Goal: Task Accomplishment & Management: Manage account settings

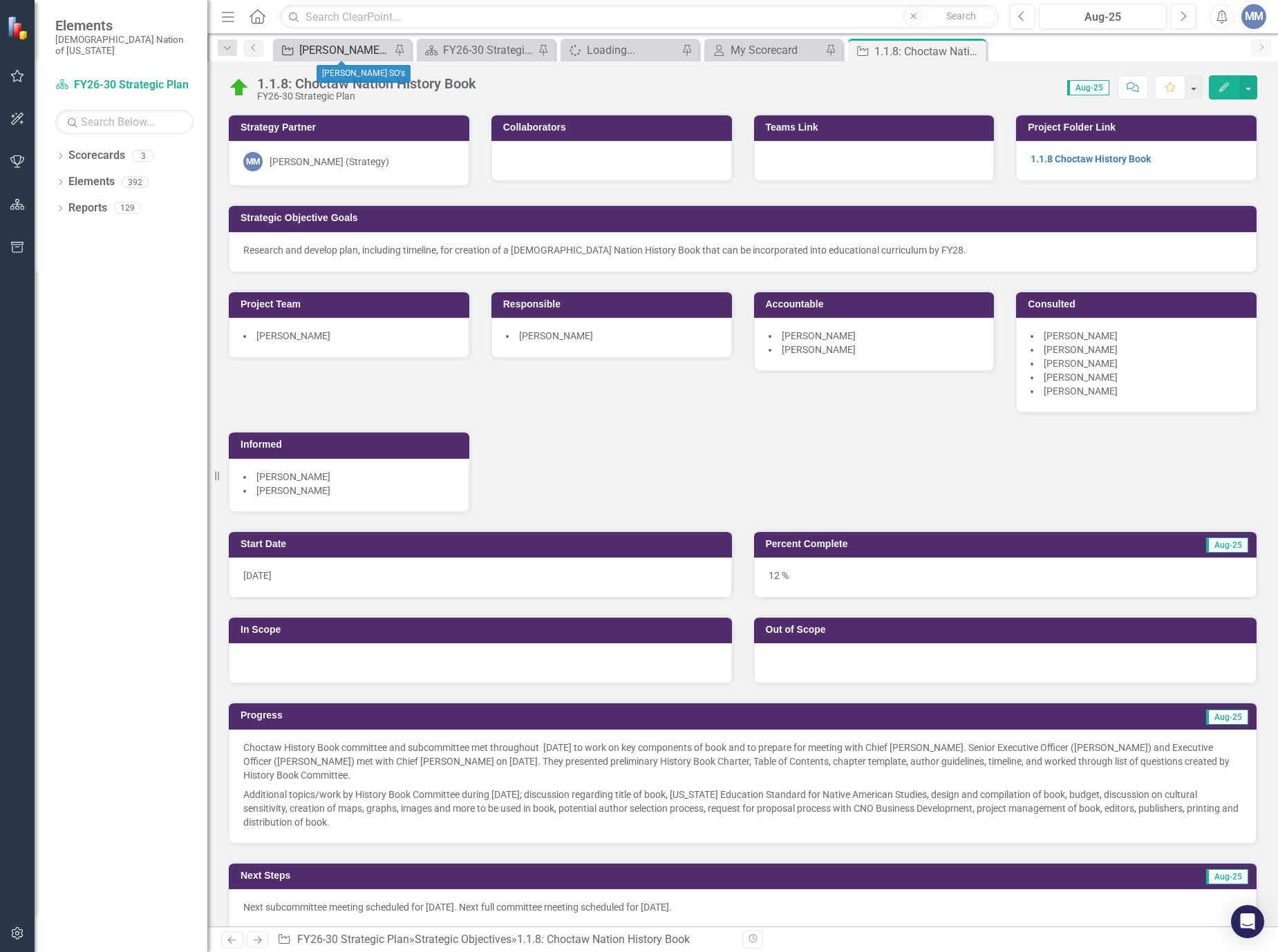
click at [317, 47] on div "[PERSON_NAME] SO's" at bounding box center [345, 49] width 92 height 17
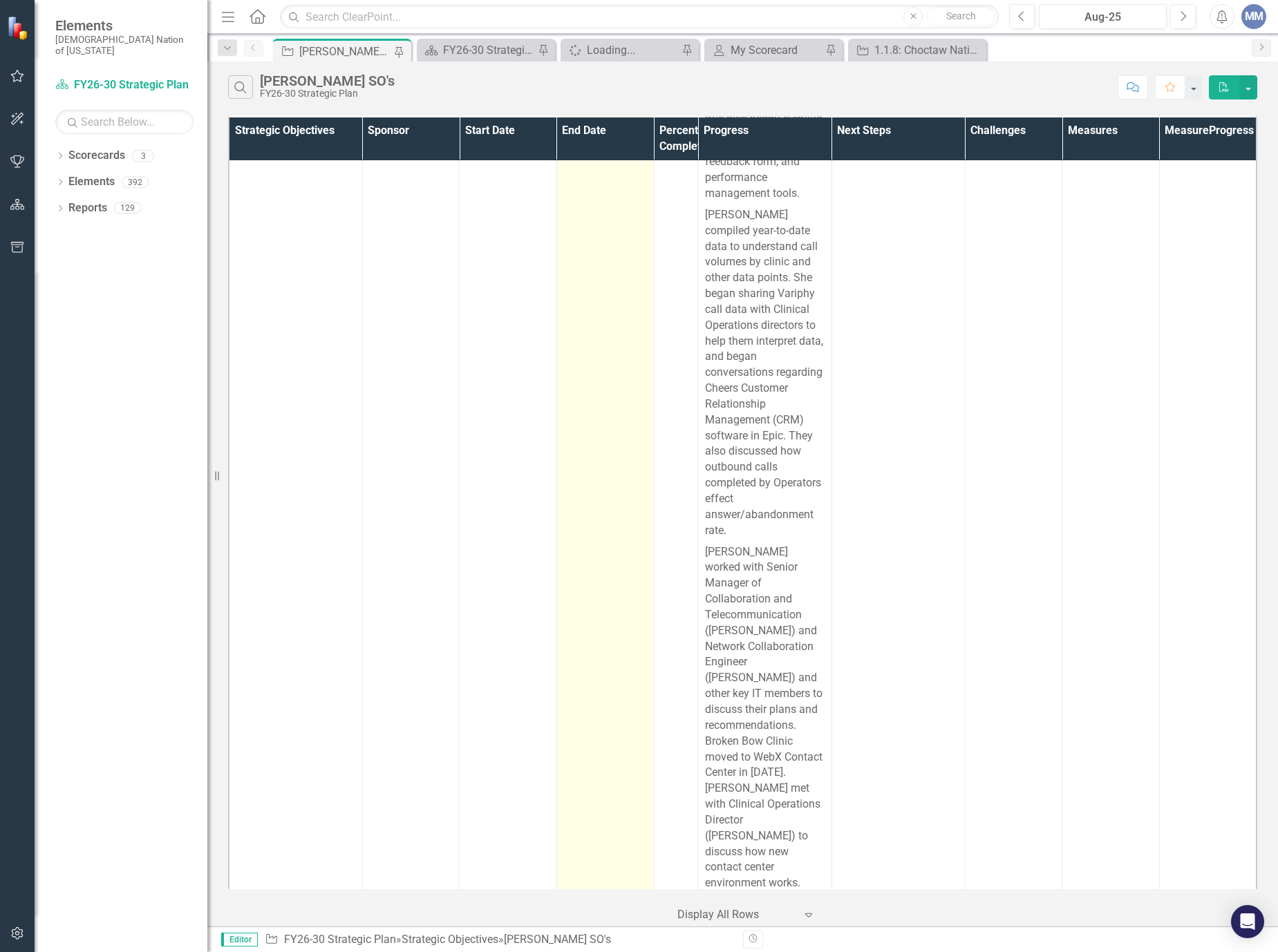
scroll to position [9878, 0]
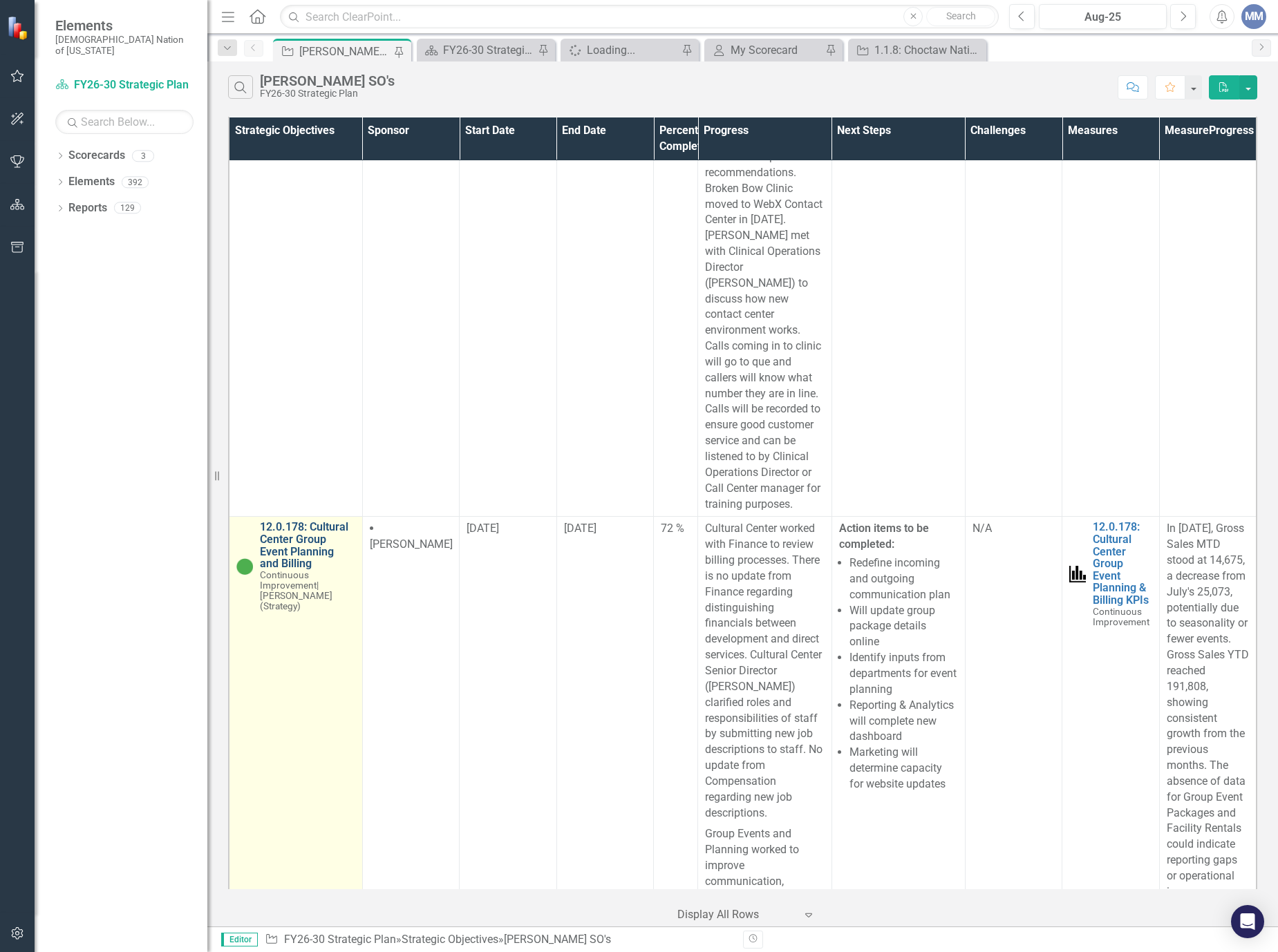
click at [298, 552] on link "12.0.178: Cultural Center Group Event Planning and Billing" at bounding box center [307, 545] width 95 height 49
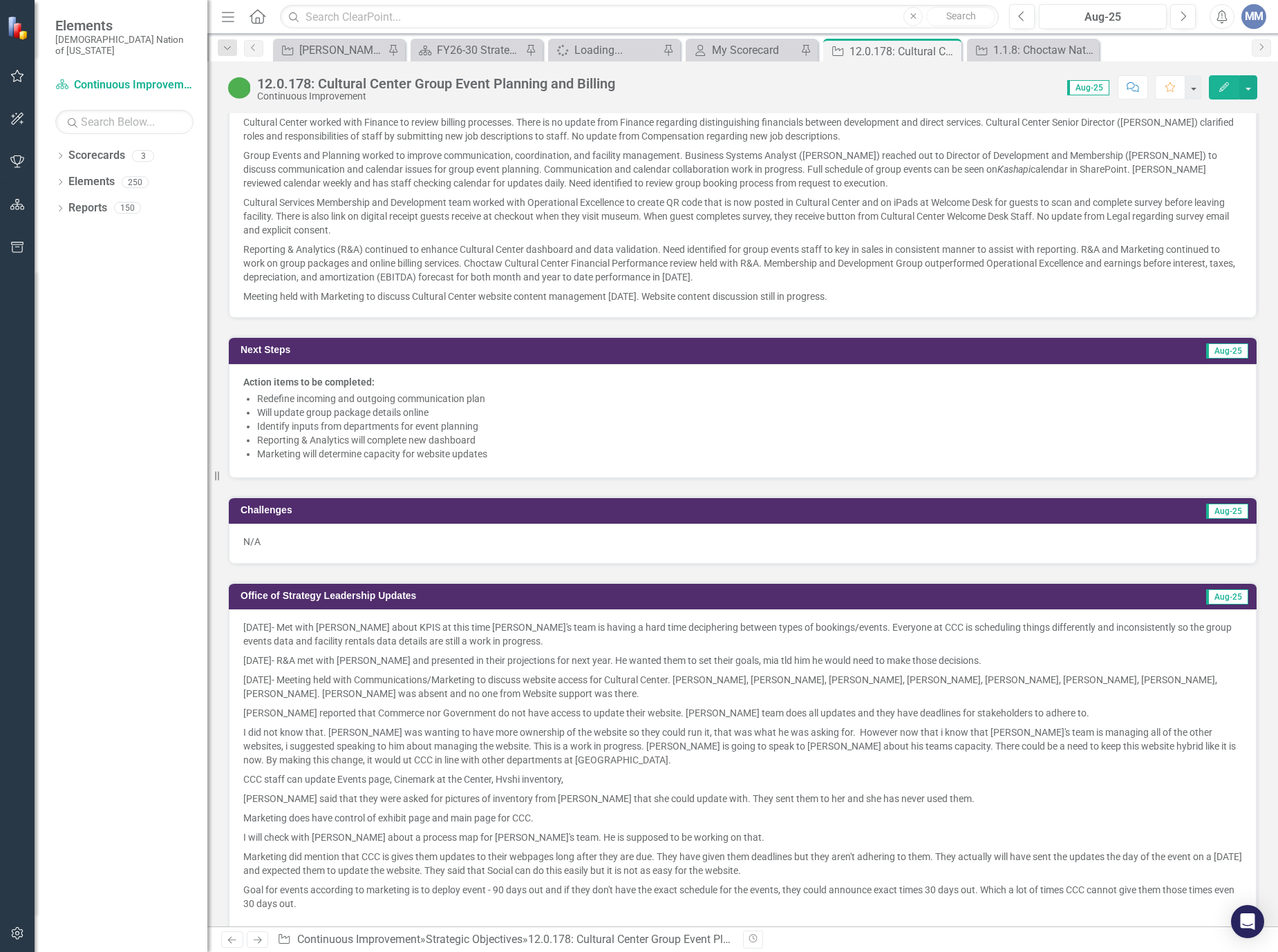
scroll to position [1520, 0]
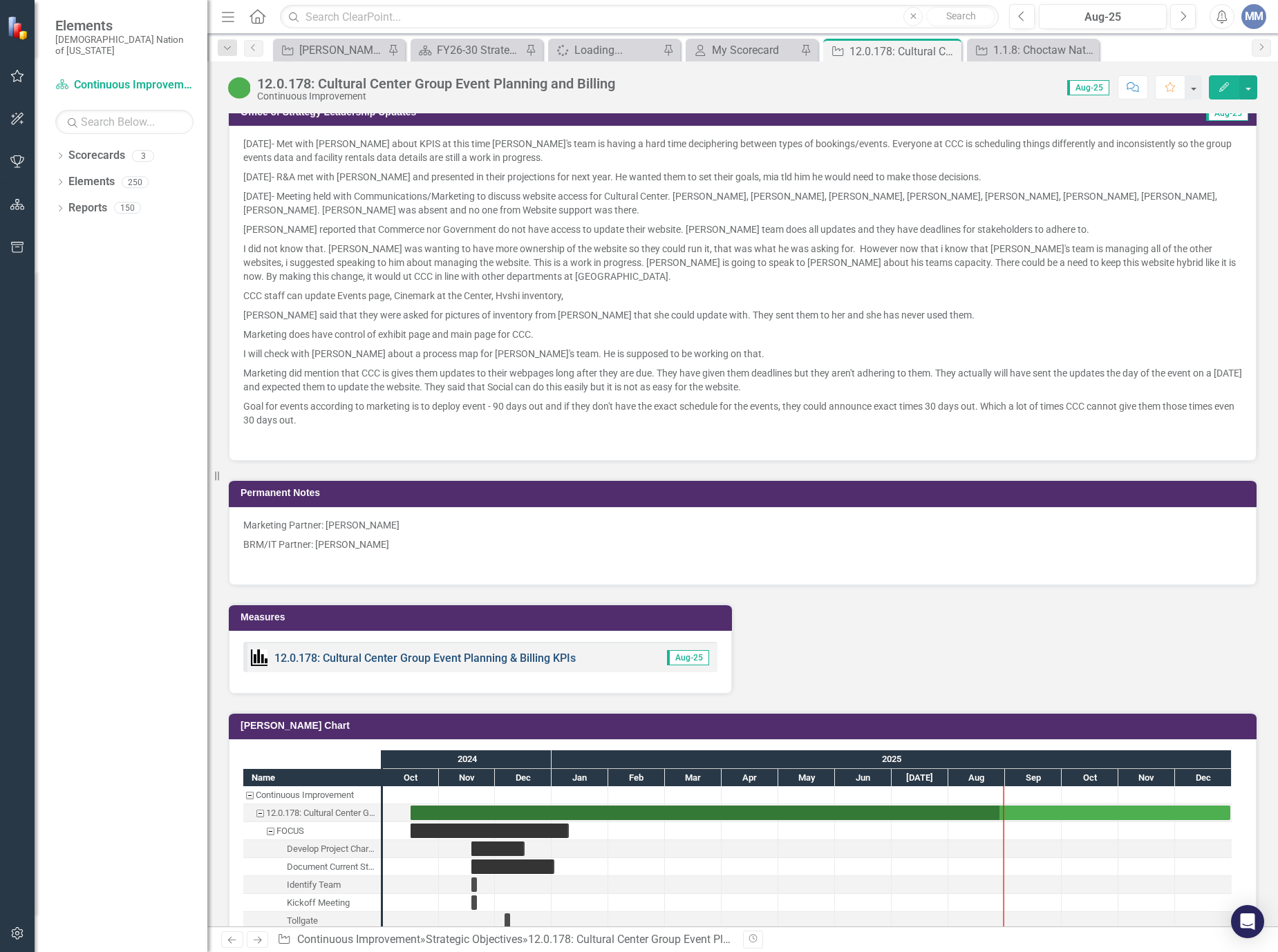
click at [480, 658] on link "12.0.178: Cultural Center Group Event Planning & Billing KPIs" at bounding box center [425, 658] width 301 height 13
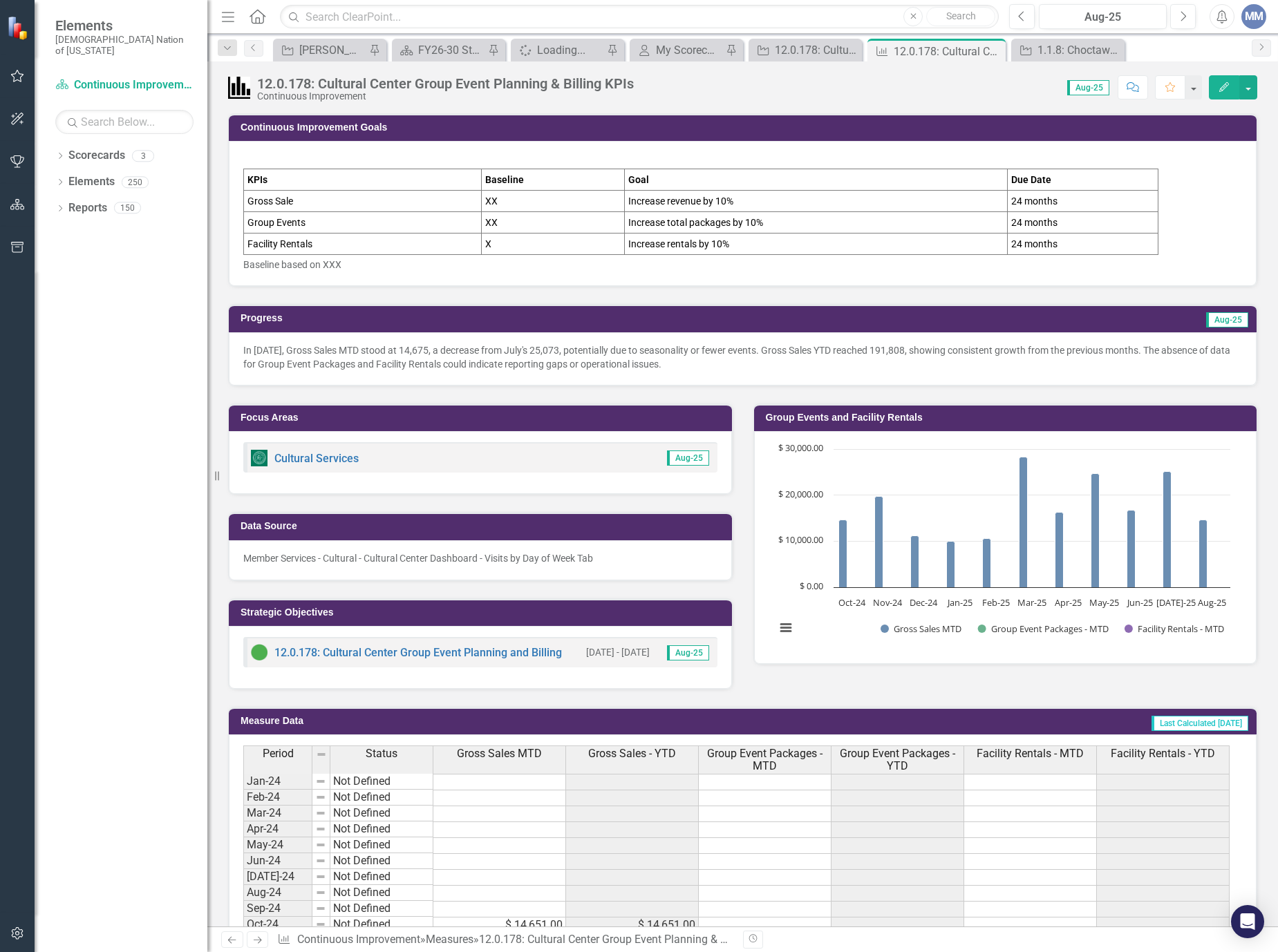
scroll to position [345, 0]
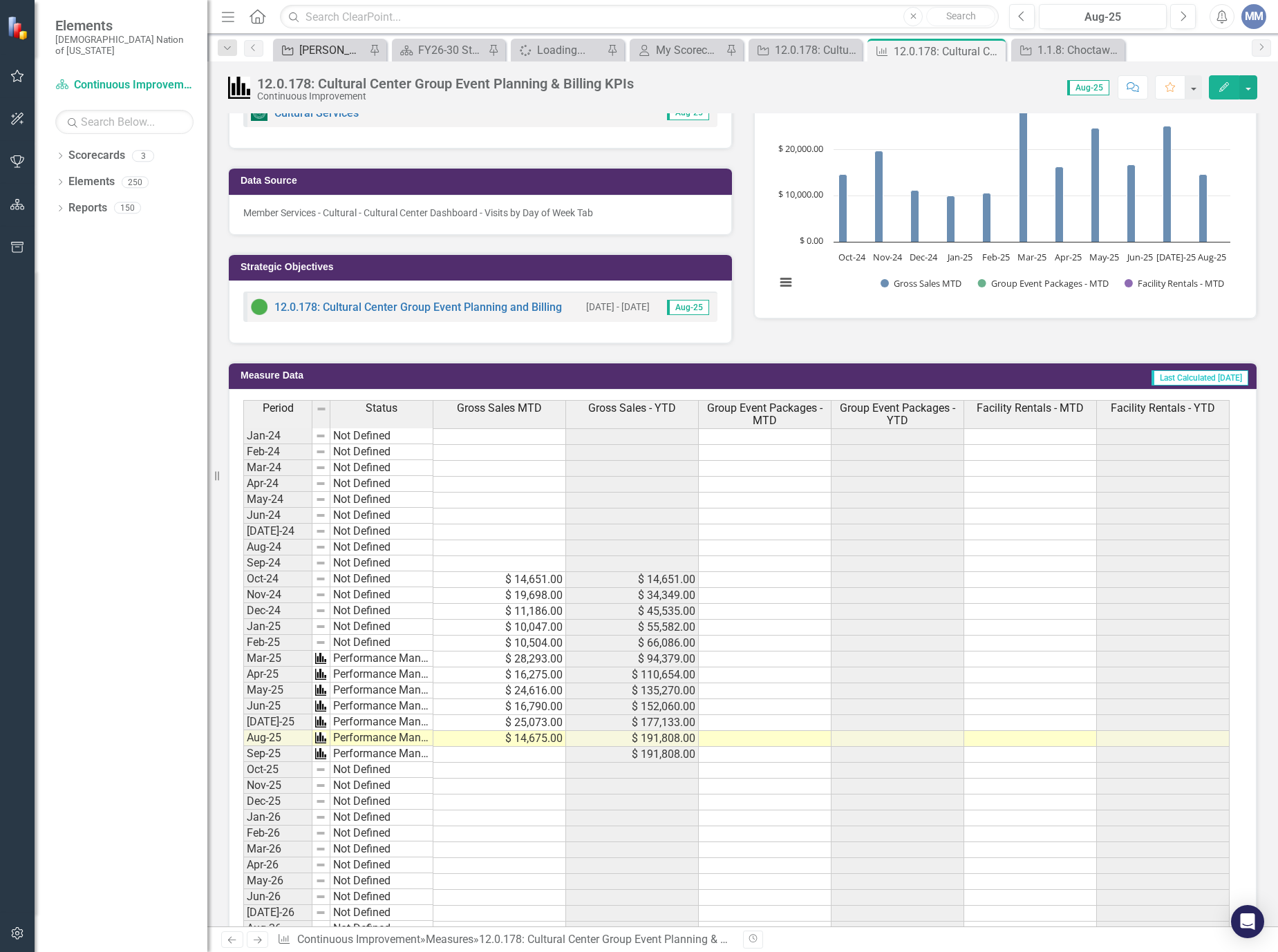
click at [337, 50] on div "[PERSON_NAME] SO's" at bounding box center [332, 49] width 66 height 17
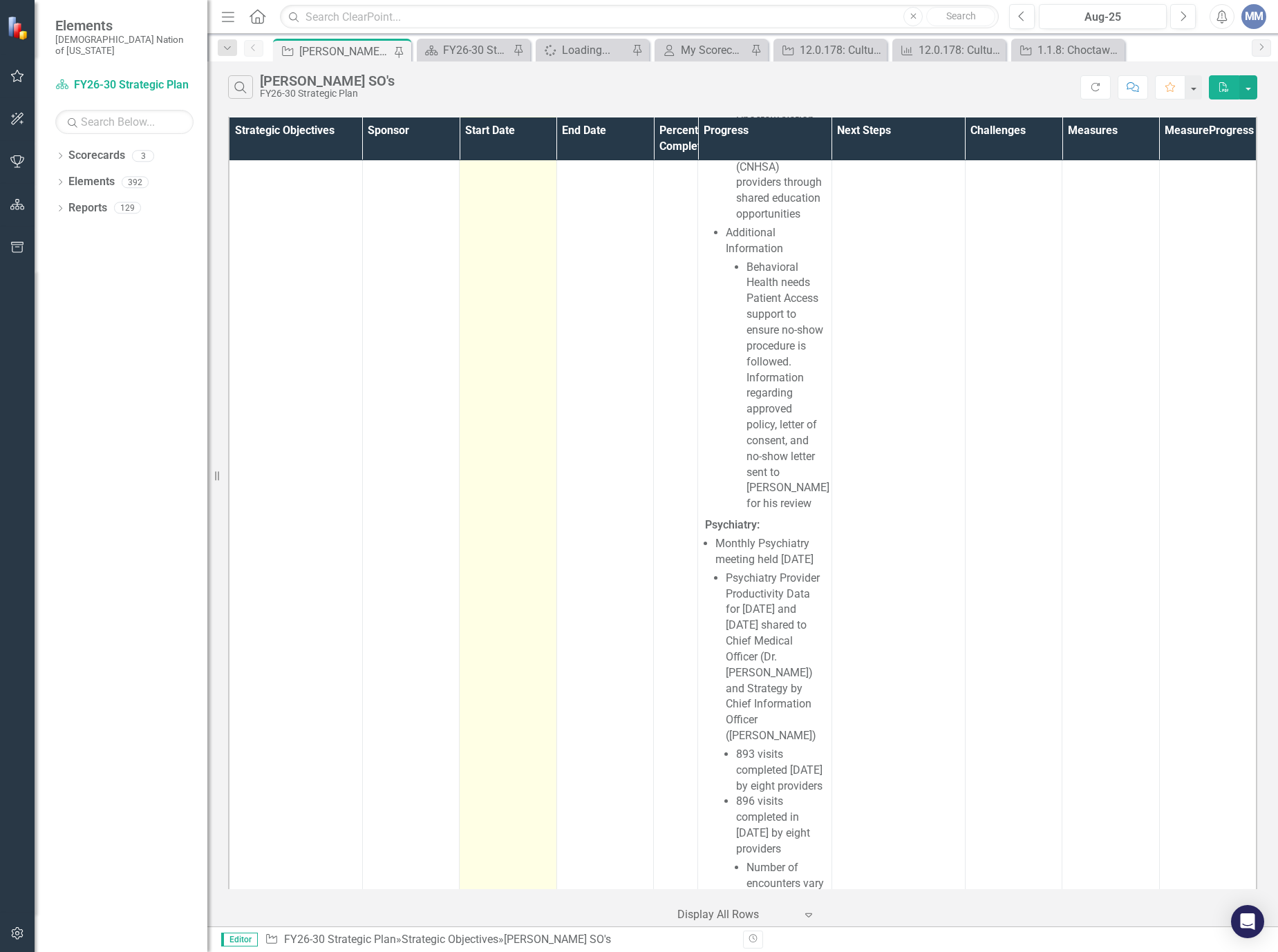
scroll to position [4075, 0]
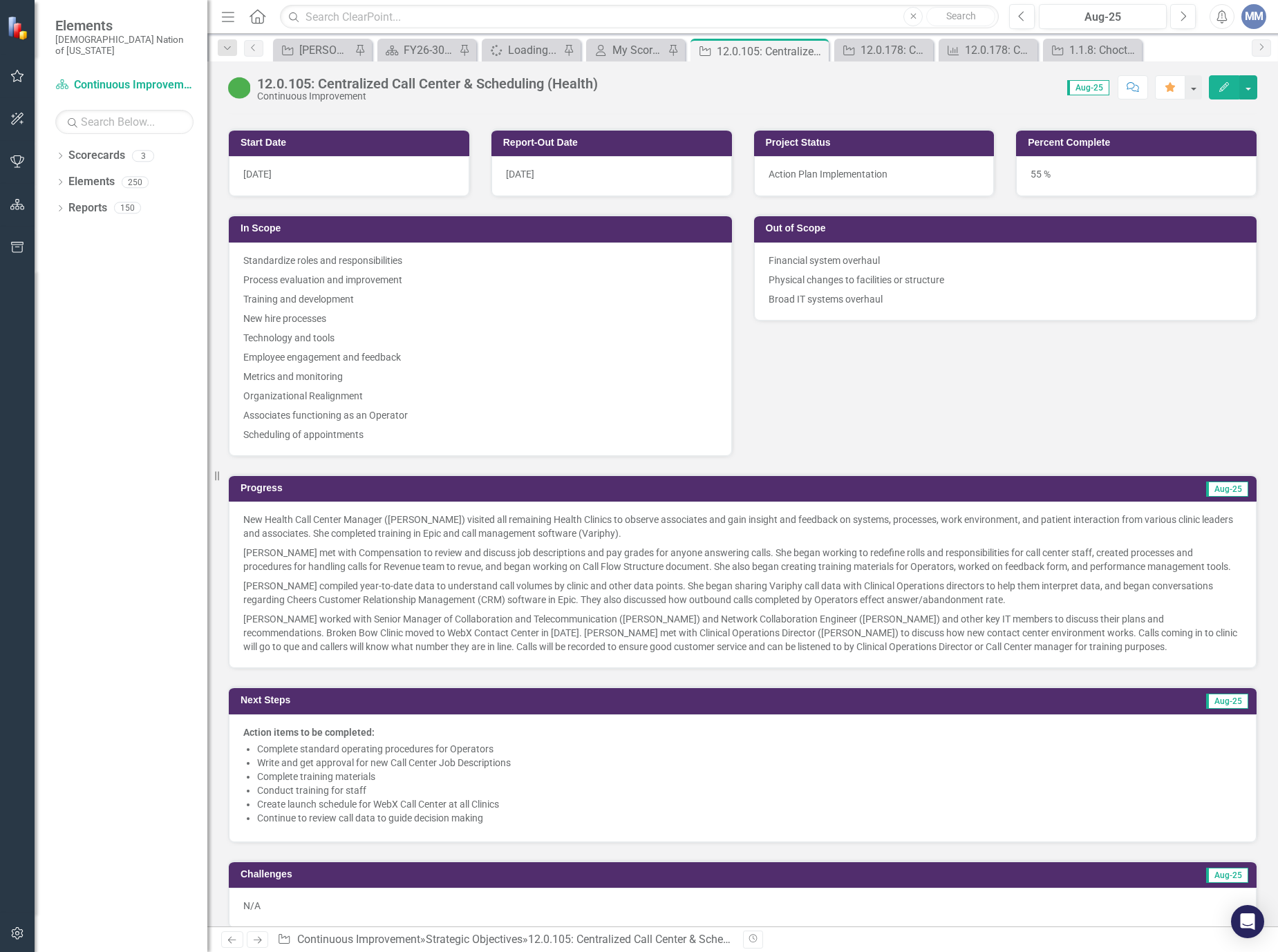
scroll to position [829, 0]
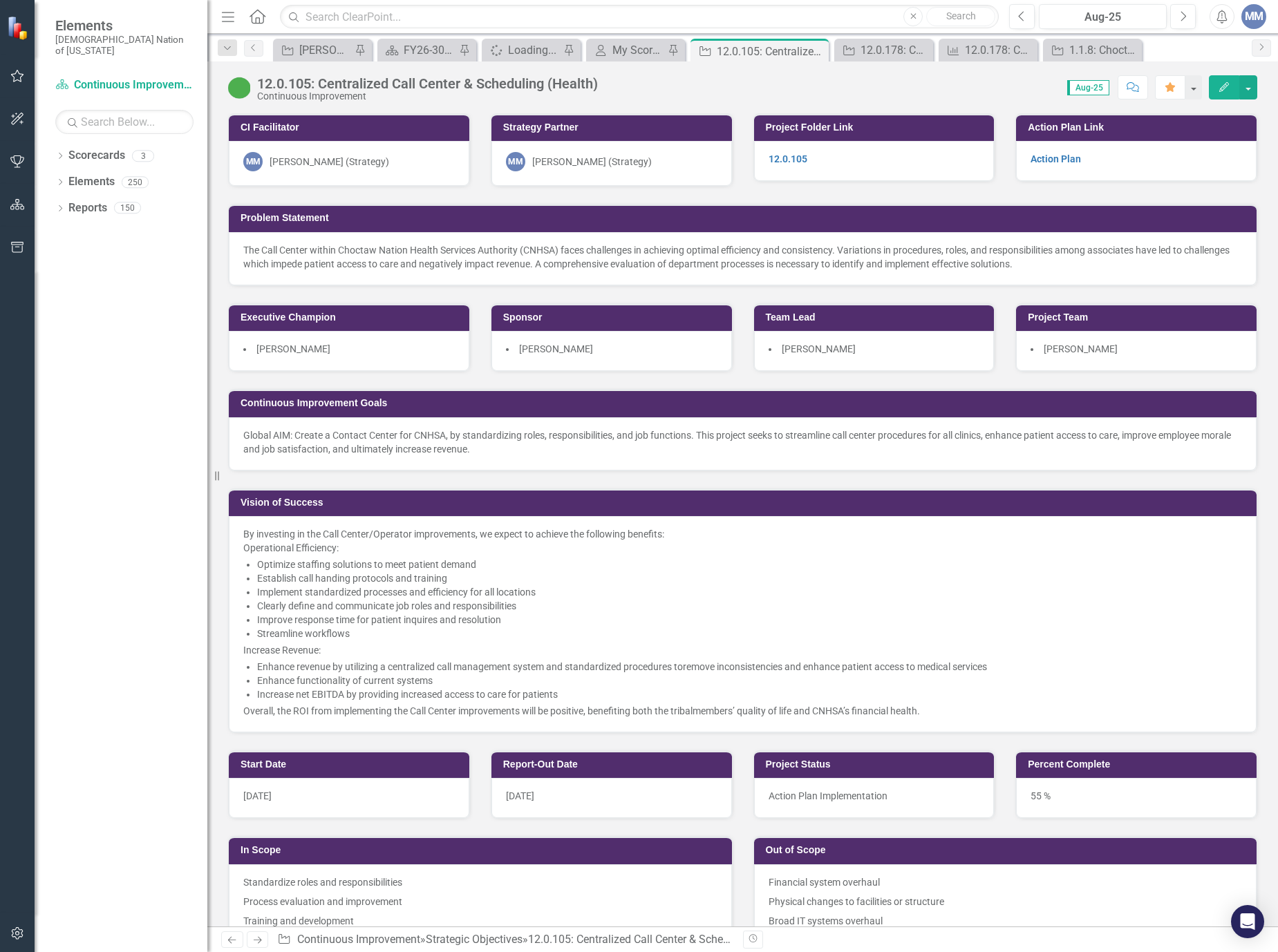
scroll to position [829, 0]
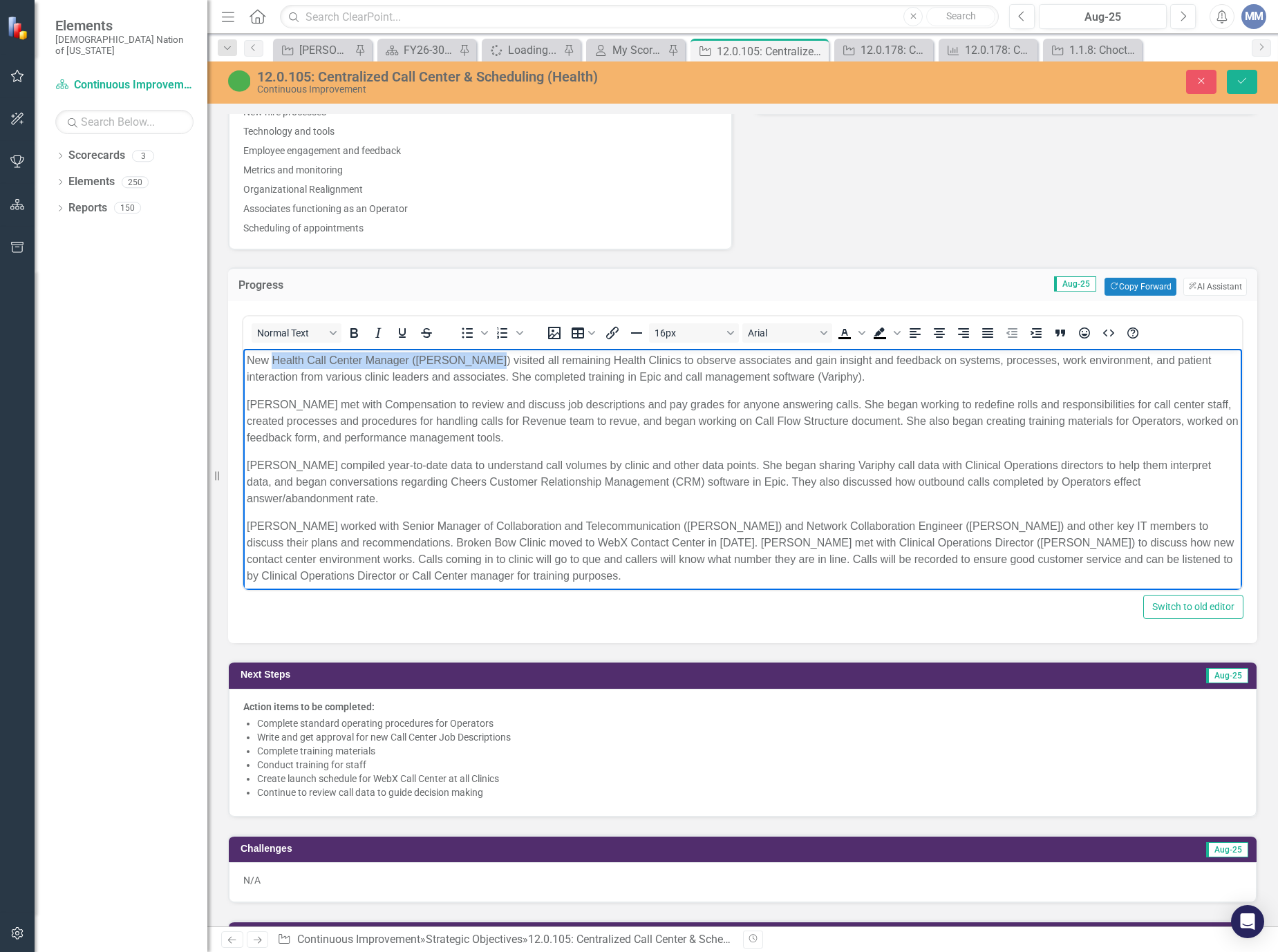
drag, startPoint x: 484, startPoint y: 357, endPoint x: 272, endPoint y: 358, distance: 212.0
click at [272, 356] on p "New Health Call Center Manager (Paula Wicker) visited all remaining Health Clin…" at bounding box center [742, 368] width 992 height 33
copy p "Health Call Center Manager (Paula Wicker)"
click at [1191, 76] on button "Close" at bounding box center [1200, 82] width 30 height 24
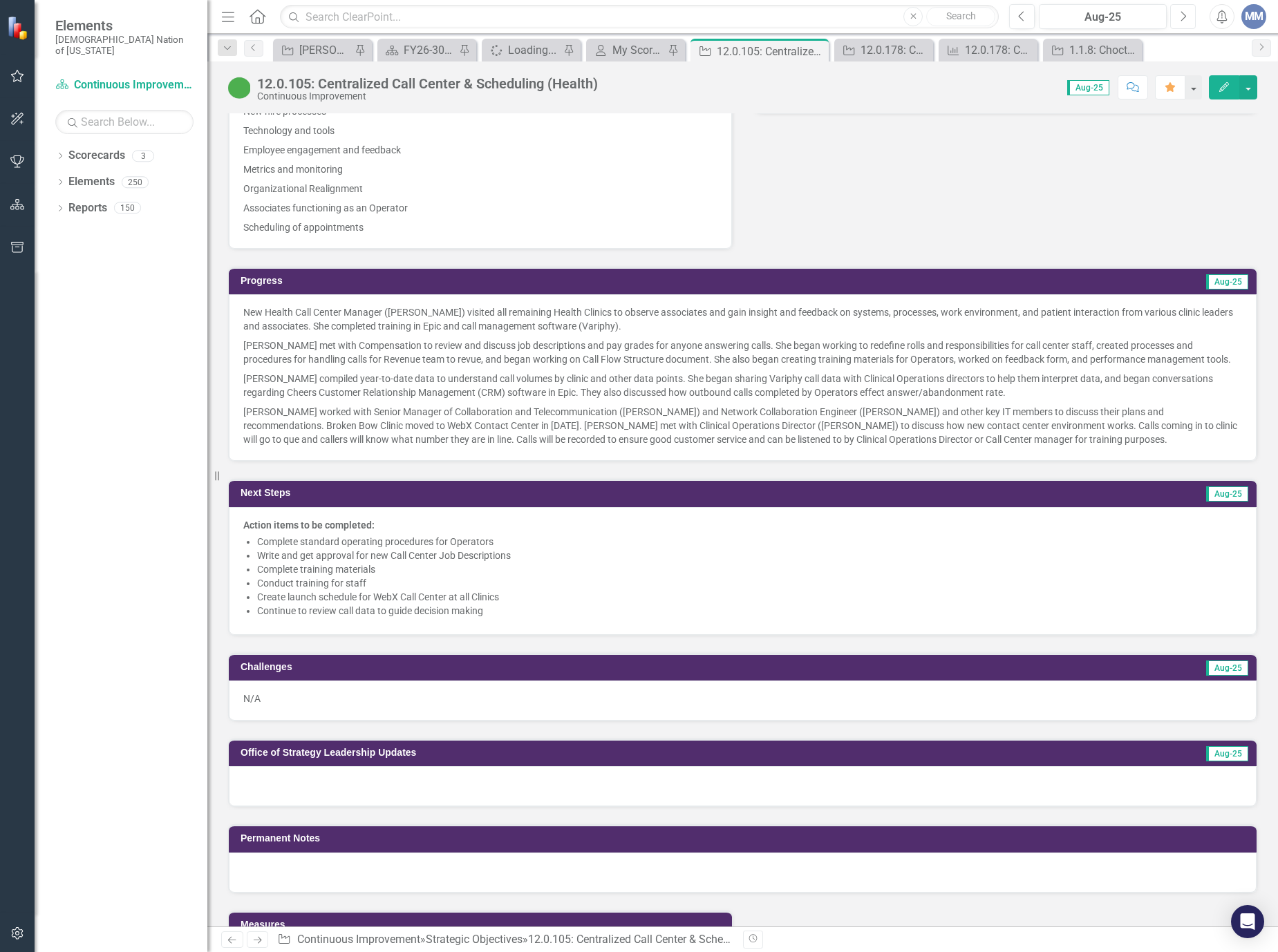
click at [1176, 12] on button "Next" at bounding box center [1183, 17] width 26 height 25
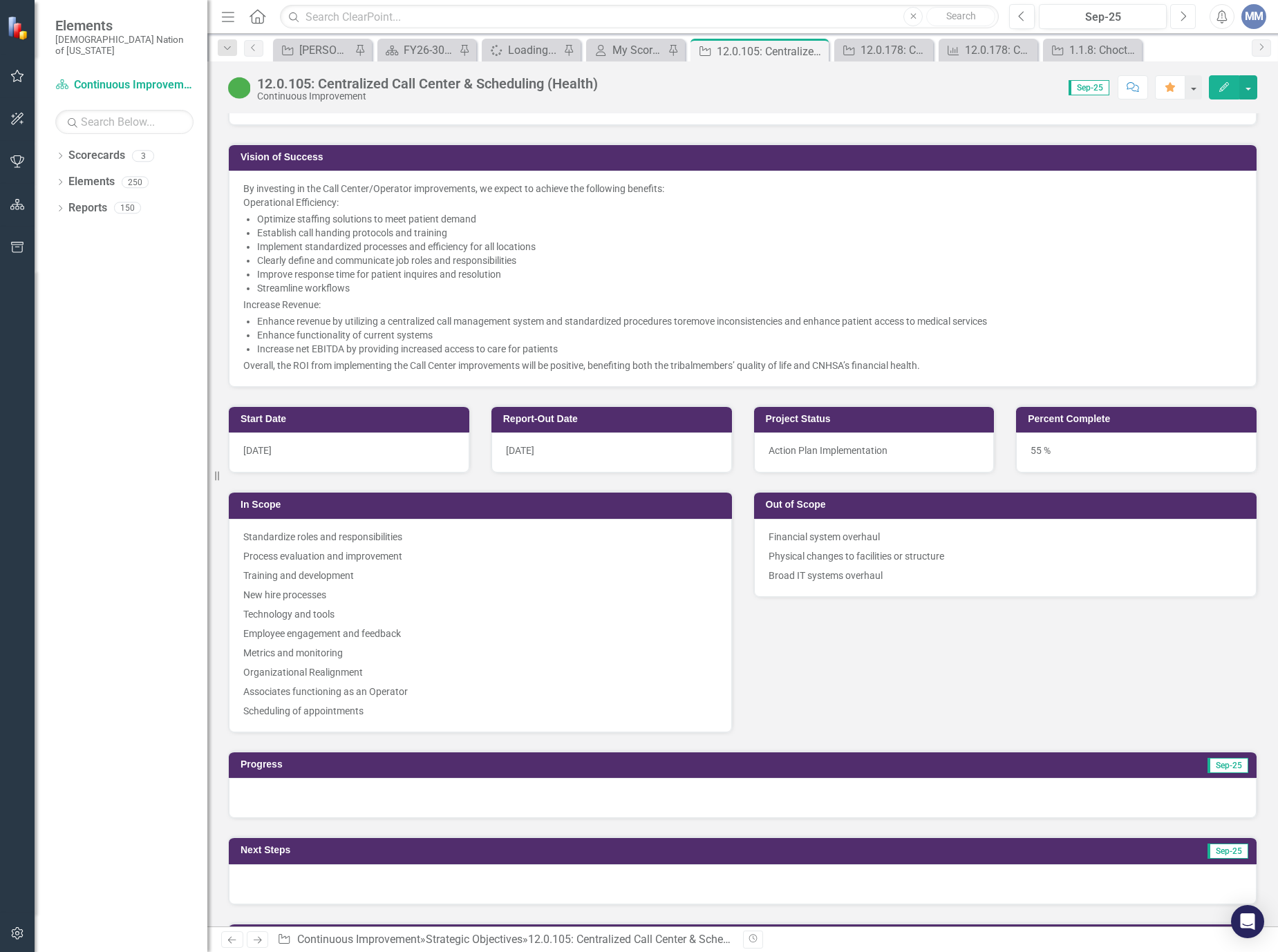
scroll to position [829, 0]
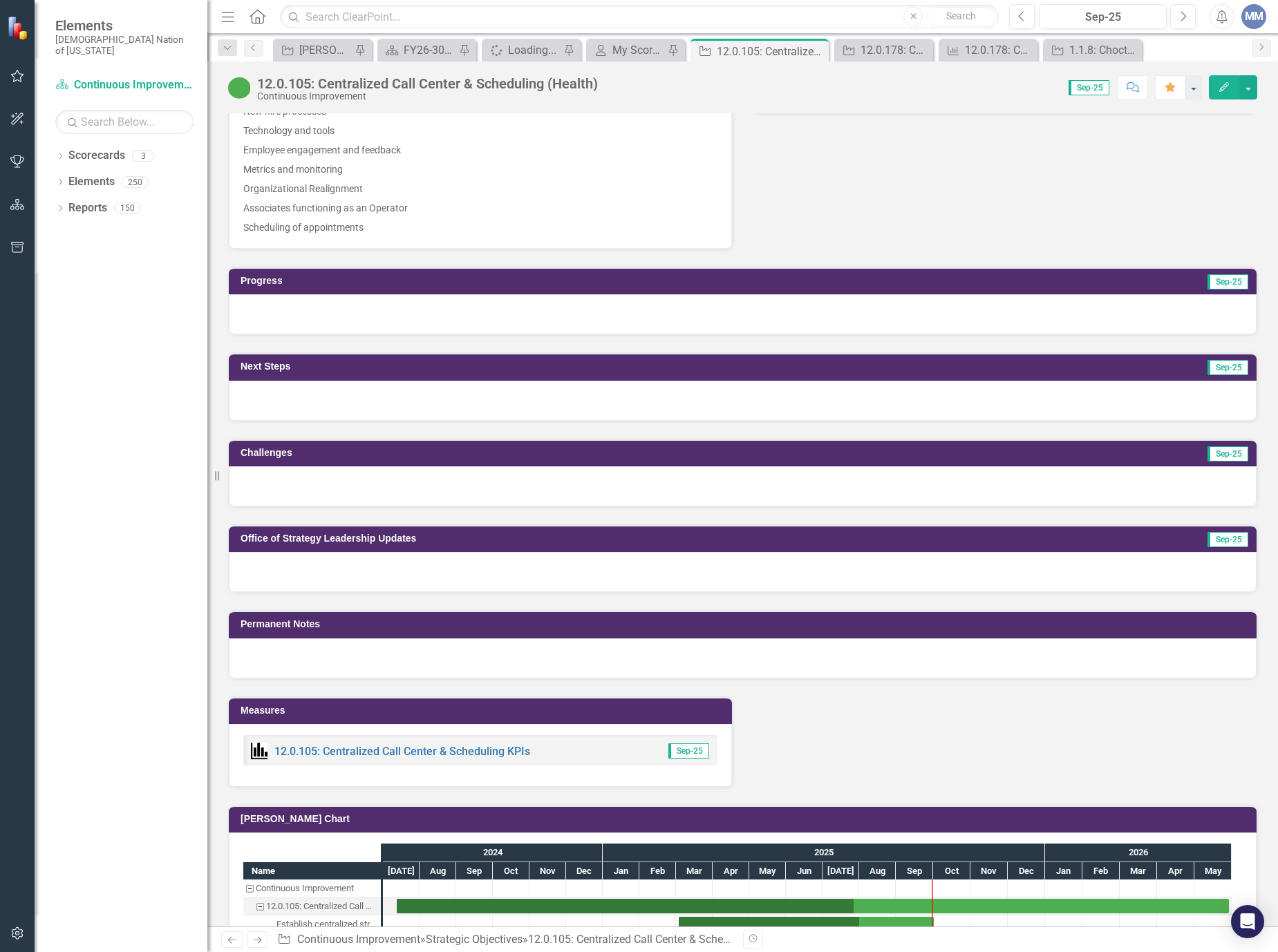
click at [338, 320] on div at bounding box center [743, 314] width 1028 height 40
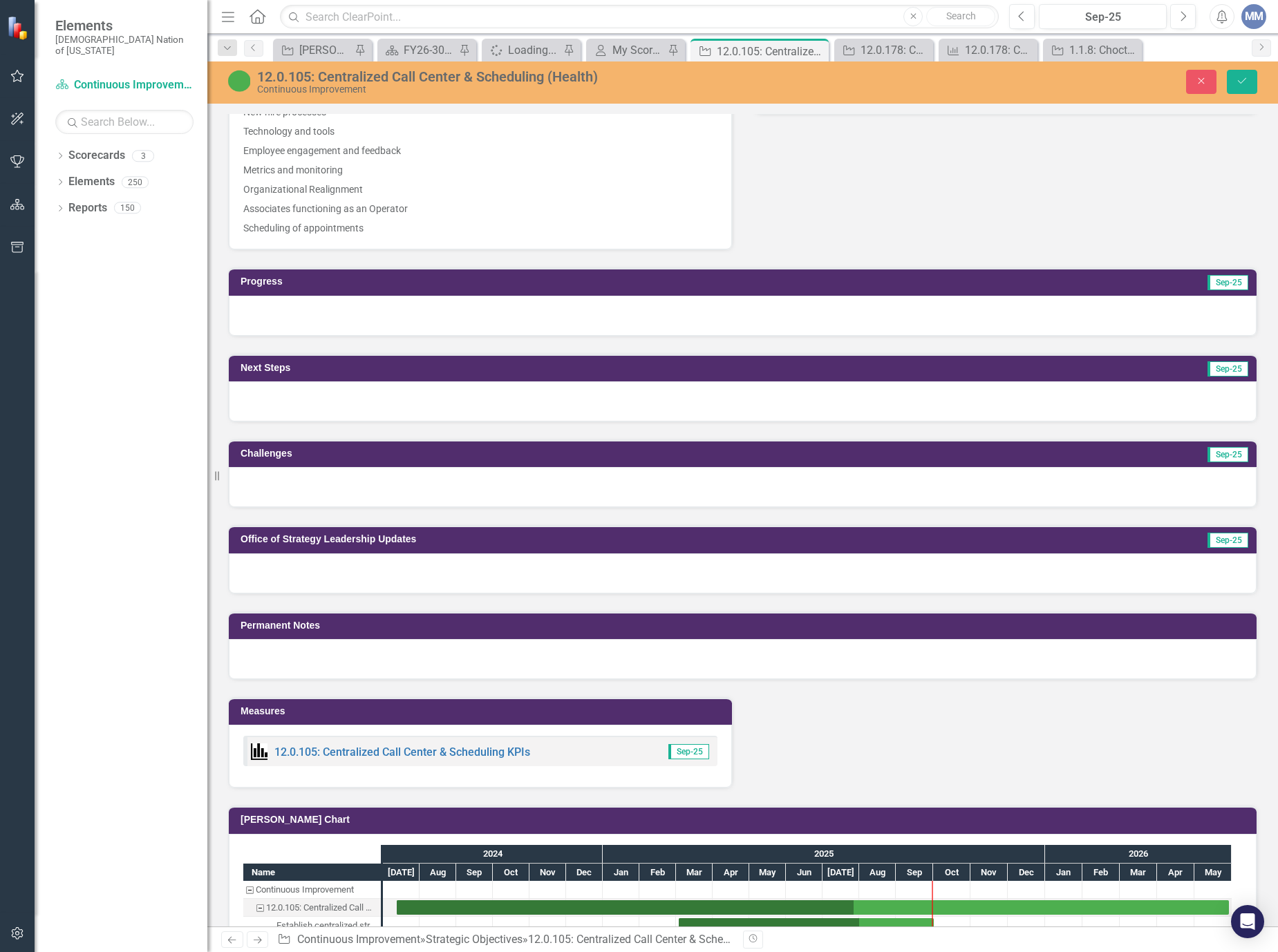
click at [284, 326] on div at bounding box center [743, 316] width 1028 height 40
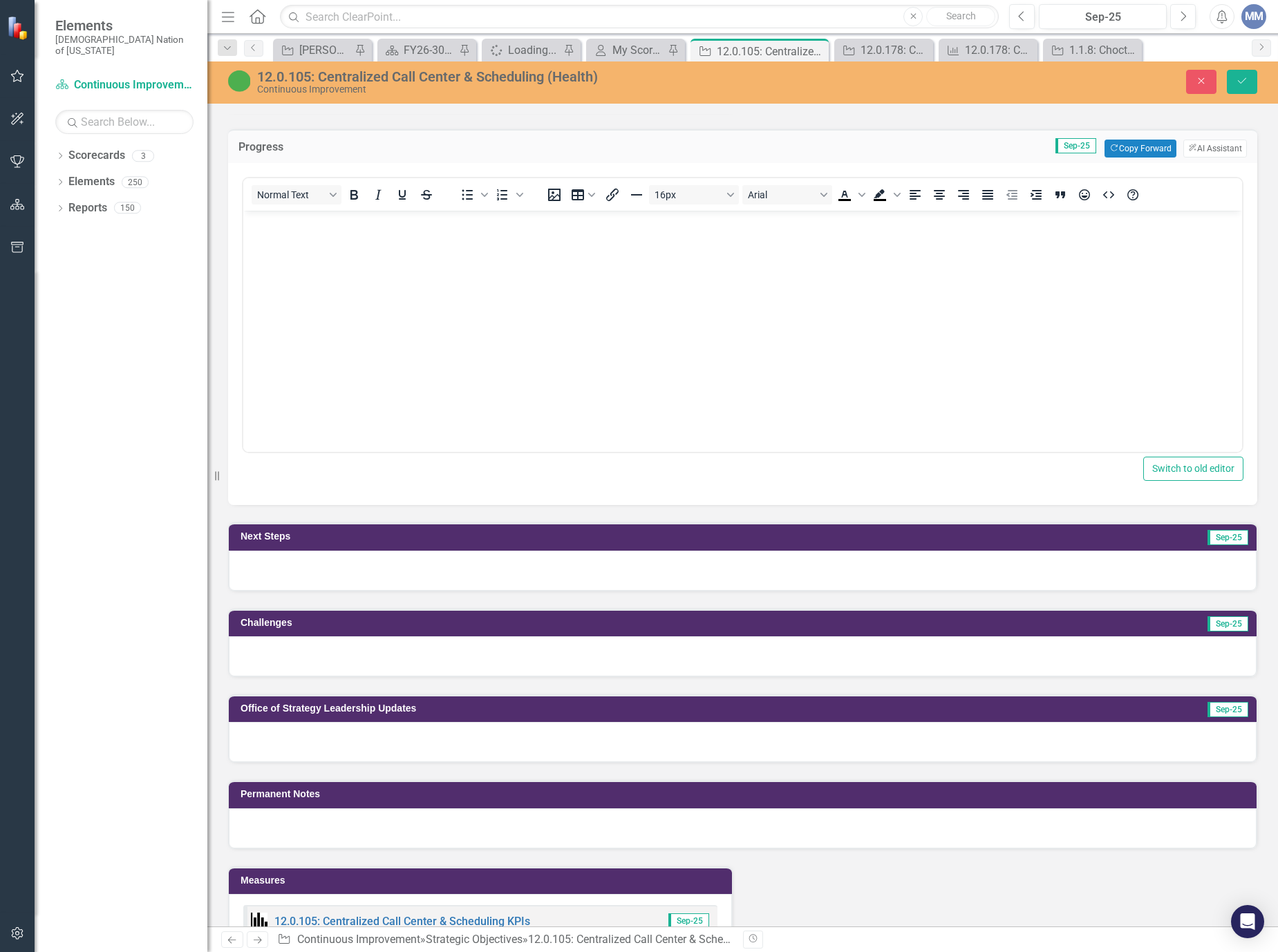
scroll to position [0, 0]
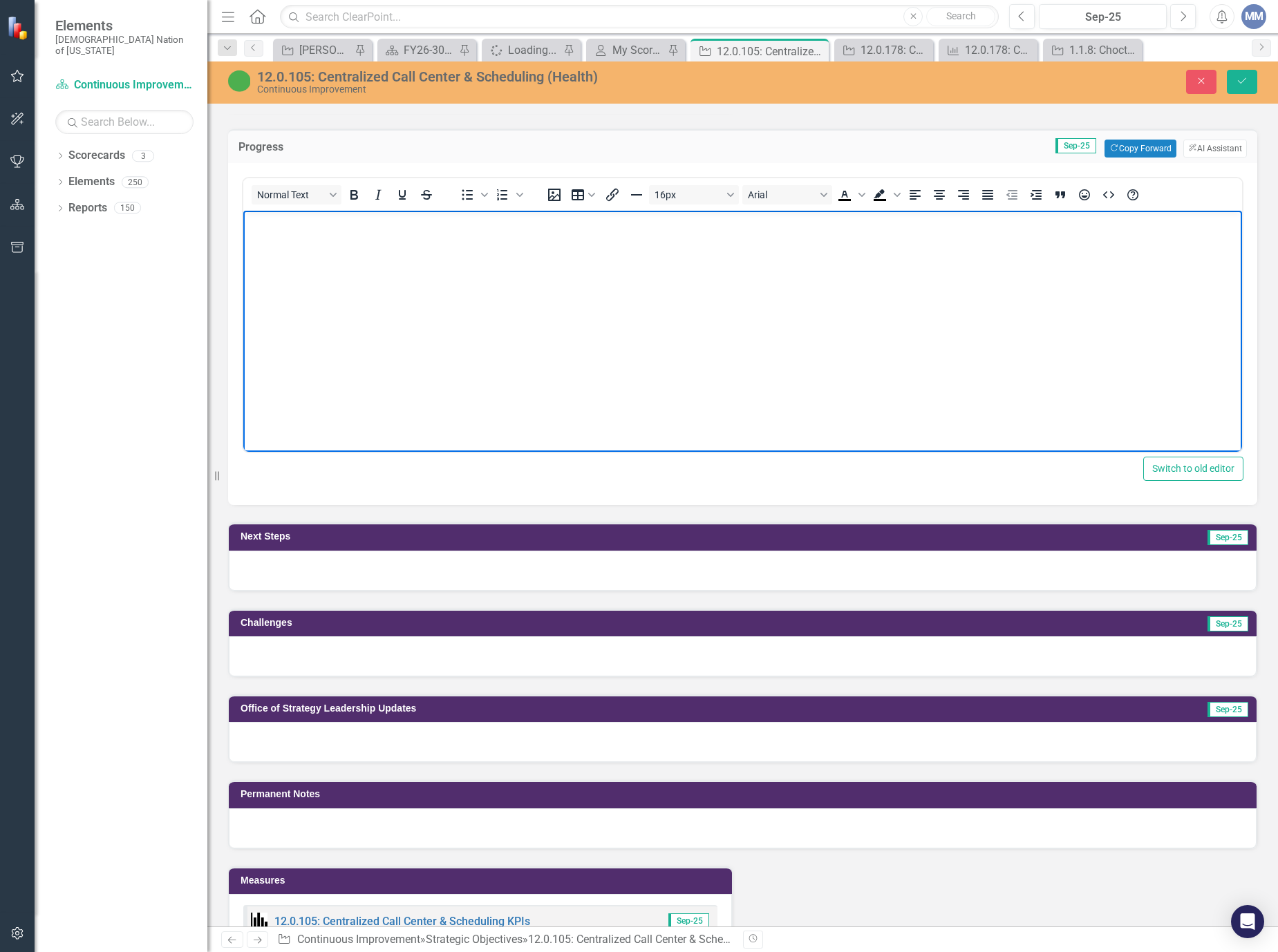
paste body "Rich Text Area. Press ALT-0 for help."
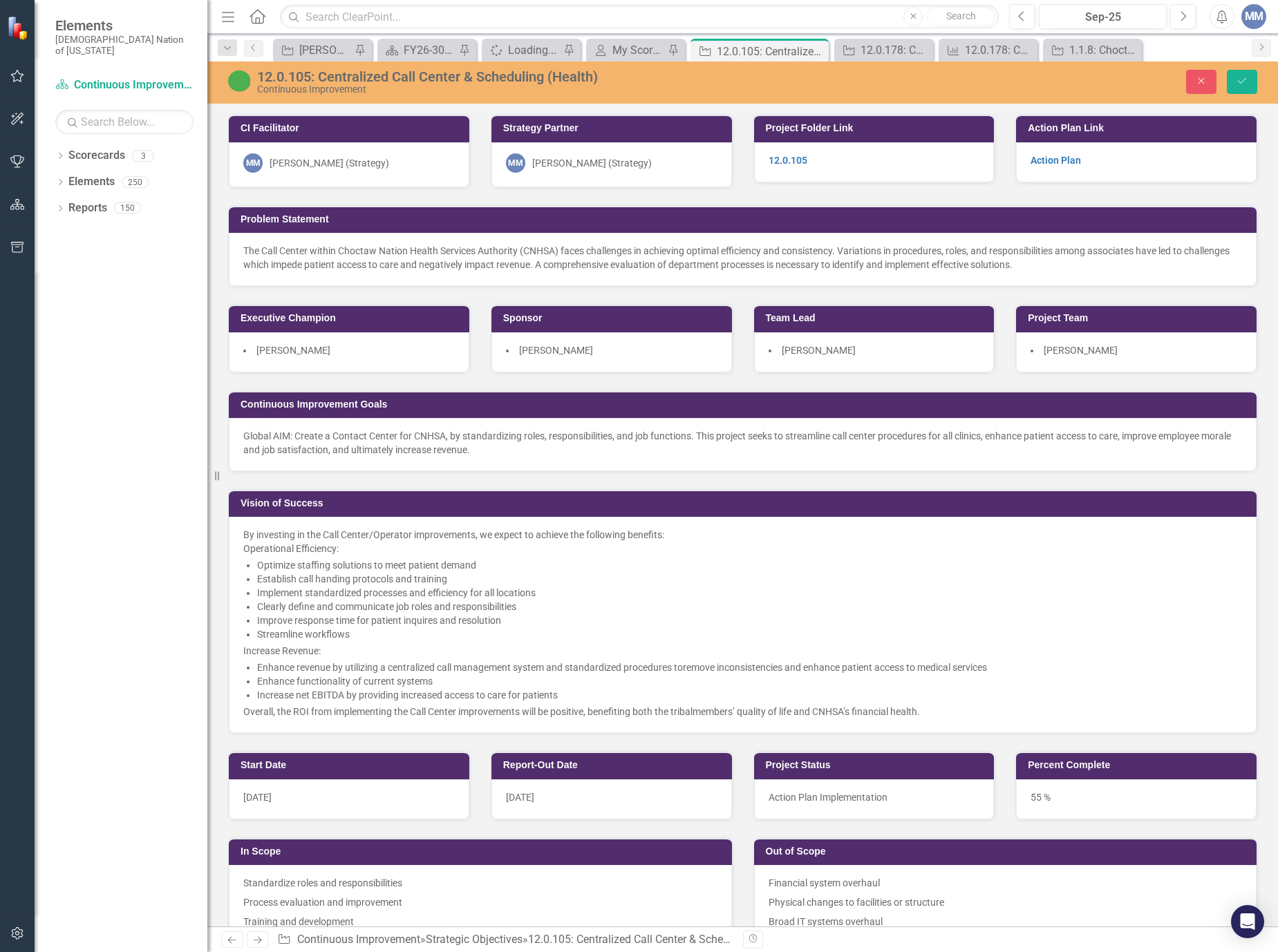
scroll to position [967, 0]
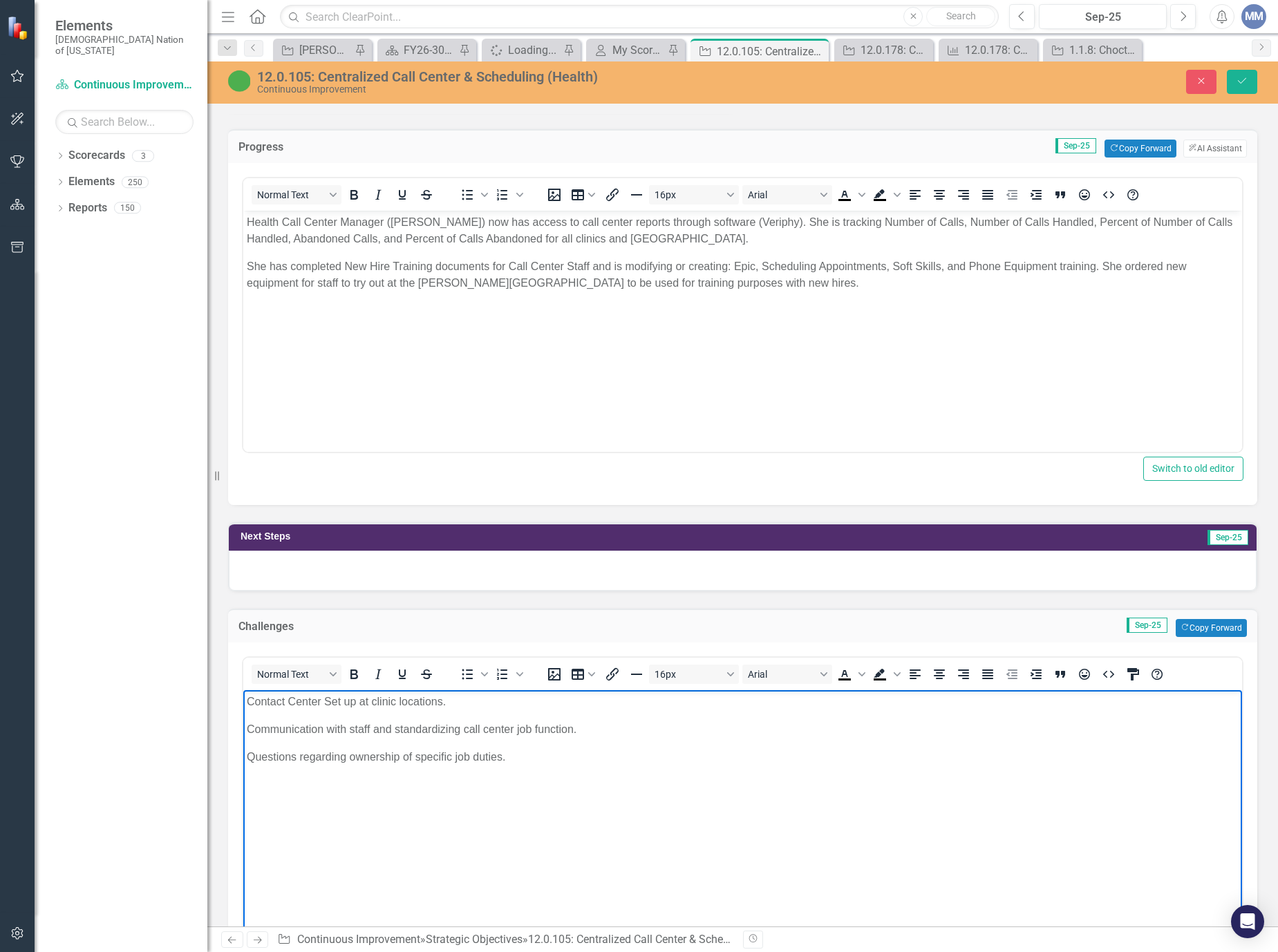
click at [558, 762] on p "Questions regarding ownership of specific job duties." at bounding box center [742, 756] width 992 height 16
click at [496, 700] on p "Contact Center Set up at clinic locations." at bounding box center [742, 701] width 992 height 16
click at [361, 361] on body "Health Call Center Manager ([PERSON_NAME]) now has access to call center report…" at bounding box center [742, 314] width 999 height 207
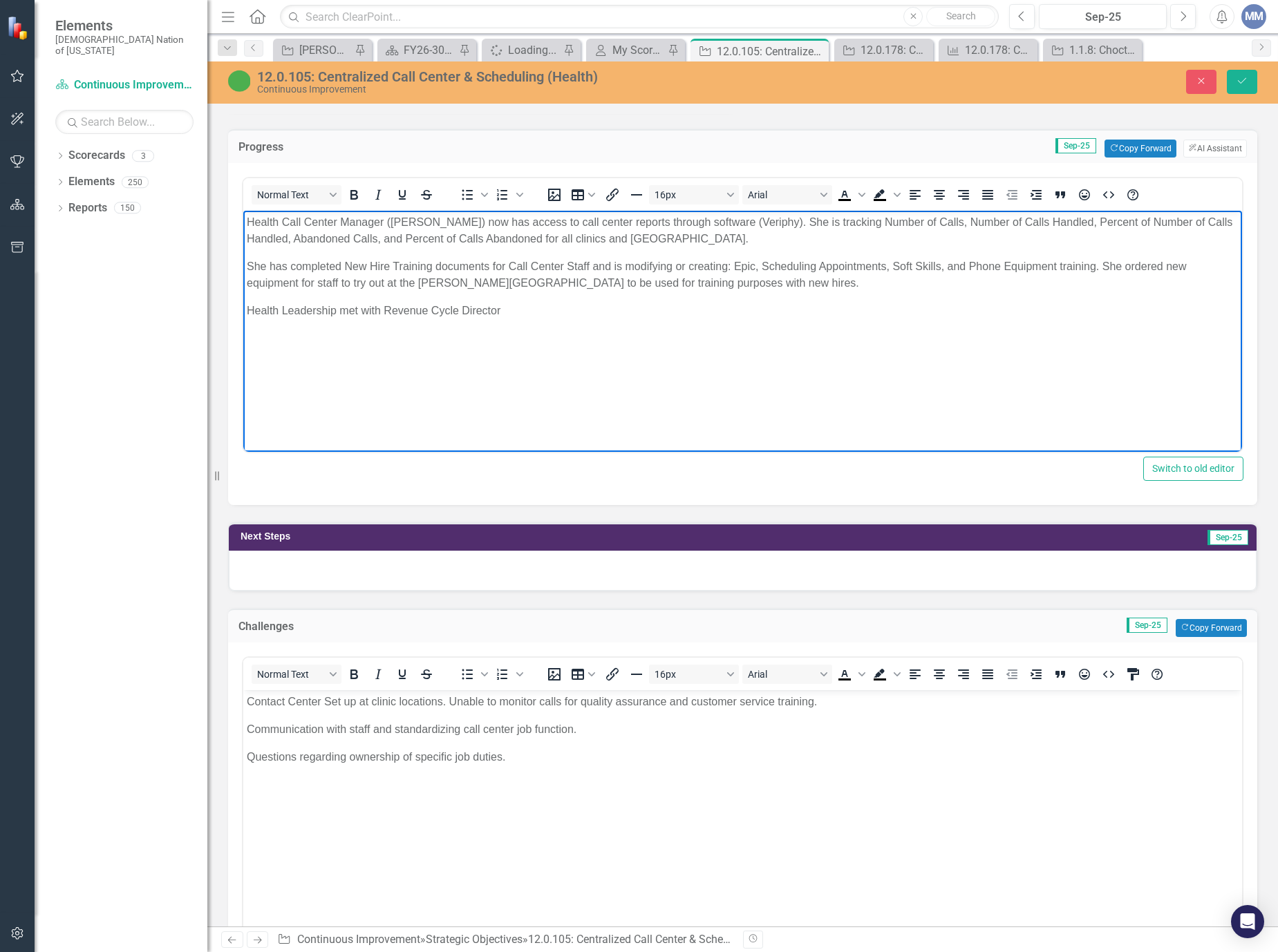
click at [246, 308] on body "Health Call Center Manager ([PERSON_NAME]) now has access to call center report…" at bounding box center [742, 314] width 999 height 207
click at [513, 304] on p "Meeting held [DATE] with" at bounding box center [742, 311] width 992 height 16
click at [440, 311] on p "Meeting held [DATE] with ([PERSON_NAME]) to disucss next steps for IT updates a…" at bounding box center [742, 311] width 992 height 16
click at [439, 306] on p "Meeting held September 18, 2025 with (Jeremy Shannon) to disucss next steps for…" at bounding box center [742, 311] width 992 height 16
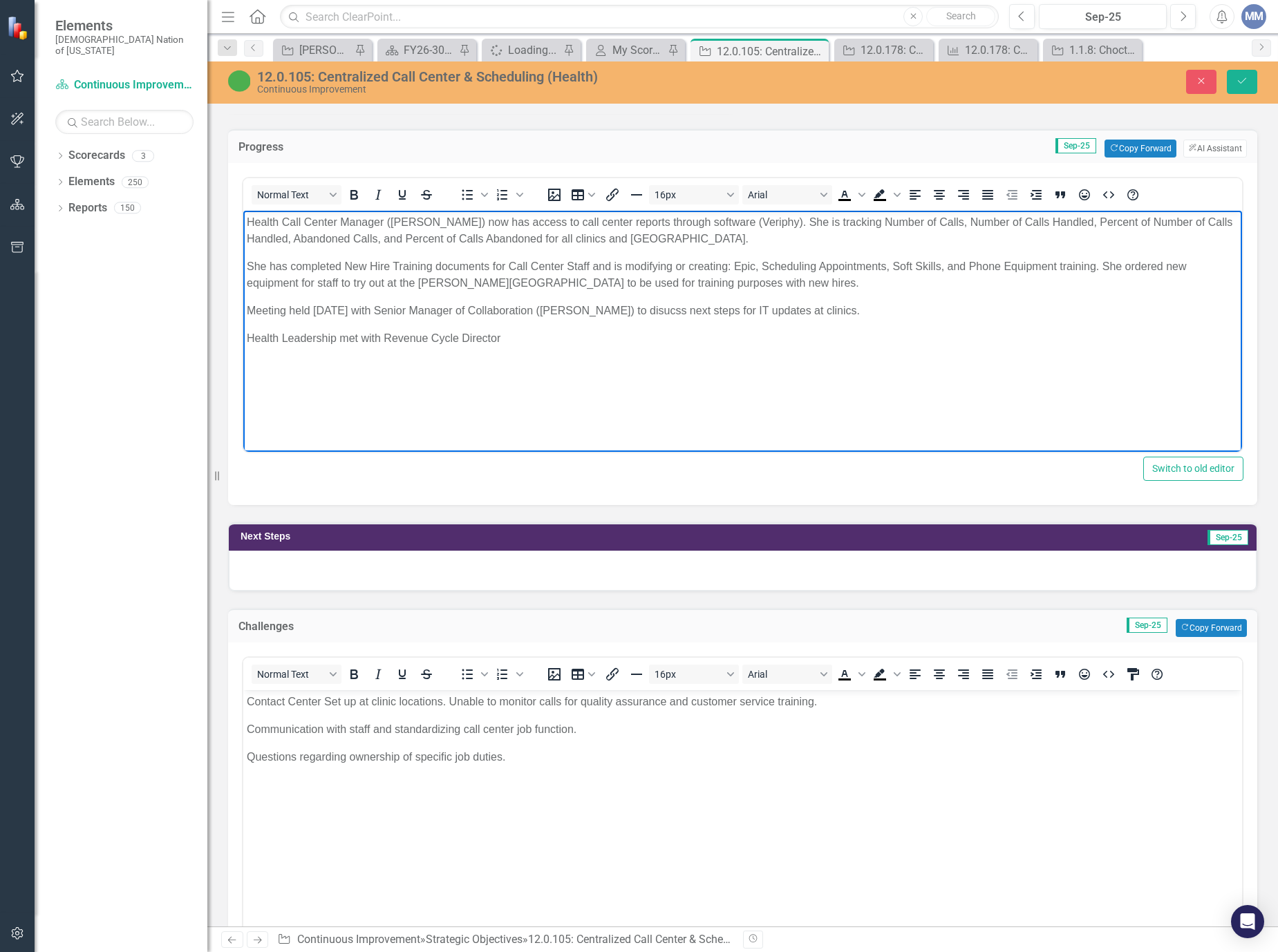
click at [696, 309] on p "Meeting held September 18, 2025 with Senior Manager of Collaboration (Jeremy Sh…" at bounding box center [742, 311] width 992 height 16
drag, startPoint x: 776, startPoint y: 306, endPoint x: 777, endPoint y: 299, distance: 7.1
click at [775, 306] on p "Meeting held September 18, 2025 with Senior Manager of Collaboration (Jeremy Sh…" at bounding box center [742, 311] width 992 height 16
click at [556, 345] on p "Health Leadership met with Revenue Cycle Director" at bounding box center [742, 338] width 992 height 16
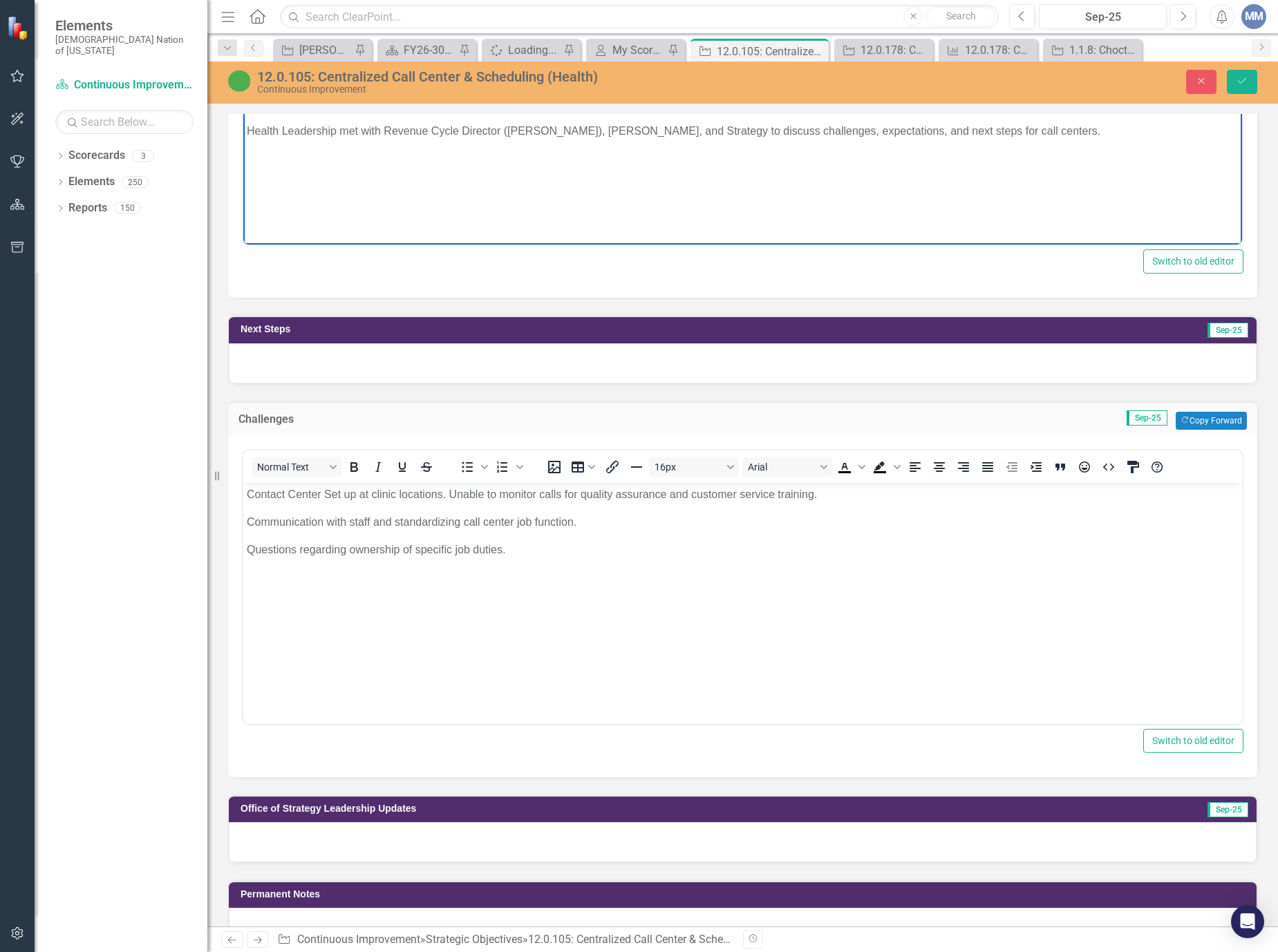
scroll to position [1312, 0]
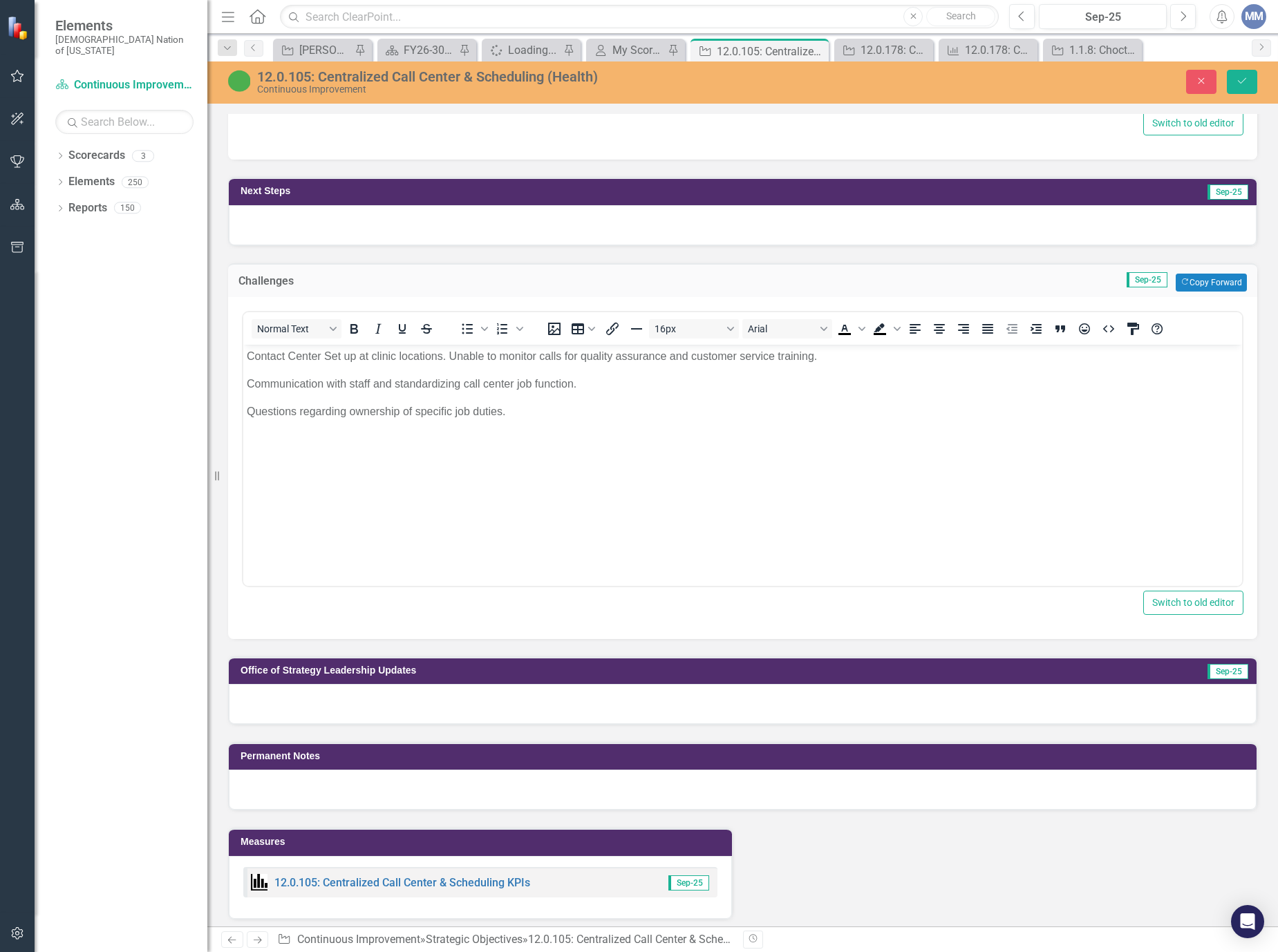
click at [344, 706] on div at bounding box center [743, 704] width 1028 height 40
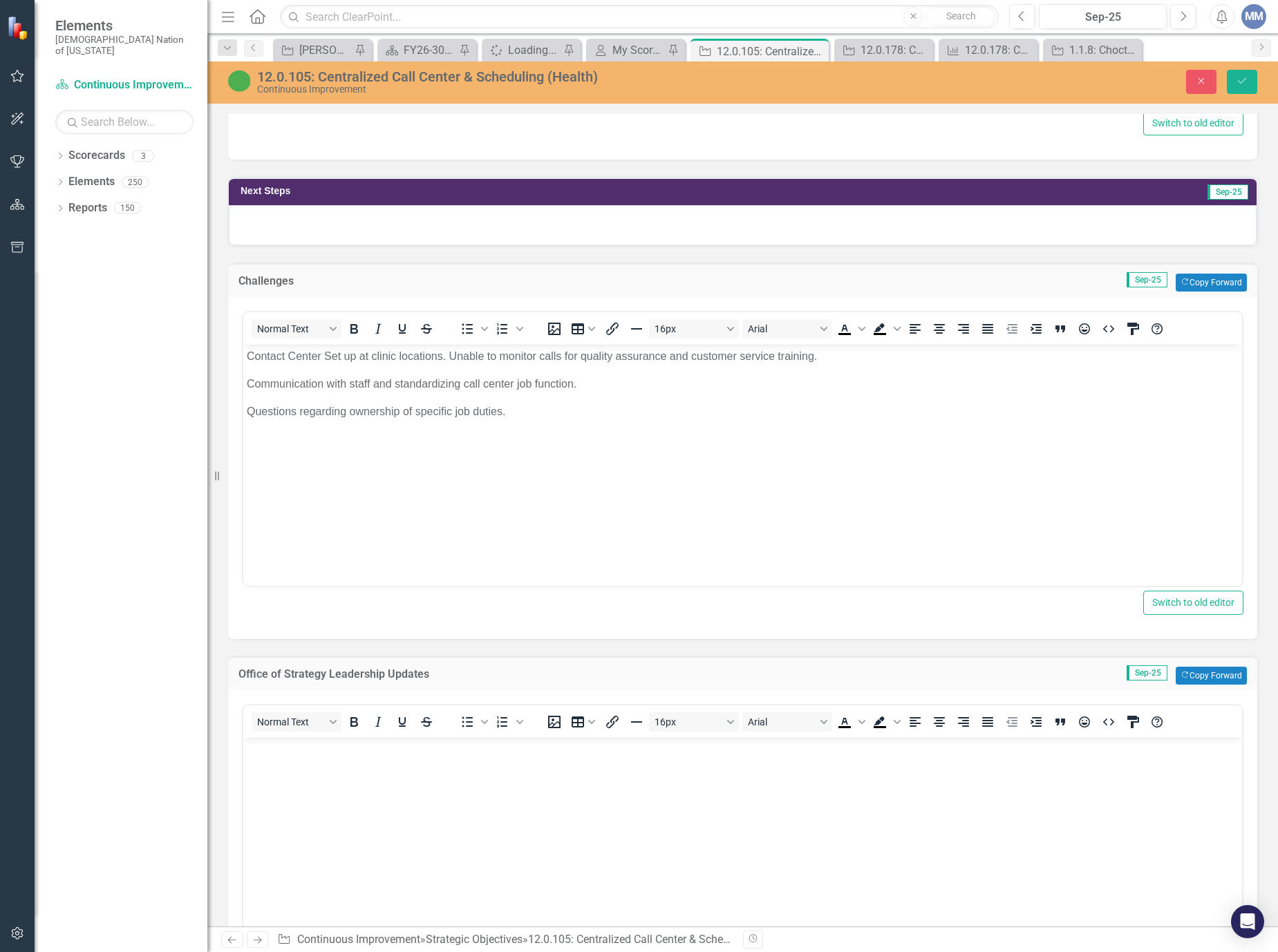
scroll to position [0, 0]
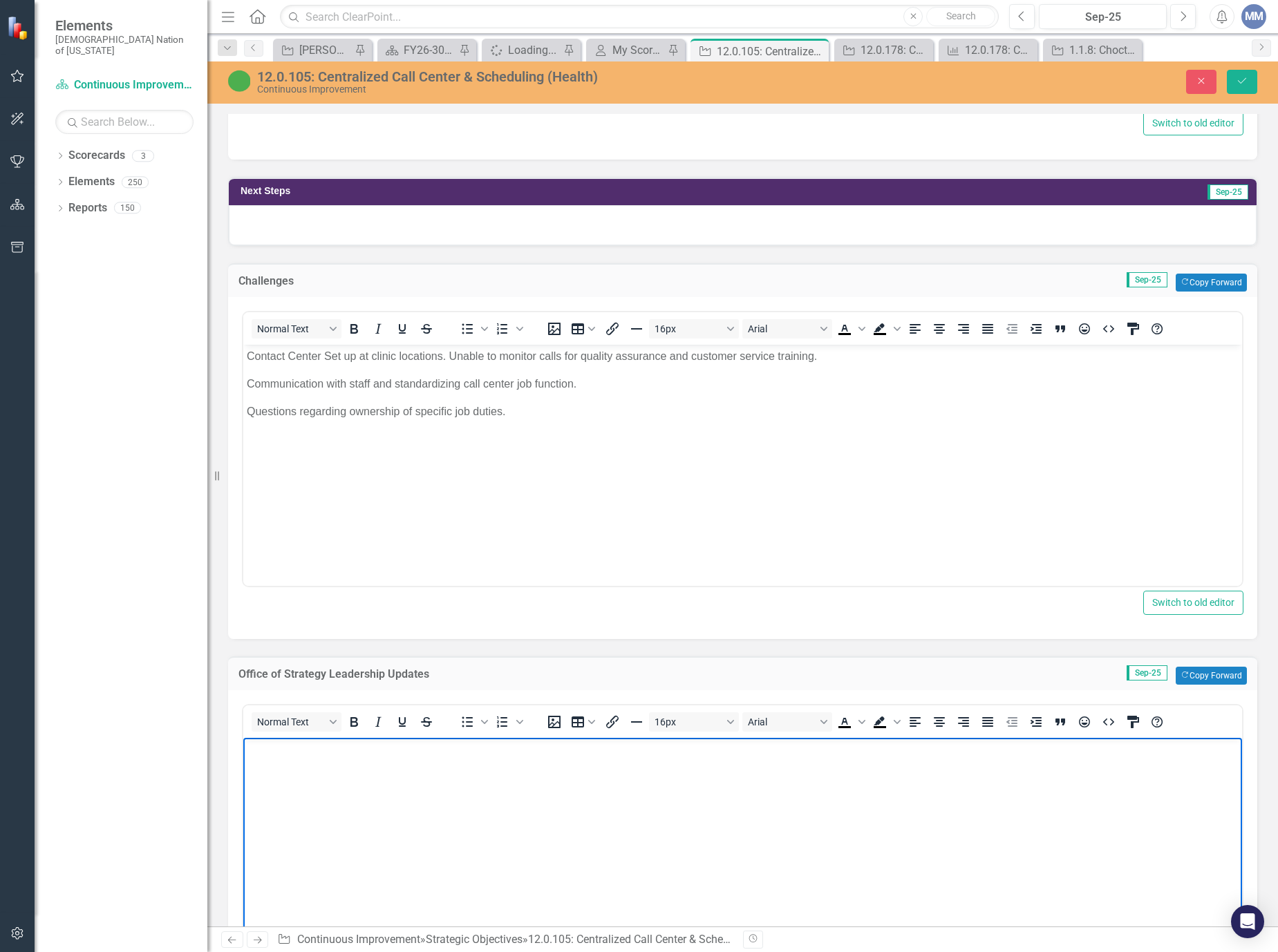
click at [356, 774] on body "Rich Text Area. Press ALT-0 for help." at bounding box center [742, 841] width 999 height 207
click at [551, 415] on p "Questions regarding ownership of specific job duties." at bounding box center [742, 411] width 992 height 16
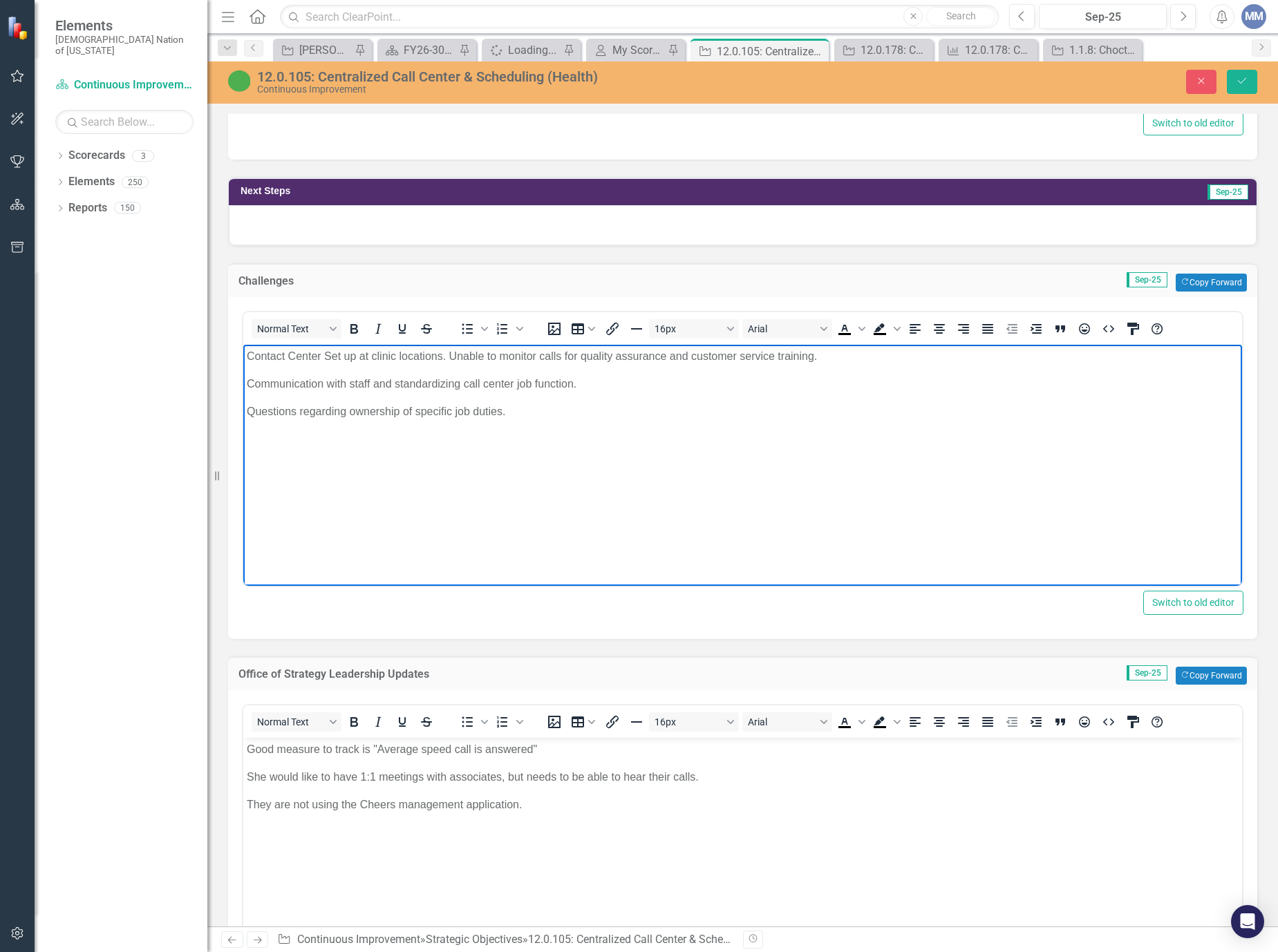
click at [326, 356] on p "Contact Center Set up at clinic locations. Unable to monitor calls for quality …" at bounding box center [742, 356] width 992 height 16
click at [549, 415] on p "Questions regarding ownership of specific job duties." at bounding box center [742, 411] width 992 height 16
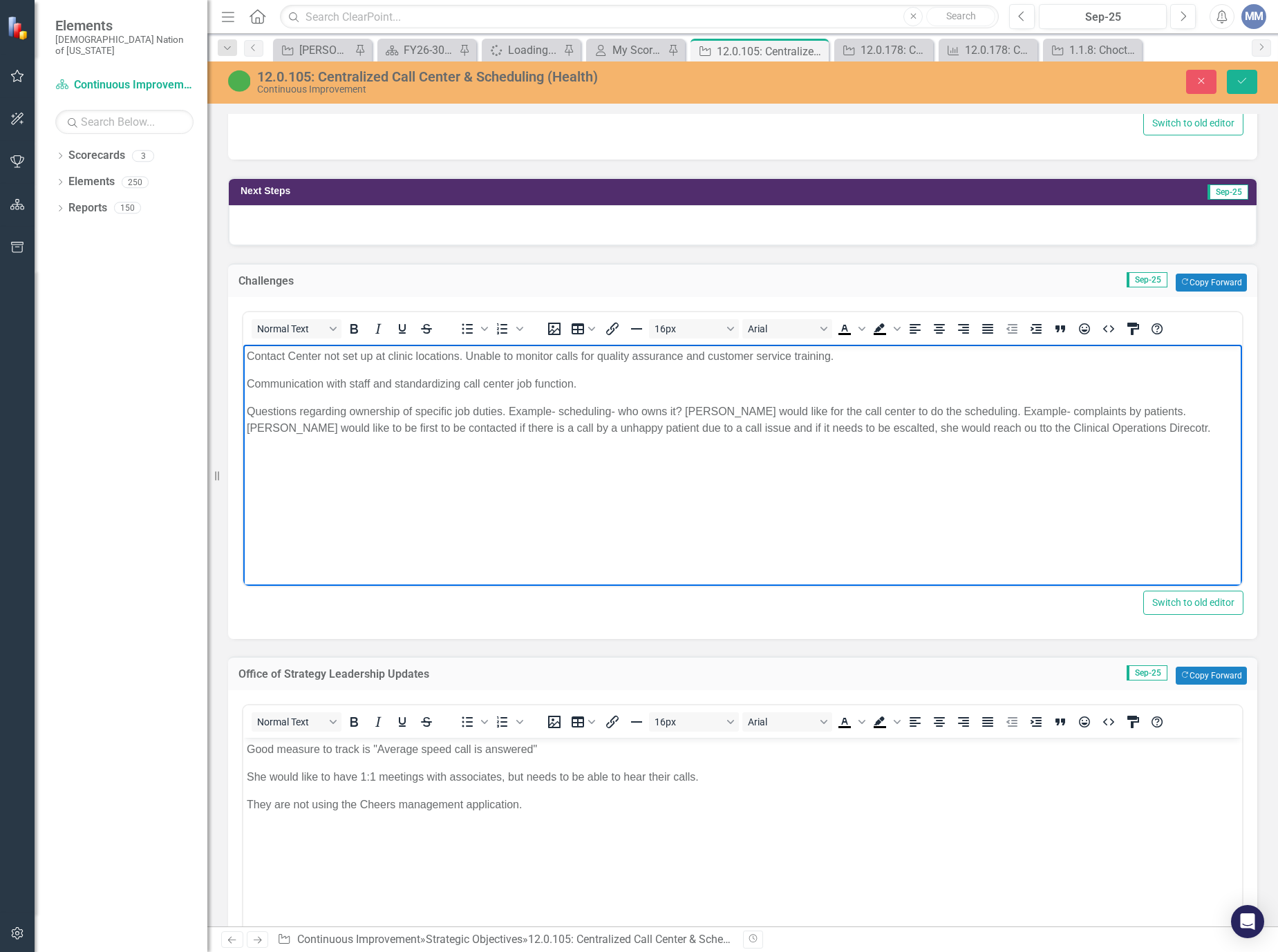
click at [746, 432] on p "Questions regarding ownership of specific job duties. Example- scheduling- who …" at bounding box center [742, 419] width 992 height 33
click at [892, 426] on p "Questions regarding ownership of specific job duties. Example- scheduling- who …" at bounding box center [742, 419] width 992 height 33
click at [1103, 456] on body "Contact Center not set up at clinic locations. Unable to monitor calls for qual…" at bounding box center [742, 447] width 999 height 207
click at [1233, 78] on button "Save" at bounding box center [1241, 82] width 30 height 24
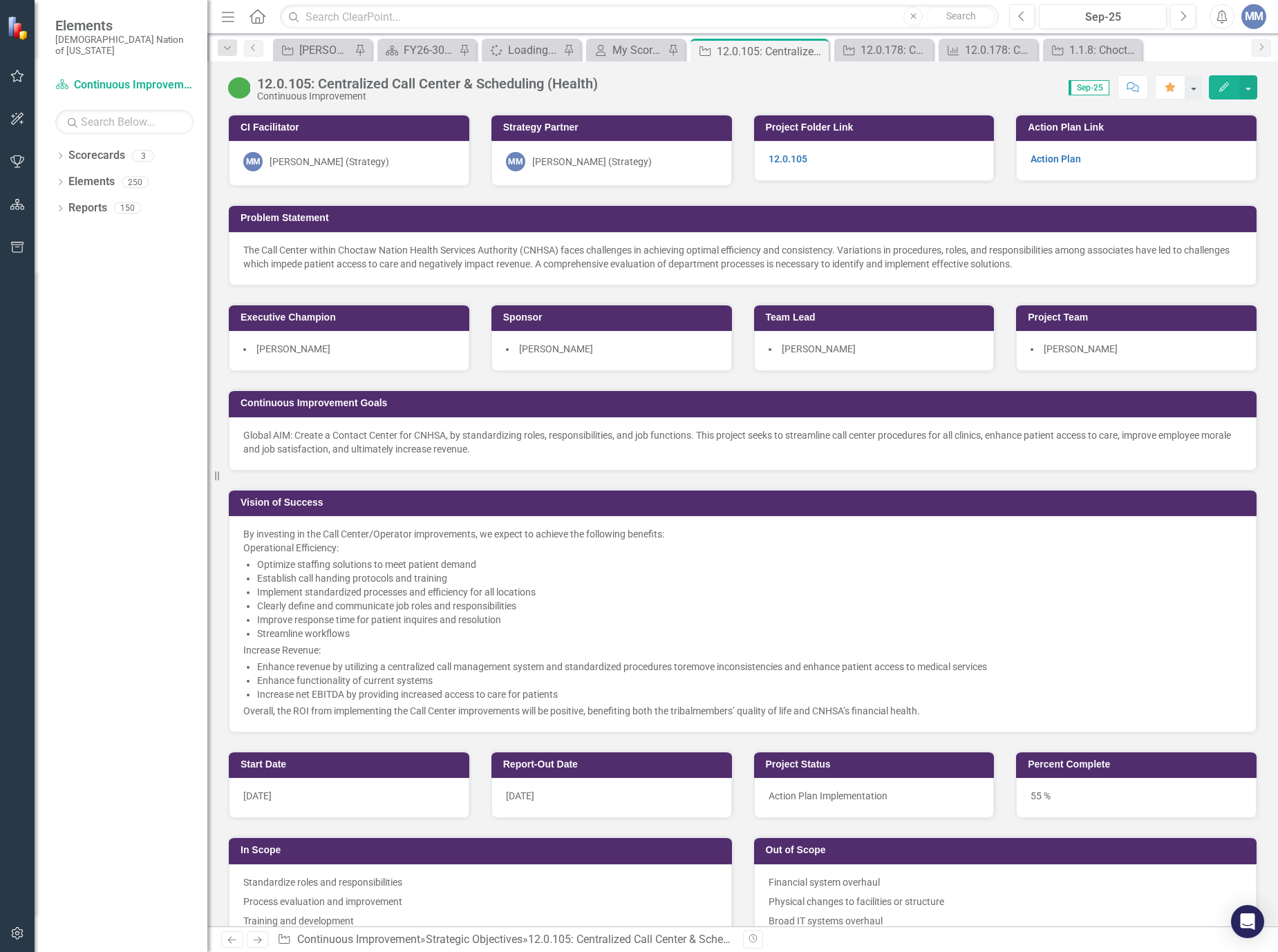
scroll to position [691, 0]
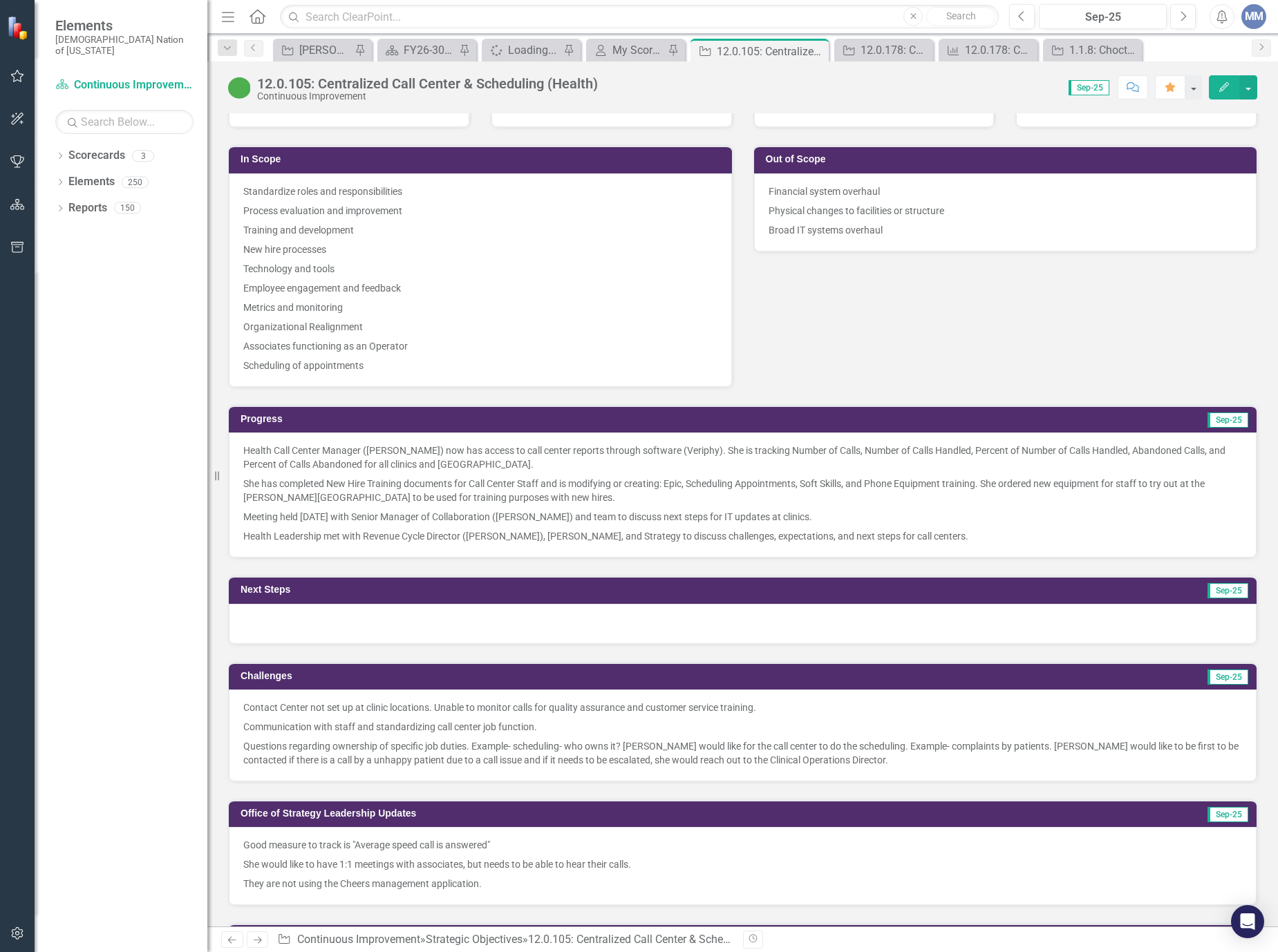
click at [571, 457] on p "Health Call Center Manager (Paula Wicker) now has access to call center reports…" at bounding box center [742, 458] width 999 height 30
click at [571, 458] on p "Health Call Center Manager (Paula Wicker) now has access to call center reports…" at bounding box center [742, 458] width 999 height 30
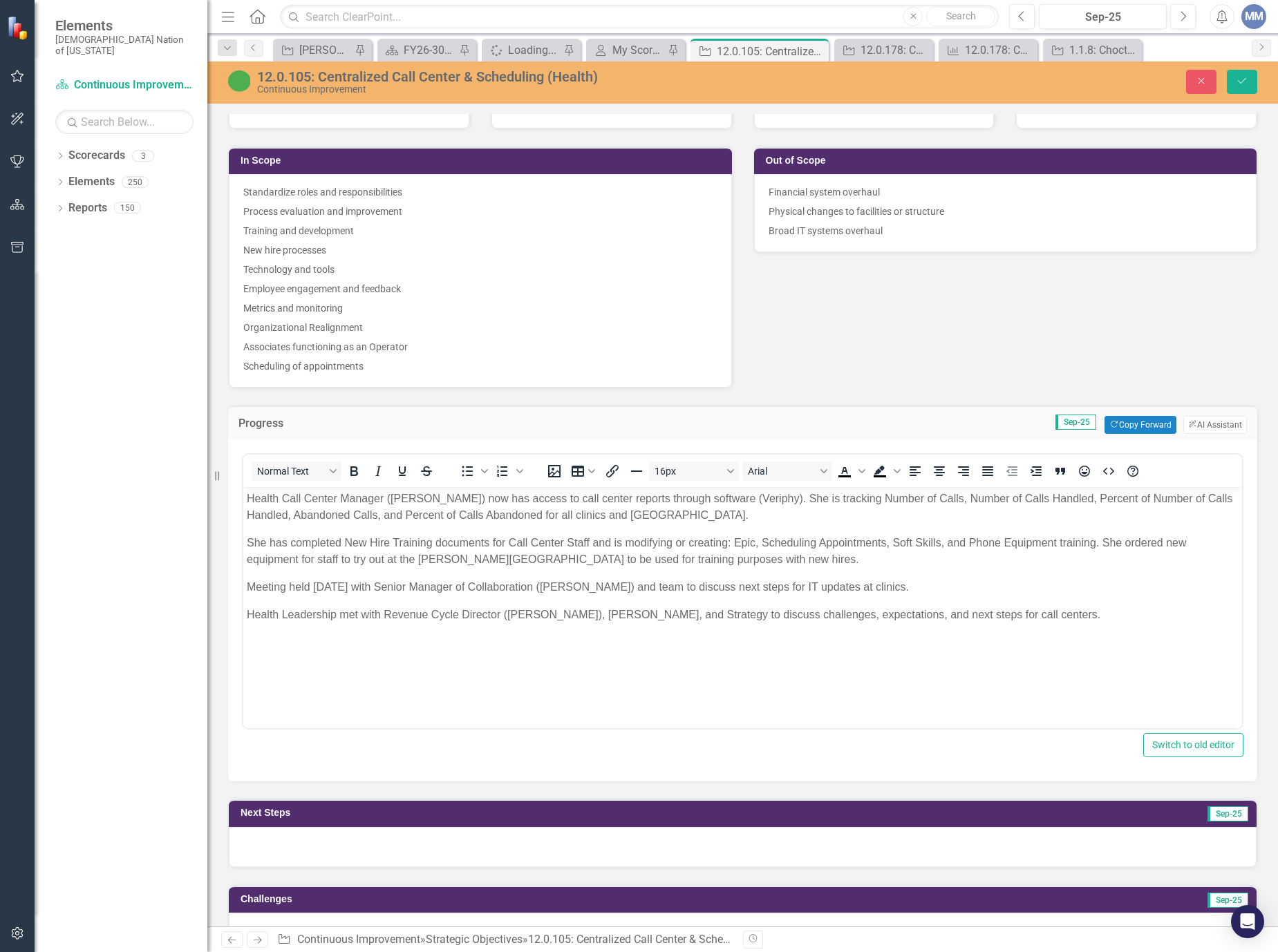
scroll to position [0, 0]
click at [740, 514] on p "Health Call Center Manager (Paula Wicker) now has access to call center reports…" at bounding box center [742, 507] width 992 height 33
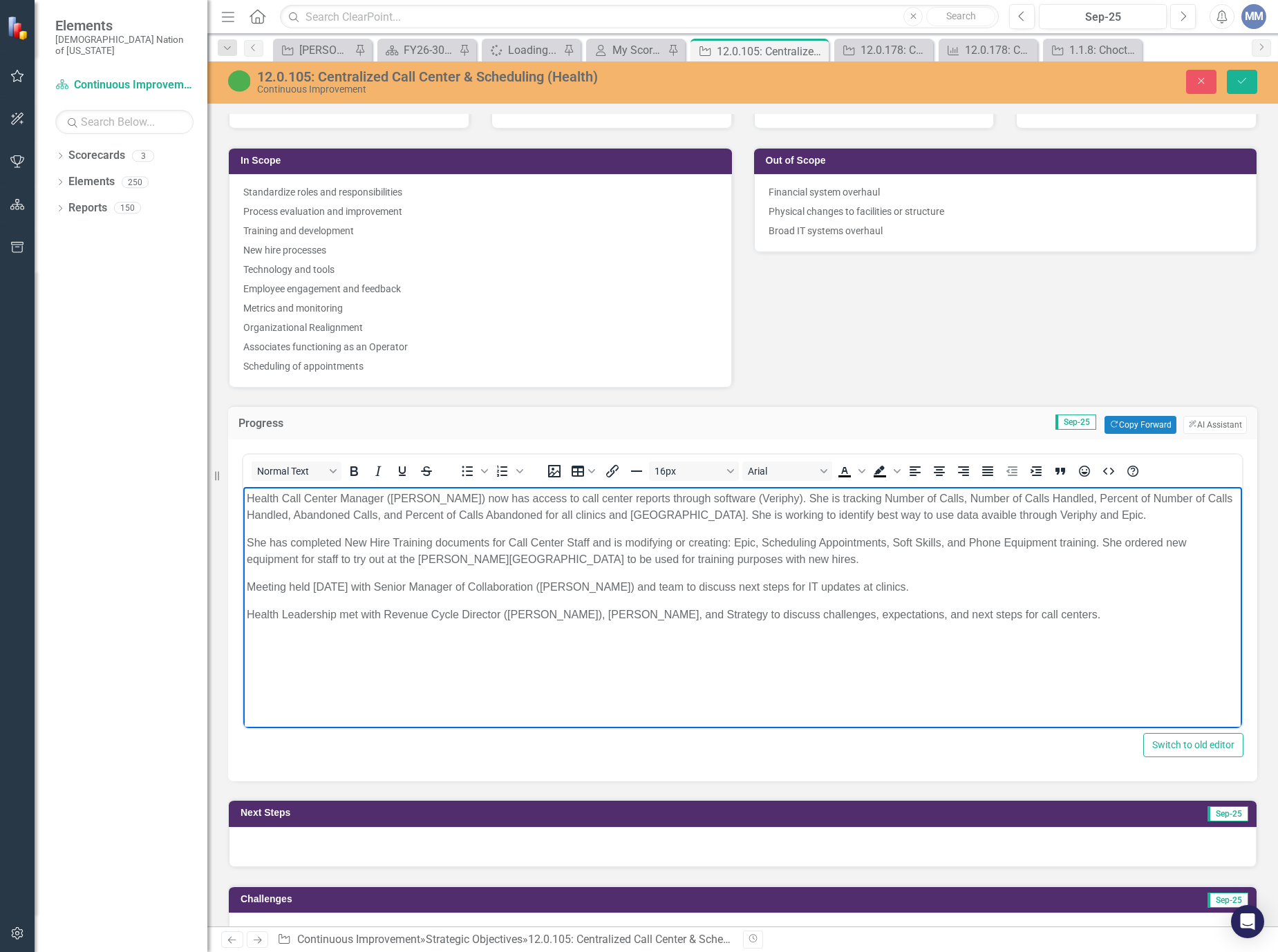
click at [974, 515] on p "Health Call Center Manager (Paula Wicker) now has access to call center reports…" at bounding box center [742, 507] width 992 height 33
click at [973, 517] on p "Health Call Center Manager (Paula Wicker) now has access to call center reports…" at bounding box center [742, 507] width 992 height 33
click at [966, 516] on p "Health Call Center Manager (Paula Wicker) now has access to call center reports…" at bounding box center [742, 507] width 992 height 33
click at [882, 514] on p "Health Call Center Manager (Paula Wicker) now has access to call center reports…" at bounding box center [742, 507] width 992 height 33
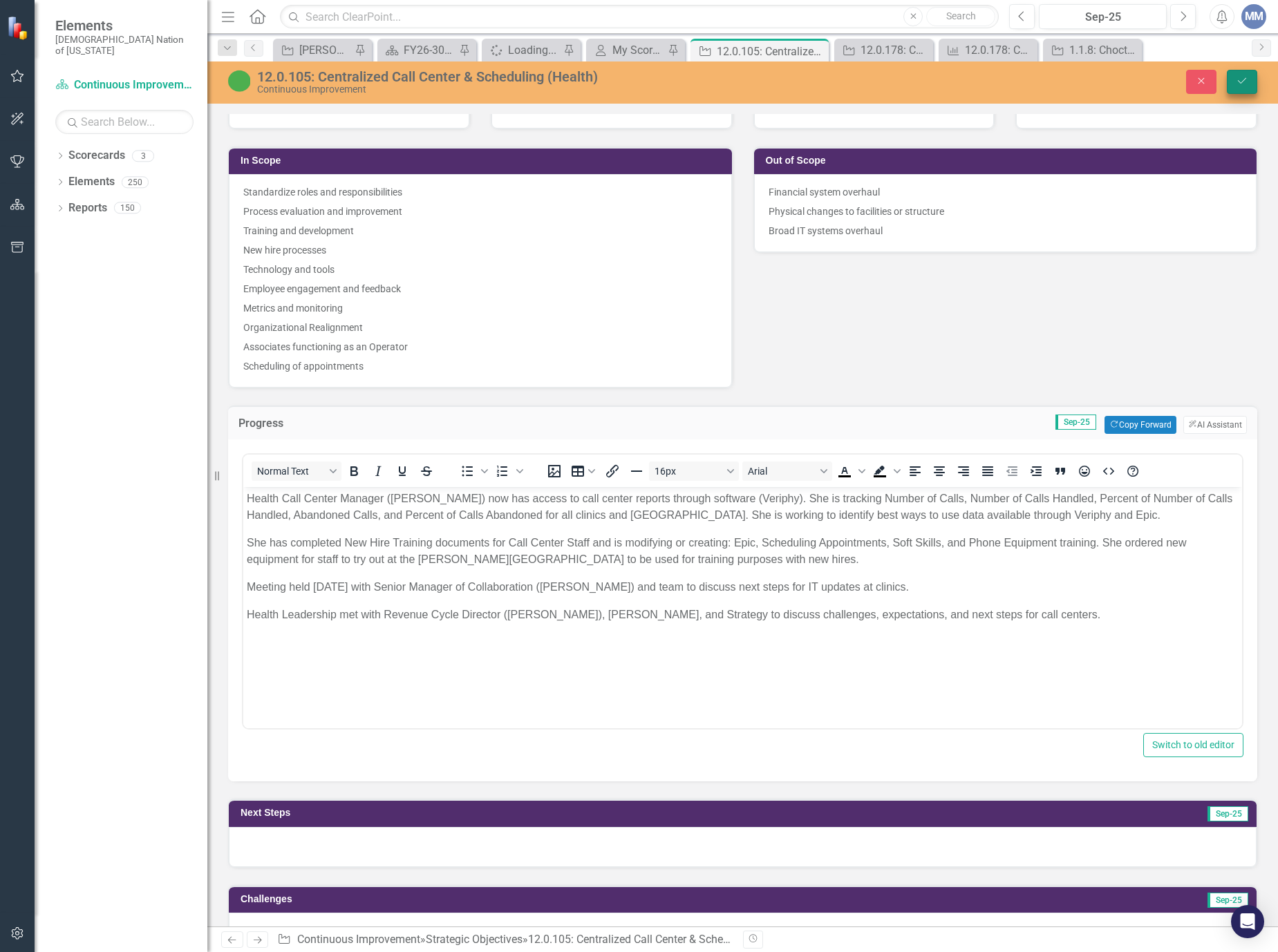
click at [1237, 85] on icon "Save" at bounding box center [1242, 80] width 13 height 10
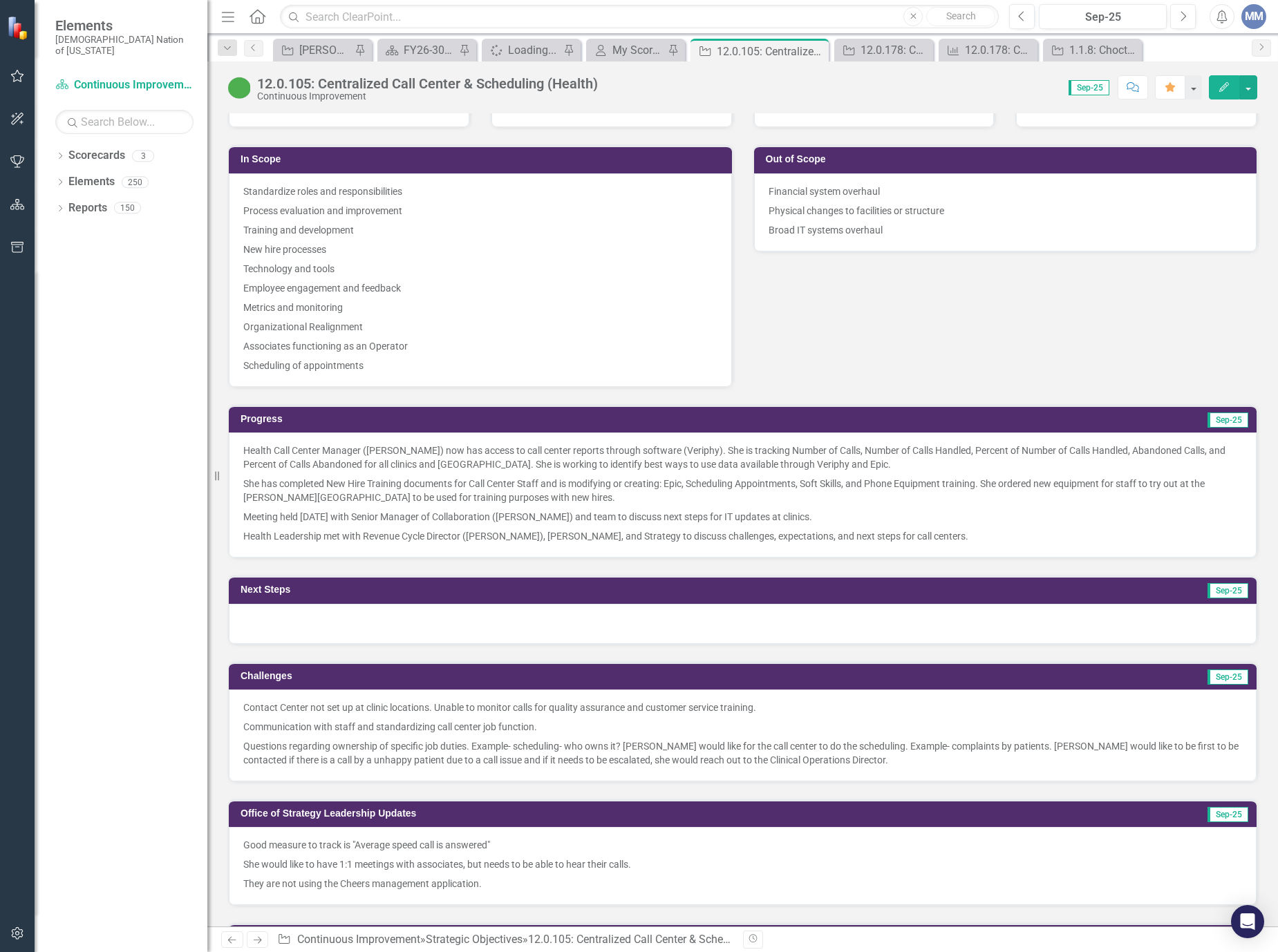
scroll to position [829, 0]
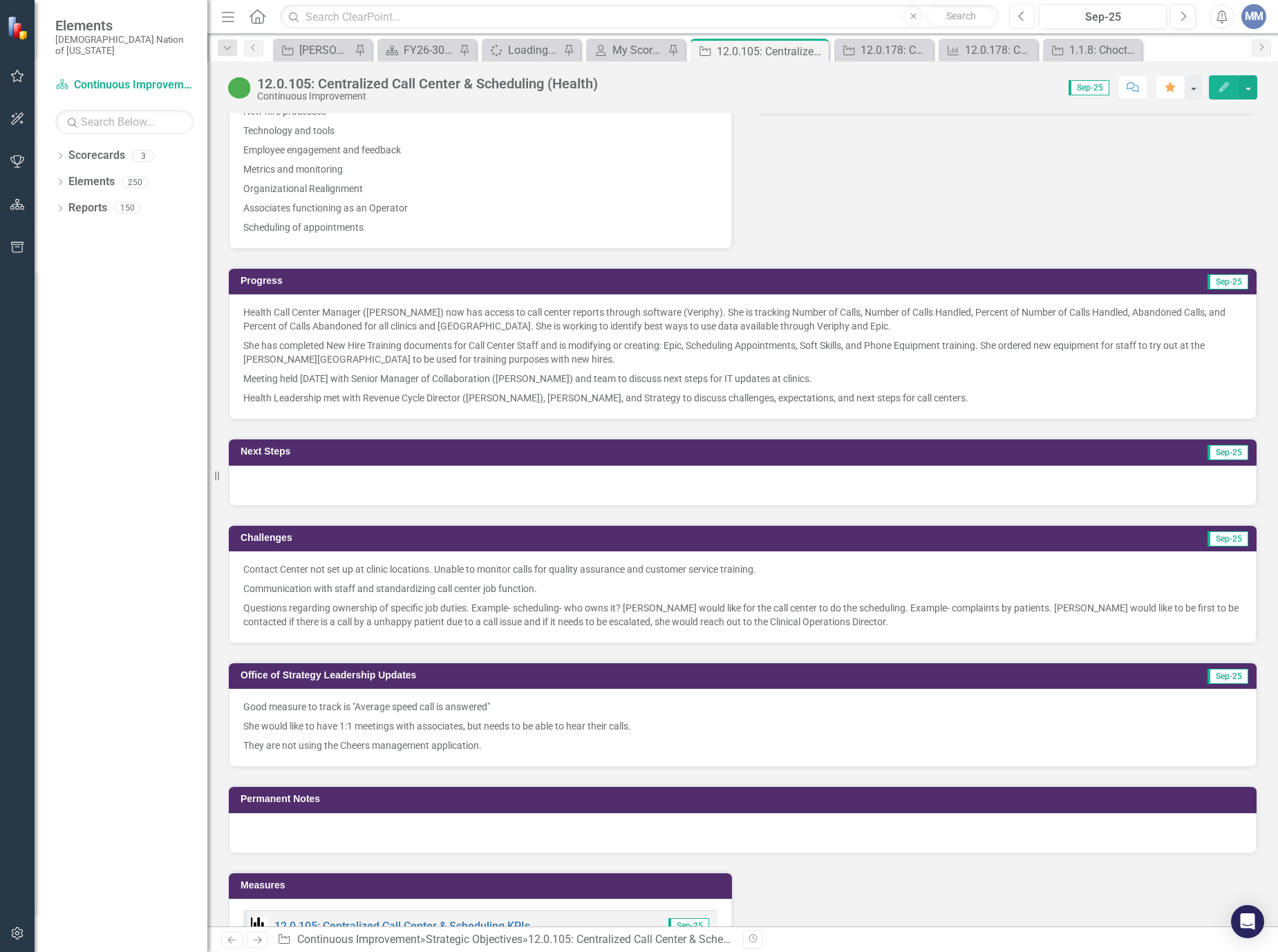
click at [1027, 19] on button "Previous" at bounding box center [1022, 17] width 26 height 25
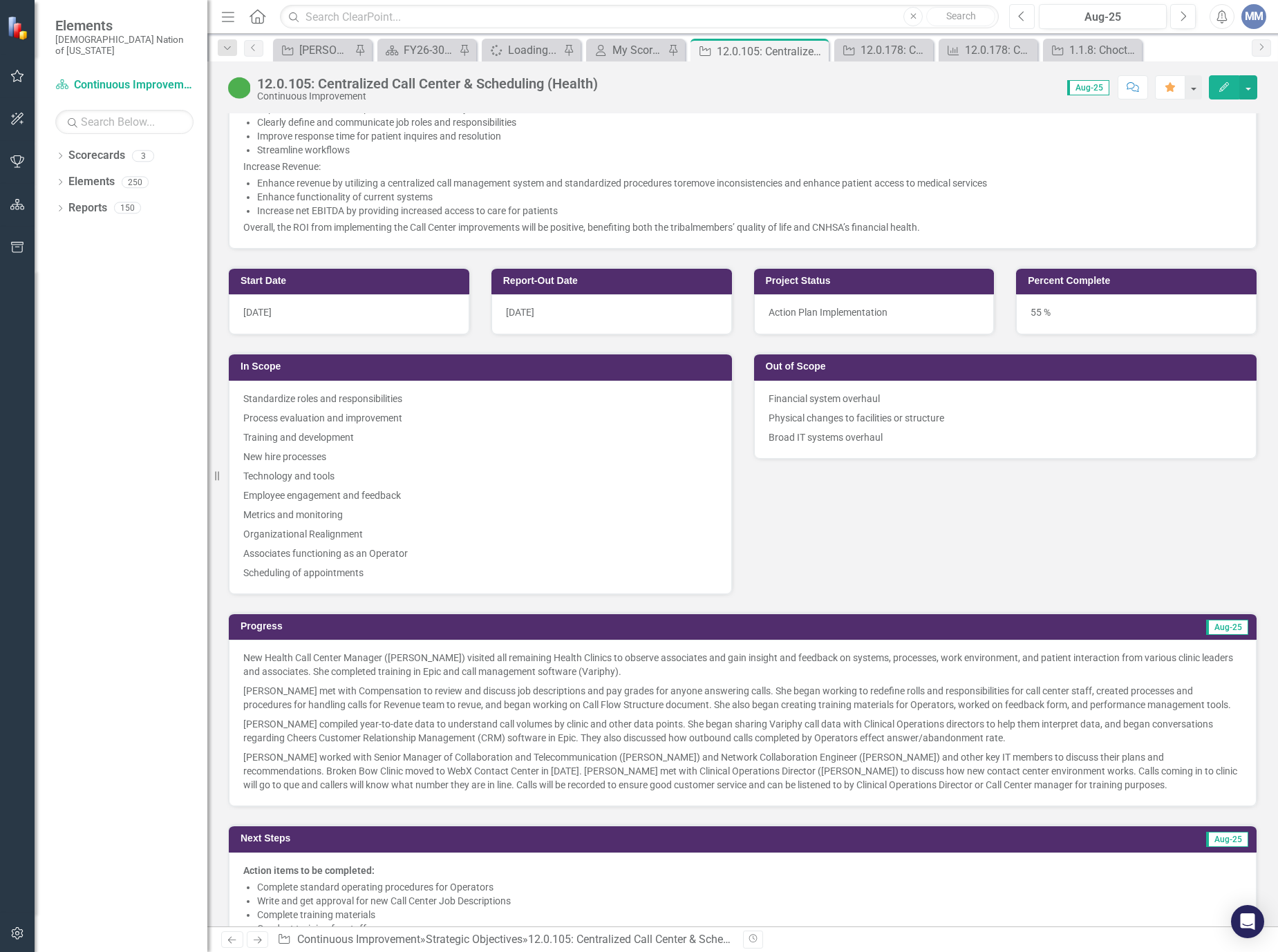
scroll to position [829, 0]
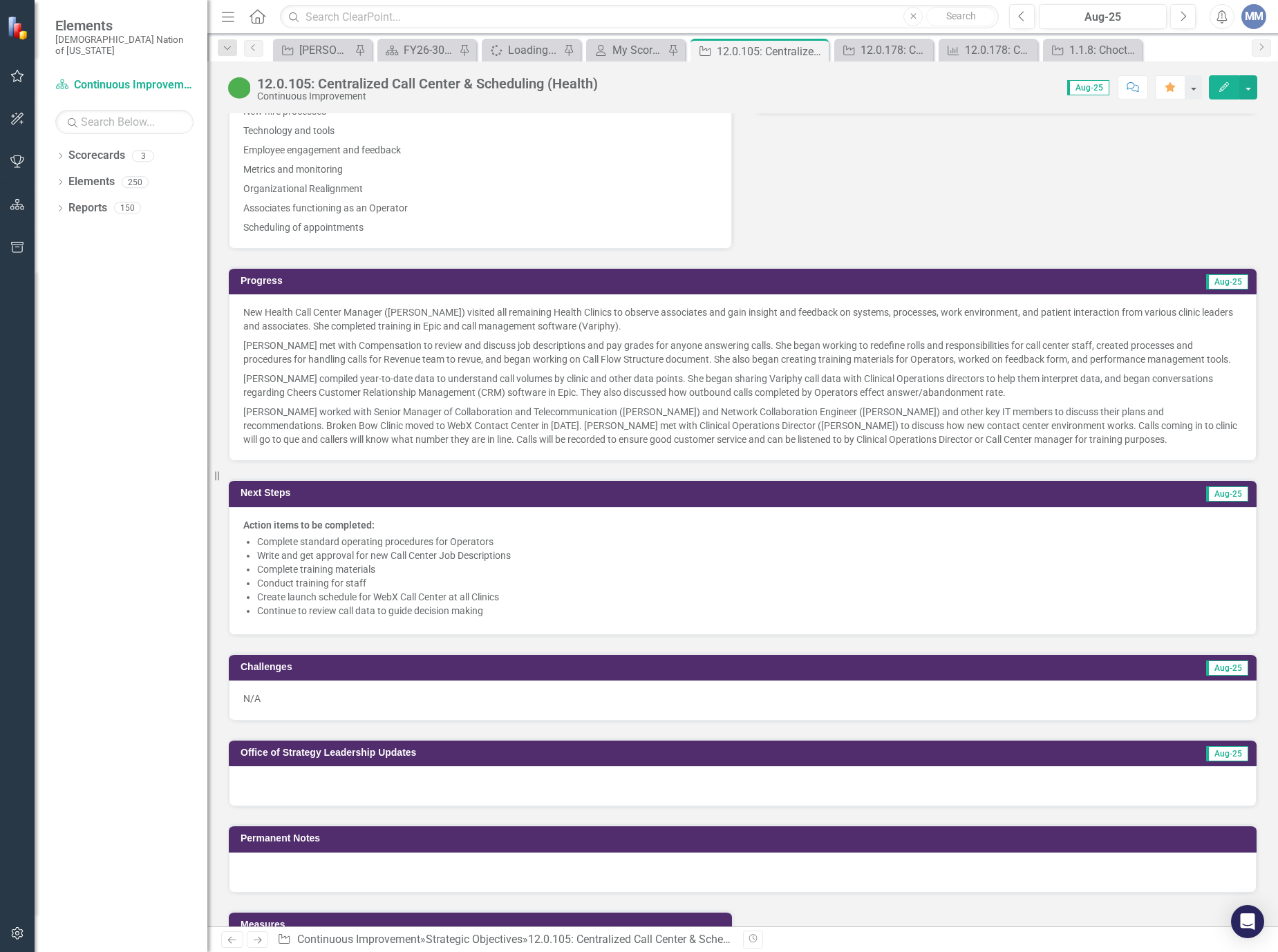
click at [619, 570] on li "Complete training materials" at bounding box center [749, 569] width 985 height 14
click at [619, 553] on ul "Complete standard operating procedures for Operators Write and get approval for…" at bounding box center [749, 576] width 985 height 83
click at [442, 595] on li "Create launch schedule for WebX Call Center at all Clinics" at bounding box center [749, 596] width 985 height 14
click at [442, 594] on li "Create launch schedule for WebX Call Center at all Clinics" at bounding box center [749, 596] width 985 height 14
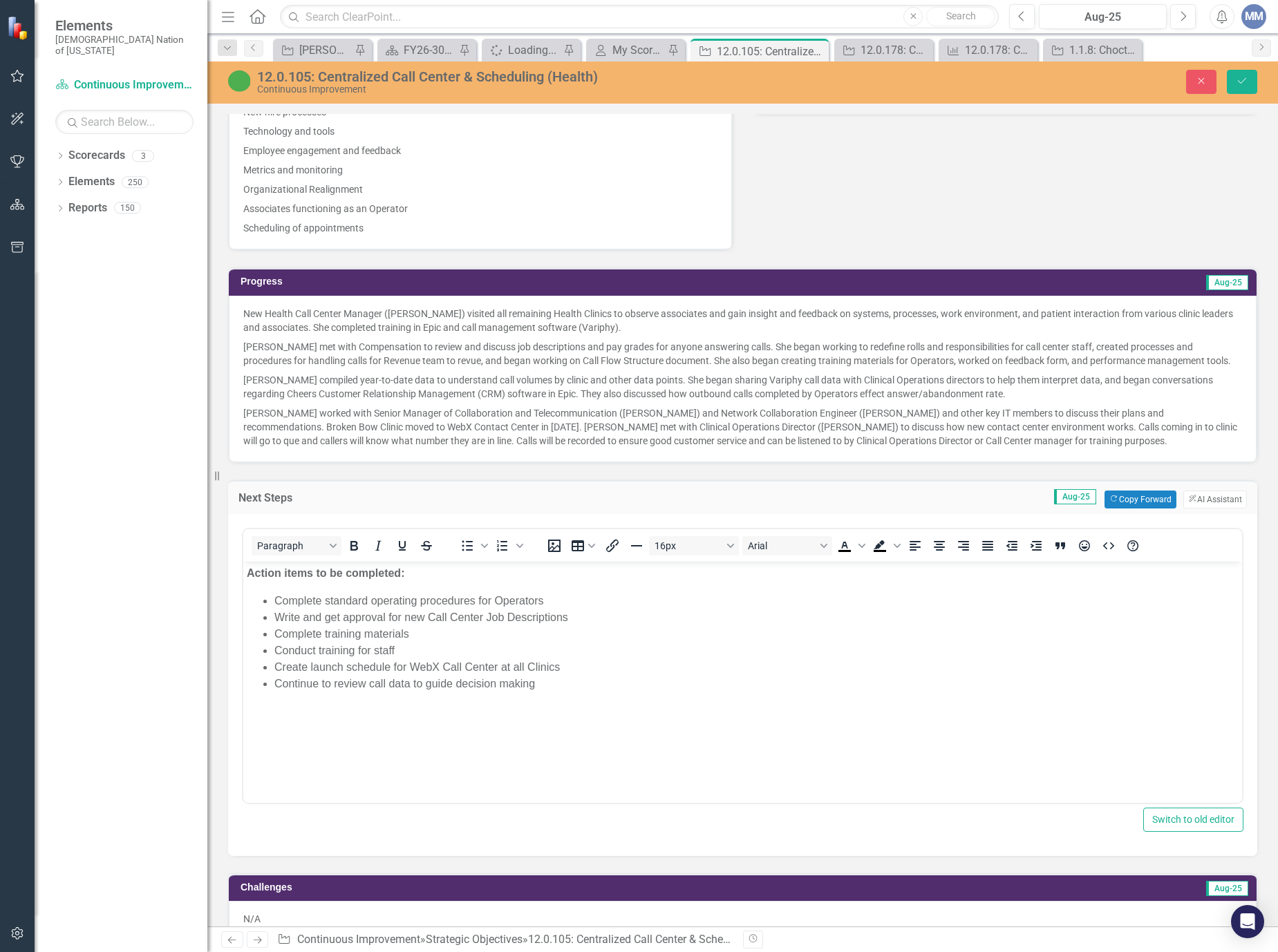
scroll to position [0, 0]
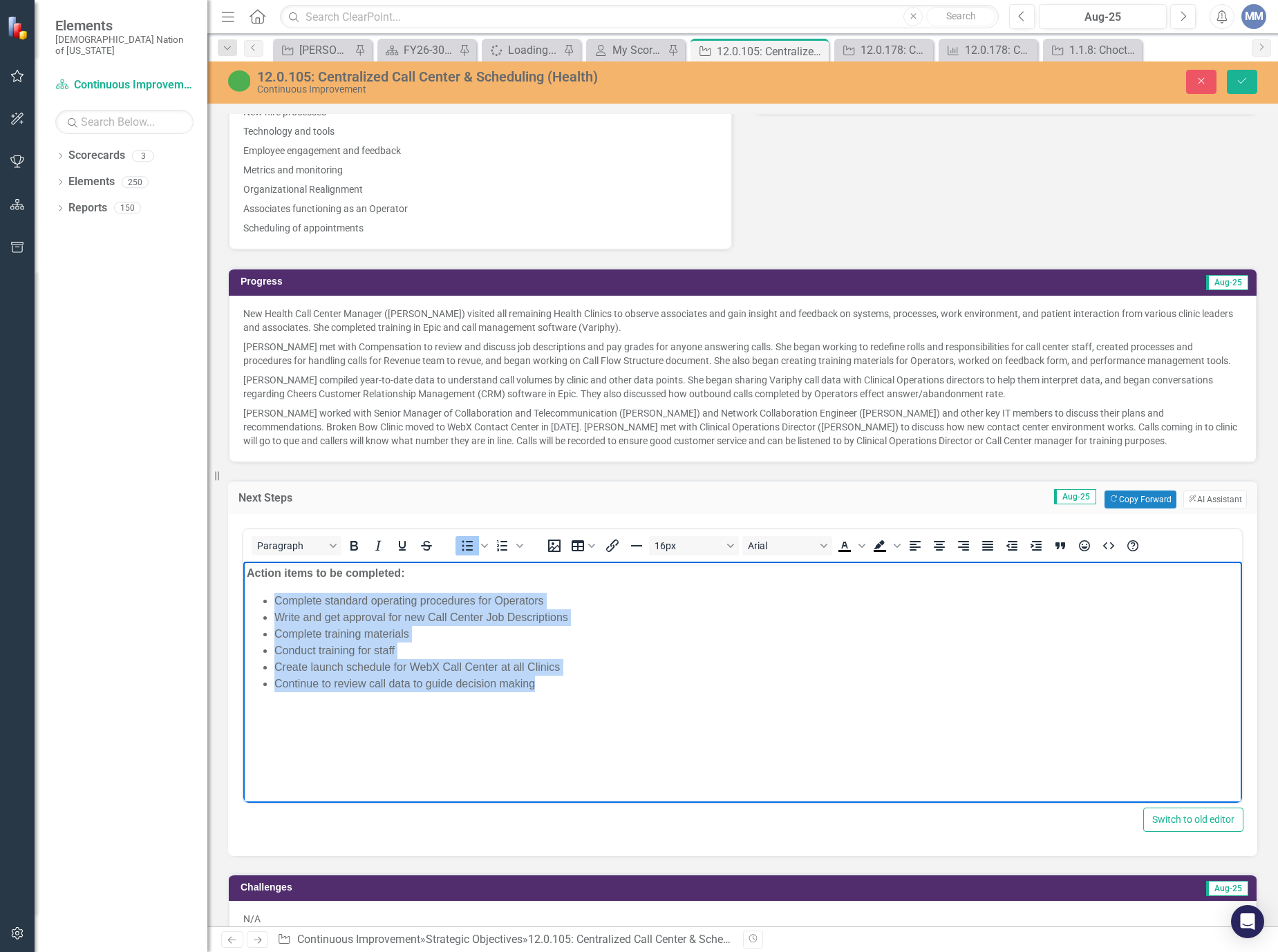
drag, startPoint x: 546, startPoint y: 685, endPoint x: 462, endPoint y: 1145, distance: 467.6
click at [243, 584] on html "Action items to be completed: Complete standard operating procedures for Operat…" at bounding box center [742, 664] width 999 height 207
click at [729, 700] on body "Action items to be completed: Complete standard operating procedures for Operat…" at bounding box center [742, 664] width 999 height 207
drag, startPoint x: 544, startPoint y: 683, endPoint x: 485, endPoint y: 1132, distance: 452.9
click at [243, 570] on html "Action items to be completed: Complete standard operating procedures for Operat…" at bounding box center [742, 664] width 999 height 207
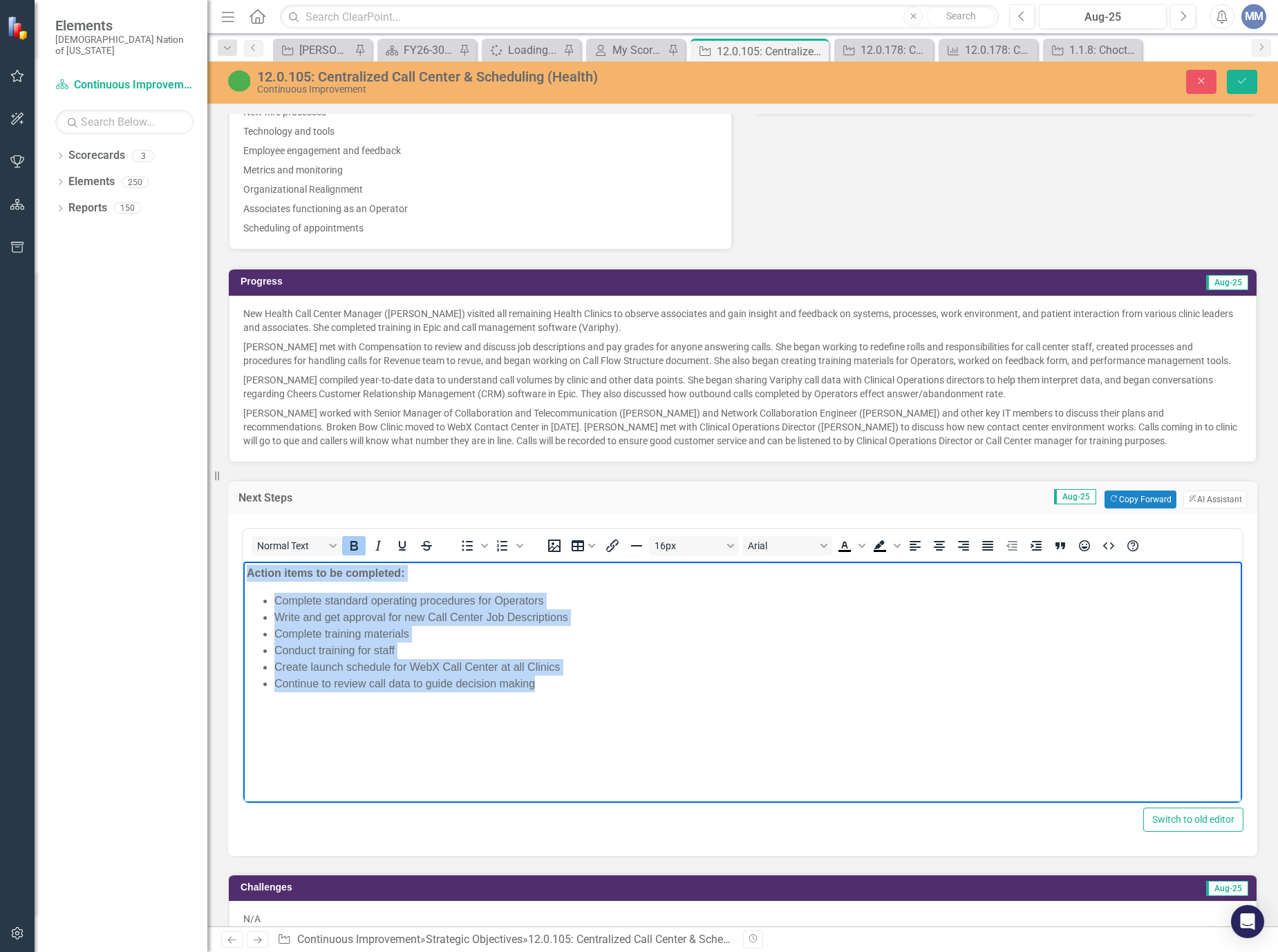
copy body "Action items to be completed: Complete standard operating procedures for Operat…"
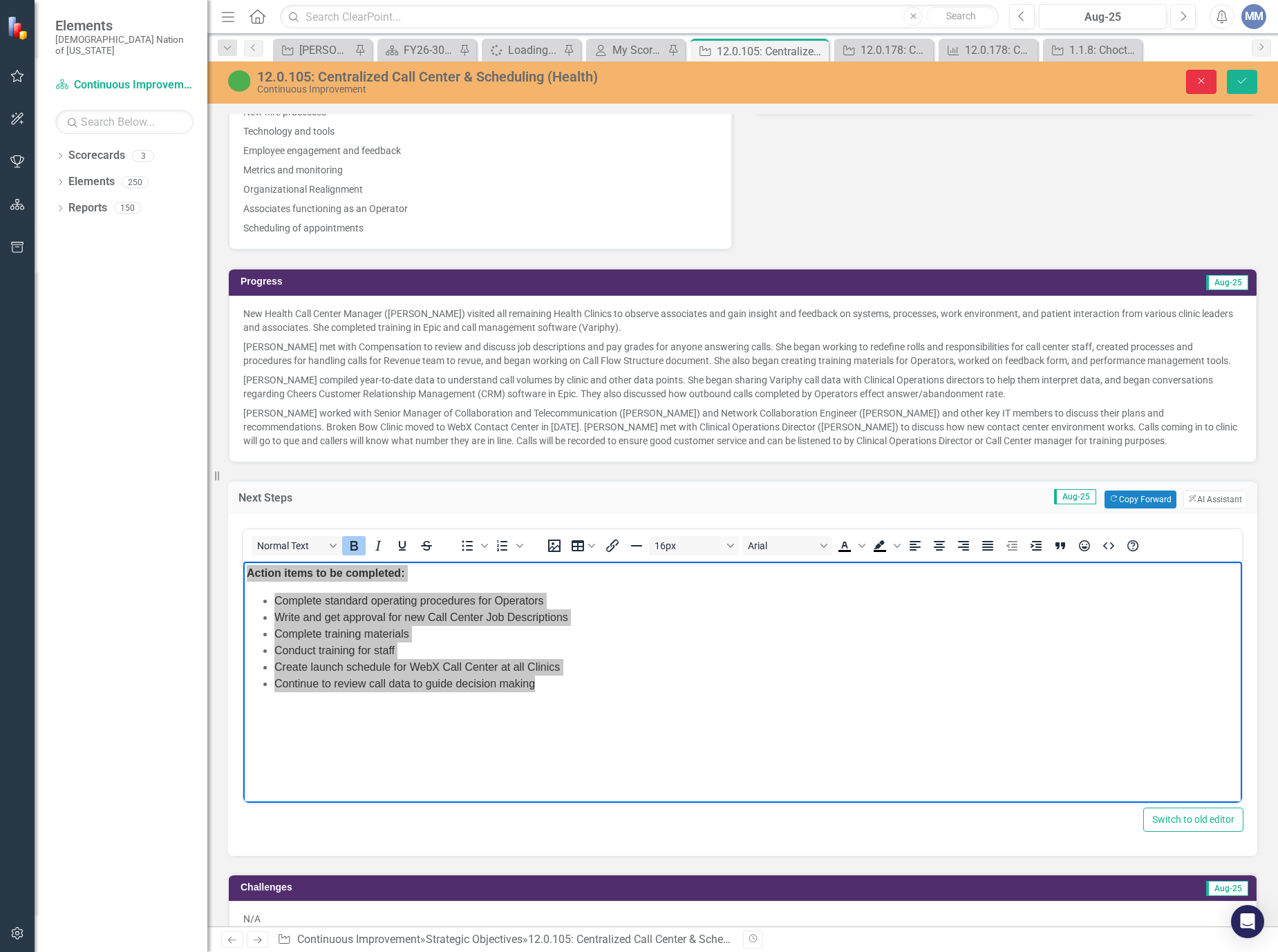
click at [1209, 88] on button "Close" at bounding box center [1200, 82] width 30 height 24
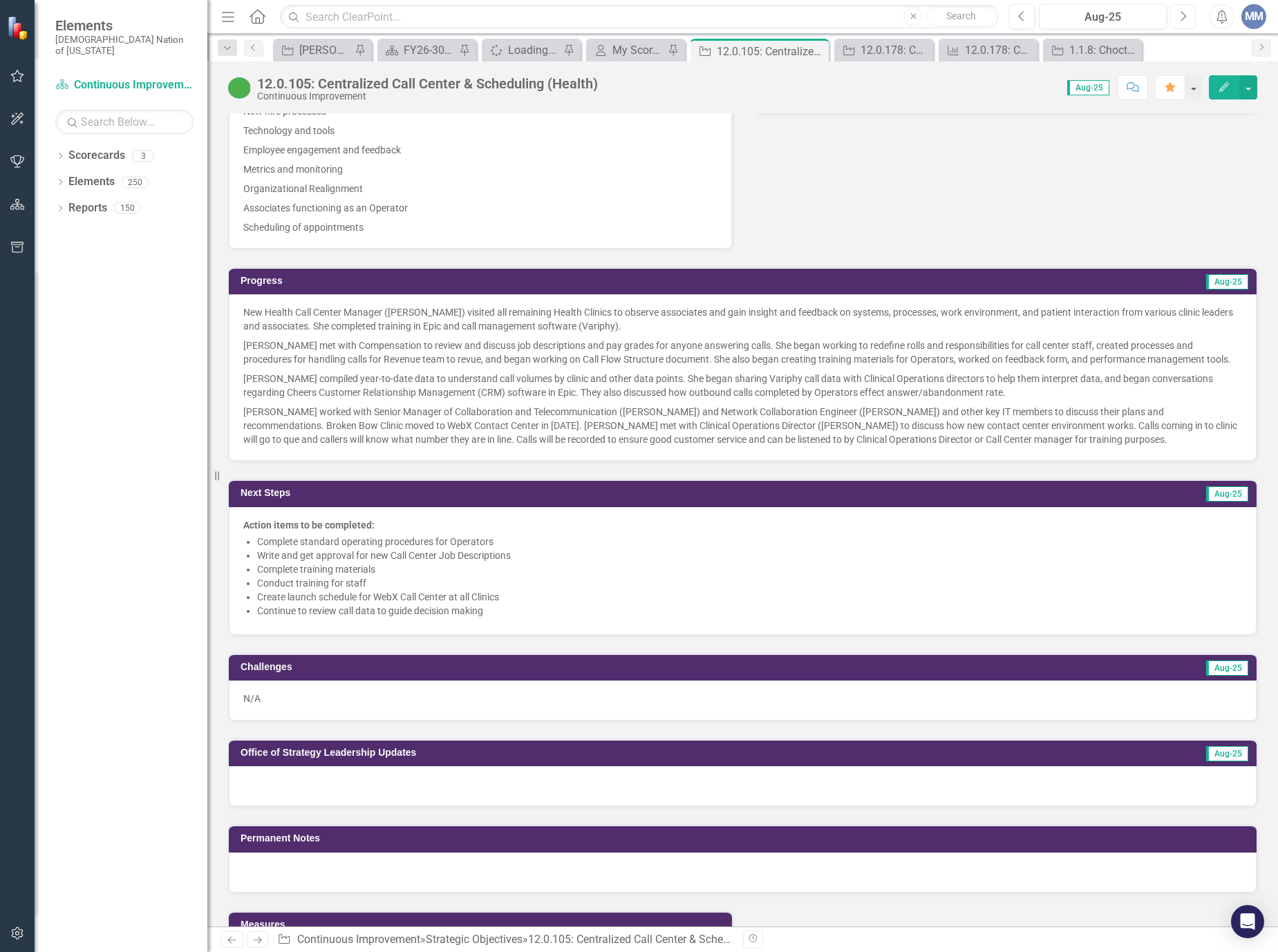
click at [1184, 22] on button "Next" at bounding box center [1183, 17] width 26 height 25
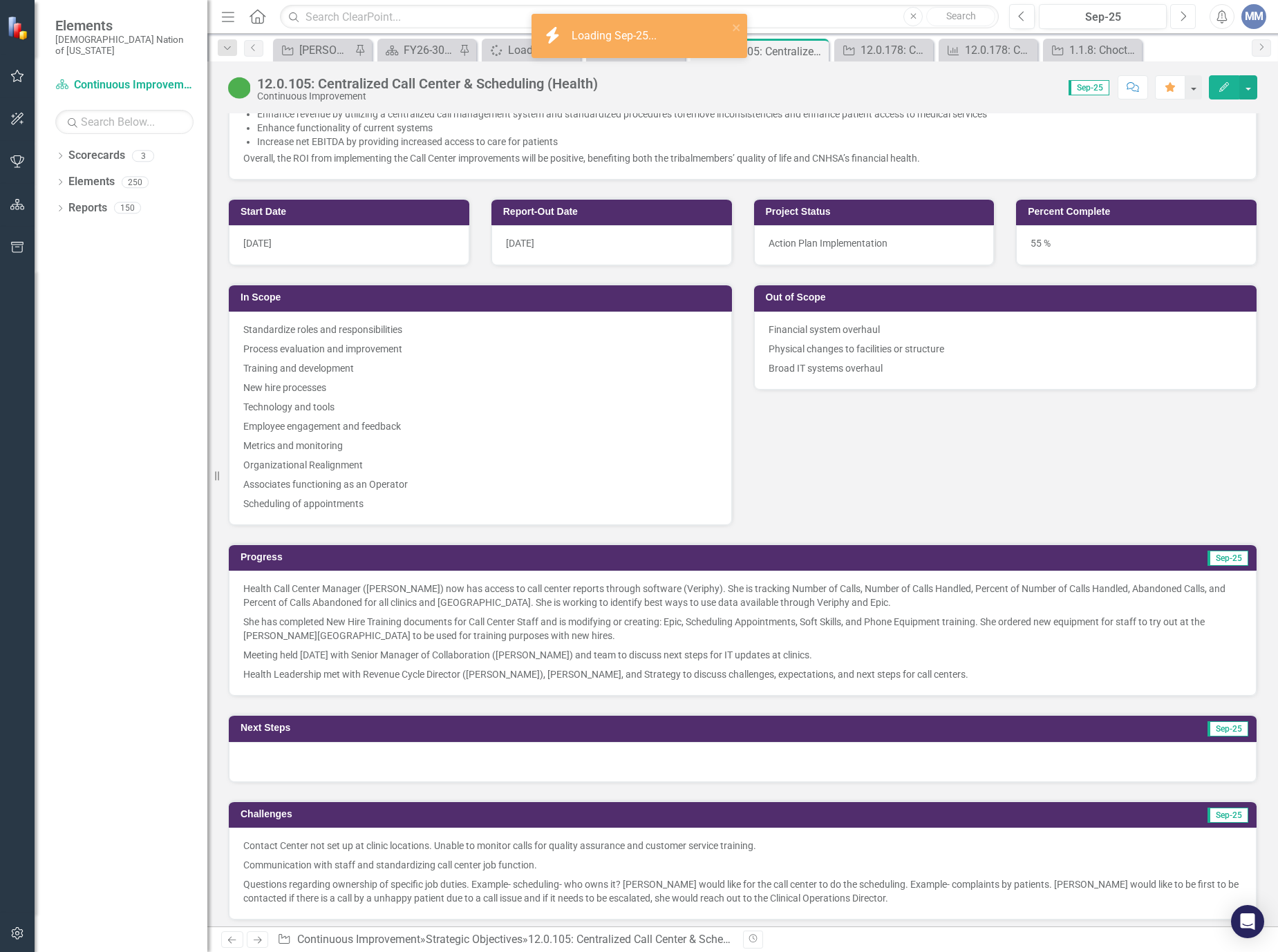
scroll to position [1036, 0]
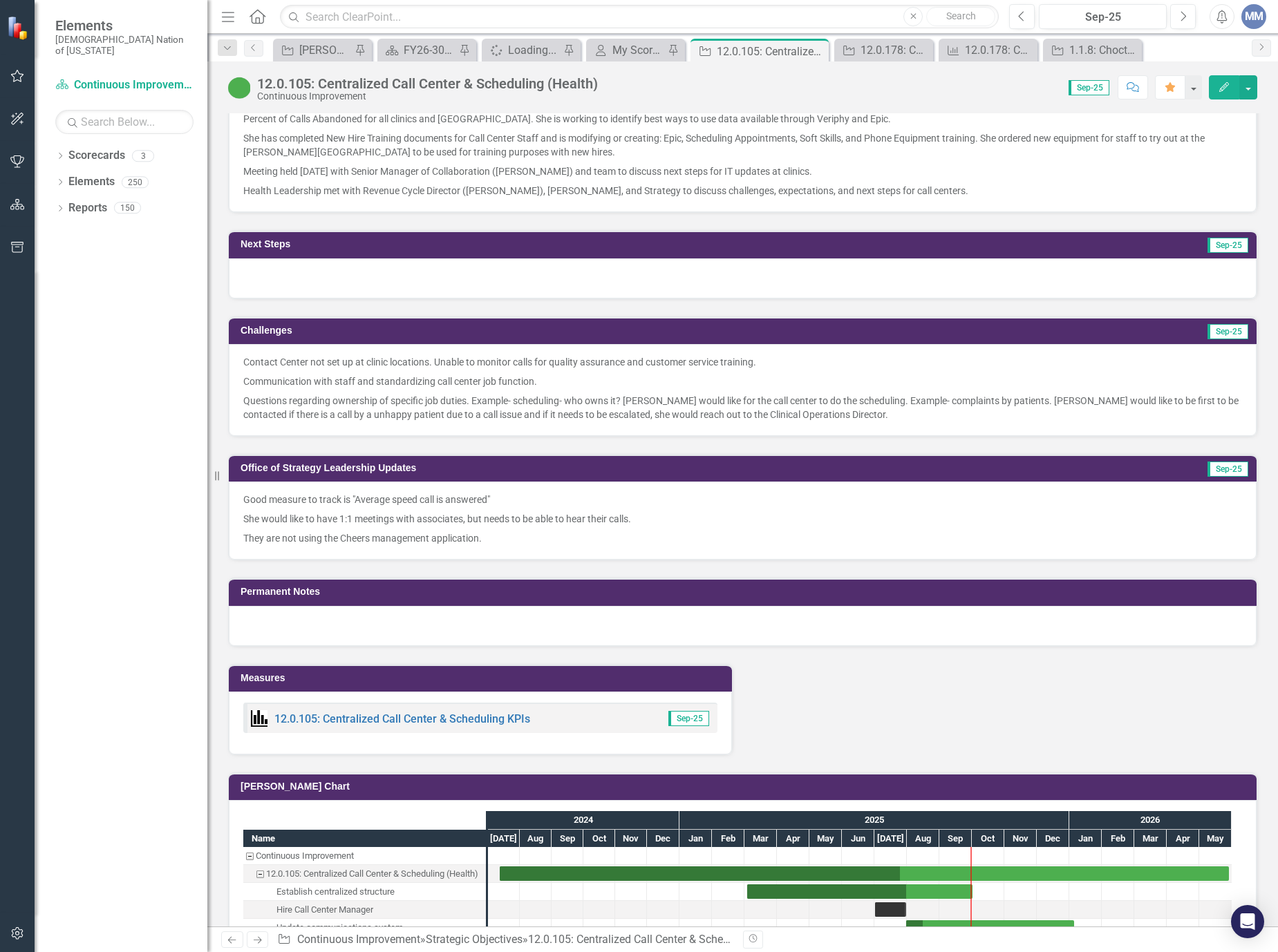
click at [349, 272] on div at bounding box center [743, 278] width 1028 height 40
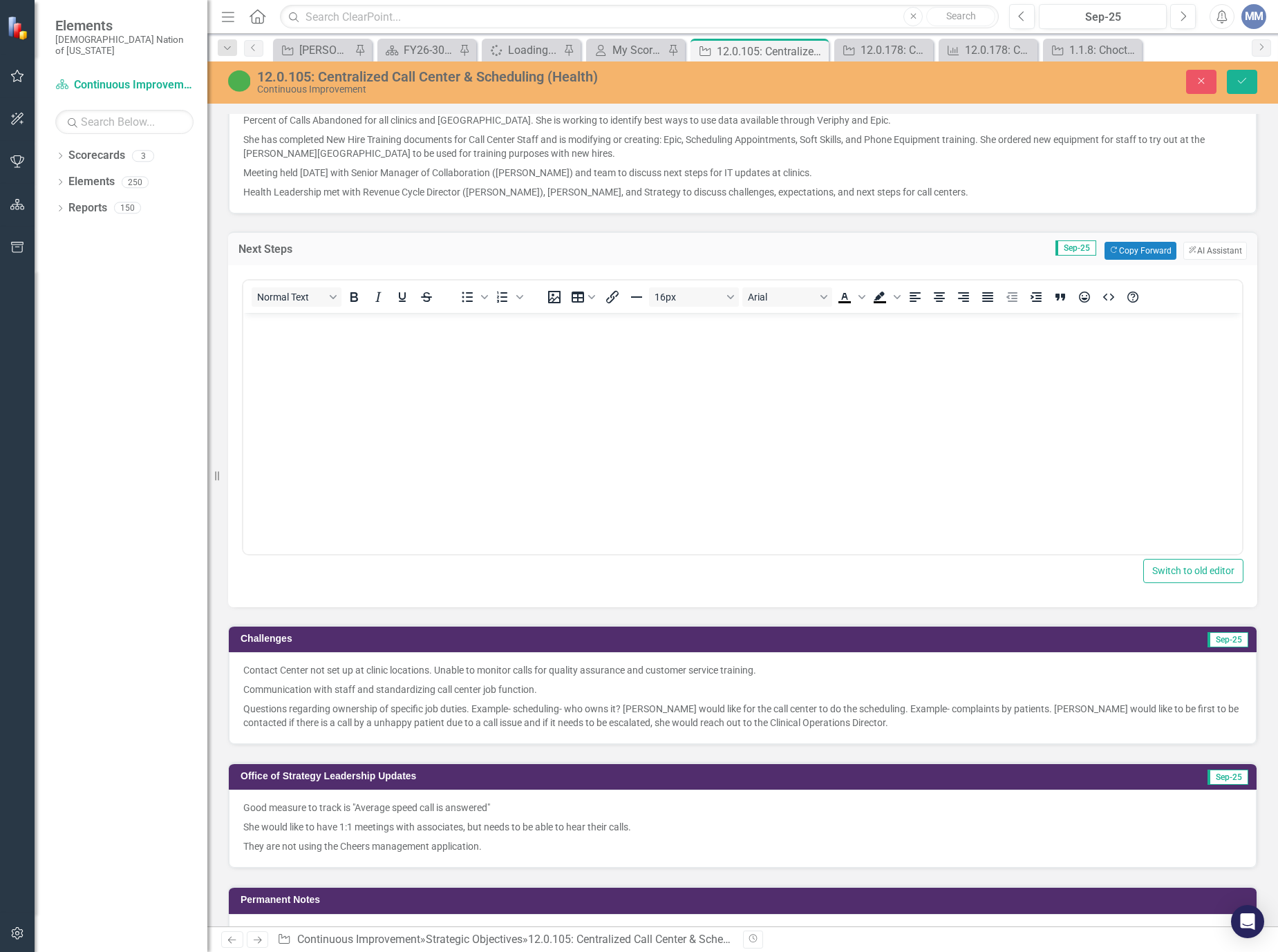
scroll to position [0, 0]
drag, startPoint x: 592, startPoint y: 584, endPoint x: 309, endPoint y: 393, distance: 341.4
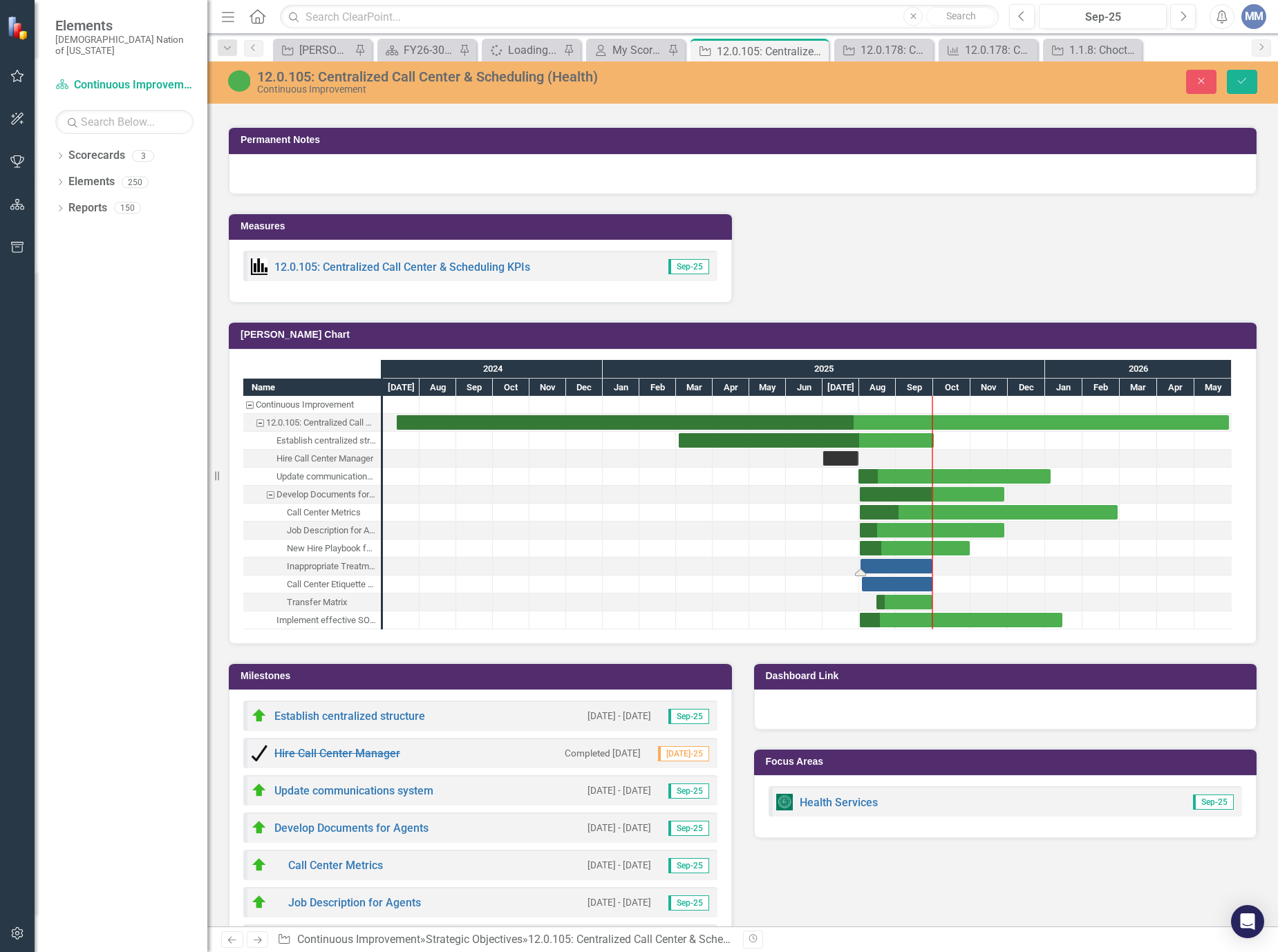
scroll to position [1865, 0]
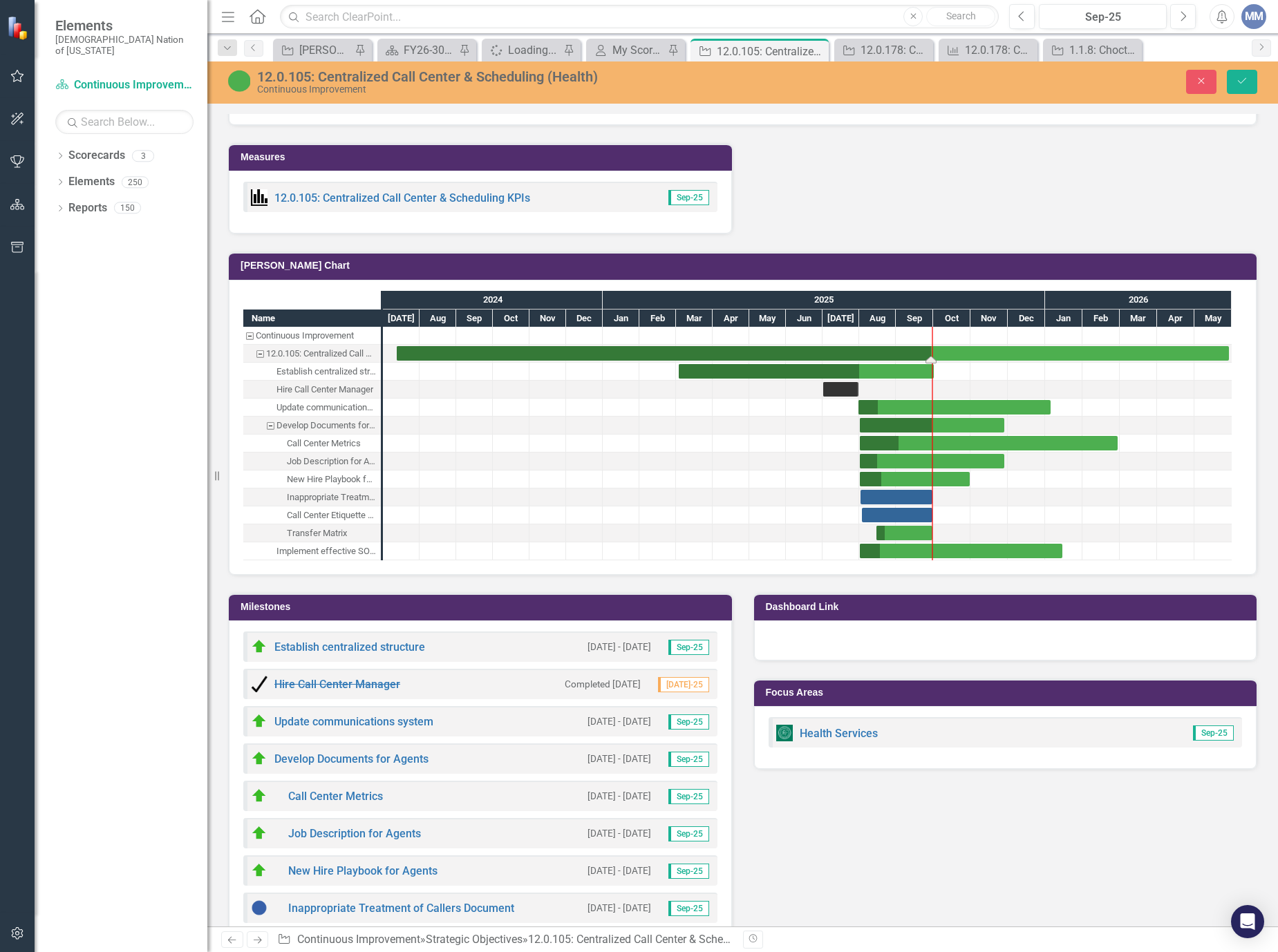
drag, startPoint x: 853, startPoint y: 356, endPoint x: 932, endPoint y: 345, distance: 79.8
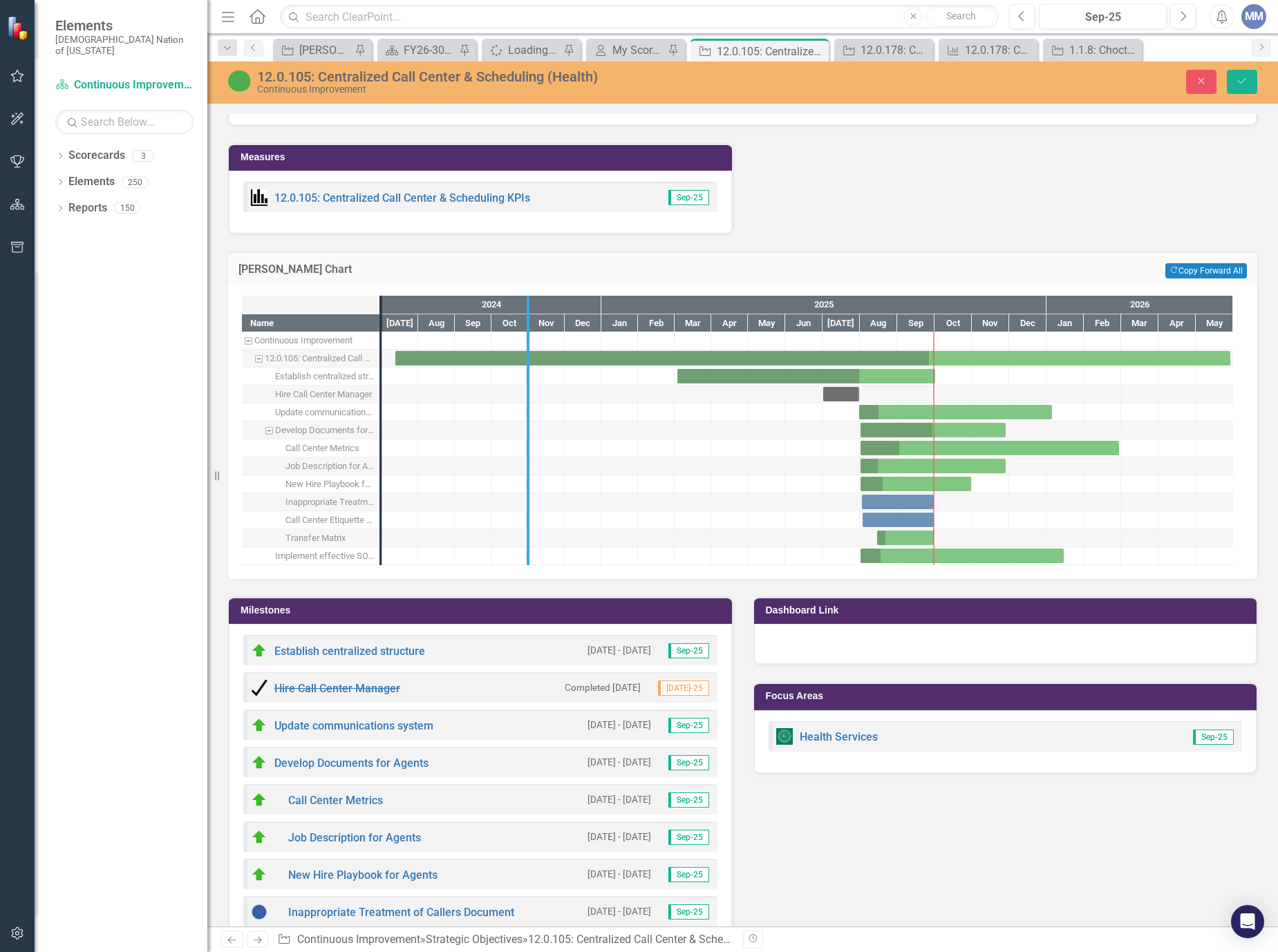
drag, startPoint x: 381, startPoint y: 427, endPoint x: 569, endPoint y: 430, distance: 188.0
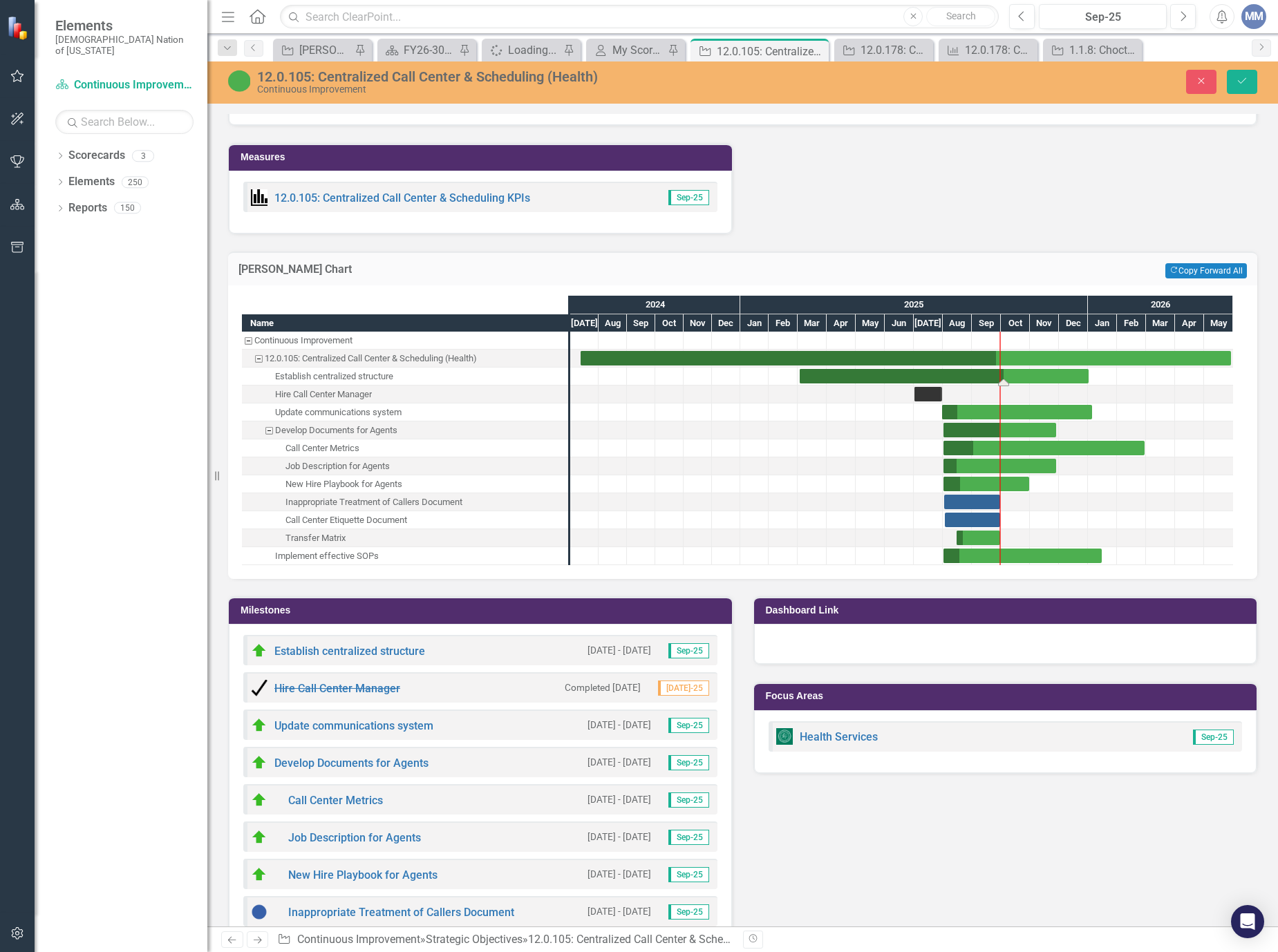
drag, startPoint x: 1003, startPoint y: 382, endPoint x: 1095, endPoint y: 381, distance: 92.0
drag, startPoint x: 1005, startPoint y: 384, endPoint x: 962, endPoint y: 380, distance: 43.2
drag, startPoint x: 1091, startPoint y: 413, endPoint x: 1117, endPoint y: 404, distance: 27.5
drag, startPoint x: 971, startPoint y: 451, endPoint x: 1001, endPoint y: 436, distance: 33.5
drag, startPoint x: 958, startPoint y: 469, endPoint x: 991, endPoint y: 461, distance: 34.0
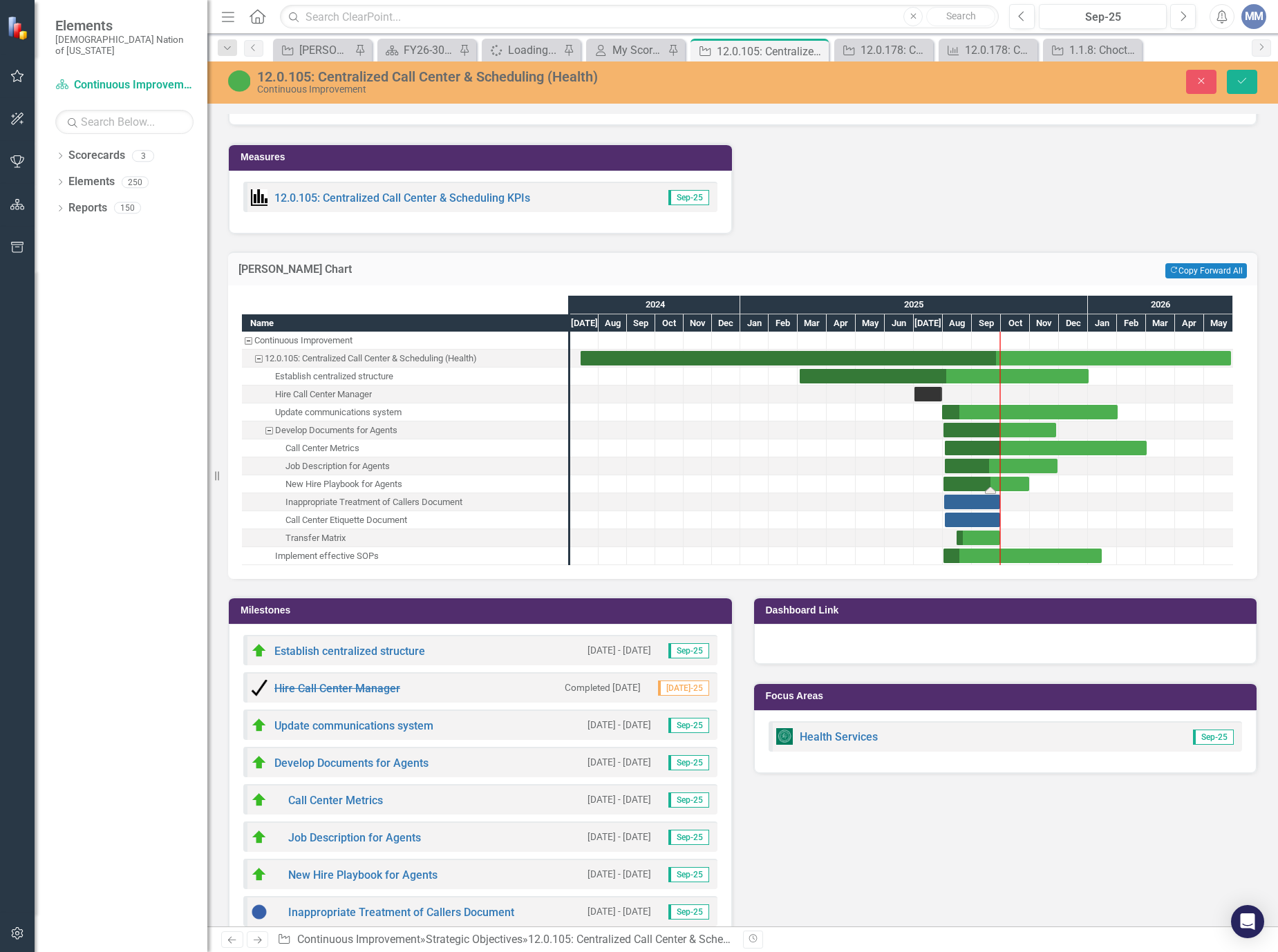
drag, startPoint x: 961, startPoint y: 489, endPoint x: 991, endPoint y: 486, distance: 30.1
drag, startPoint x: 984, startPoint y: 506, endPoint x: 1098, endPoint y: 510, distance: 114.1
drag, startPoint x: 986, startPoint y: 522, endPoint x: 1099, endPoint y: 519, distance: 113.0
drag, startPoint x: 1063, startPoint y: 499, endPoint x: 950, endPoint y: 512, distance: 113.7
drag, startPoint x: 966, startPoint y: 504, endPoint x: 974, endPoint y: 503, distance: 8.1
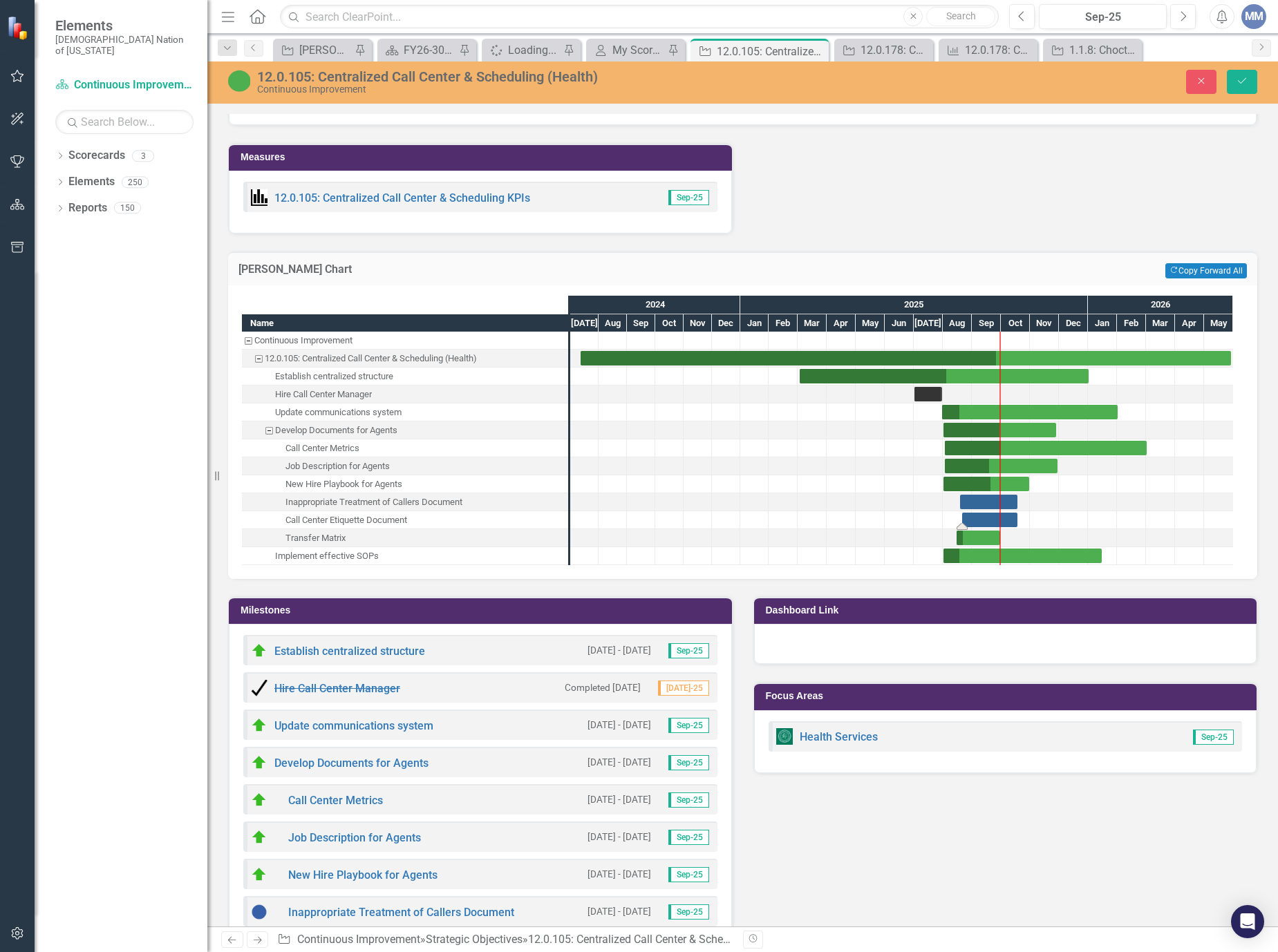
drag, startPoint x: 1080, startPoint y: 521, endPoint x: 984, endPoint y: 526, distance: 96.1
drag, startPoint x: 1000, startPoint y: 538, endPoint x: 1057, endPoint y: 534, distance: 57.1
click at [979, 507] on div "Task: Start date: 2025-08-19 End date: 2025-10-18" at bounding box center [989, 502] width 58 height 15
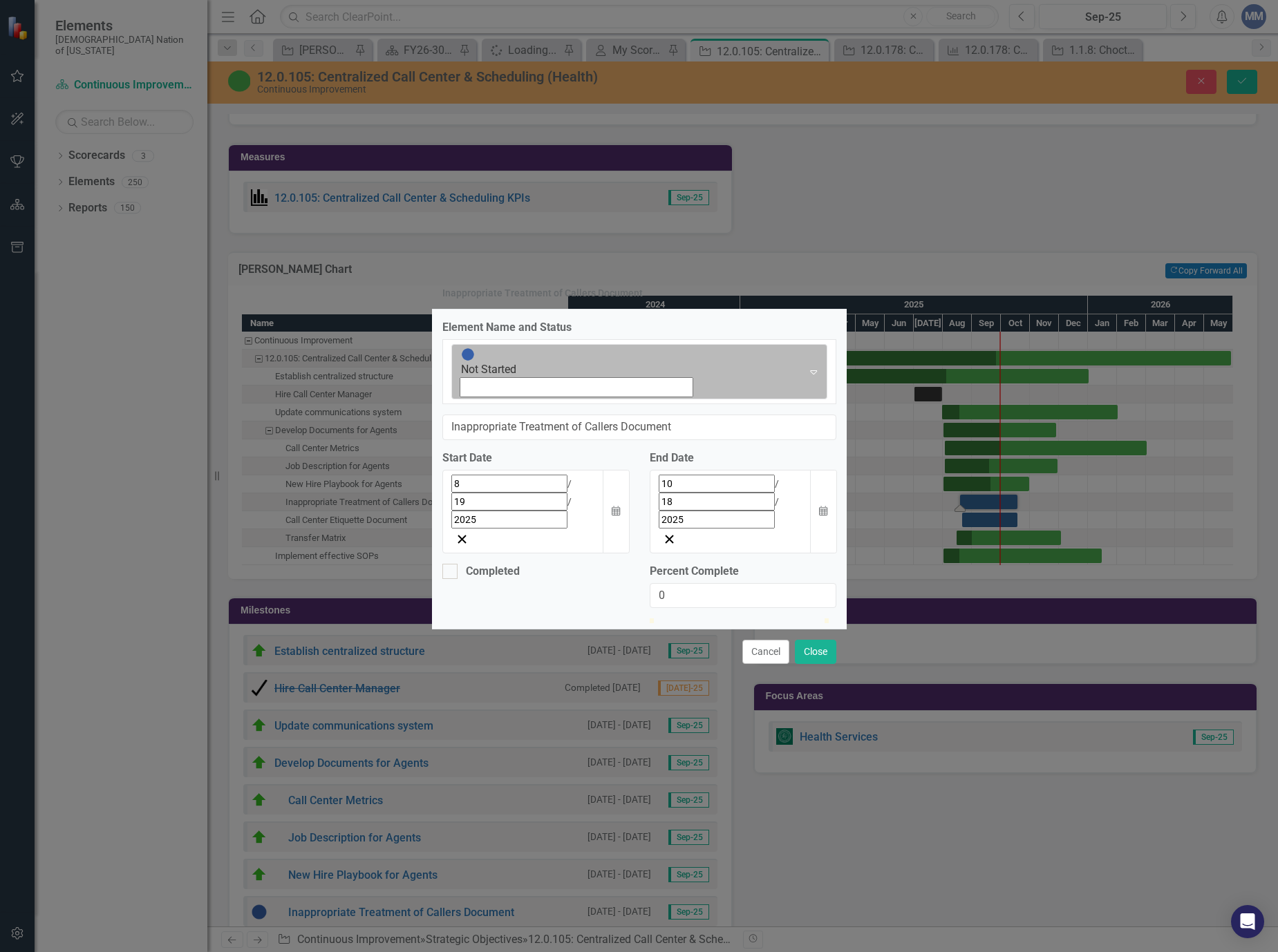
click at [806, 377] on icon "Expand" at bounding box center [813, 371] width 14 height 11
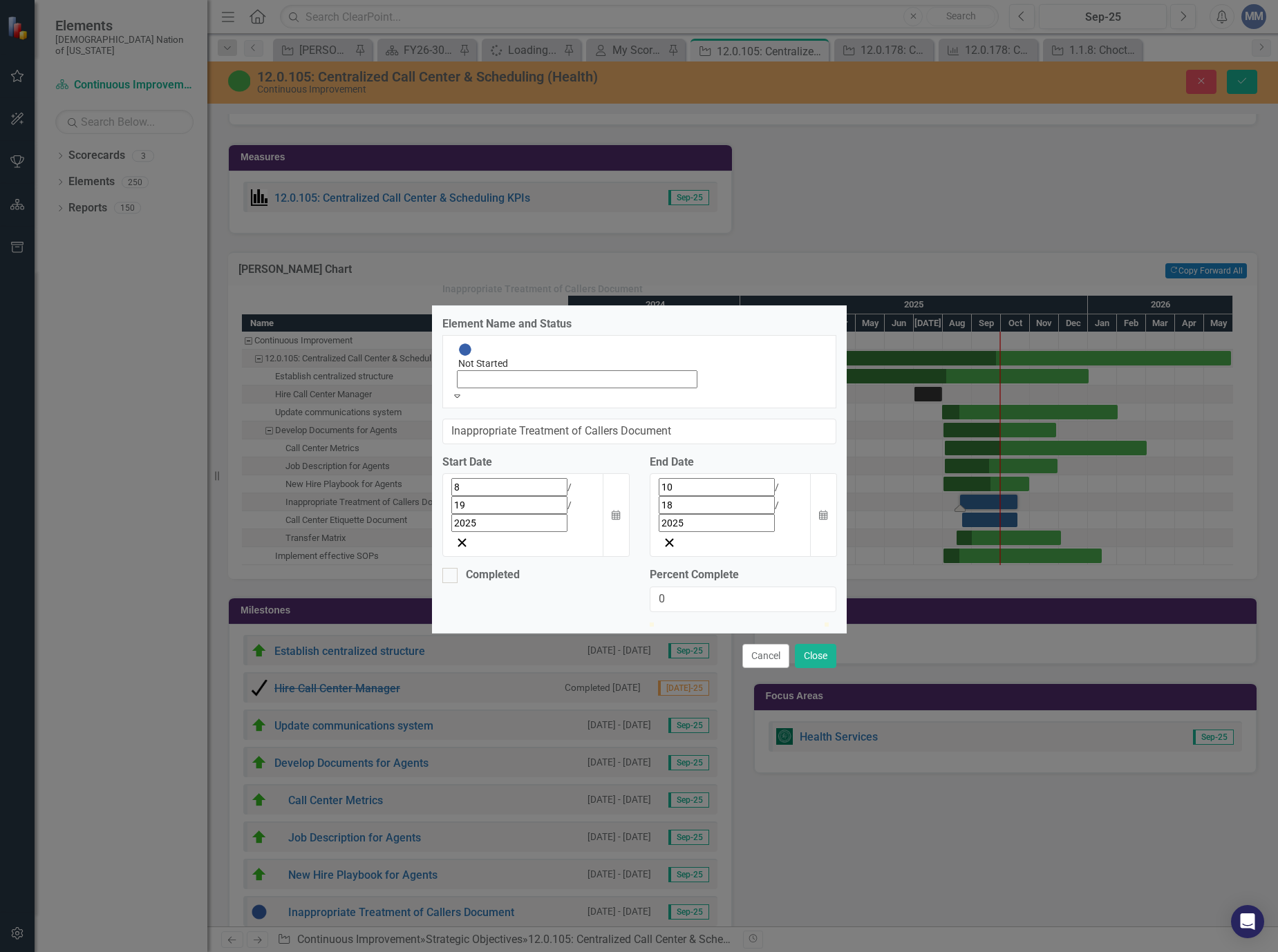
scroll to position [4, 0]
type input "30"
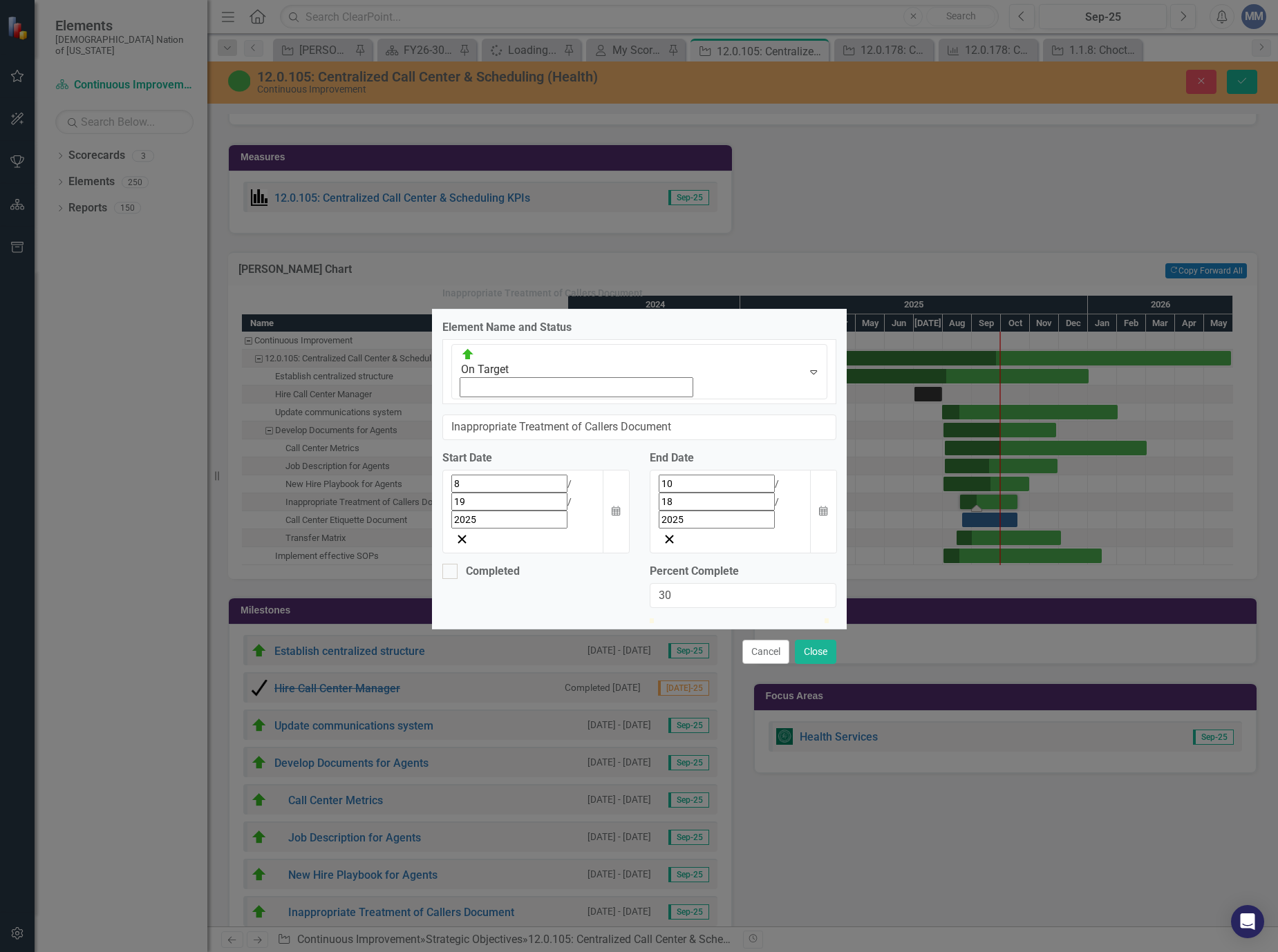
drag, startPoint x: 659, startPoint y: 548, endPoint x: 712, endPoint y: 556, distance: 53.6
click at [712, 618] on div at bounding box center [743, 618] width 187 height 0
click at [822, 640] on button "Close" at bounding box center [815, 652] width 41 height 24
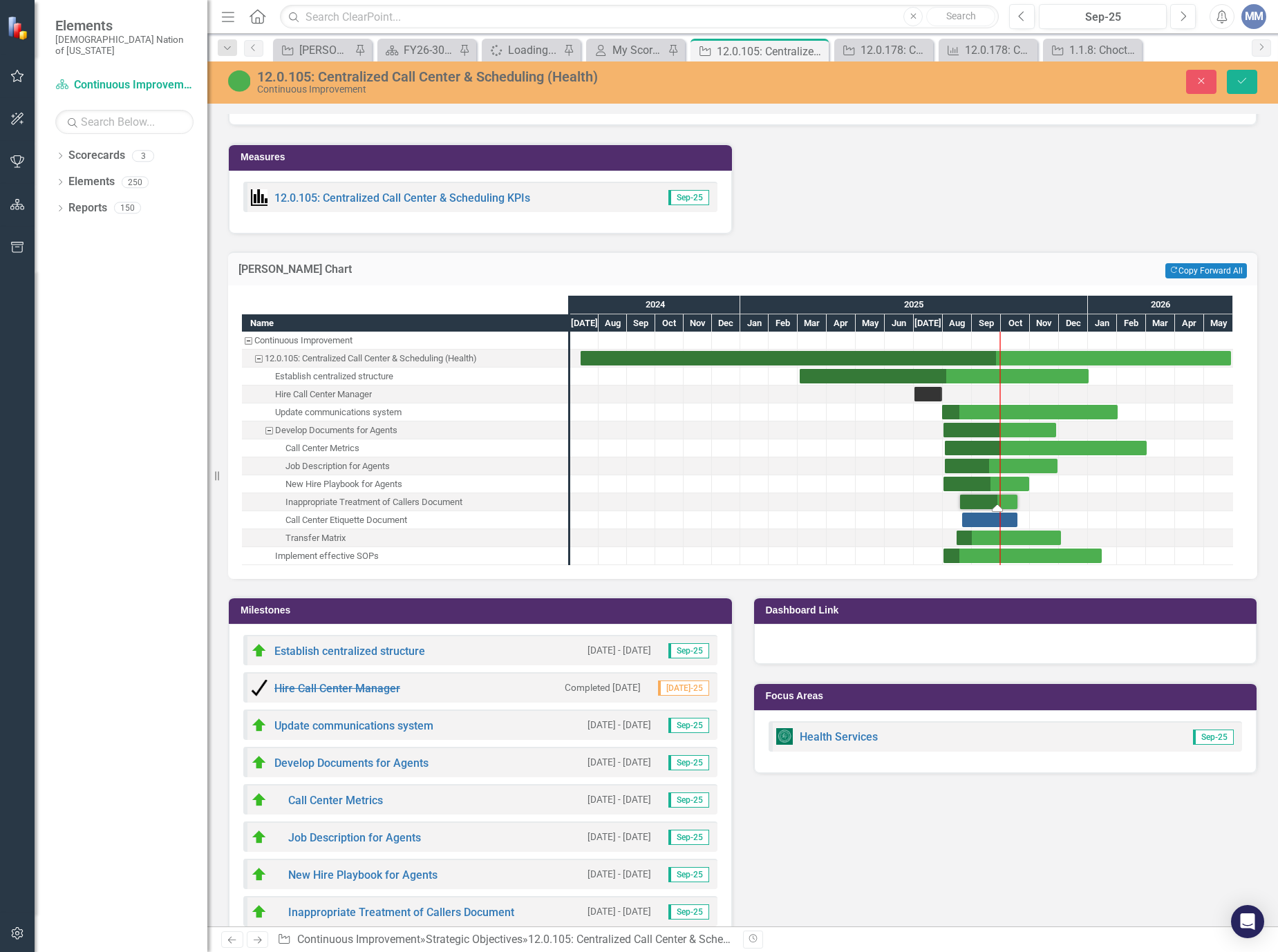
drag, startPoint x: 978, startPoint y: 508, endPoint x: 998, endPoint y: 507, distance: 20.0
drag, startPoint x: 1017, startPoint y: 503, endPoint x: 1029, endPoint y: 500, distance: 12.4
click at [1000, 506] on div "Task: Start date: 2025-08-19 End date: 2025-10-31" at bounding box center [1004, 508] width 11 height 7
click at [1009, 522] on div "Task: Start date: 2025-08-21 End date: 2025-10-18" at bounding box center [989, 520] width 55 height 15
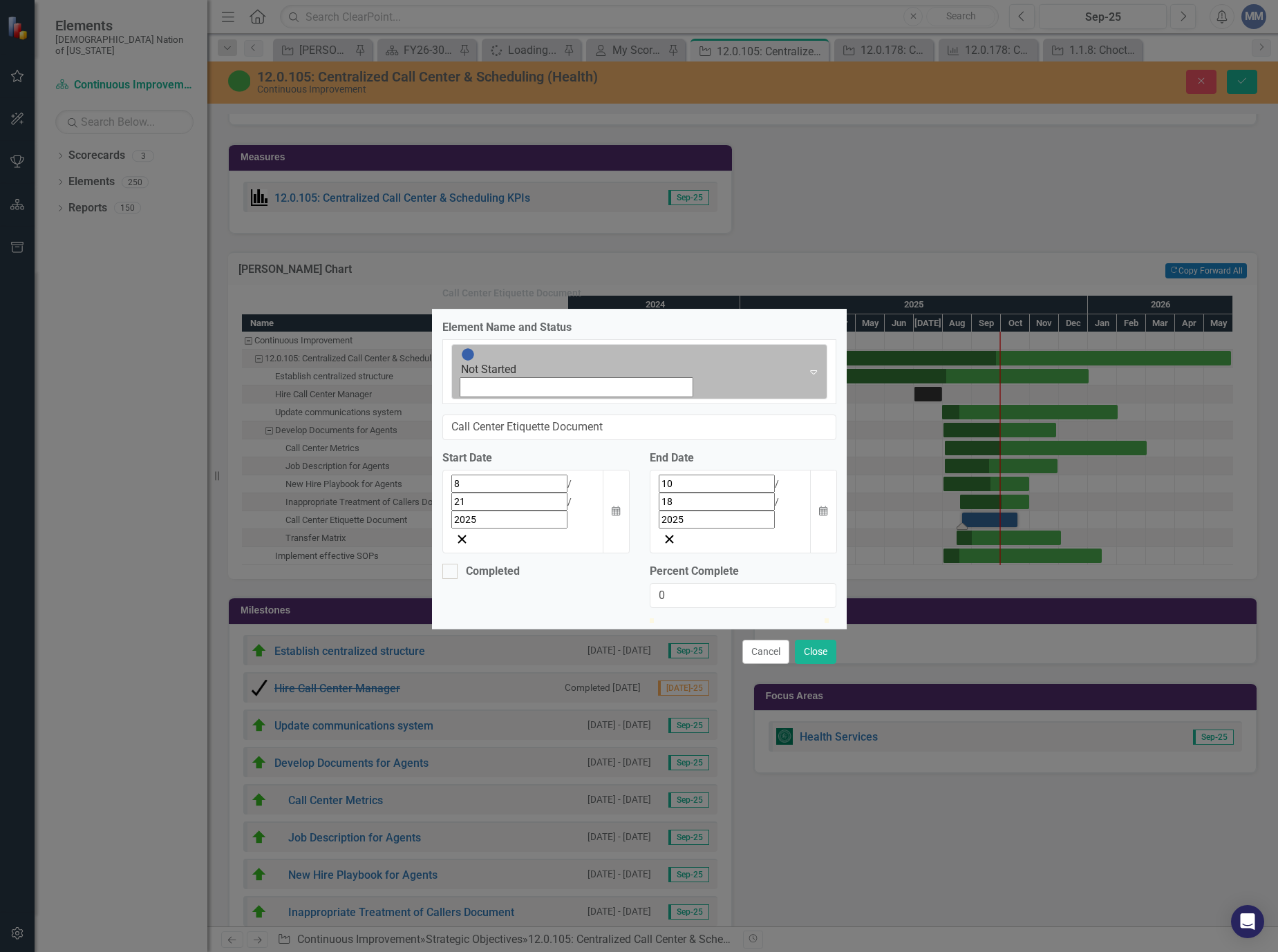
click at [806, 377] on icon "Expand" at bounding box center [813, 371] width 14 height 11
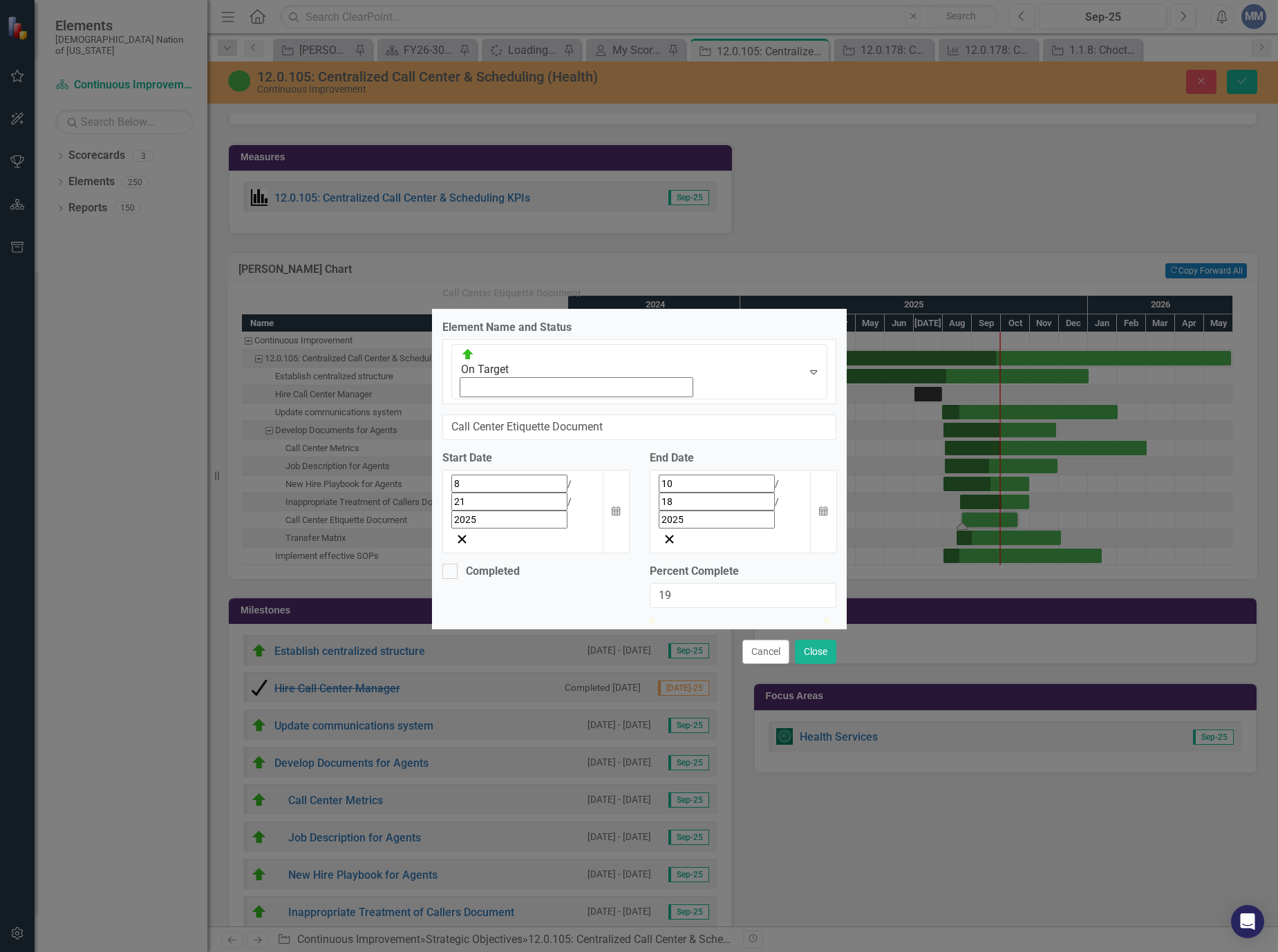
type input "23"
drag, startPoint x: 653, startPoint y: 550, endPoint x: 694, endPoint y: 550, distance: 41.0
click at [690, 618] on div at bounding box center [690, 618] width 0 height 0
click at [813, 640] on button "Close" at bounding box center [815, 652] width 41 height 24
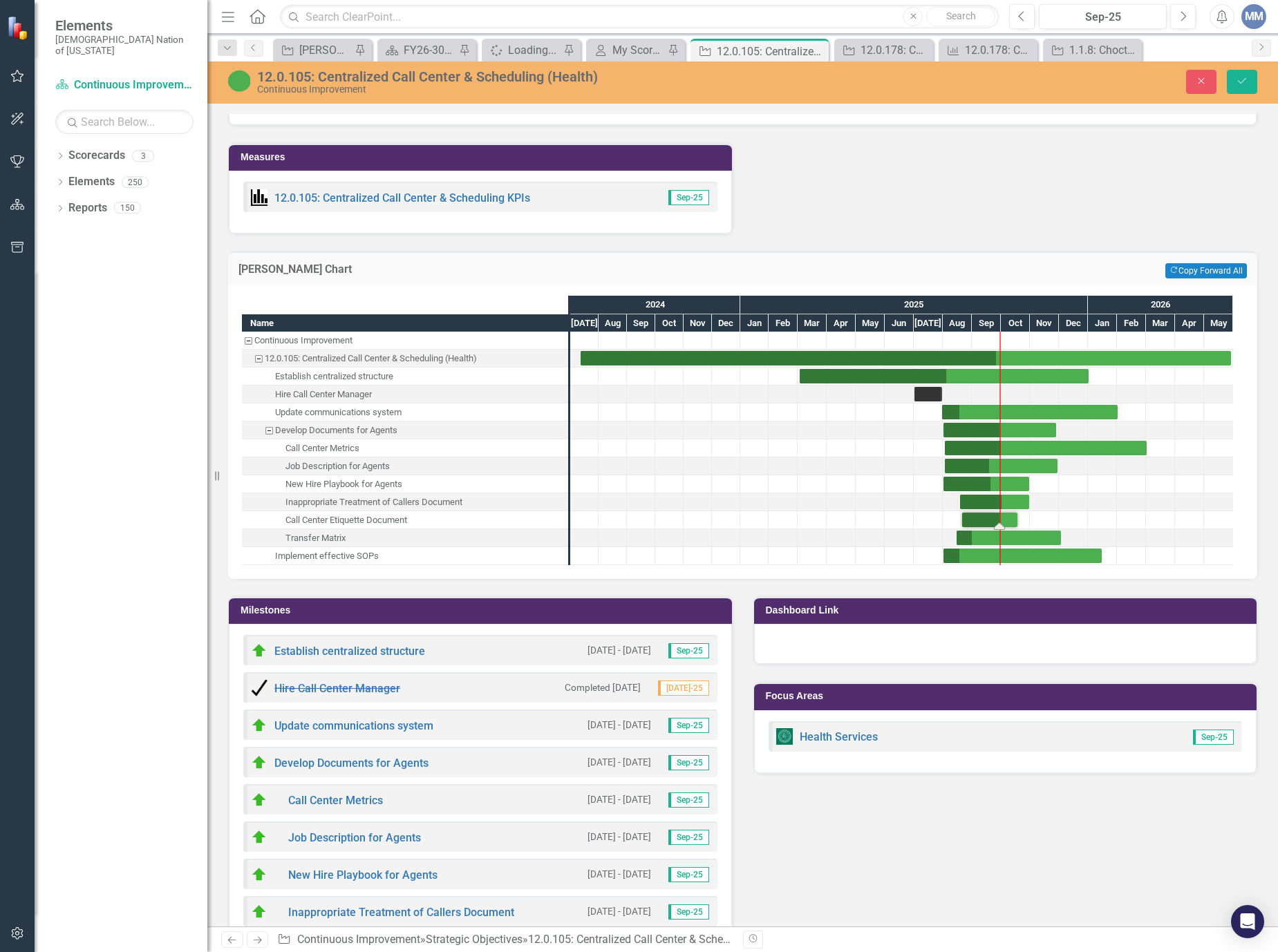
drag, startPoint x: 975, startPoint y: 523, endPoint x: 999, endPoint y: 520, distance: 24.2
click at [1236, 72] on button "Save" at bounding box center [1241, 82] width 30 height 24
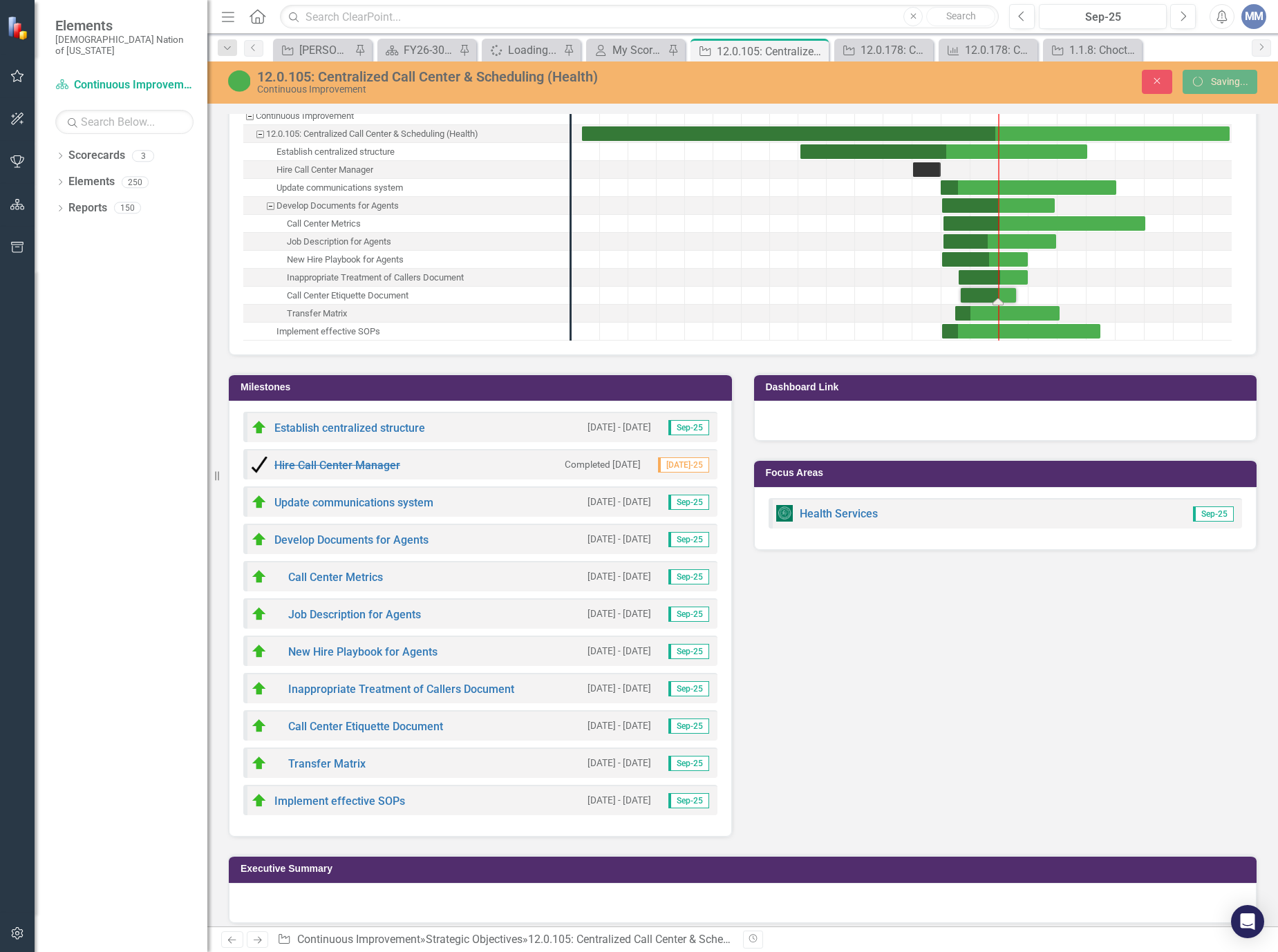
scroll to position [1646, 0]
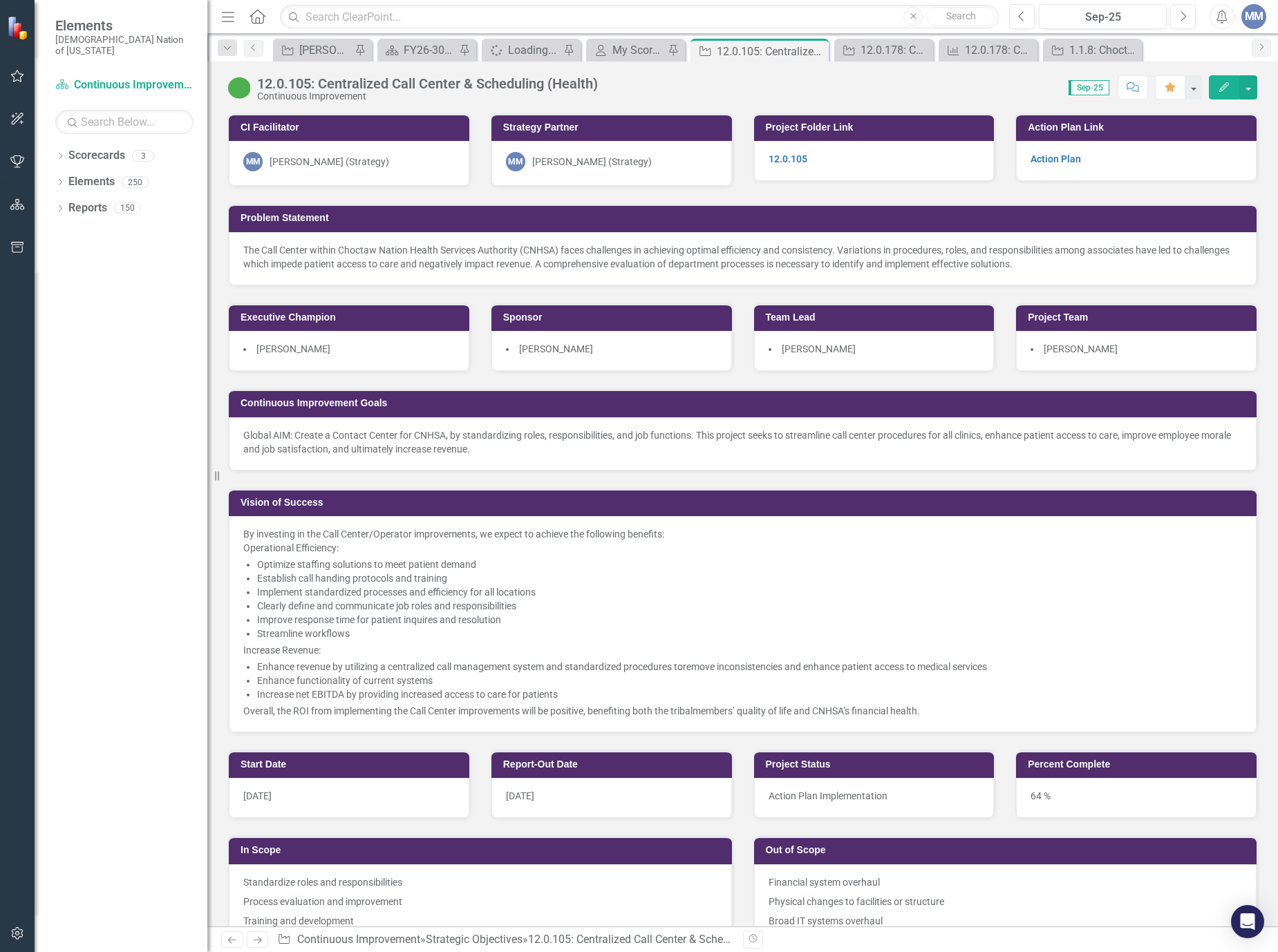
scroll to position [1520, 0]
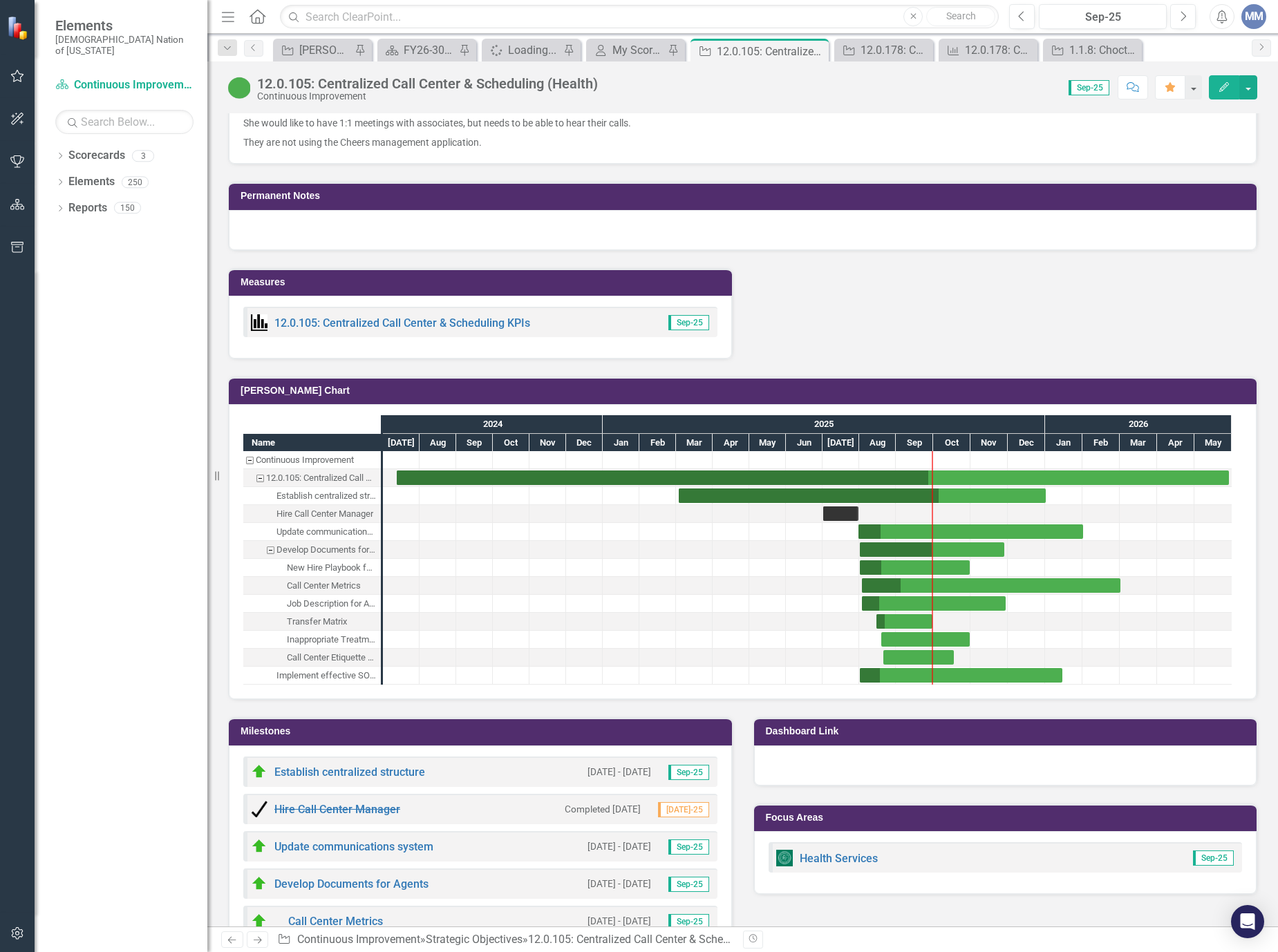
click at [910, 634] on div "Task: Start date: 2025-08-19 End date: 2025-10-31" at bounding box center [925, 639] width 89 height 15
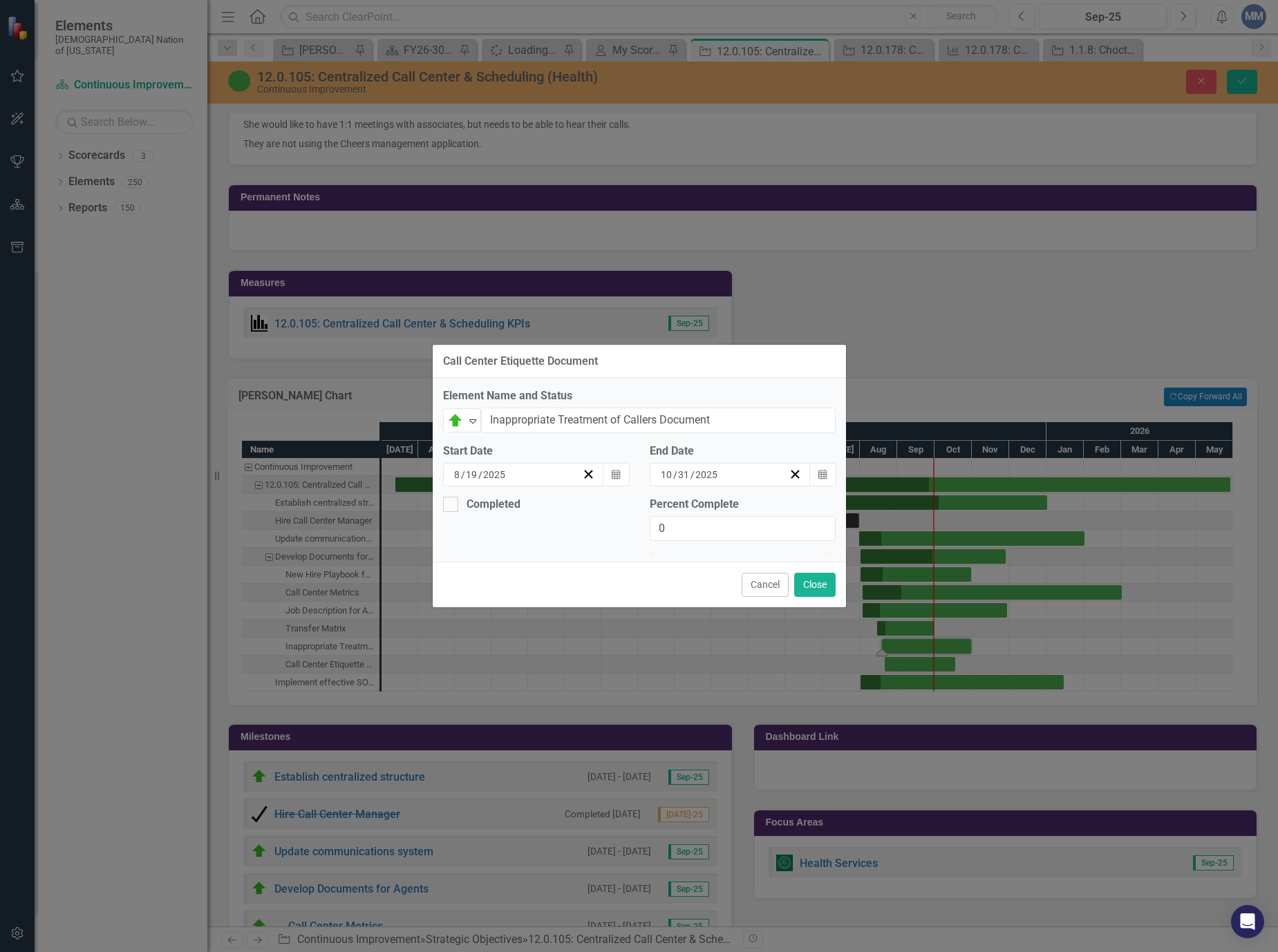
type input "Inappropriate Treatment of Callers Document"
type input "19"
type input "31"
drag, startPoint x: 777, startPoint y: 552, endPoint x: 702, endPoint y: 559, distance: 75.3
click at [684, 551] on div at bounding box center [743, 551] width 186 height 0
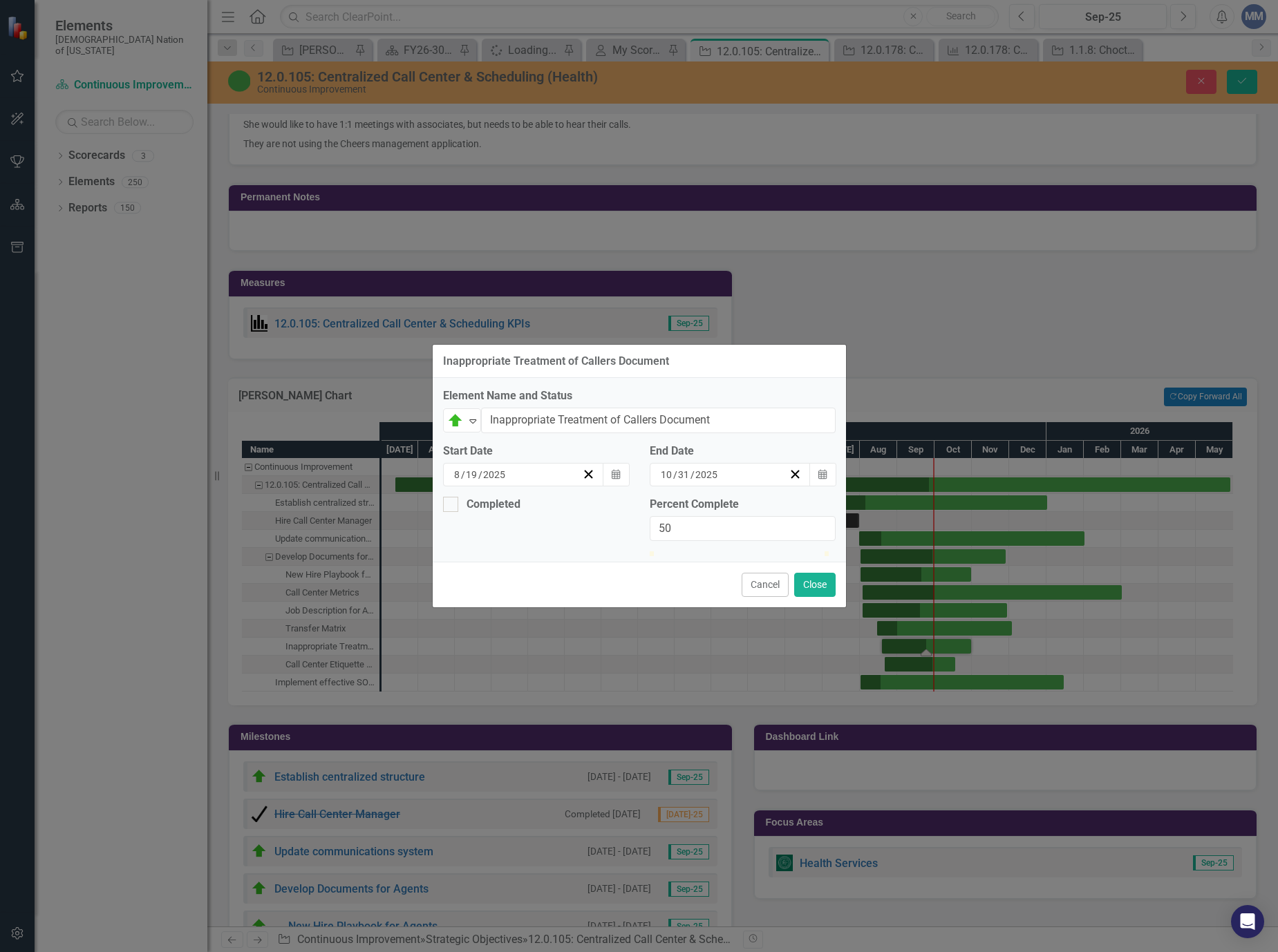
drag, startPoint x: 687, startPoint y: 548, endPoint x: 752, endPoint y: 569, distance: 68.3
click at [737, 551] on div at bounding box center [737, 551] width 0 height 0
type input "49"
click at [815, 597] on button "Close" at bounding box center [814, 584] width 41 height 24
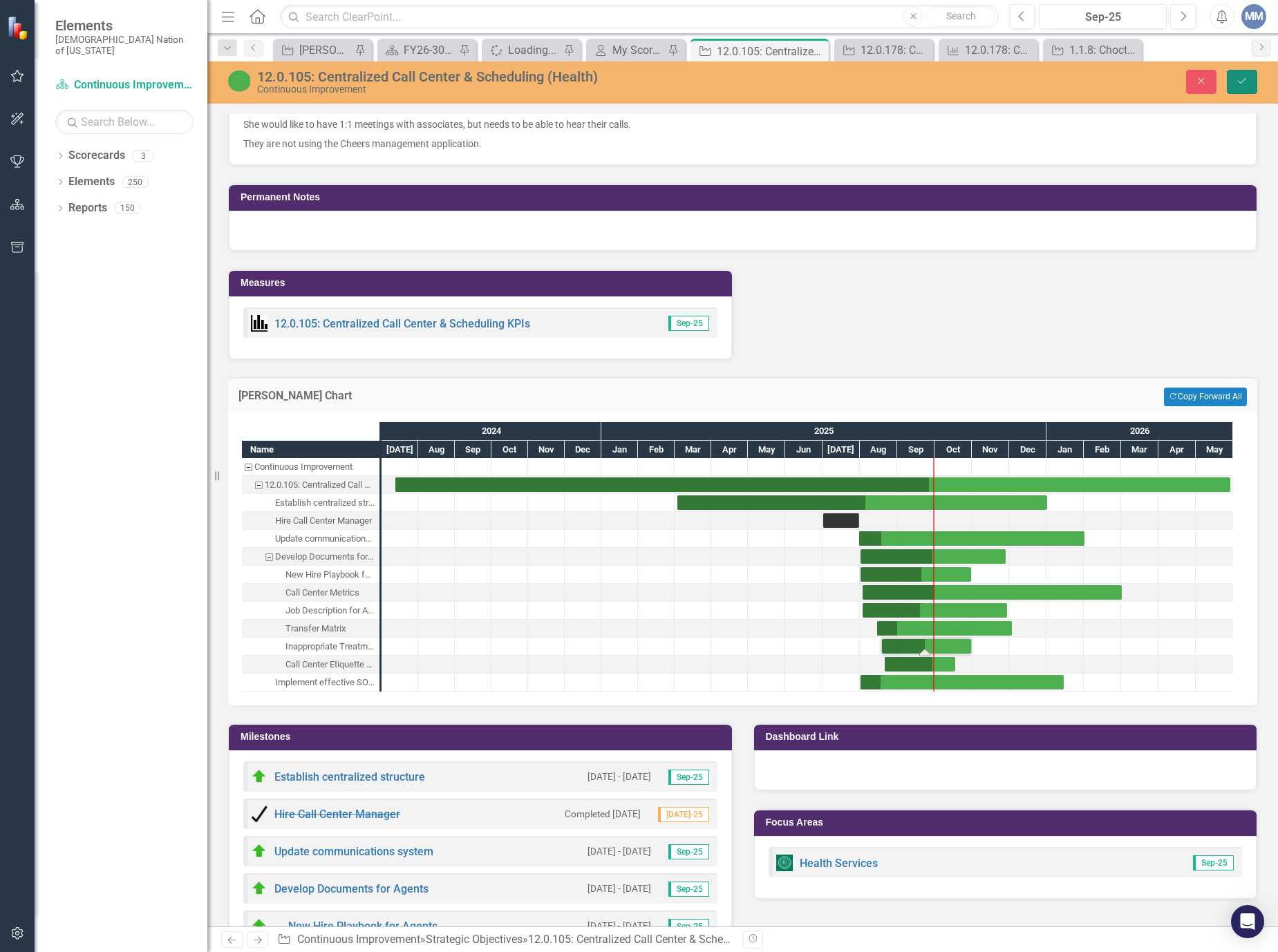
click at [1240, 76] on icon "Save" at bounding box center [1242, 80] width 13 height 10
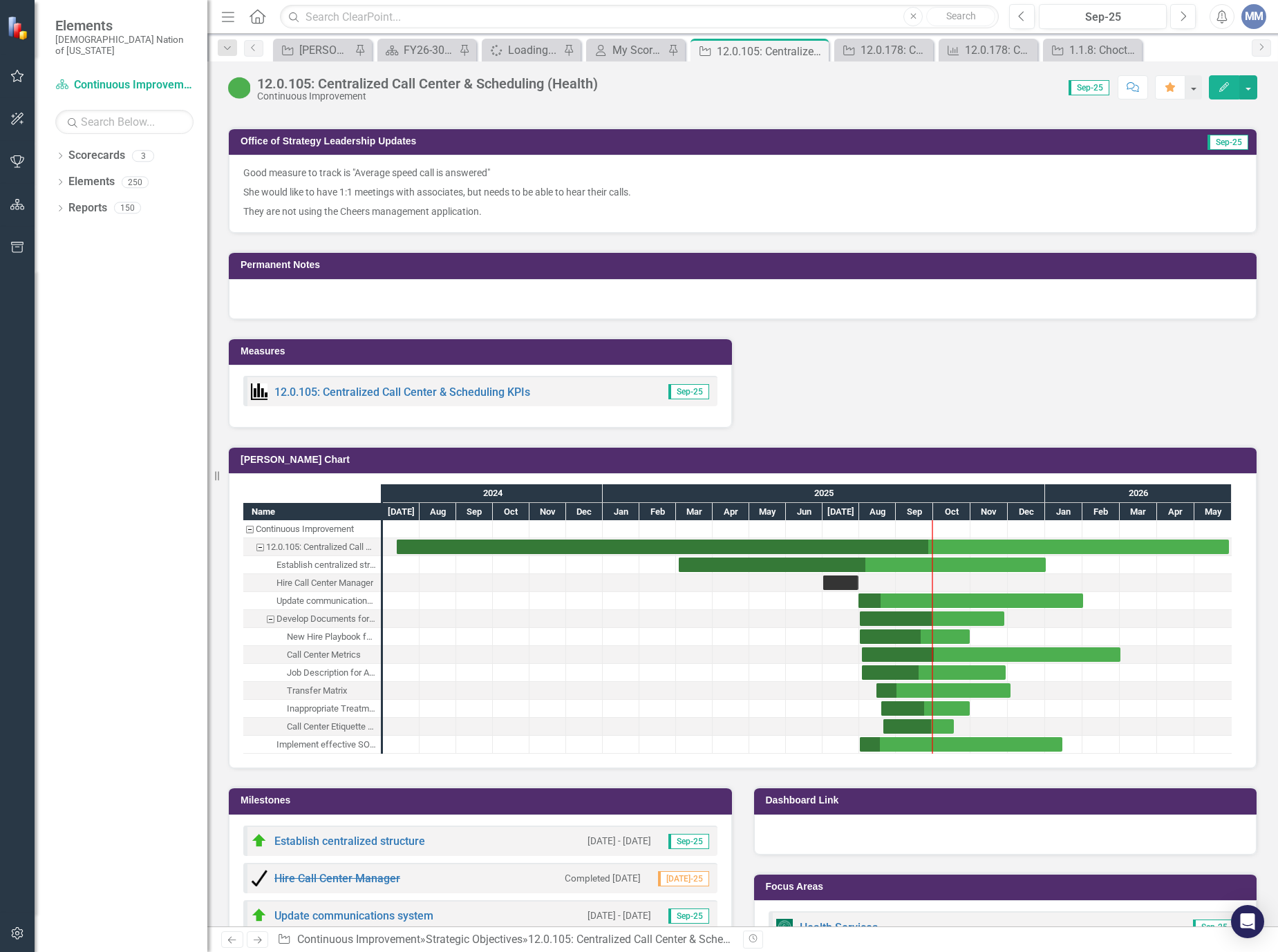
scroll to position [1589, 0]
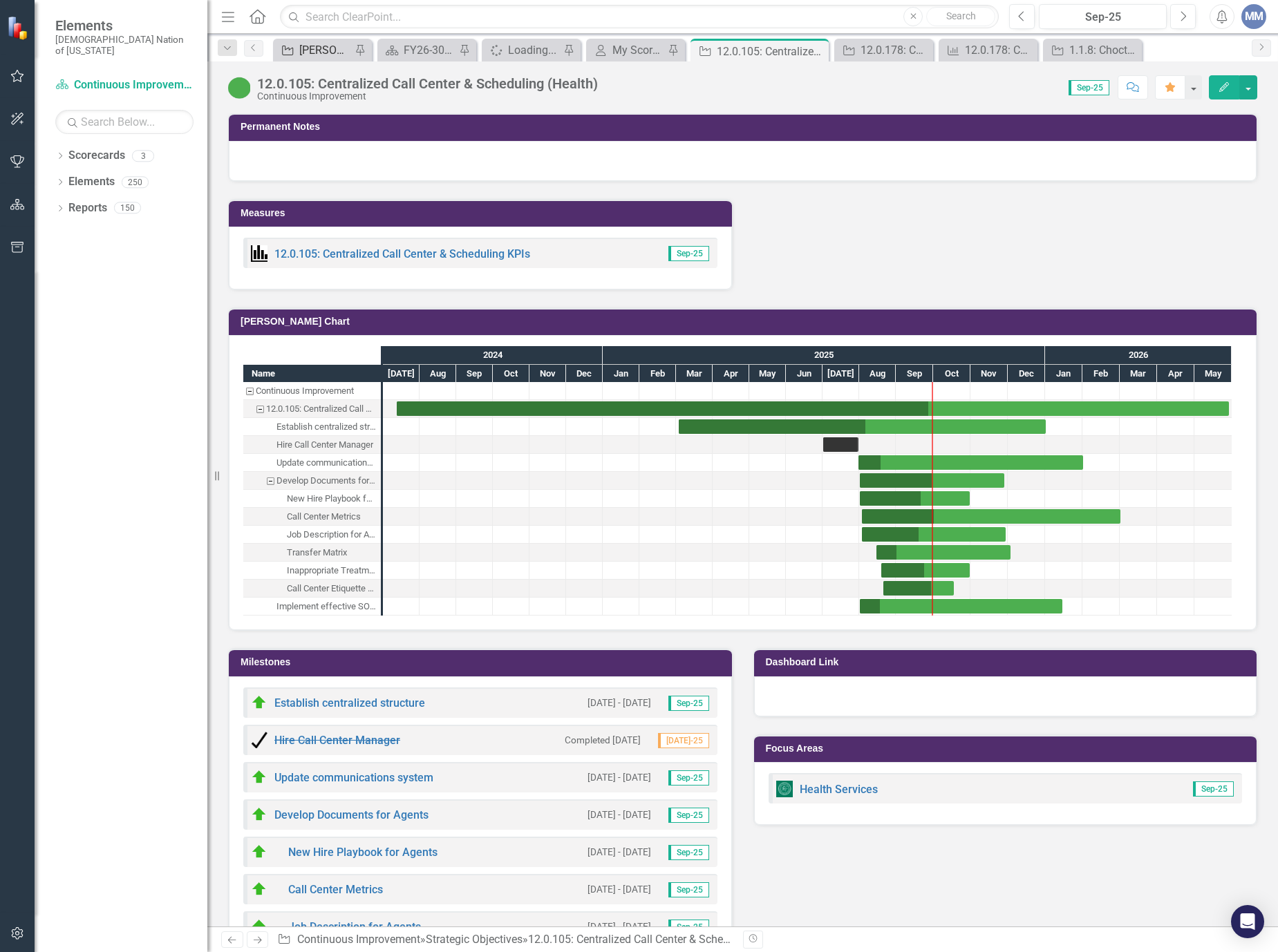
click at [329, 42] on div "[PERSON_NAME] SO's" at bounding box center [325, 49] width 52 height 17
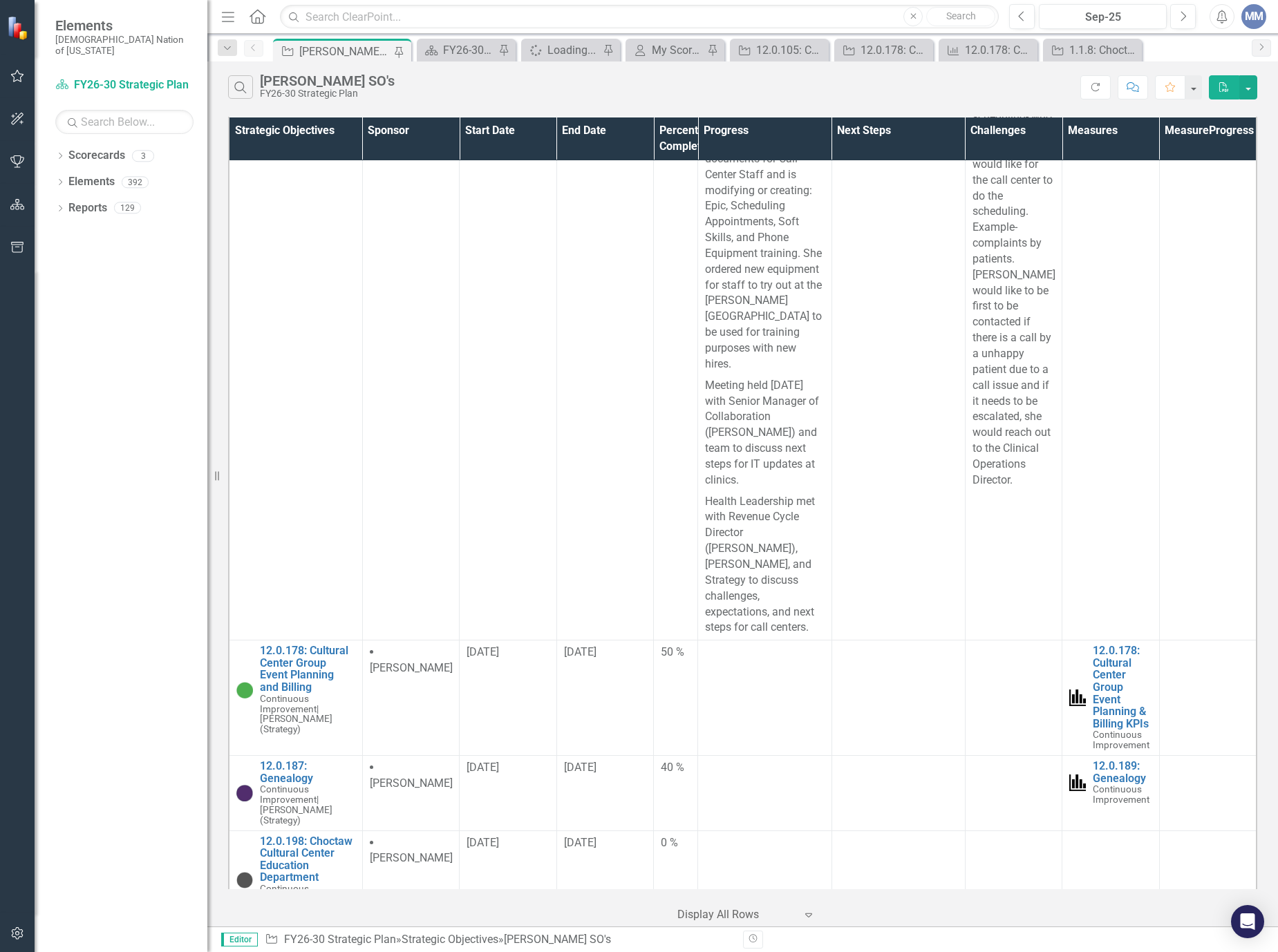
scroll to position [2683, 0]
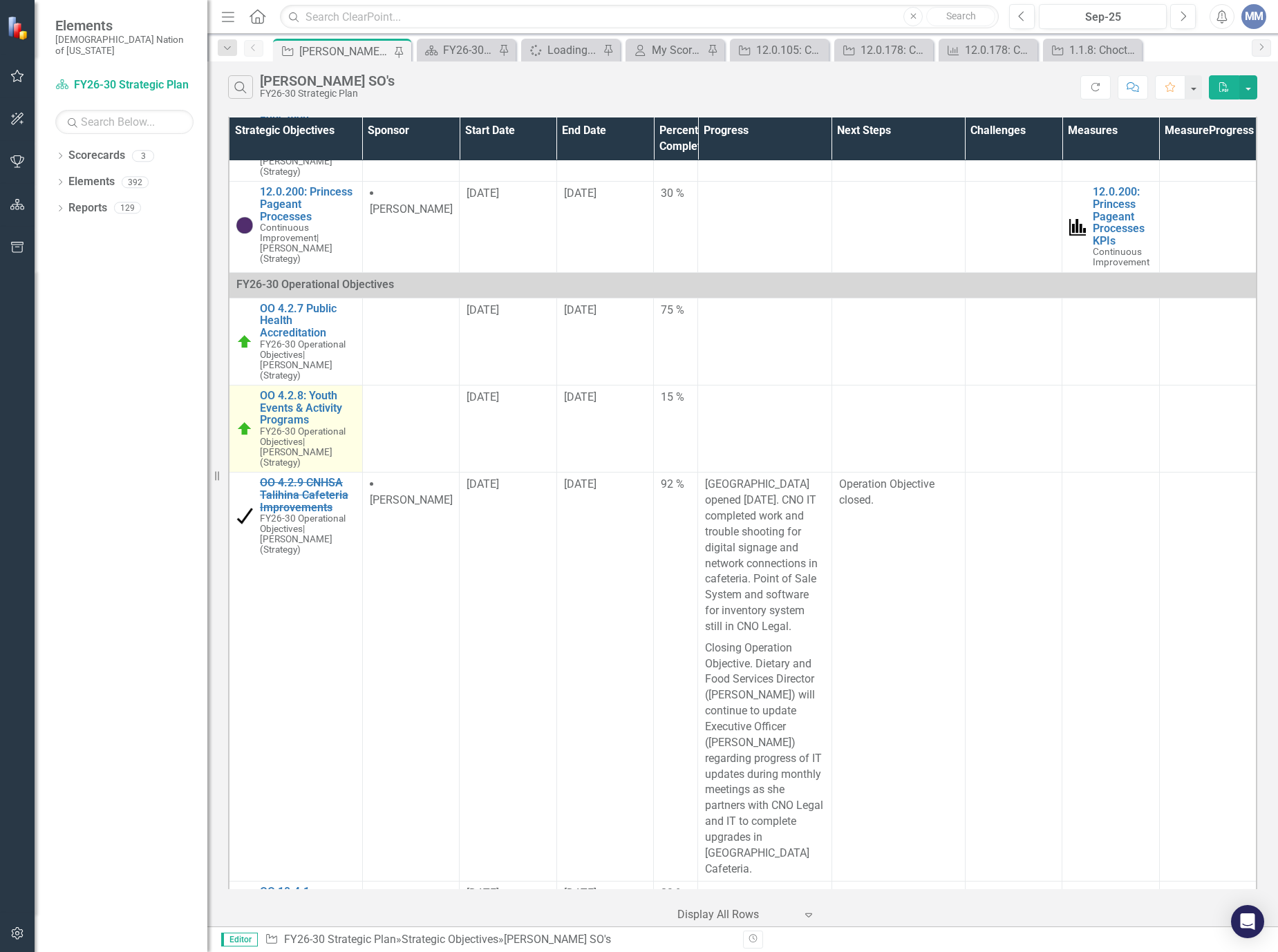
click at [289, 426] on span "FY26-30 Operational Objectives" at bounding box center [303, 436] width 86 height 21
click at [286, 390] on link "OO 4.2.8: Youth Events & Activity Programs" at bounding box center [307, 408] width 95 height 37
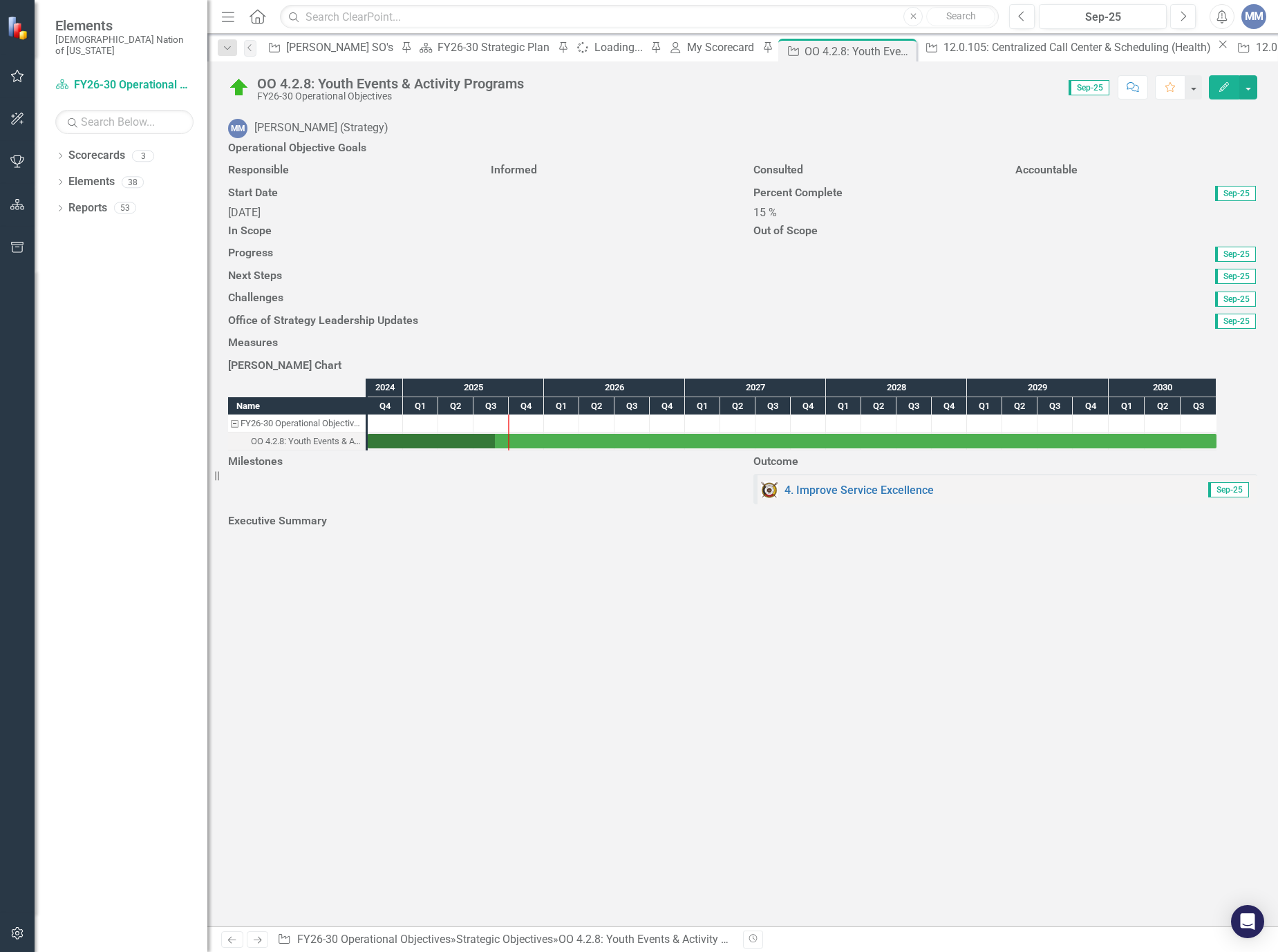
click at [1015, 4] on div "Menu Home Search Close Search Previous Sep-25 Next Alerts MM User Edit Profile …" at bounding box center [743, 17] width 1071 height 34
click at [1015, 11] on button "Previous" at bounding box center [1022, 17] width 26 height 25
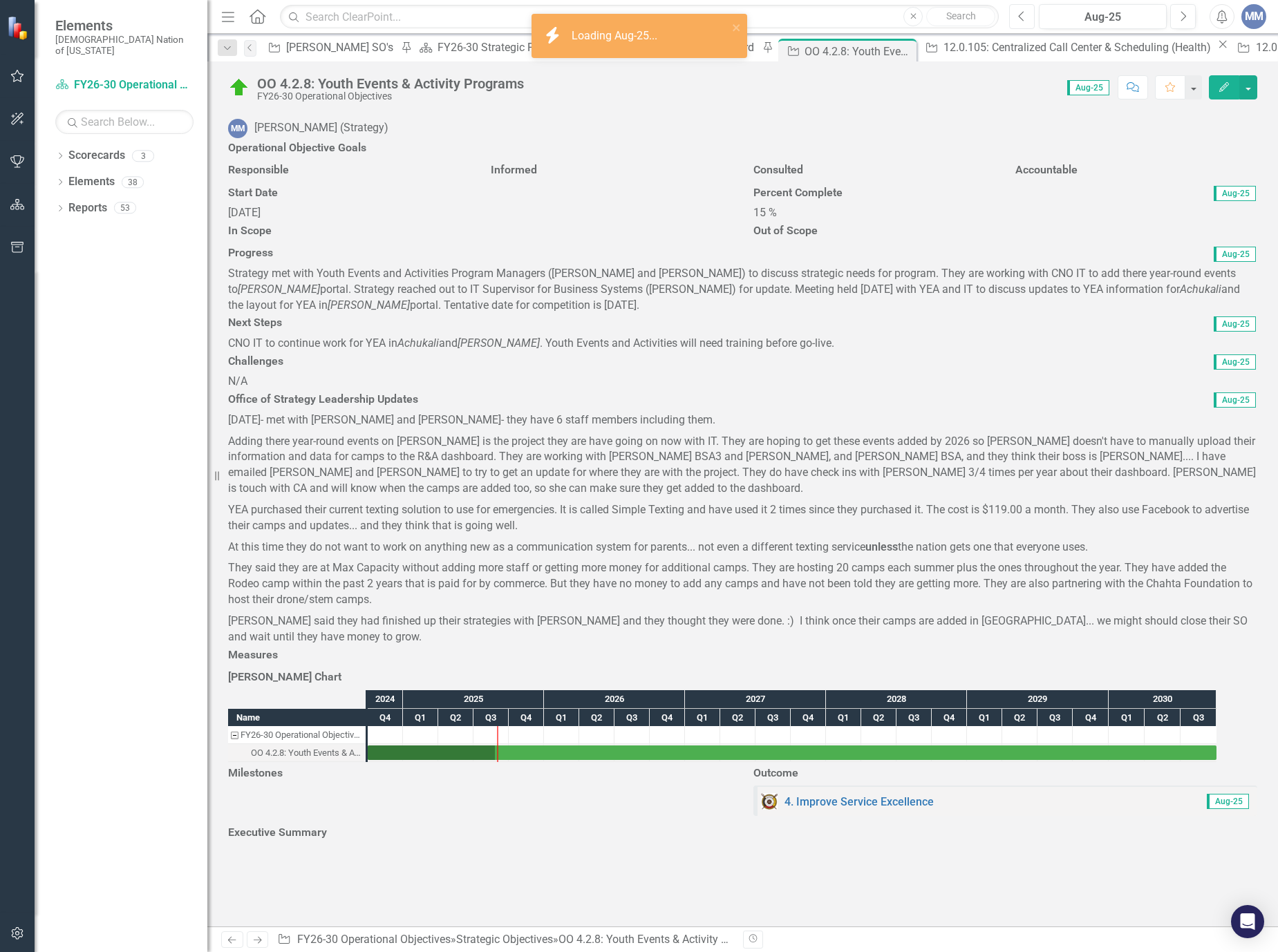
scroll to position [345, 0]
click at [593, 351] on div "CNO IT to continue work for YEA in Achukali and Chahta Achvffa . Youth Events a…" at bounding box center [743, 344] width 1029 height 16
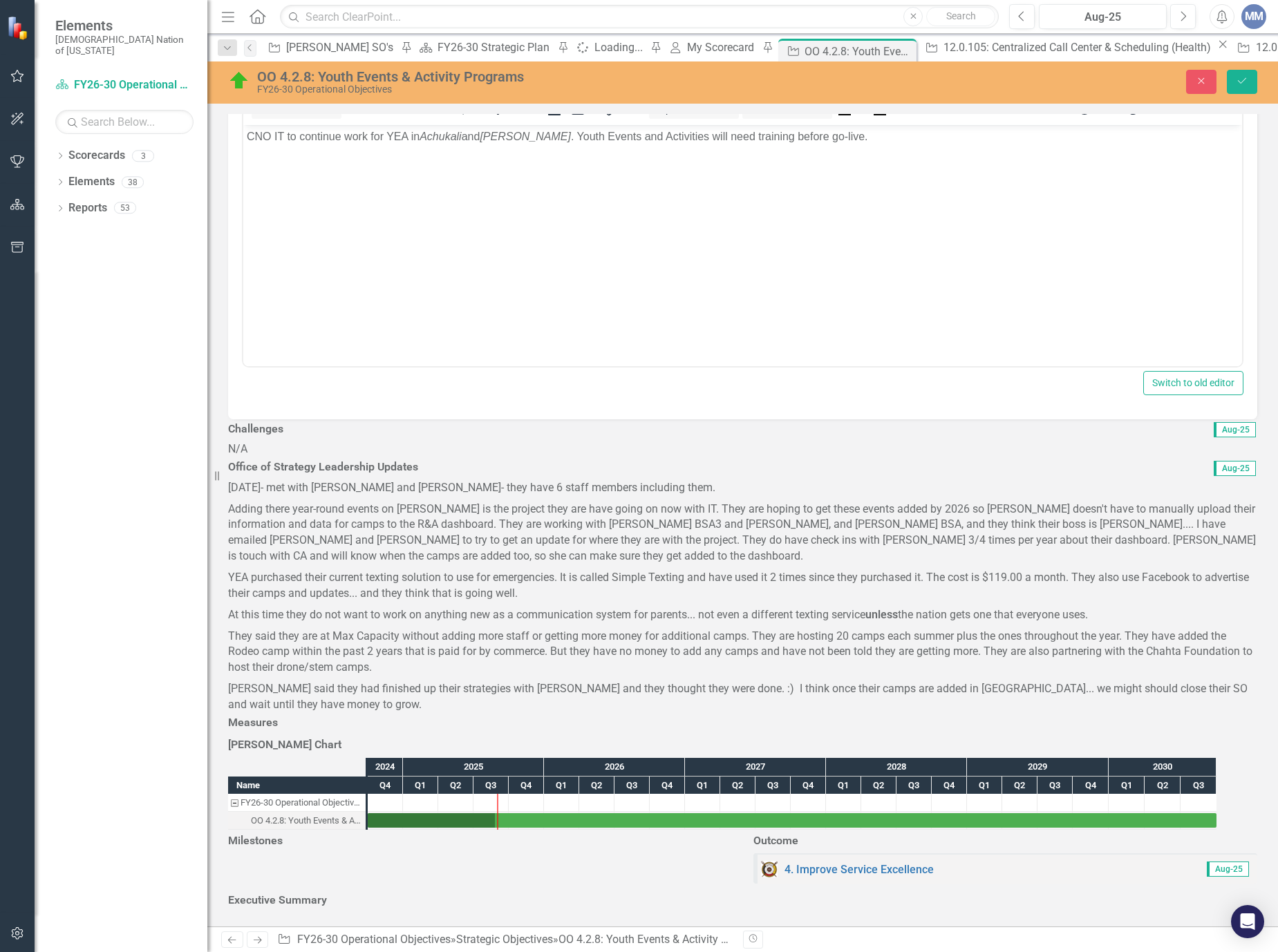
scroll to position [0, 0]
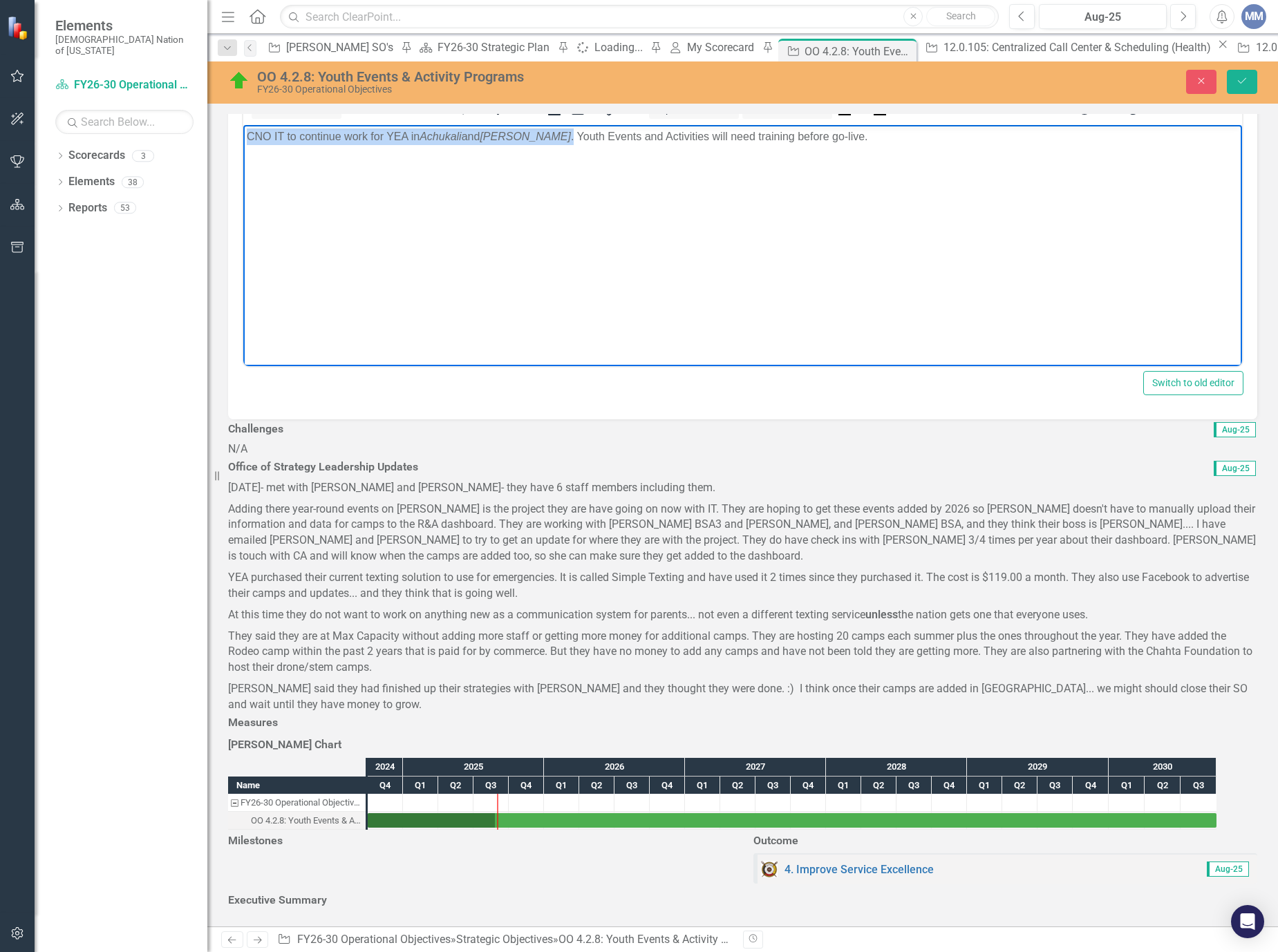
drag, startPoint x: 566, startPoint y: 136, endPoint x: 189, endPoint y: 124, distance: 377.2
click at [243, 124] on html "CNO IT to continue work for YEA in Achukali and Chahta Achvffa . Youth Events a…" at bounding box center [742, 227] width 999 height 207
copy p "CNO IT to continue work for YEA in Achukali and Chahta Achvffa ."
click at [1201, 75] on button "Close" at bounding box center [1200, 82] width 30 height 24
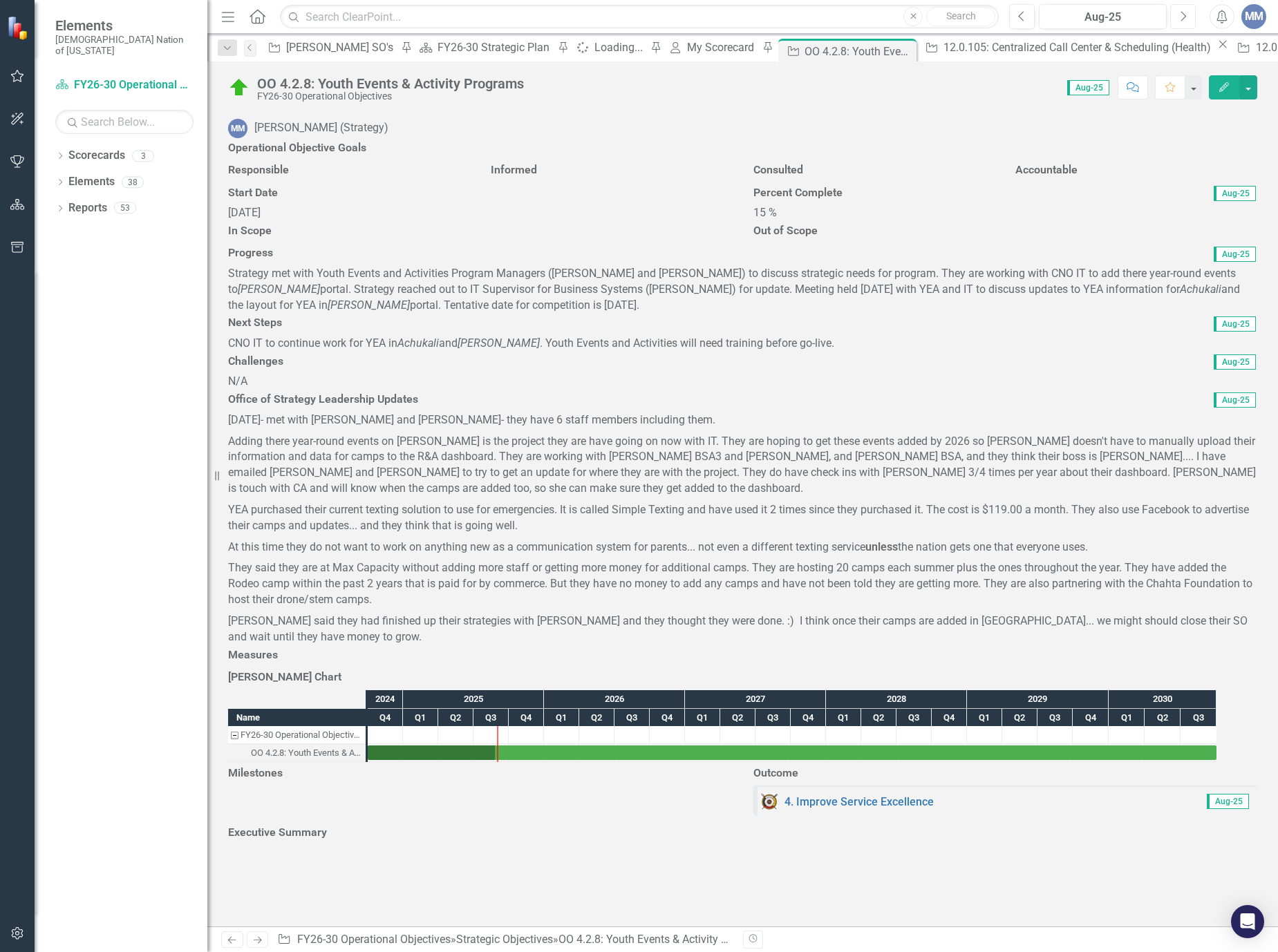
click at [1185, 22] on button "Next" at bounding box center [1183, 17] width 26 height 25
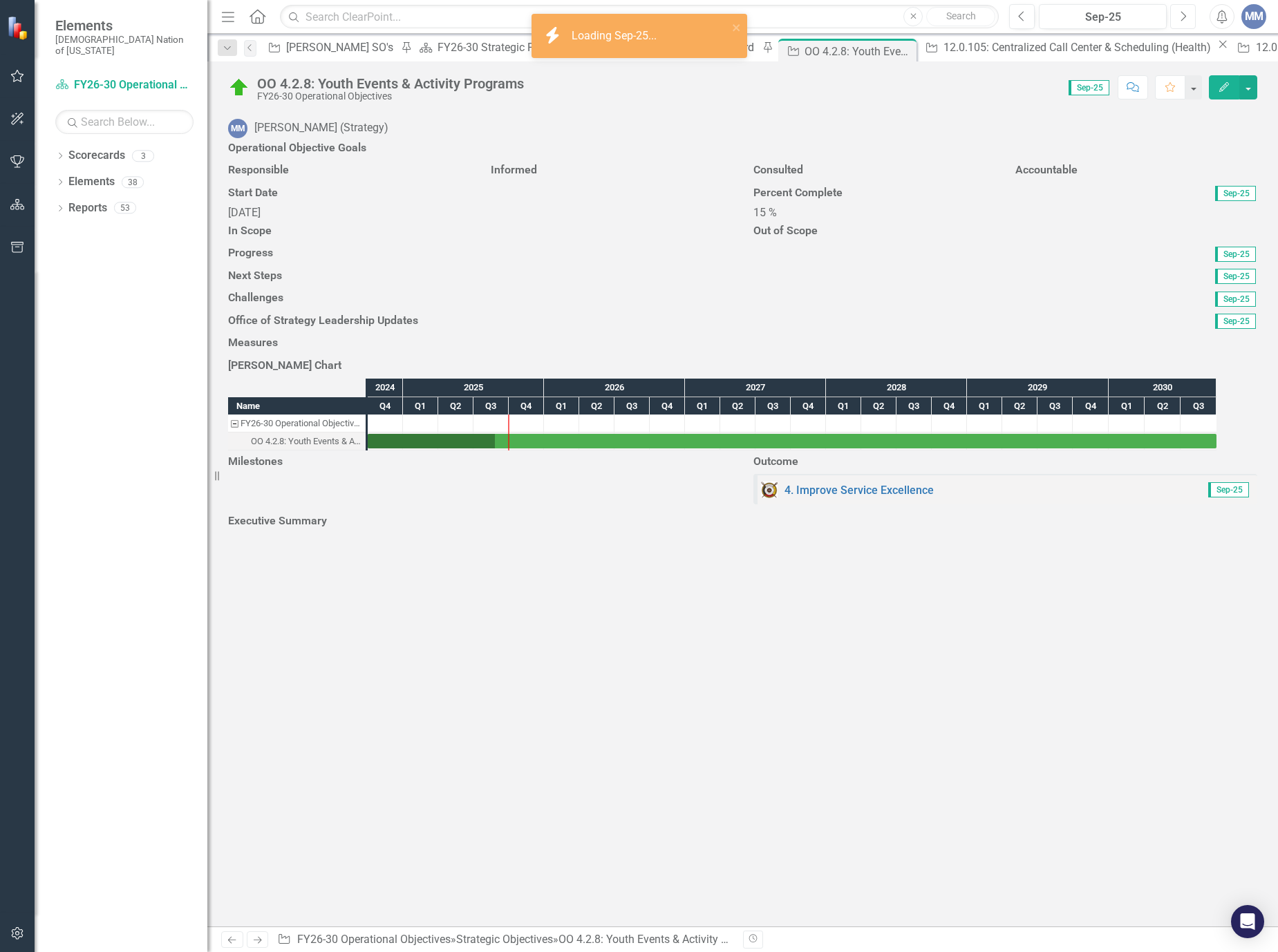
scroll to position [276, 0]
click at [288, 266] on div at bounding box center [743, 266] width 1029 height 0
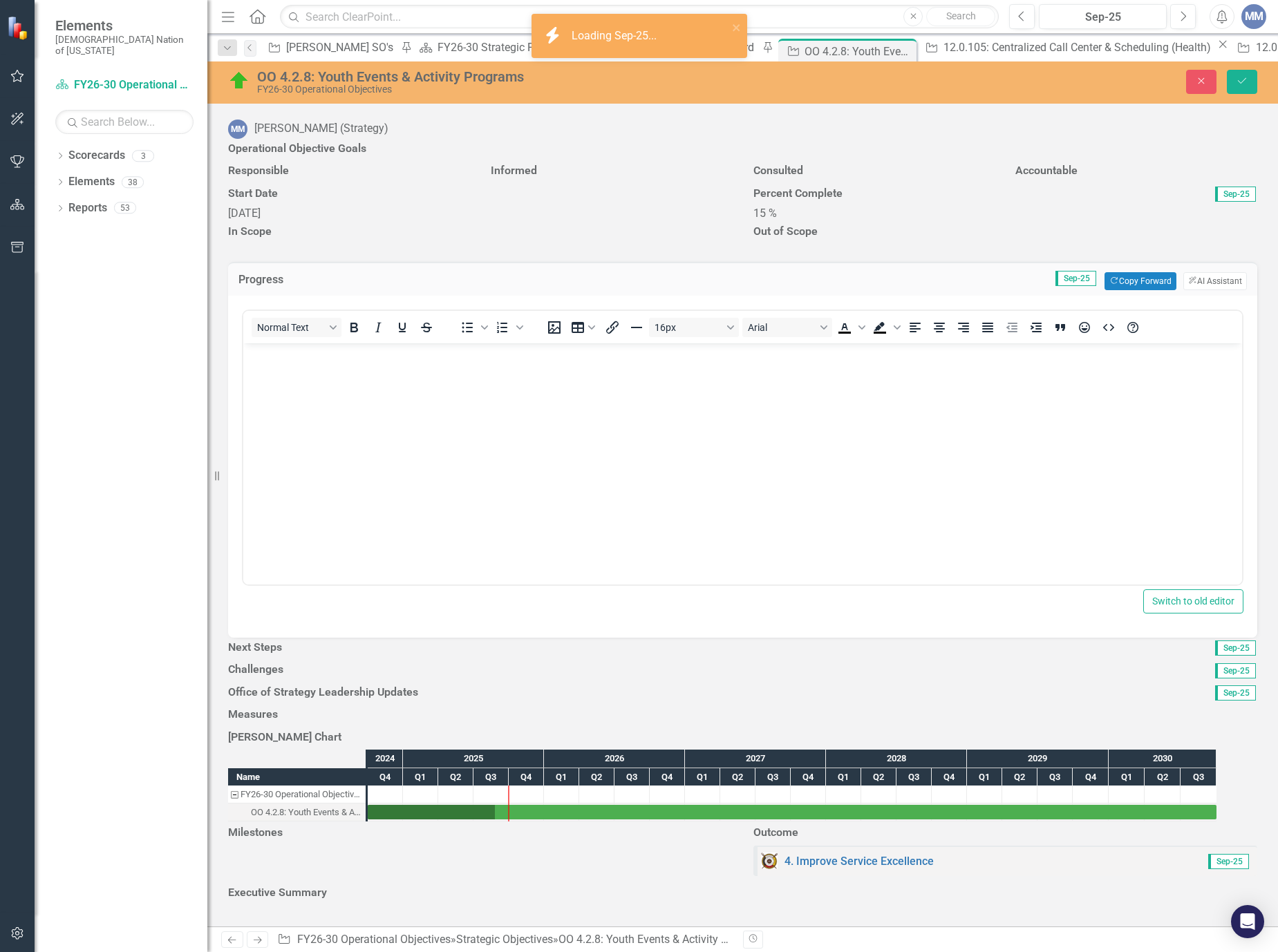
scroll to position [0, 0]
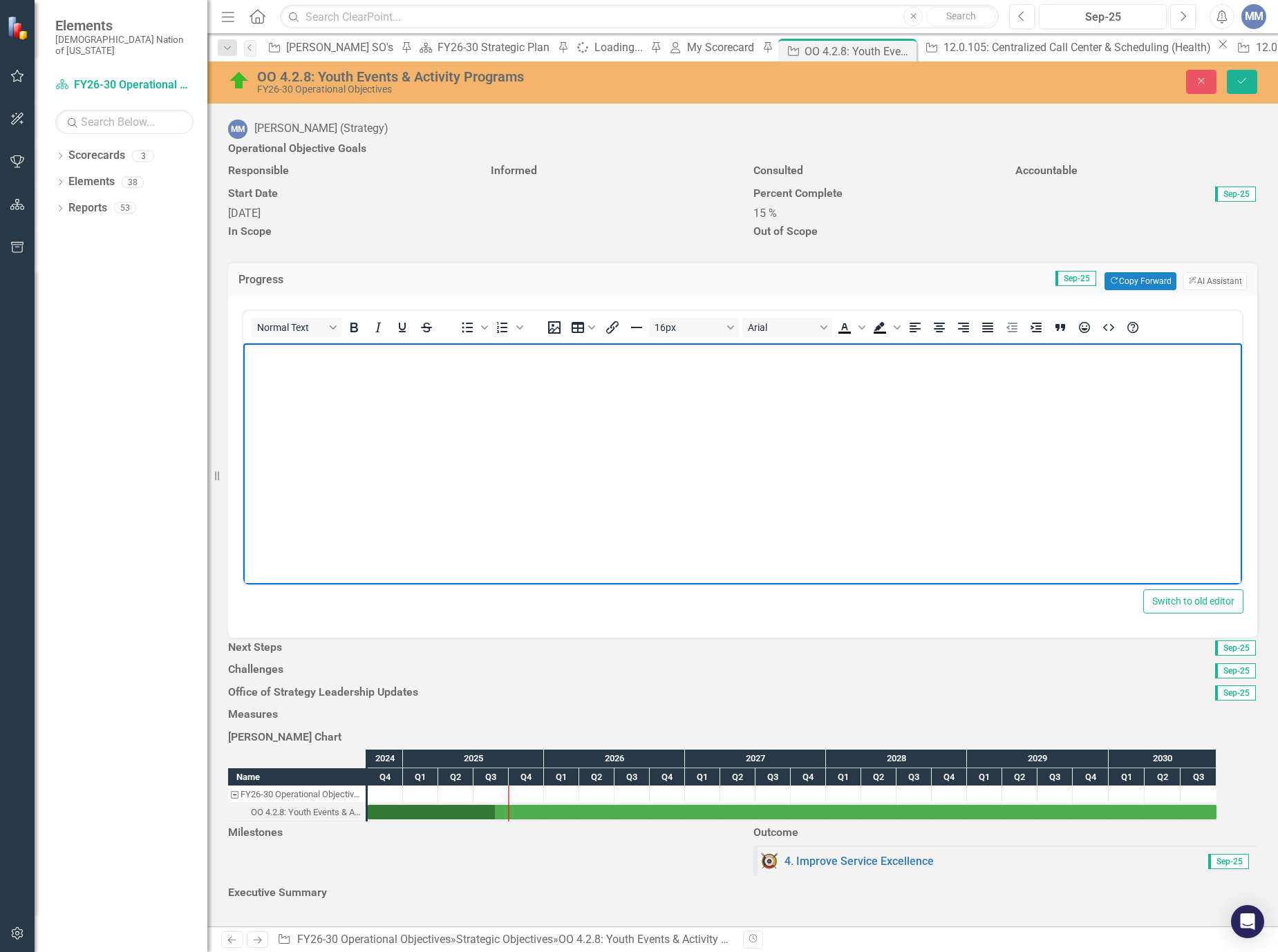
paste body "Rich Text Area. Press ALT-0 for help."
click at [295, 353] on p "CNO IT to continue work for YEA in Achukali and Chahta Achvffa." at bounding box center [742, 354] width 992 height 16
click at [329, 351] on p "CNO IT continue work for YEA in Achukali and Chahta Achvffa." at bounding box center [742, 354] width 992 height 16
click at [378, 353] on p "CNO IT continued work for YEA in Achukali and Chahta Achvffa." at bounding box center [742, 354] width 992 height 16
click at [404, 353] on p "CNO IT continued work for YEA in Achukali and Chahta Achvffa." at bounding box center [742, 354] width 992 height 16
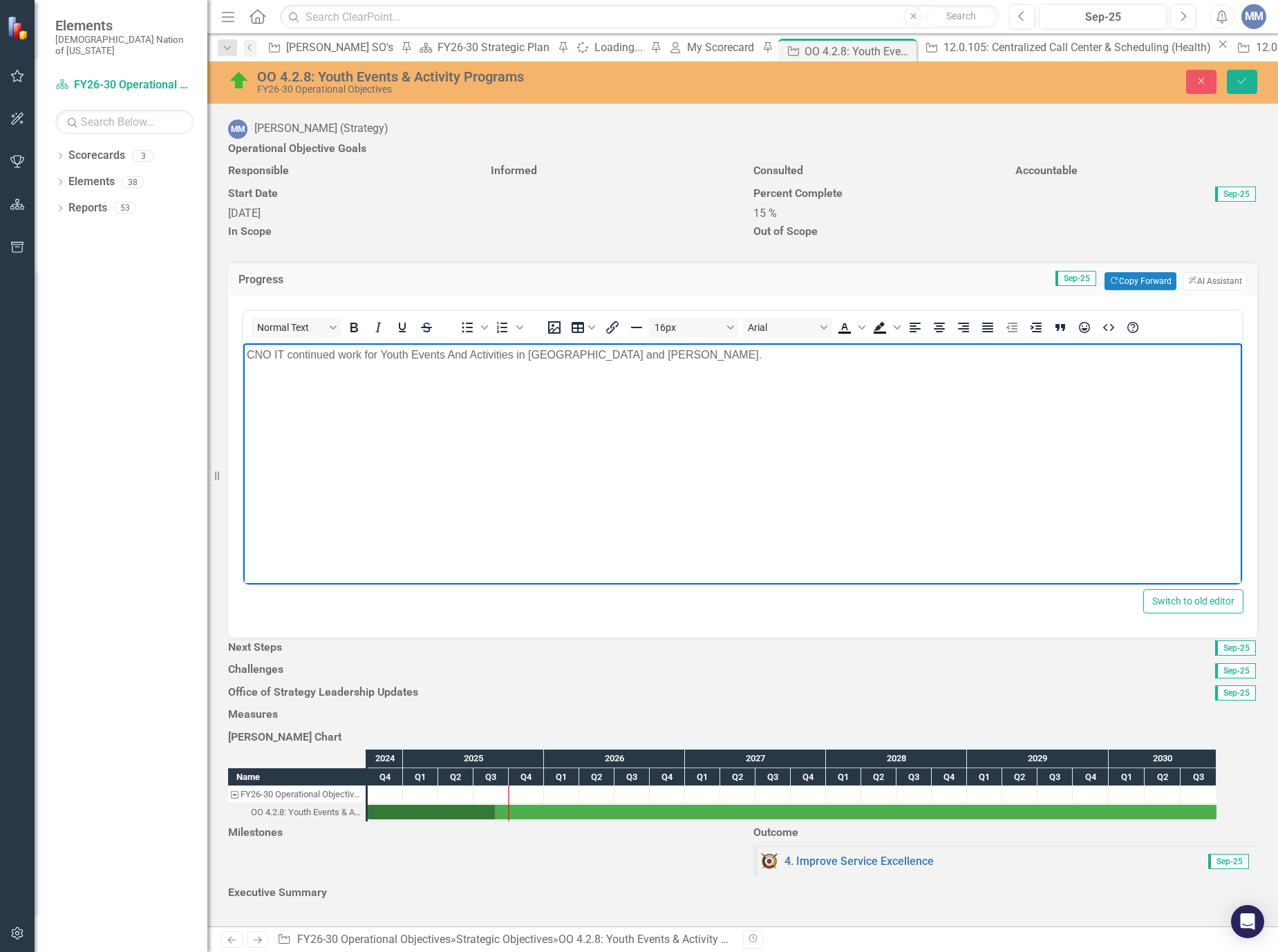
click at [696, 362] on p "CNO IT continued work for Youth Events And Activities in Achukali and Chahta Ac…" at bounding box center [742, 354] width 992 height 16
click at [355, 660] on div at bounding box center [743, 660] width 1029 height 0
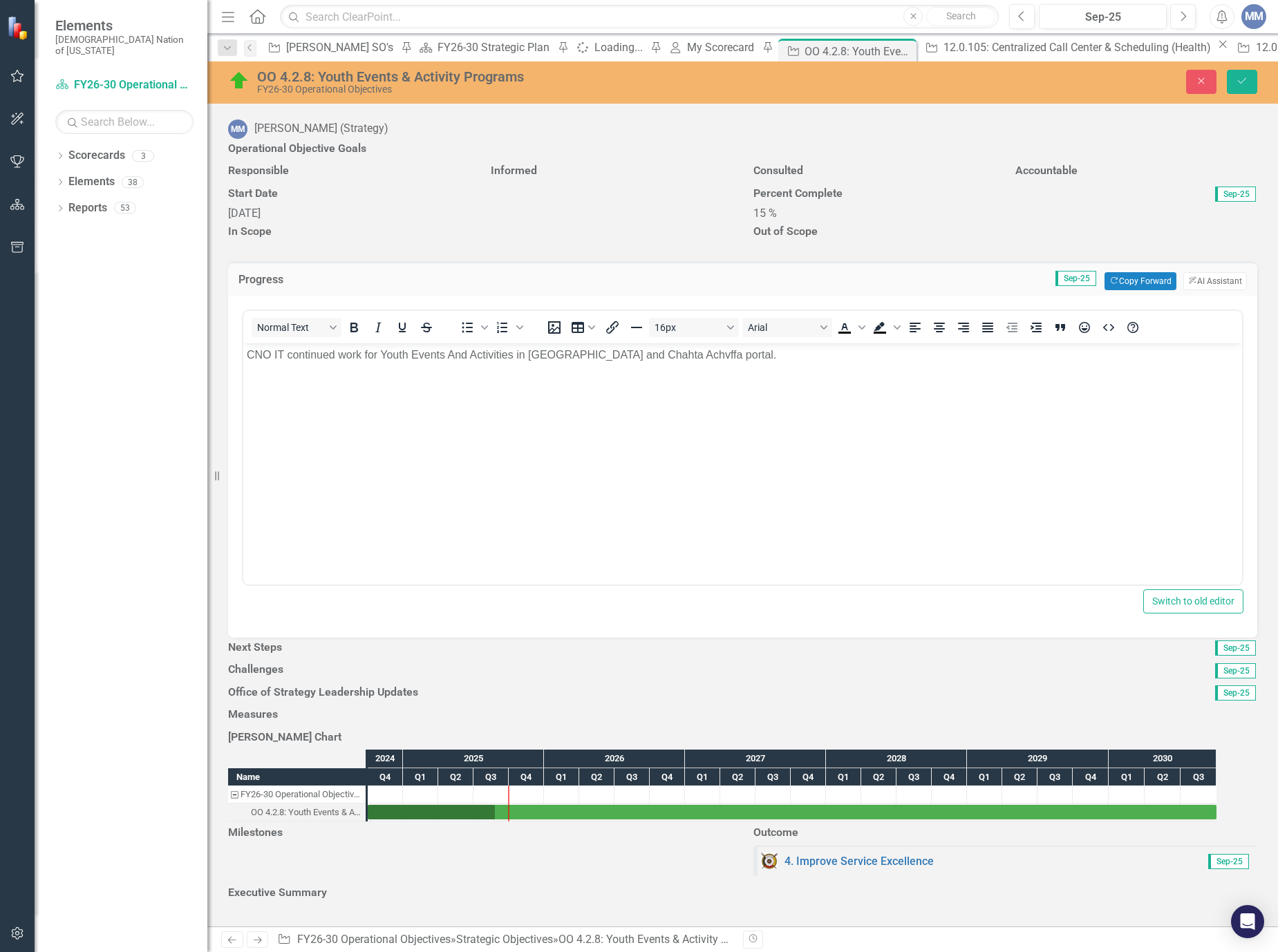
click at [355, 660] on div at bounding box center [743, 660] width 1029 height 0
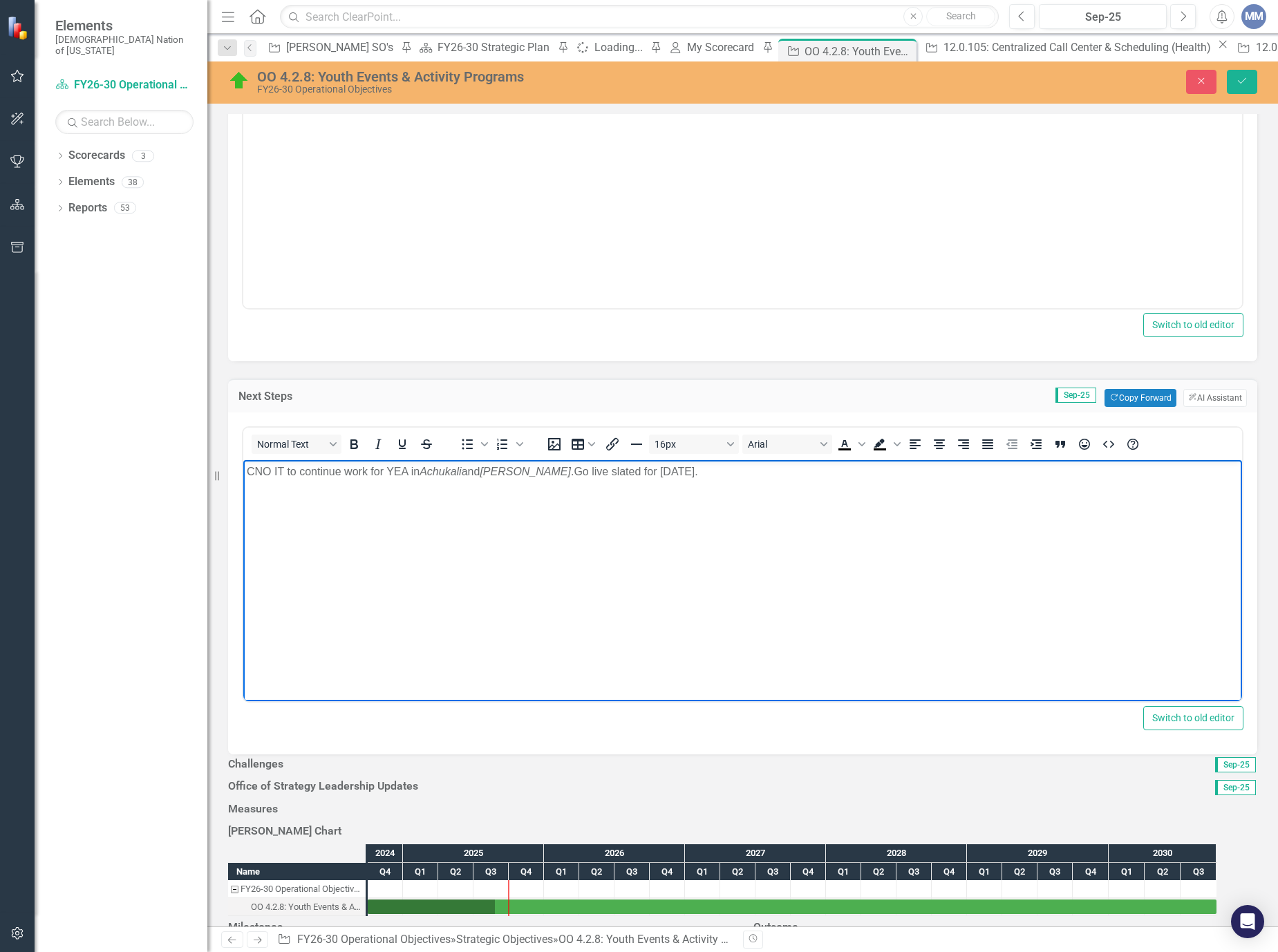
scroll to position [138, 0]
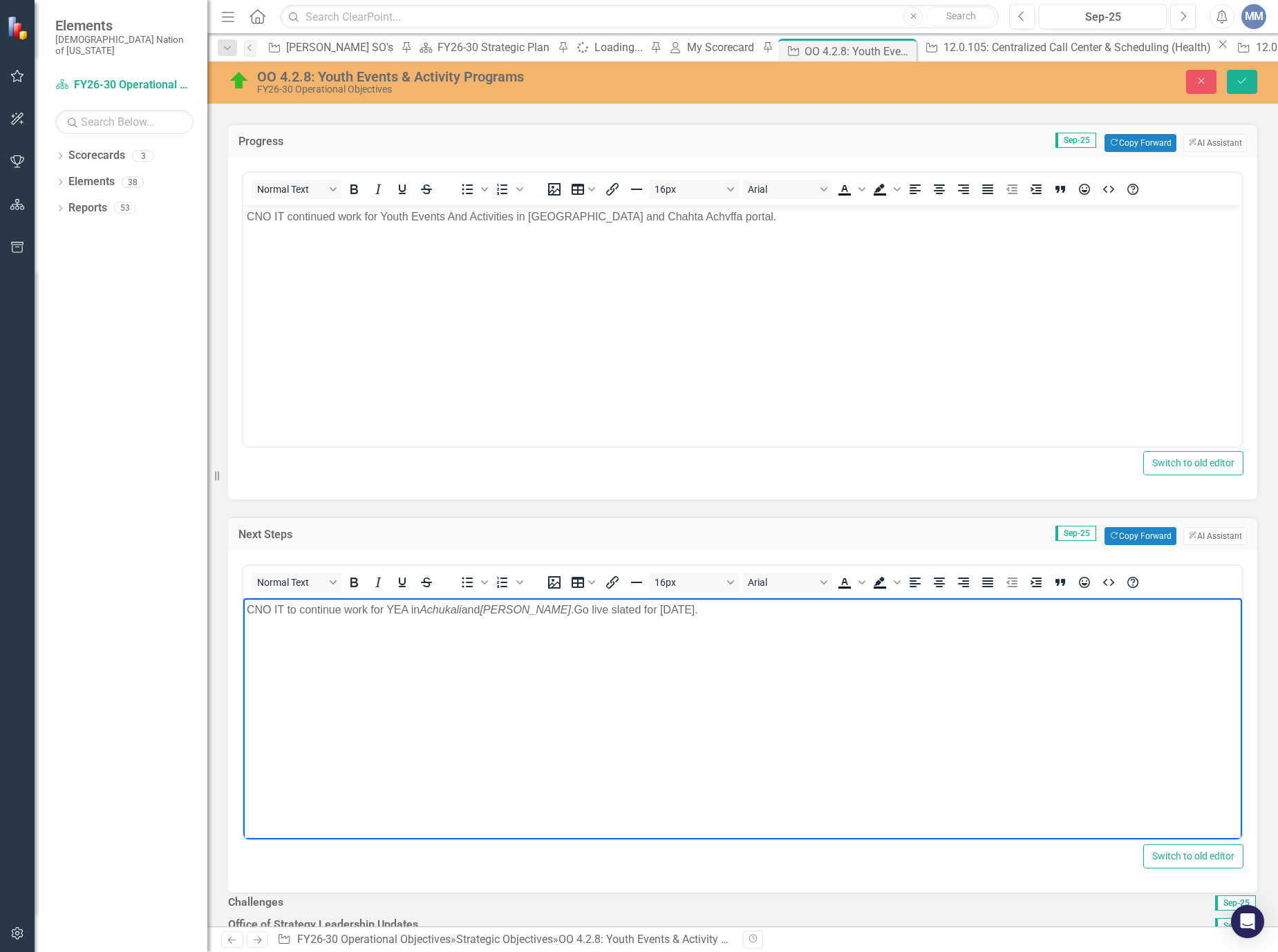
click at [837, 61] on h3 "Percent Complete" at bounding box center [924, 55] width 342 height 13
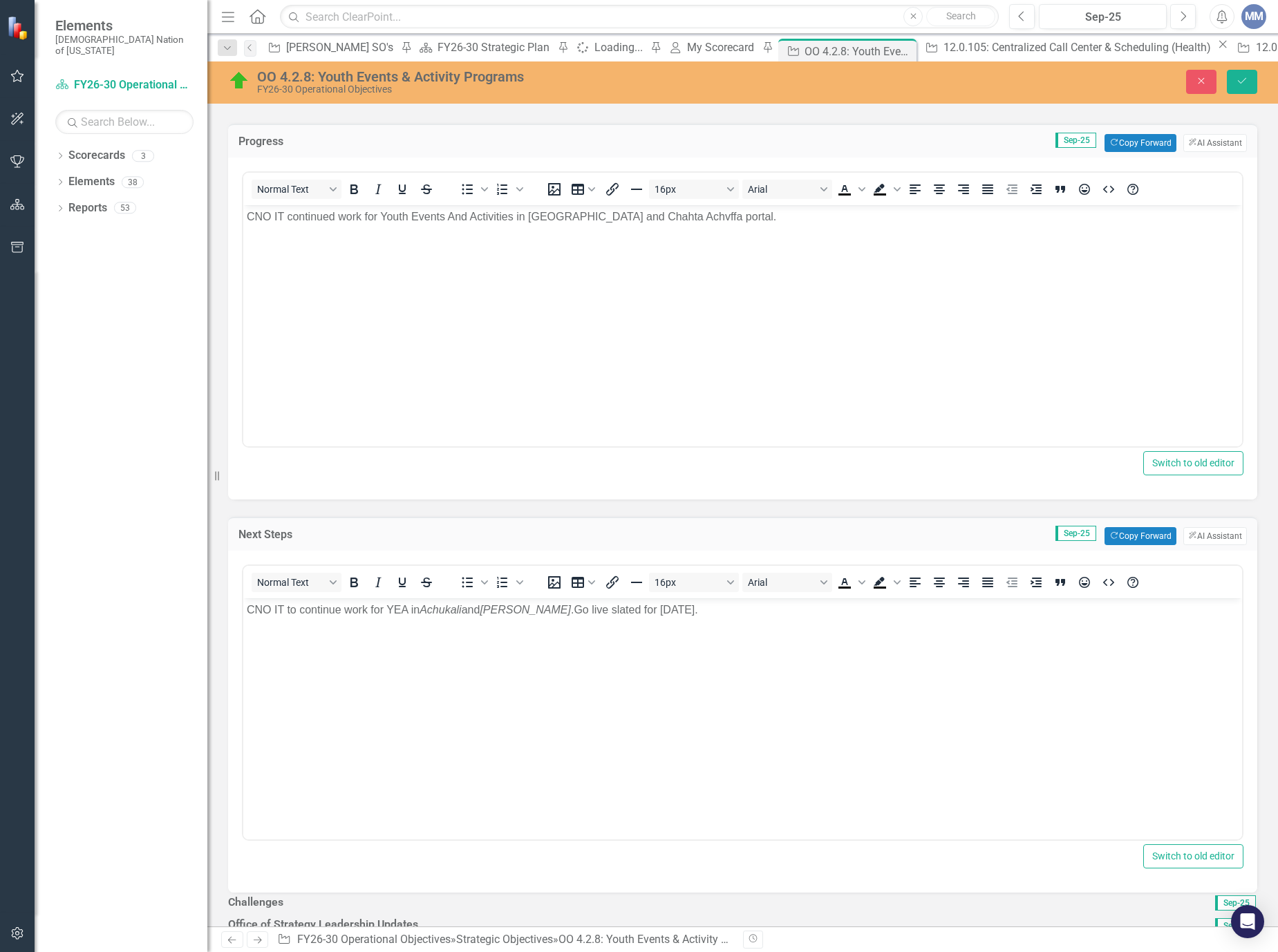
click at [837, 61] on h3 "Percent Complete" at bounding box center [924, 55] width 342 height 13
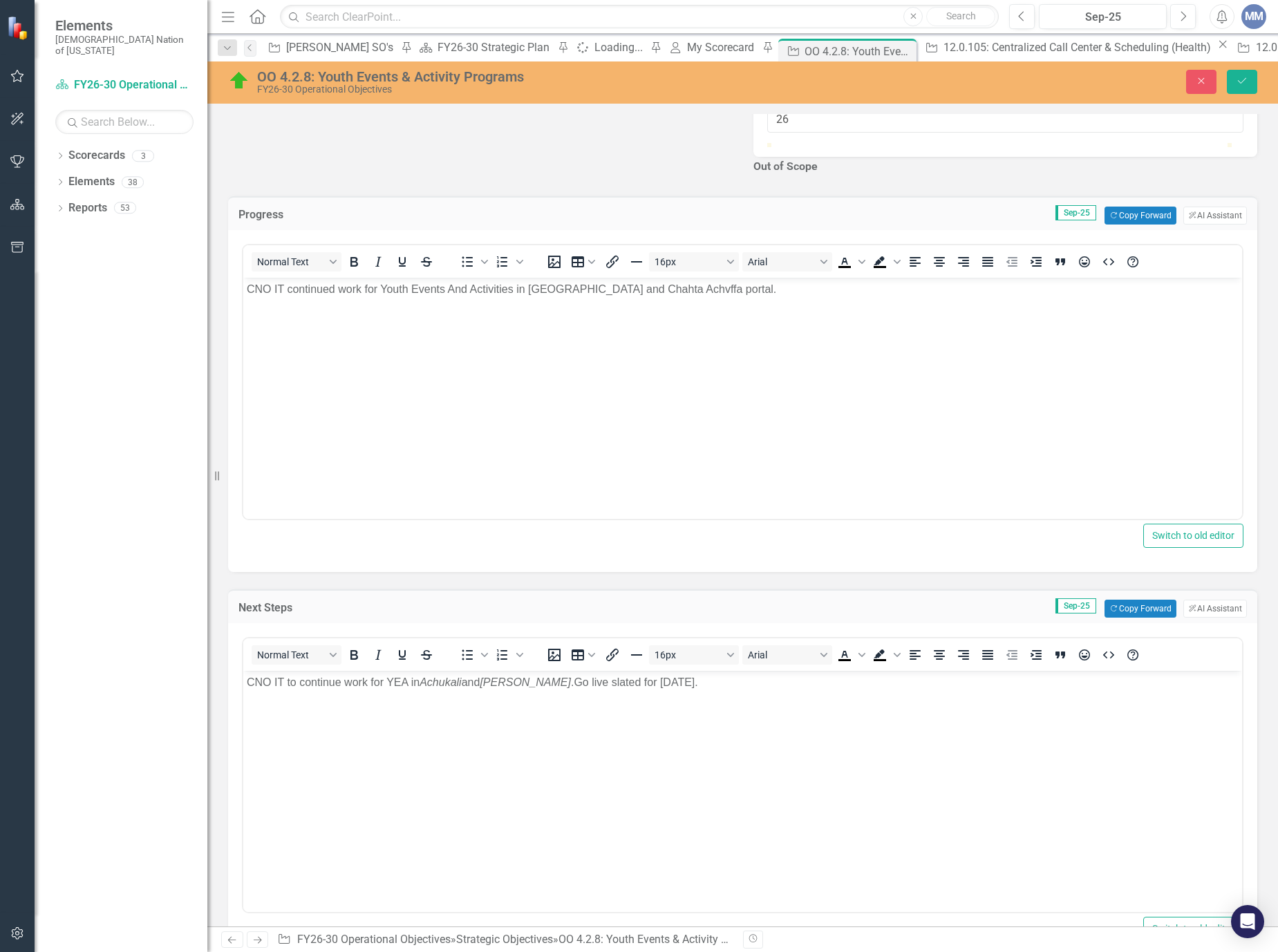
type input "25"
drag, startPoint x: 839, startPoint y: 325, endPoint x: 883, endPoint y: 330, distance: 44.3
click at [882, 143] on div at bounding box center [882, 143] width 0 height 0
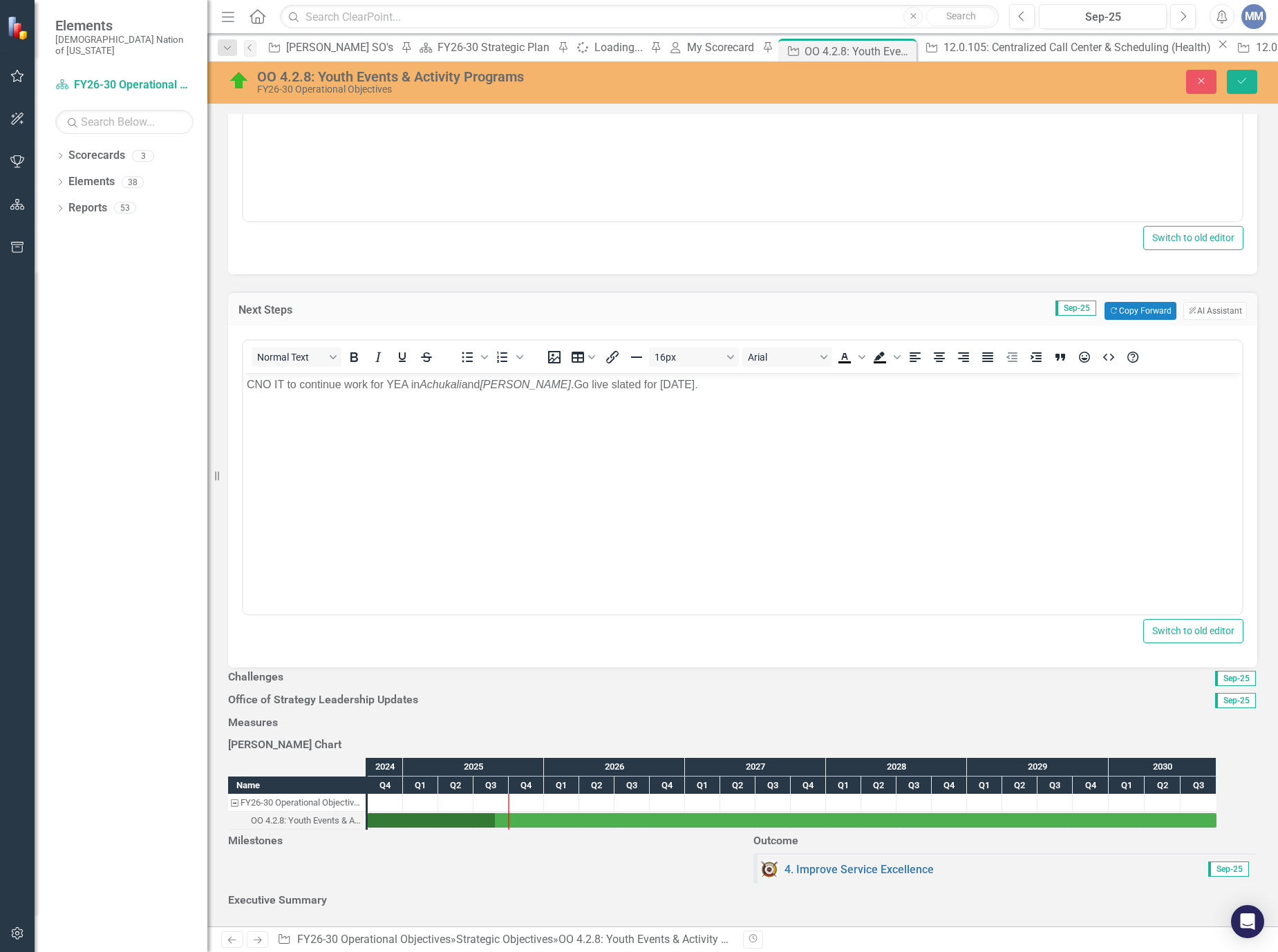
scroll to position [1036, 0]
click at [444, 690] on div at bounding box center [743, 690] width 1029 height 0
click at [406, 690] on div at bounding box center [743, 690] width 1029 height 0
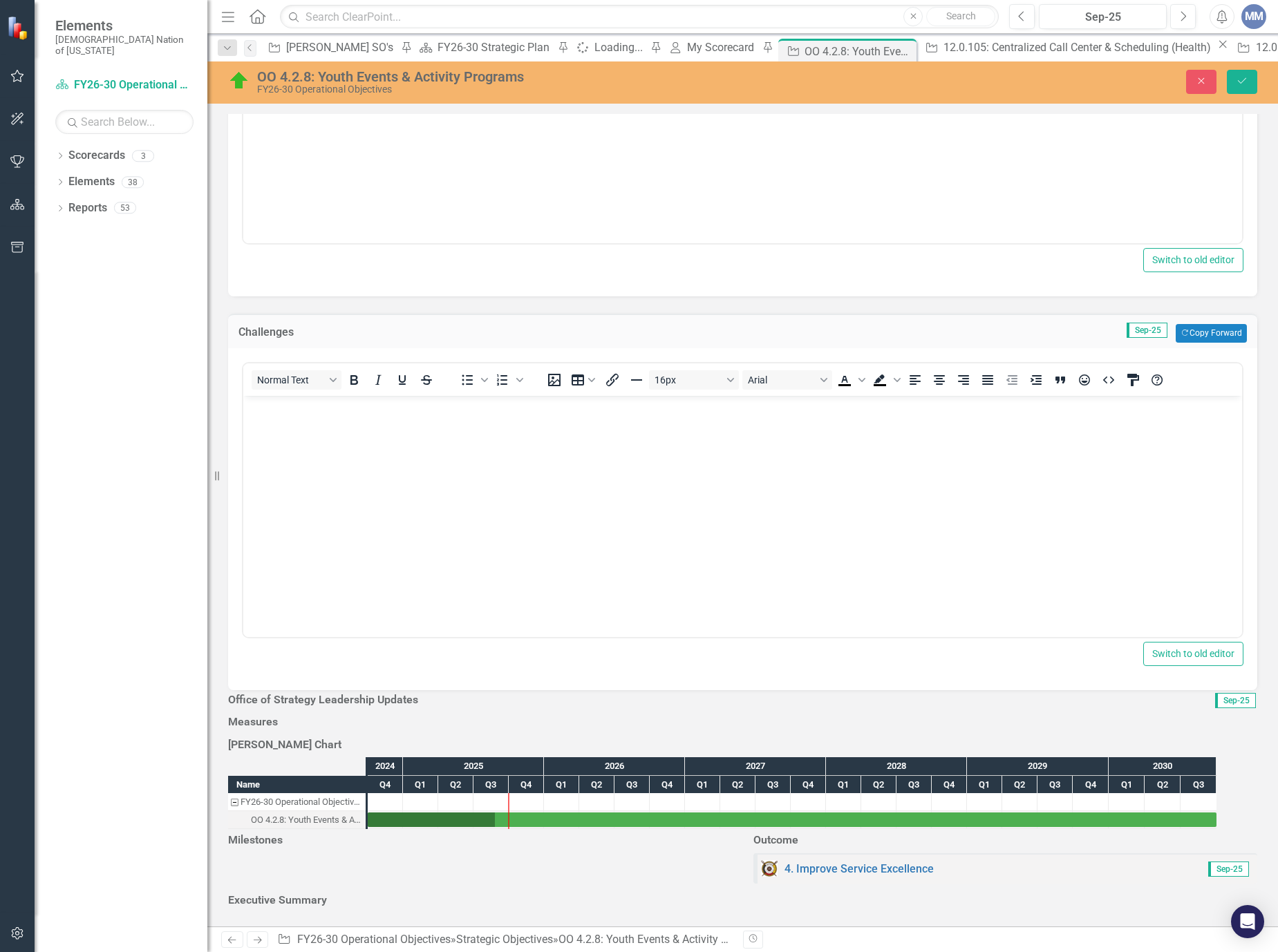
scroll to position [0, 0]
click at [388, 432] on body "Rich Text Area. Press ALT-0 for help." at bounding box center [742, 498] width 999 height 207
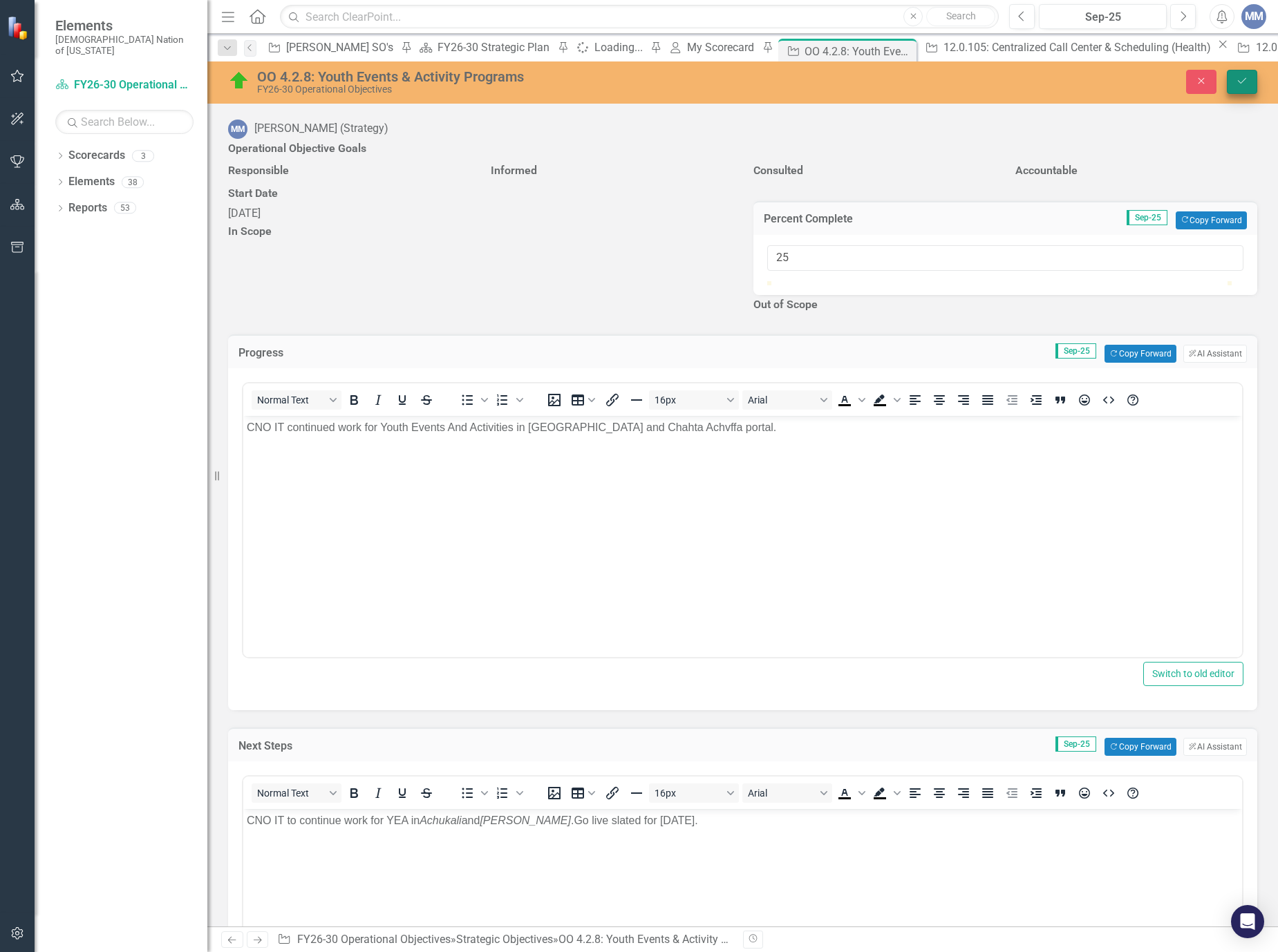
click at [1253, 83] on button "Save" at bounding box center [1241, 82] width 30 height 24
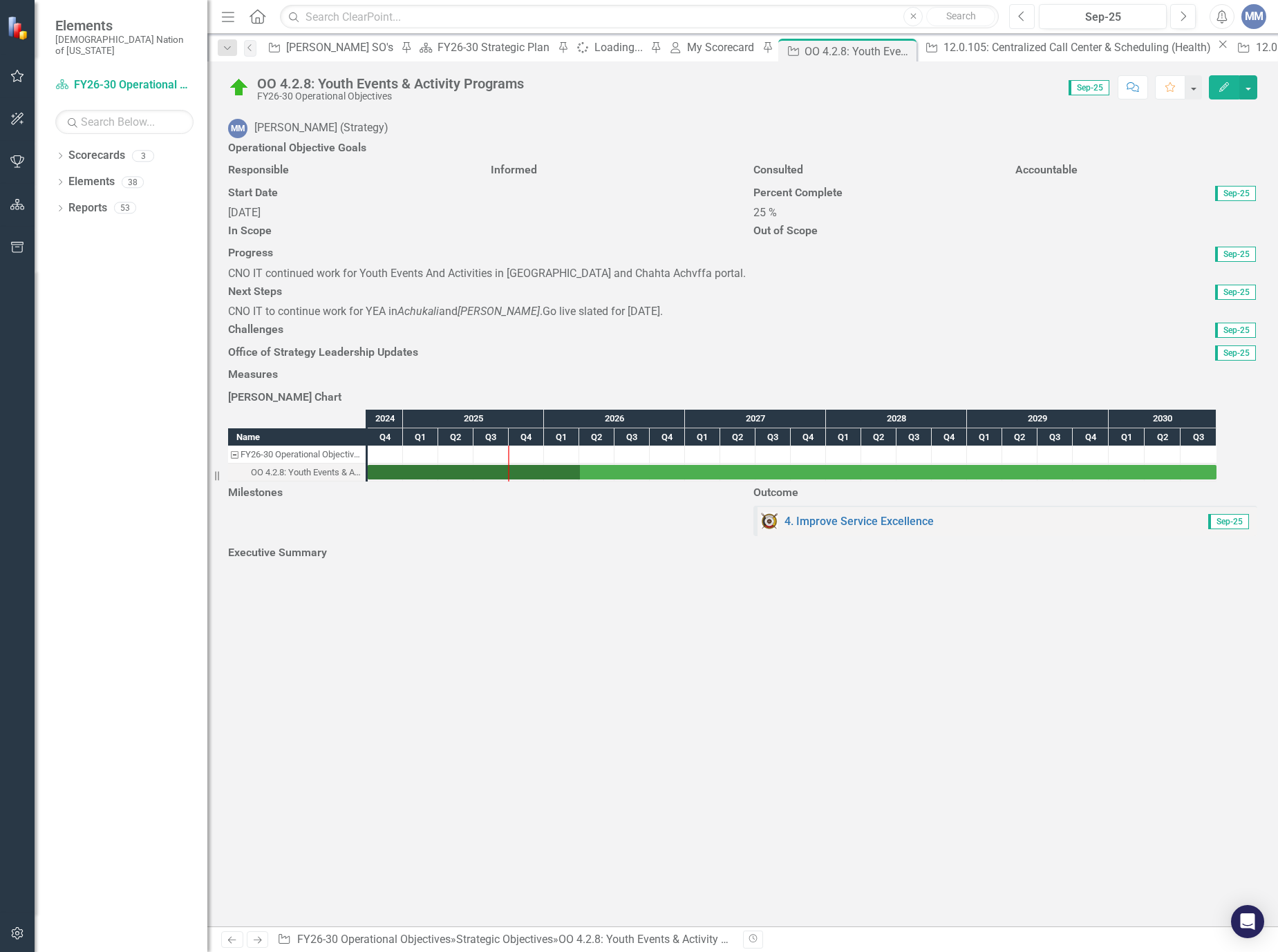
click at [1011, 12] on button "Previous" at bounding box center [1022, 17] width 26 height 25
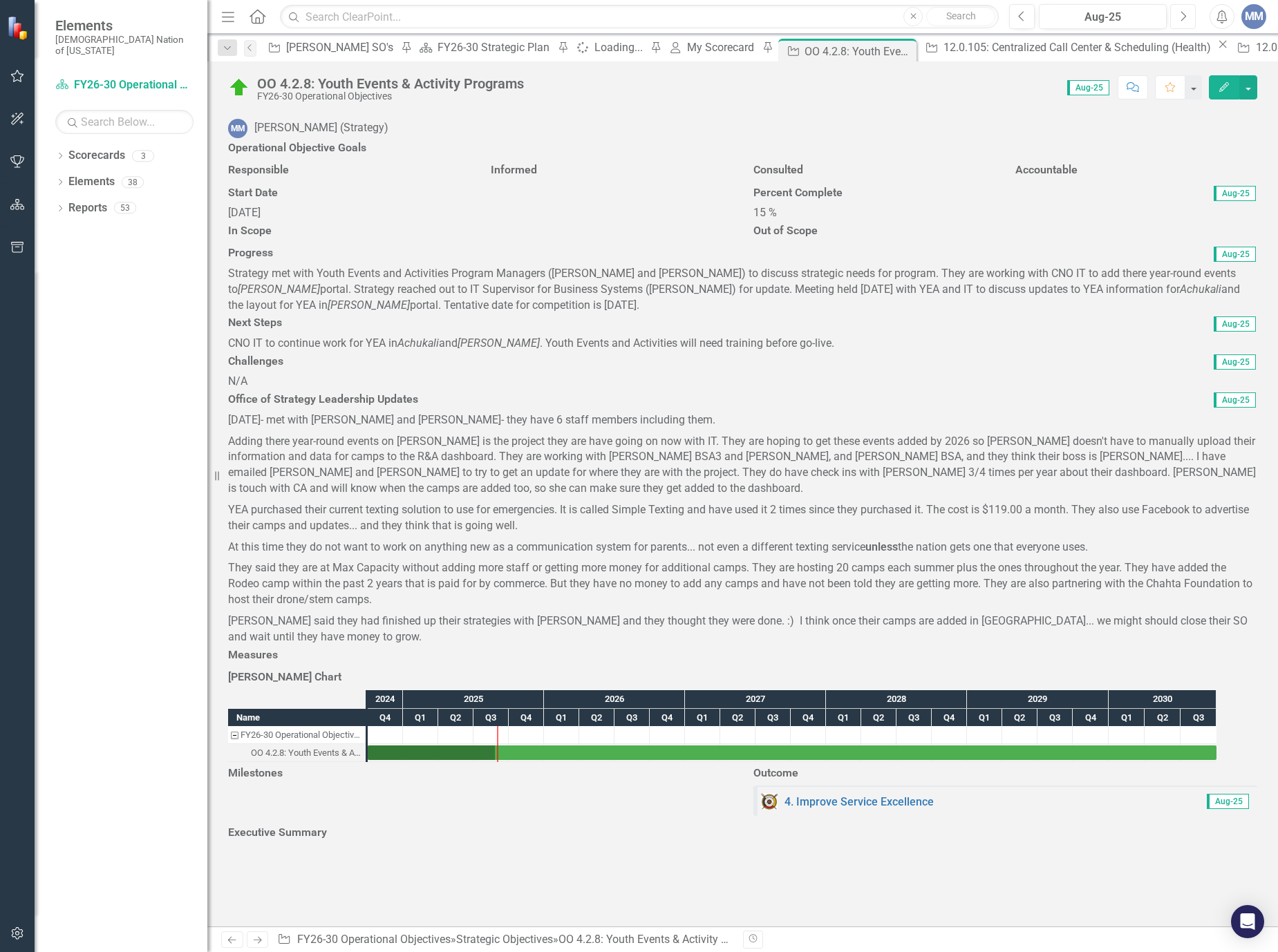
click at [1186, 24] on button "Next" at bounding box center [1183, 17] width 26 height 25
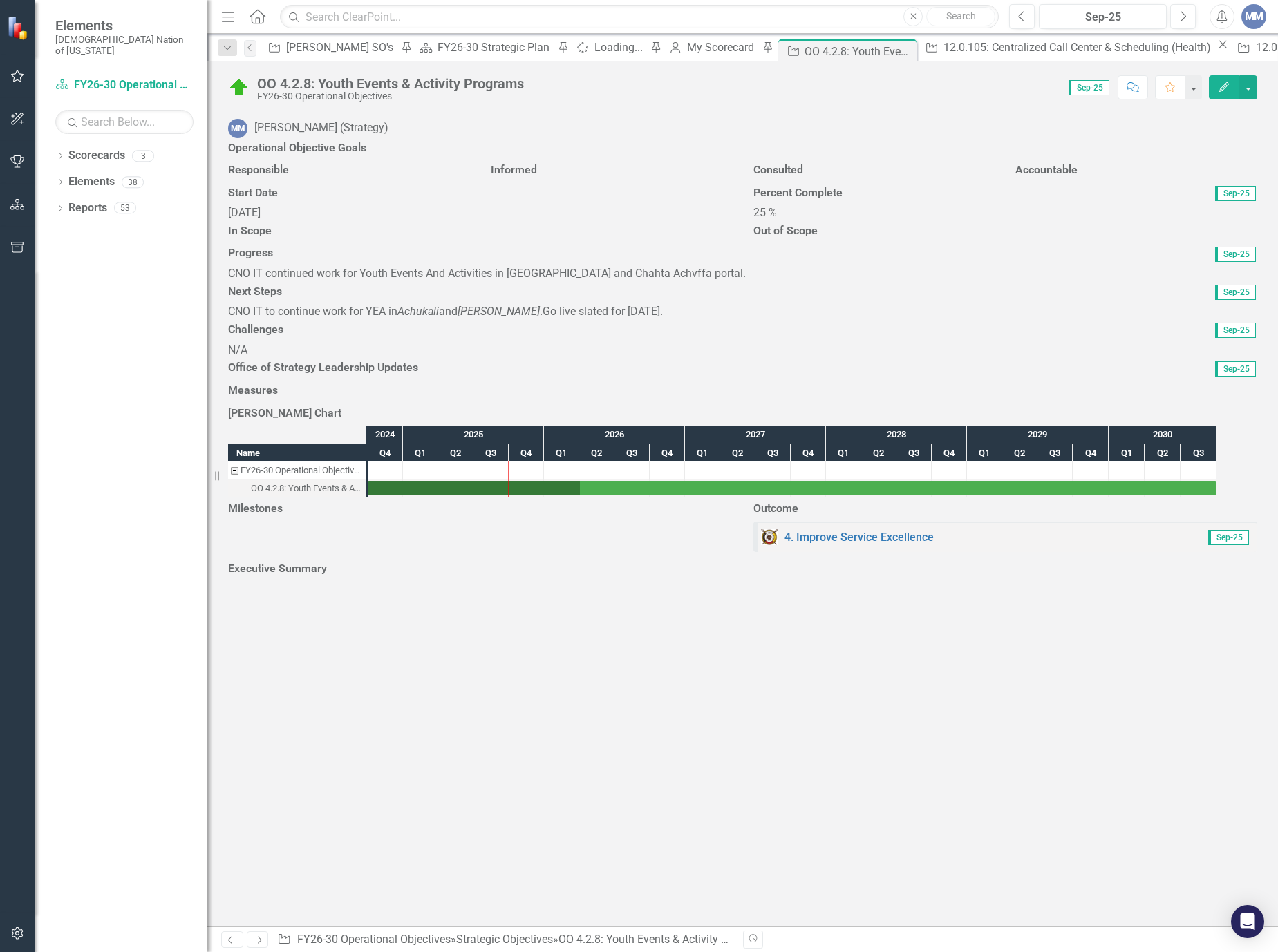
click at [580, 282] on div "CNO IT continued work for Youth Events And Activities in Achukali and Chahta Ac…" at bounding box center [743, 274] width 1029 height 16
click at [580, 282] on div "CNO IT continued work for Youth Events And Activities in Achukali and Chahta Ac…" at bounding box center [743, 274] width 1029 height 16
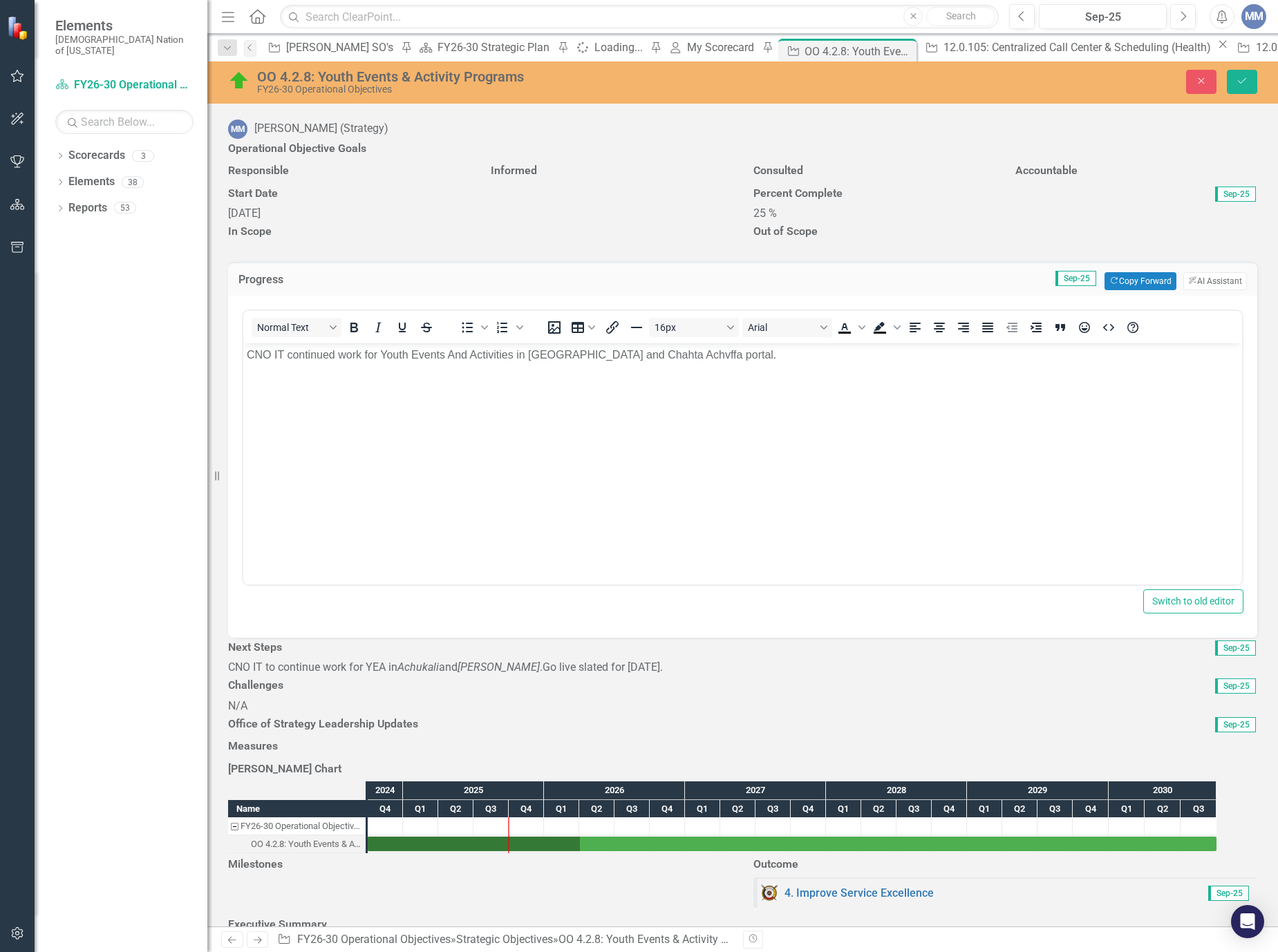
click at [516, 351] on p "CNO IT continued work for Youth Events And Activities in Achukali and Chahta Ac…" at bounding box center [742, 354] width 992 height 16
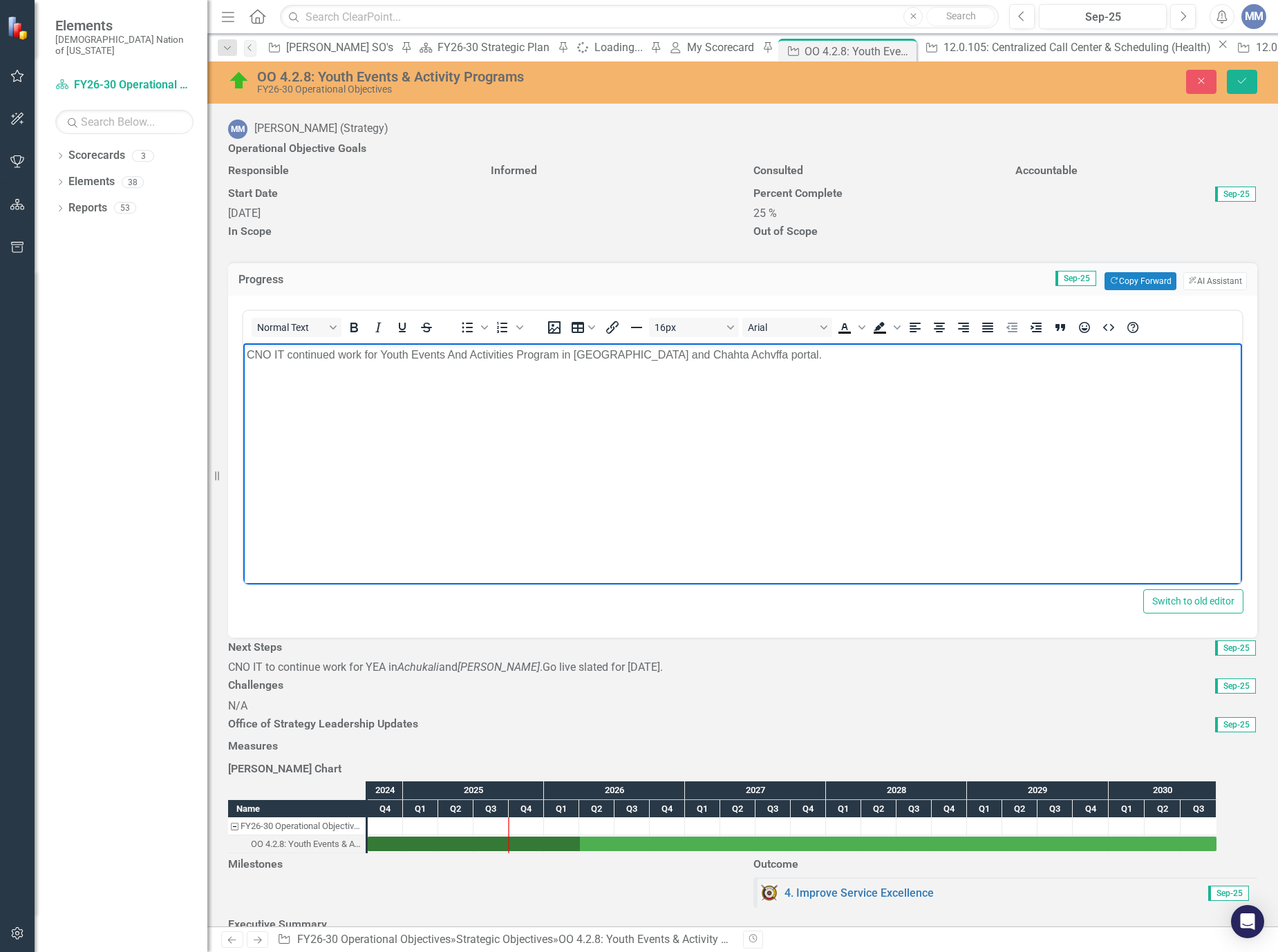
scroll to position [276, 0]
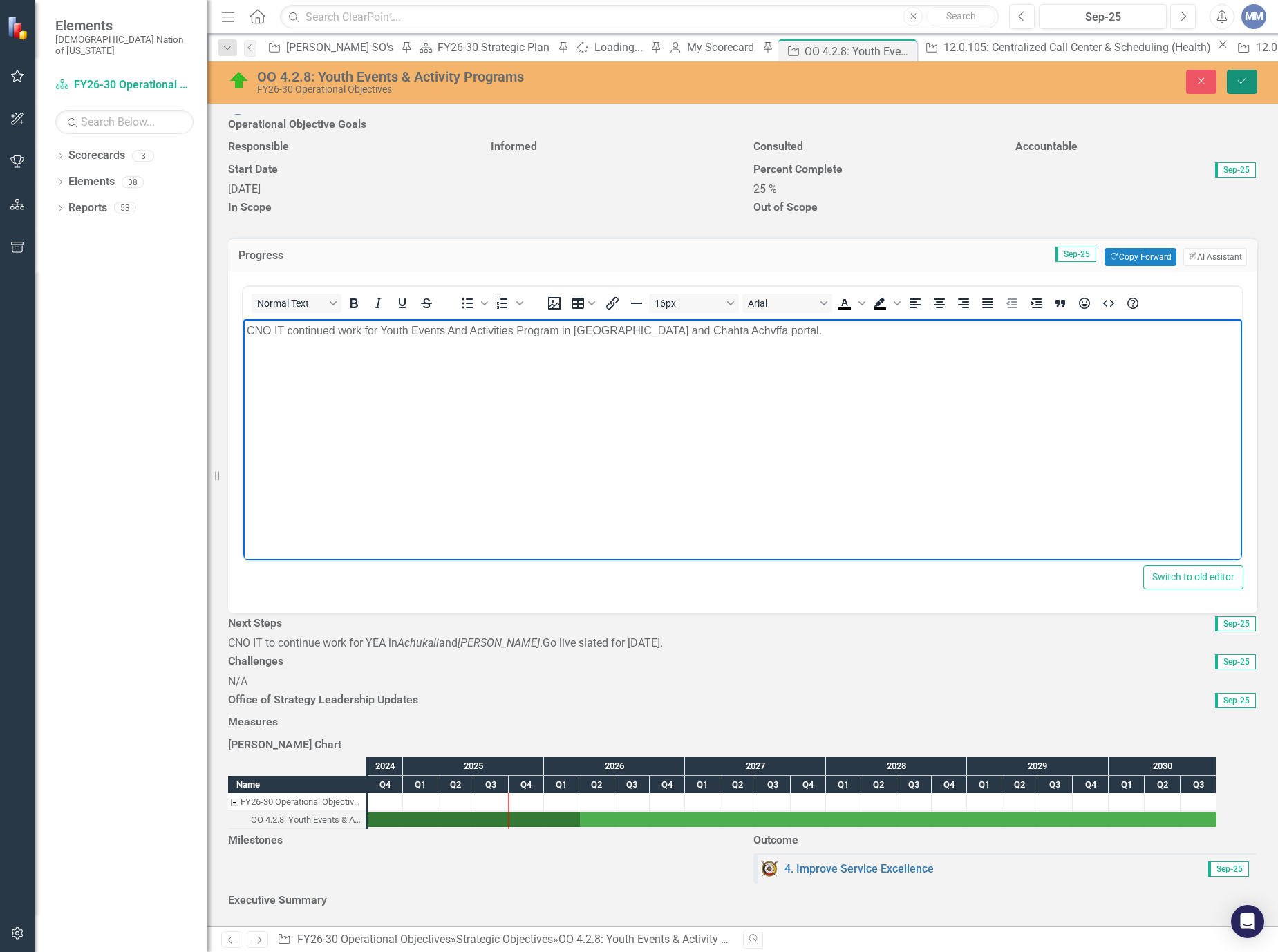
click at [1241, 92] on button "Save" at bounding box center [1241, 82] width 30 height 24
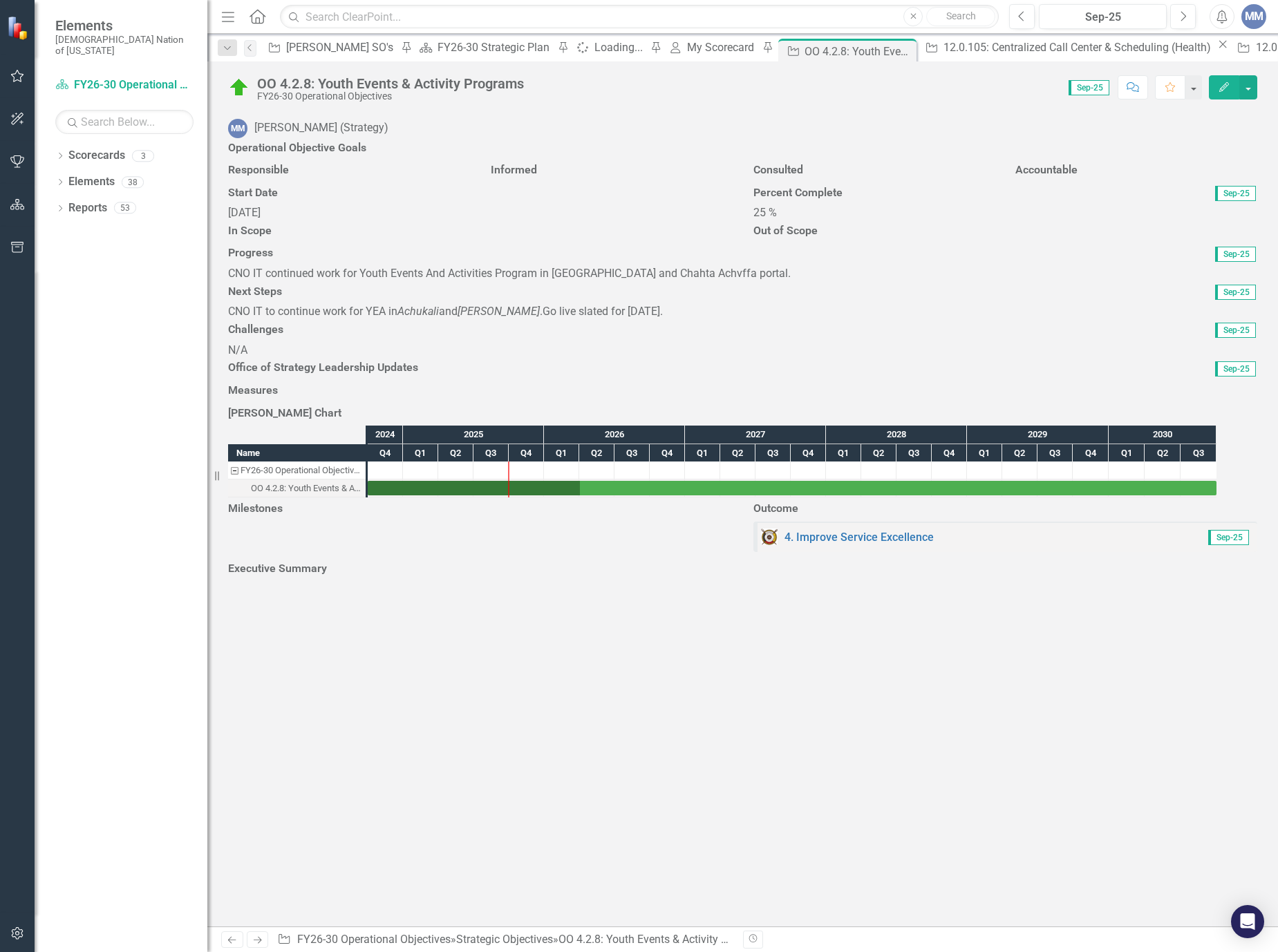
scroll to position [364, 0]
drag, startPoint x: 591, startPoint y: 702, endPoint x: 553, endPoint y: 698, distance: 38.2
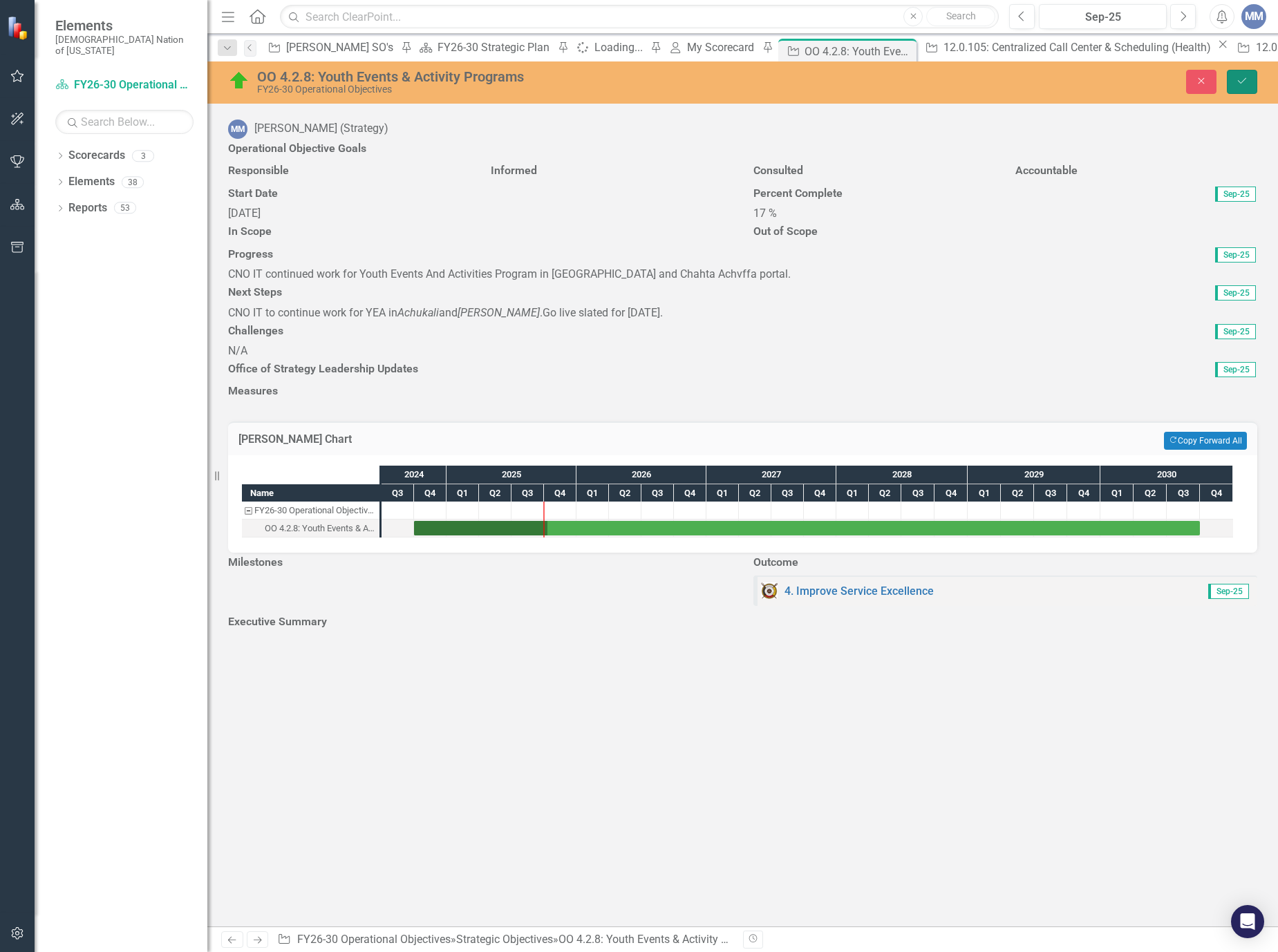
click at [1244, 83] on icon "Save" at bounding box center [1242, 80] width 13 height 10
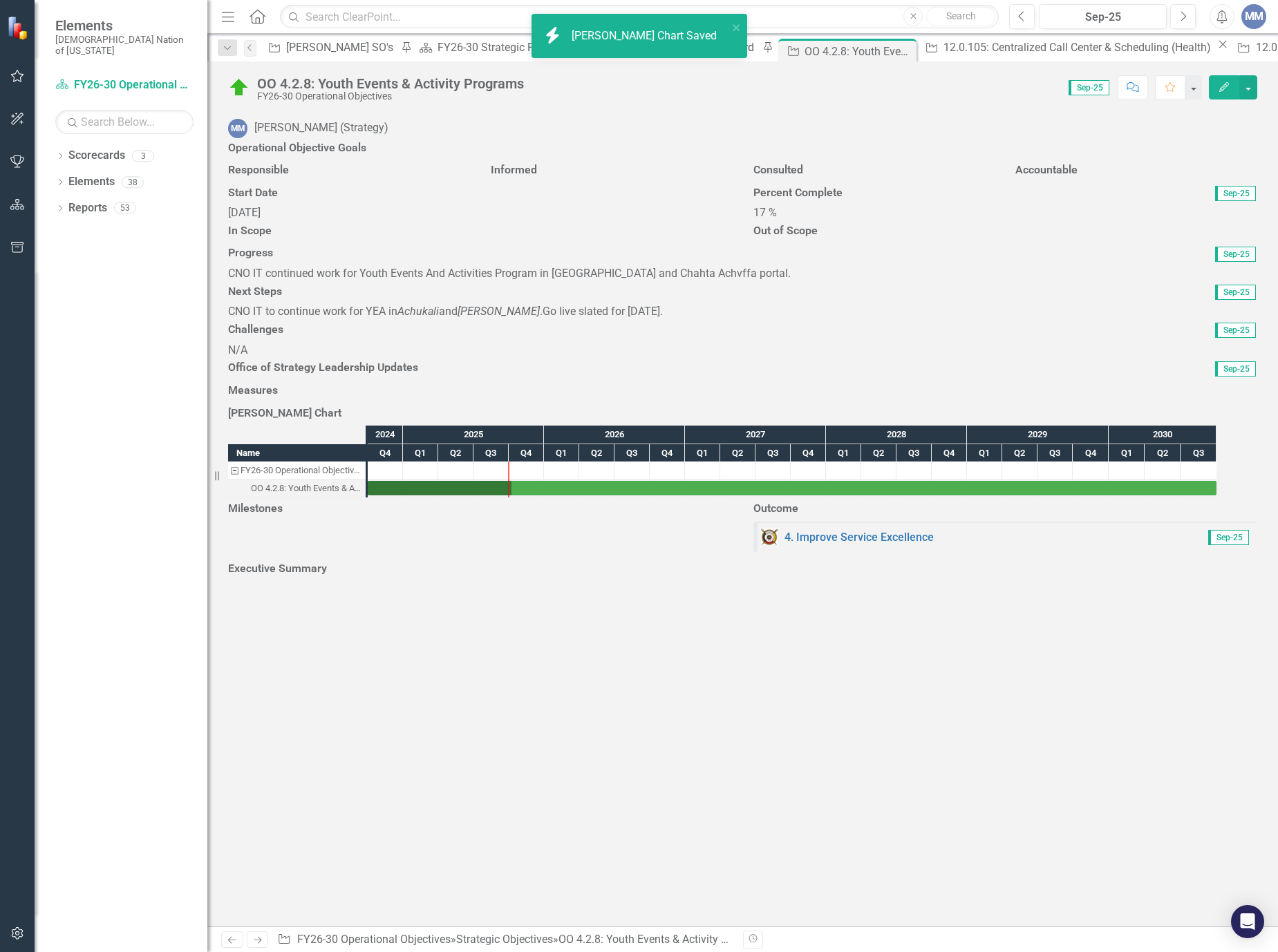
click at [518, 119] on div at bounding box center [612, 119] width 242 height 0
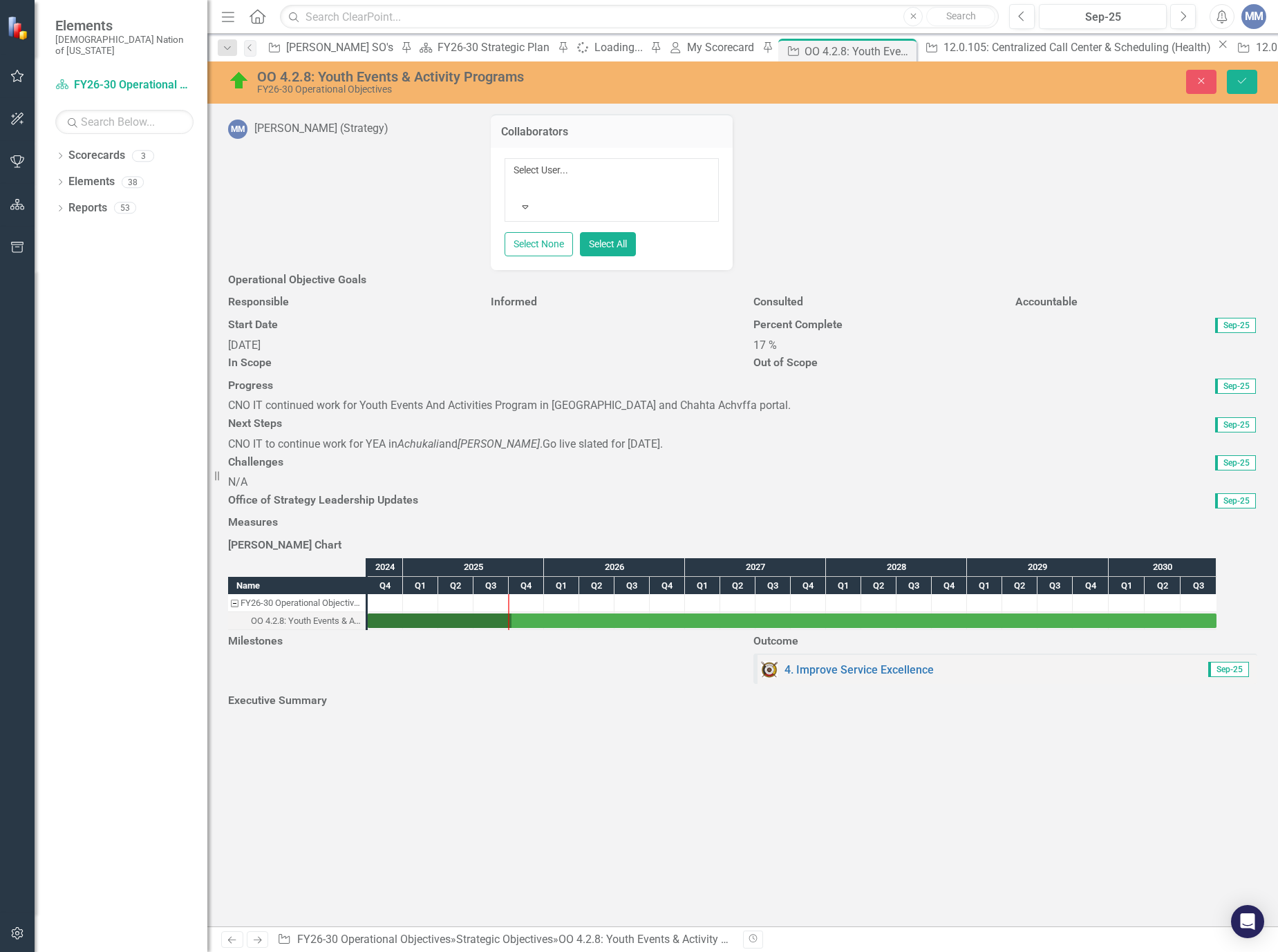
click at [562, 181] on div "Select User... Expand" at bounding box center [611, 190] width 196 height 54
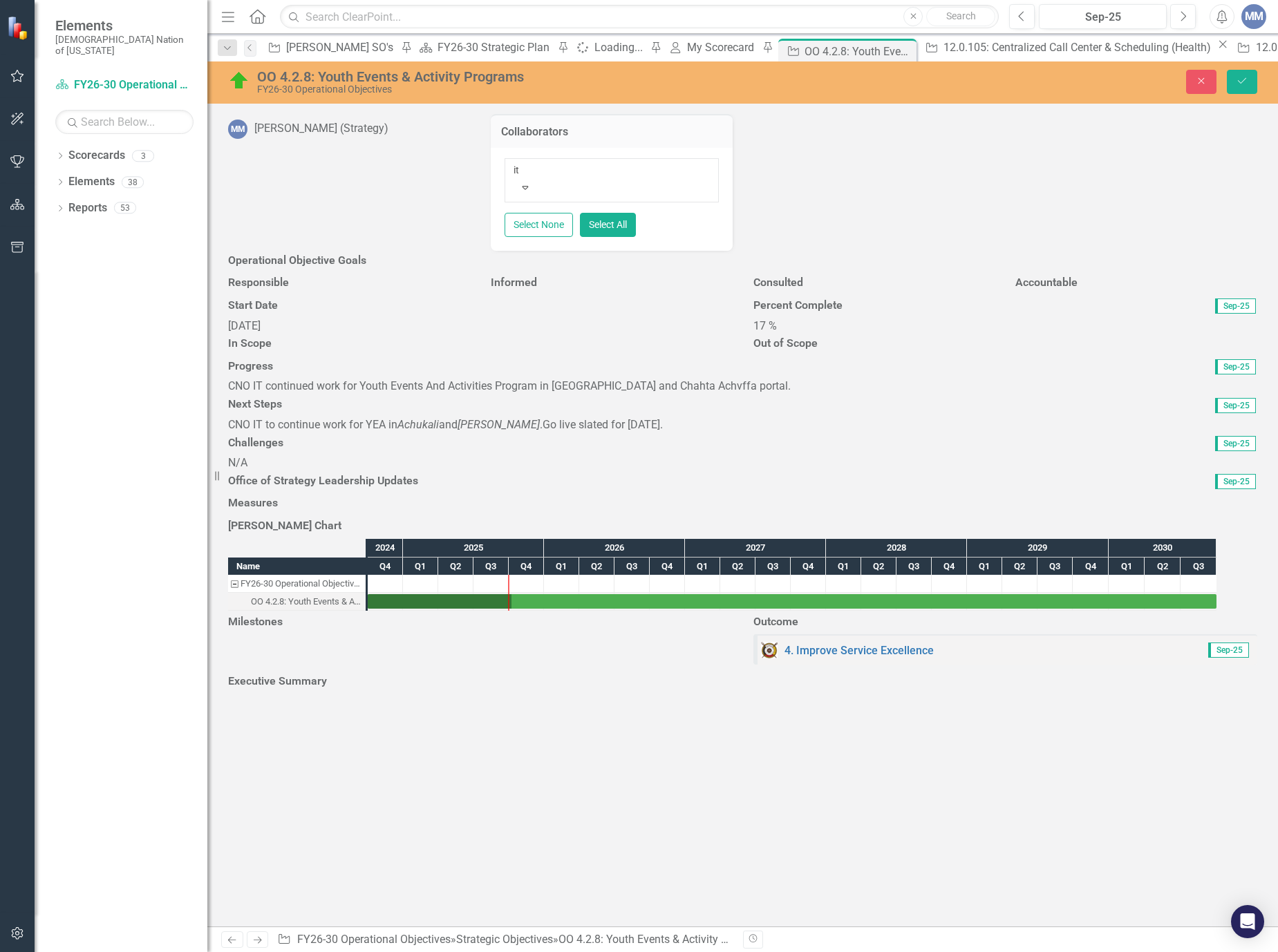
scroll to position [796, 0]
type input "i"
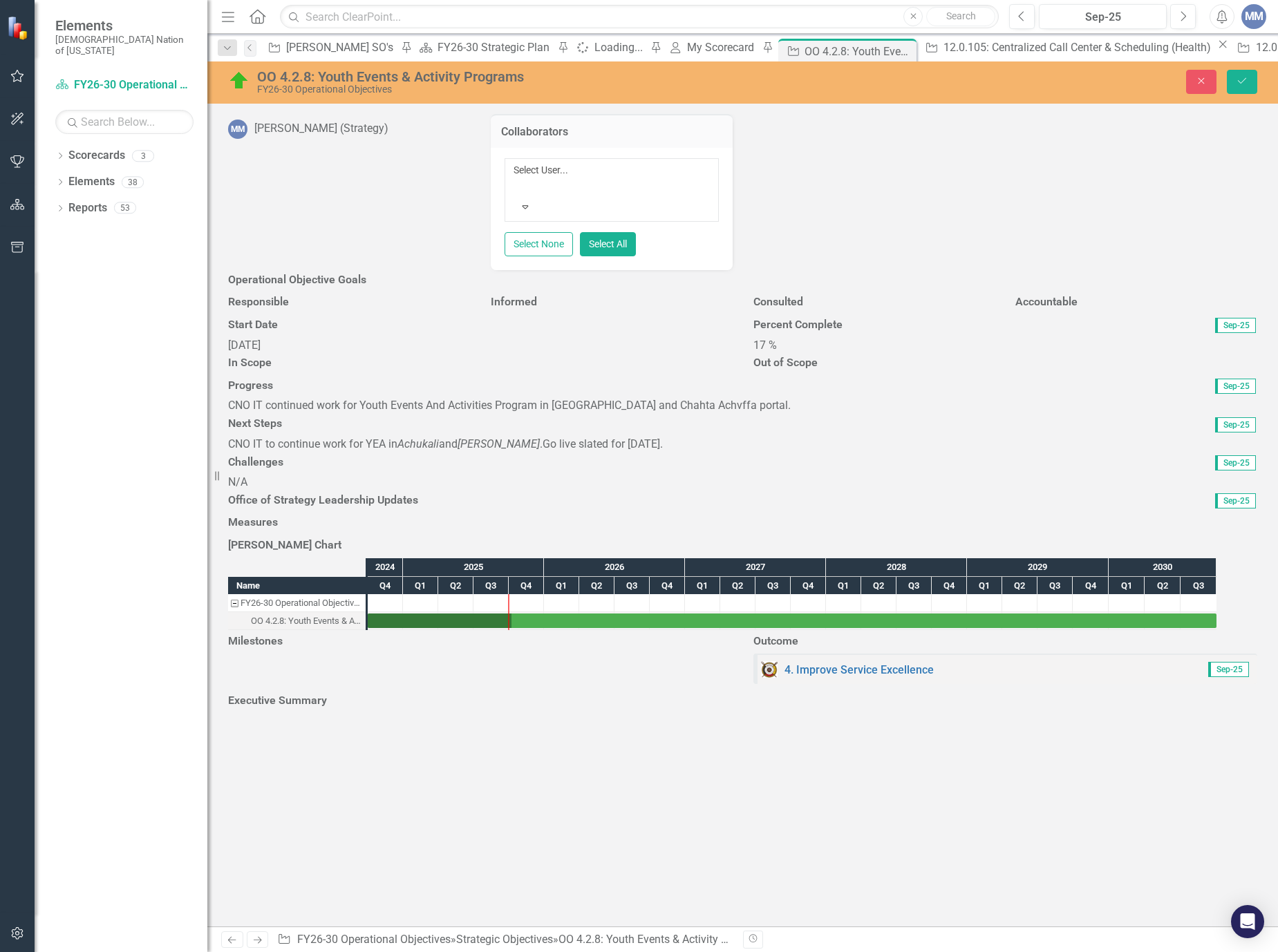
click at [262, 280] on div "Operational Objective Goals" at bounding box center [743, 281] width 1029 height 23
click at [267, 293] on div at bounding box center [743, 293] width 1029 height 0
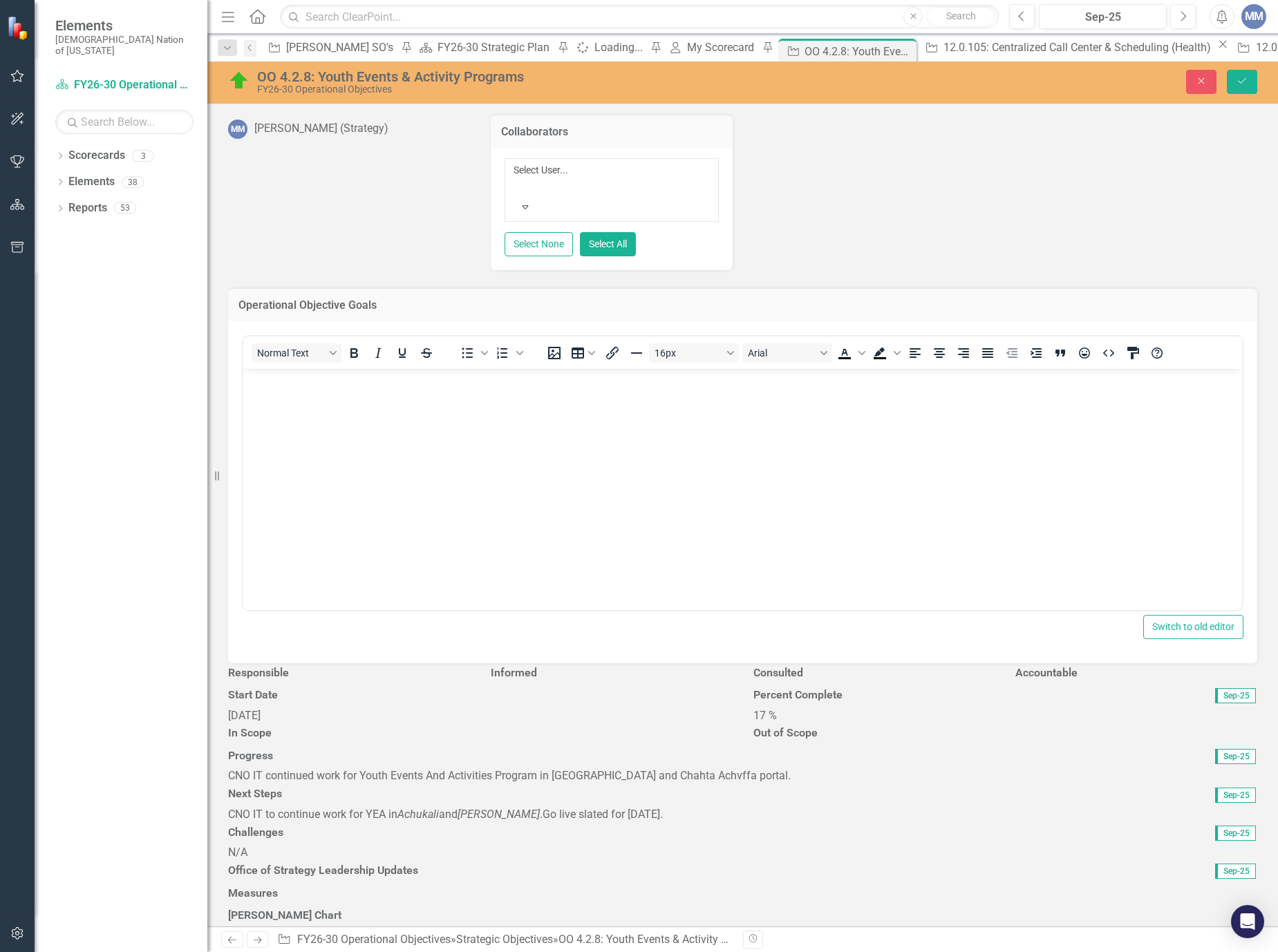
scroll to position [0, 0]
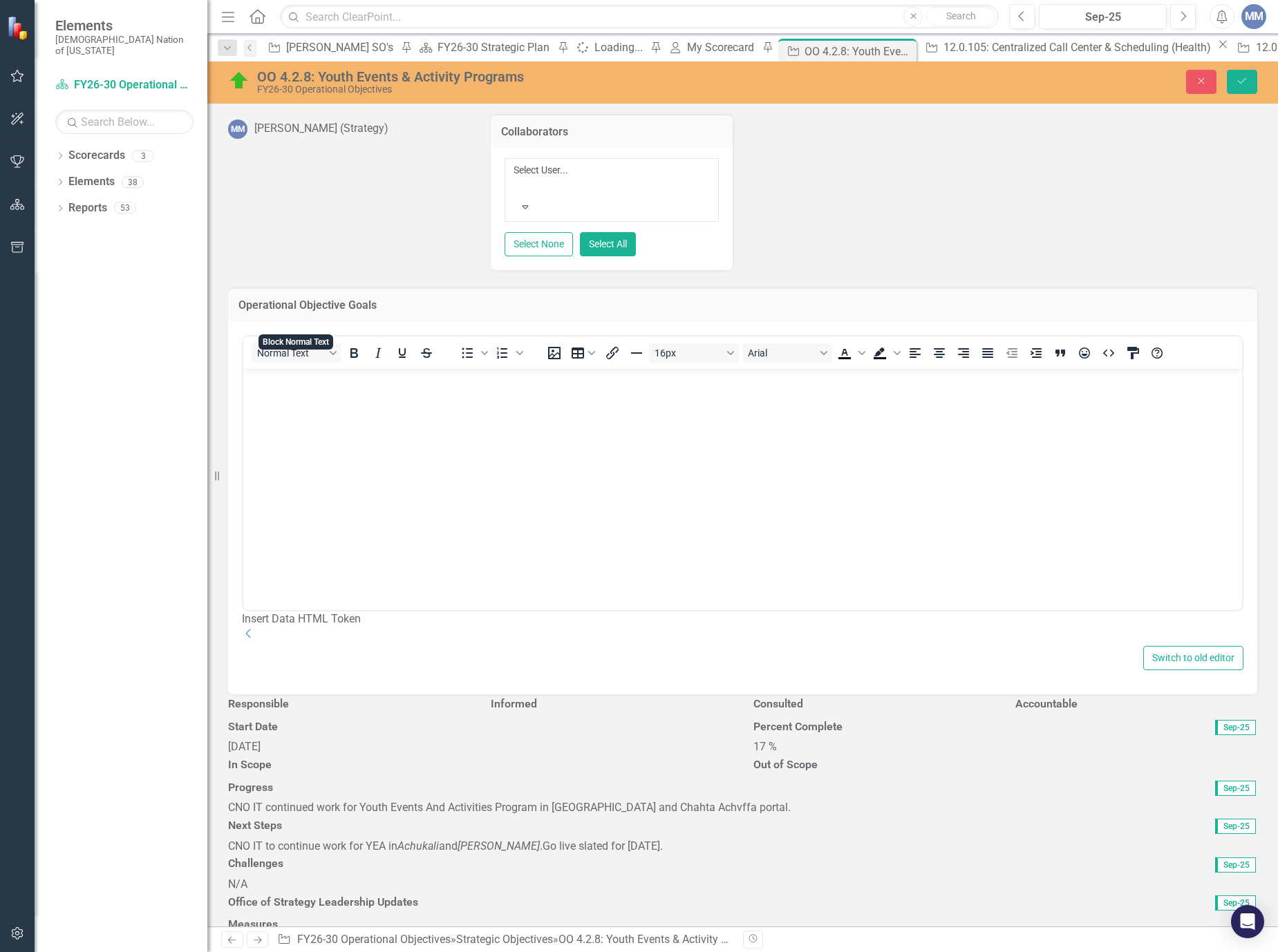
click at [383, 449] on body "Rich Text Area. Press ALT-0 for help." at bounding box center [742, 472] width 999 height 207
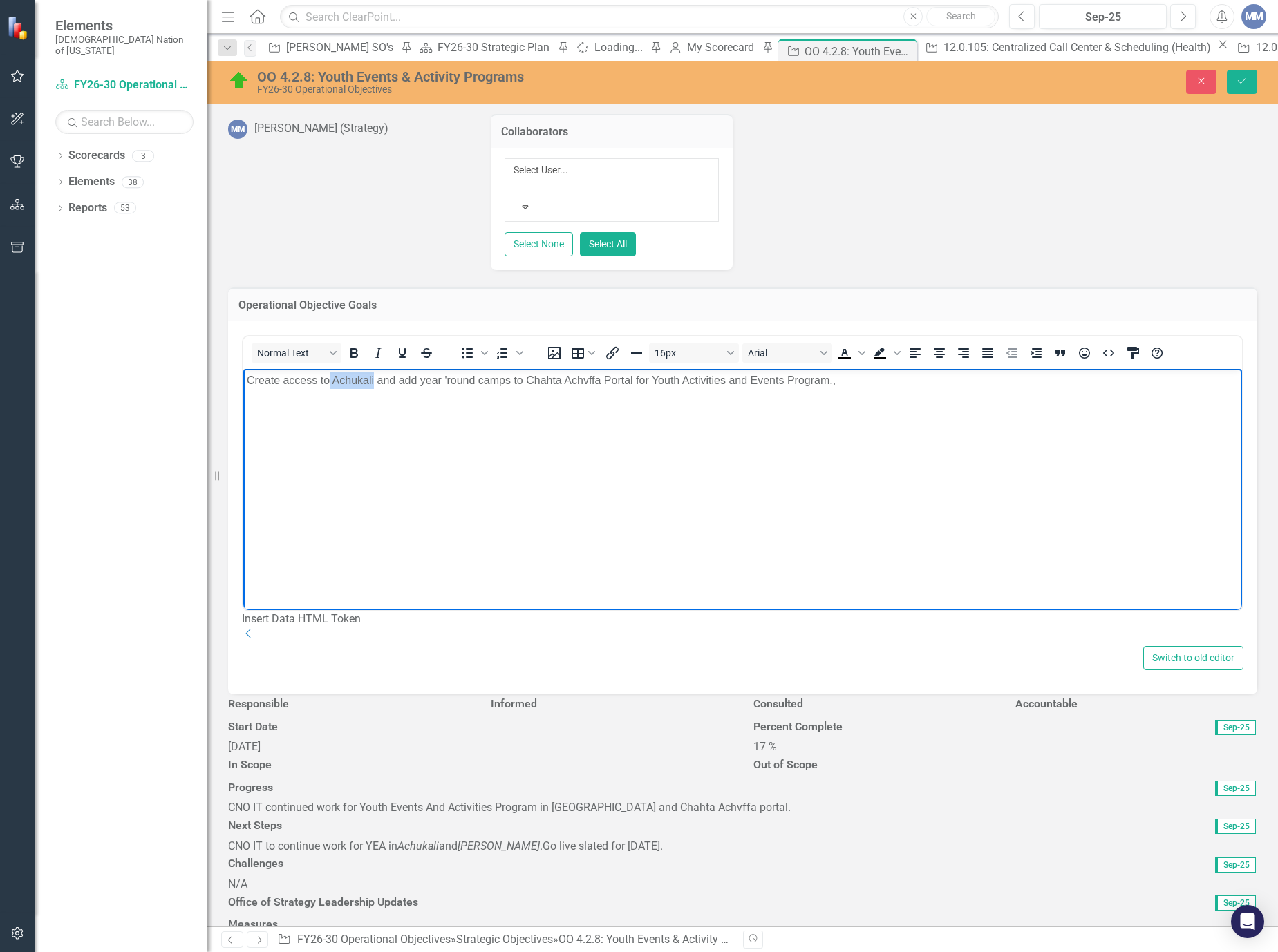
drag, startPoint x: 375, startPoint y: 382, endPoint x: 330, endPoint y: 382, distance: 45.0
click at [330, 382] on p "Create access to Achukali and add year 'round camps to Chahta Achvffa Portal fo…" at bounding box center [742, 380] width 992 height 16
click at [370, 345] on icon "Italic" at bounding box center [378, 353] width 16 height 16
drag, startPoint x: 601, startPoint y: 384, endPoint x: 523, endPoint y: 388, distance: 78.1
click at [523, 388] on body "Create access to Achukali and add year 'round camps to Chahta Achvffa Portal fo…" at bounding box center [742, 472] width 999 height 207
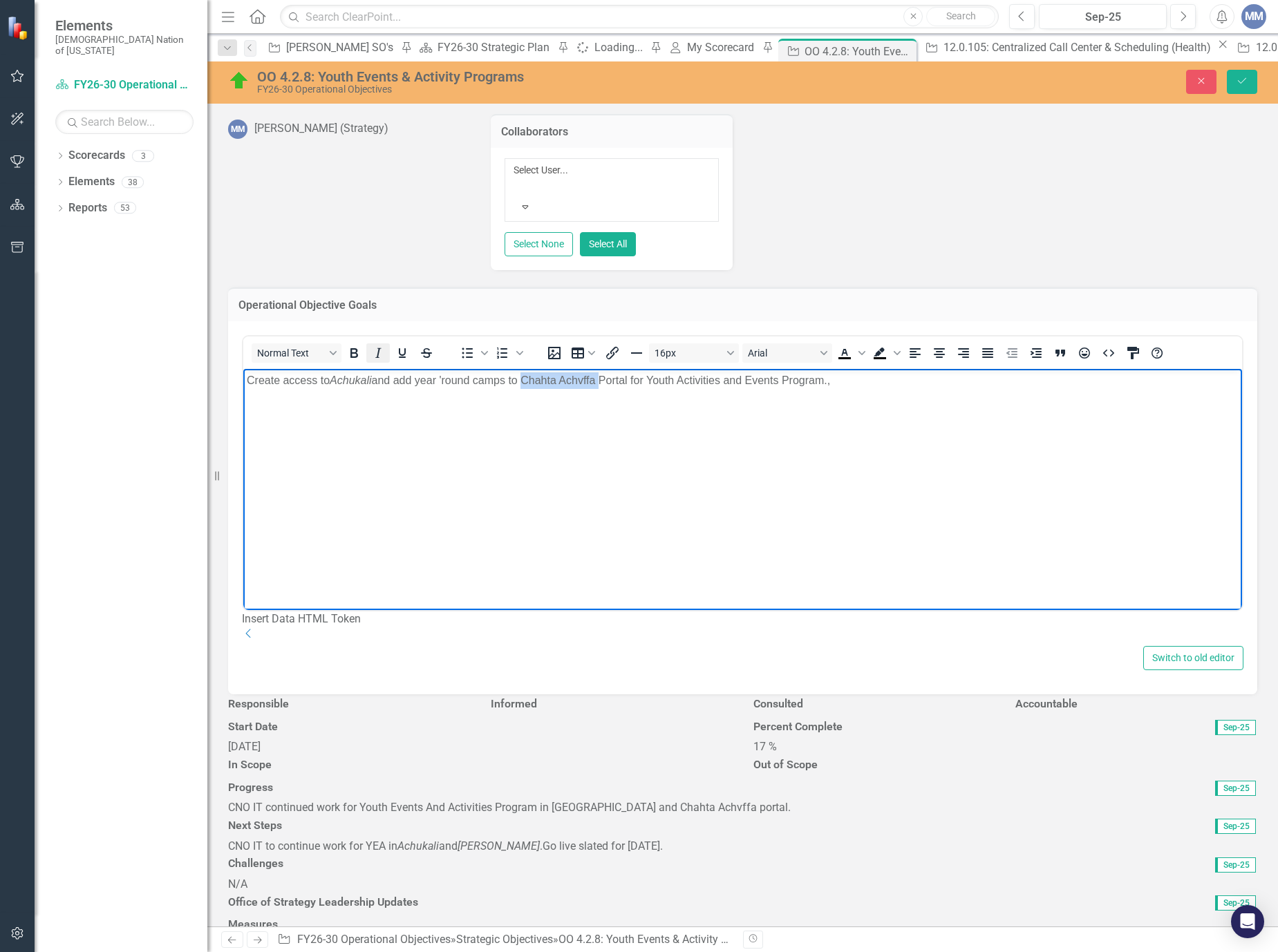
click at [379, 345] on icon "Italic" at bounding box center [378, 353] width 16 height 16
click at [515, 511] on body "Create access to Achukali and add year 'round camps to Chahta Achvffa Portal fo…" at bounding box center [742, 472] width 999 height 207
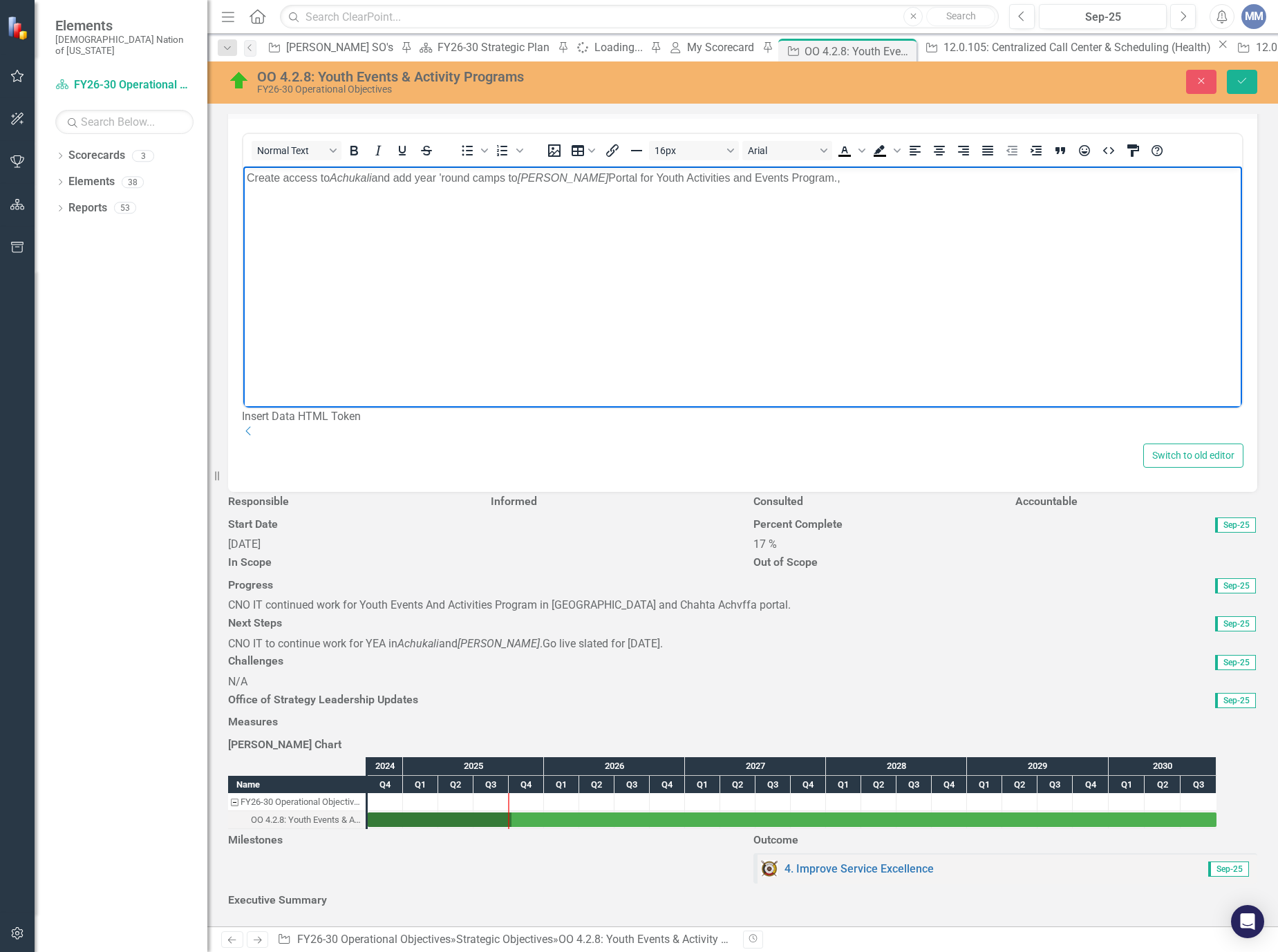
click at [415, 495] on h3 "Responsible" at bounding box center [349, 501] width 242 height 13
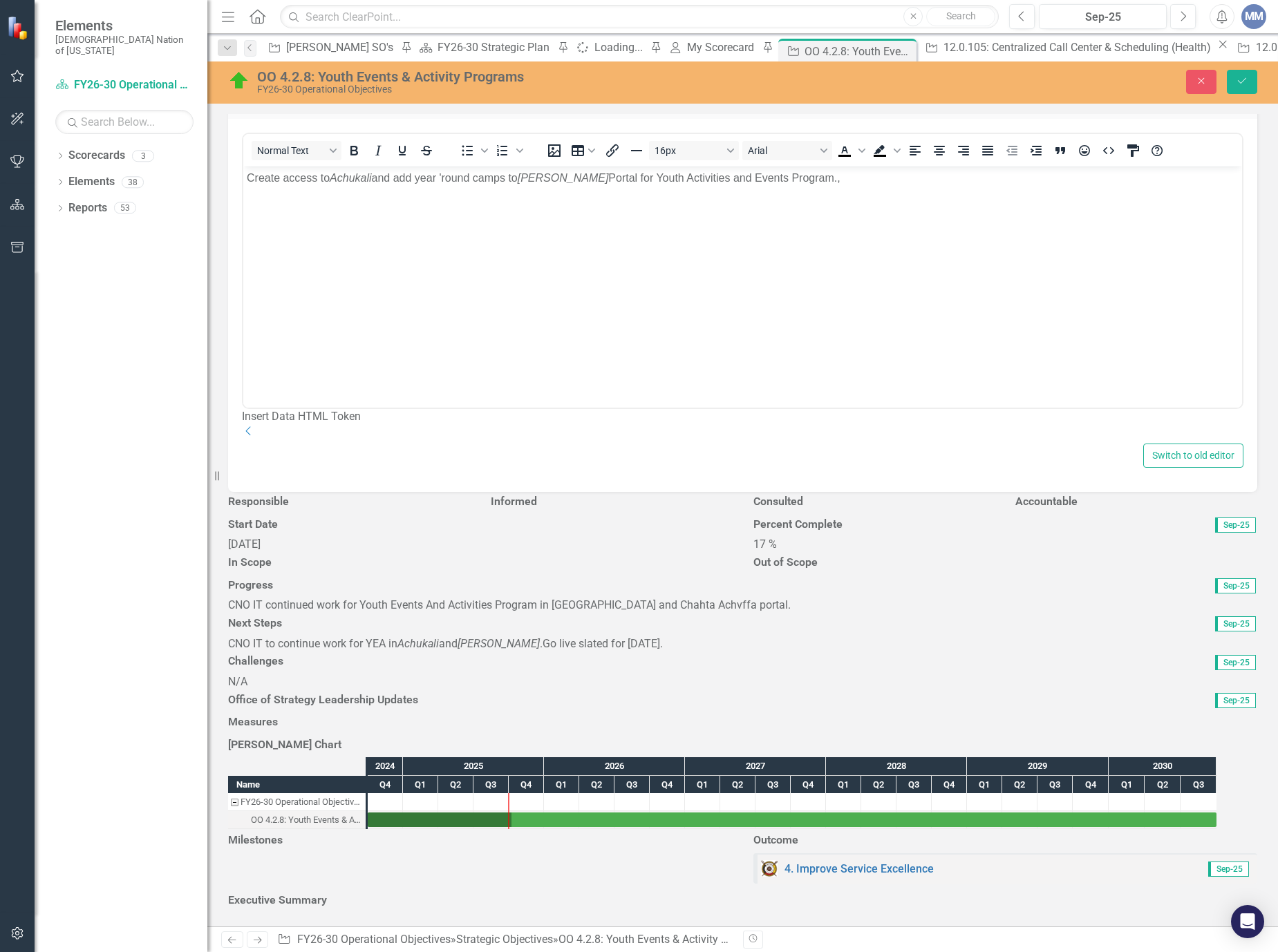
click at [415, 495] on h3 "Responsible" at bounding box center [349, 501] width 242 height 13
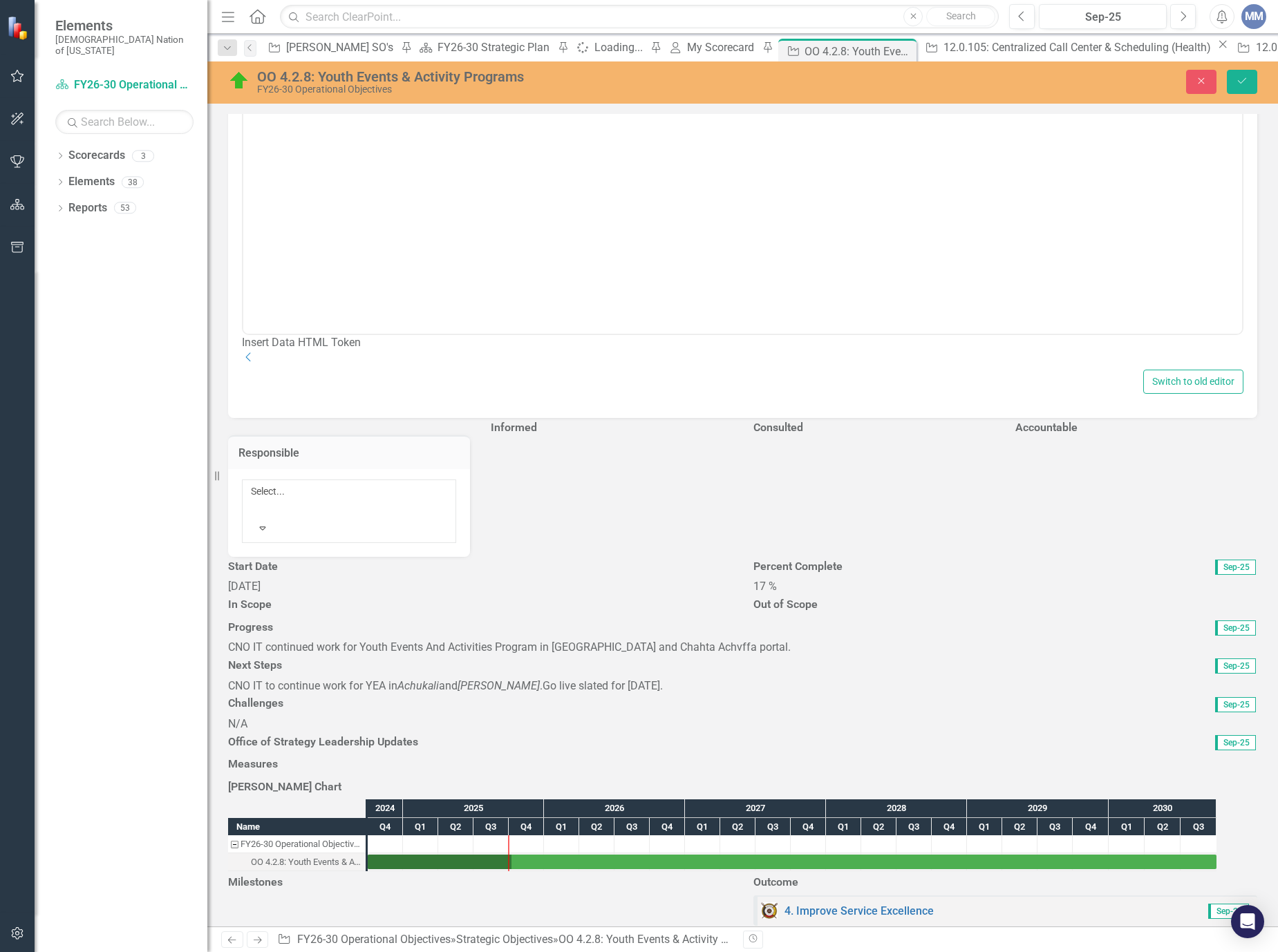
click at [254, 500] on div at bounding box center [253, 508] width 2 height 16
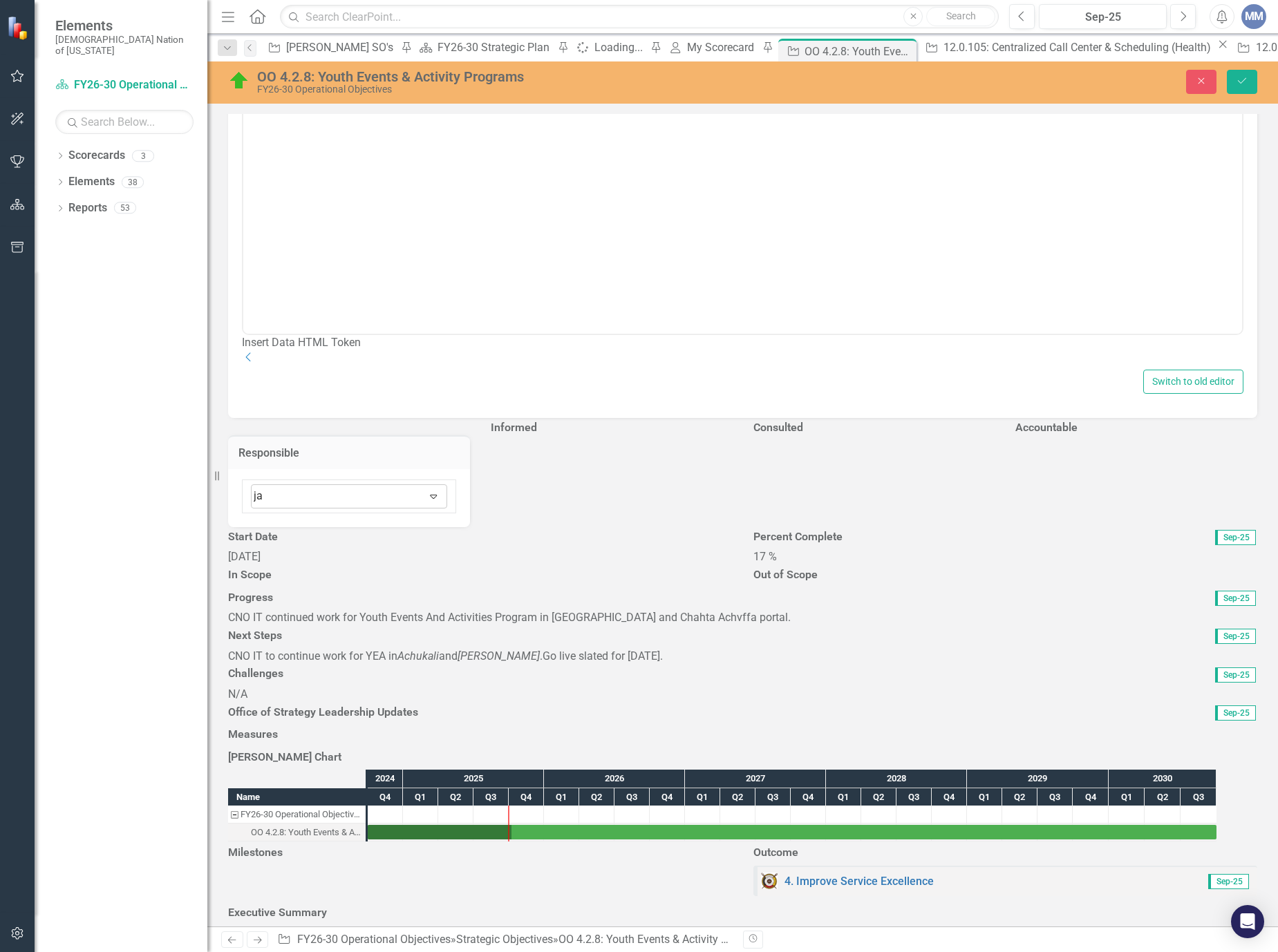
type input "jav"
click at [365, 951] on div "Jav en White" at bounding box center [642, 963] width 1256 height 16
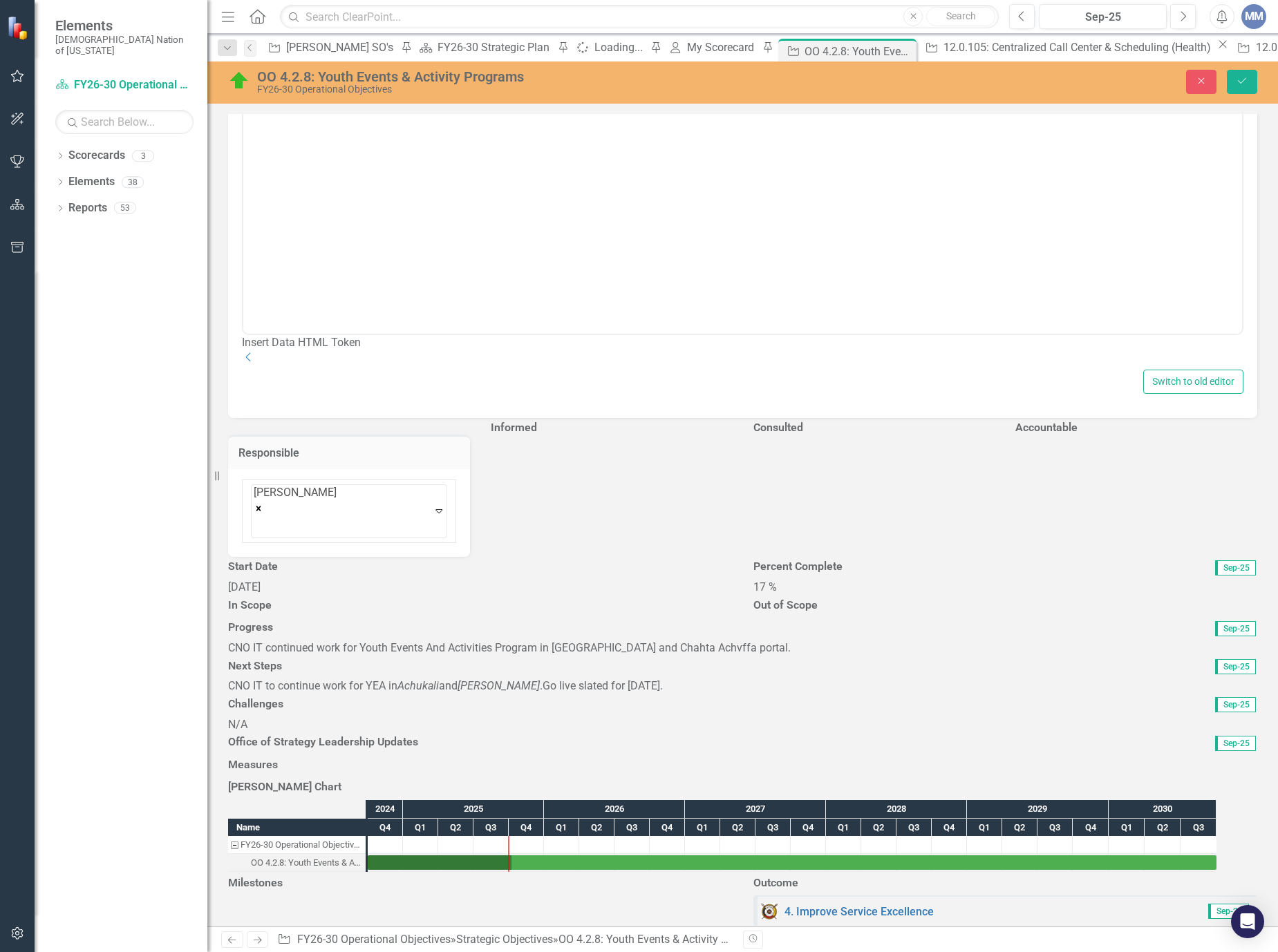
click at [531, 434] on h3 "Informed" at bounding box center [612, 427] width 242 height 13
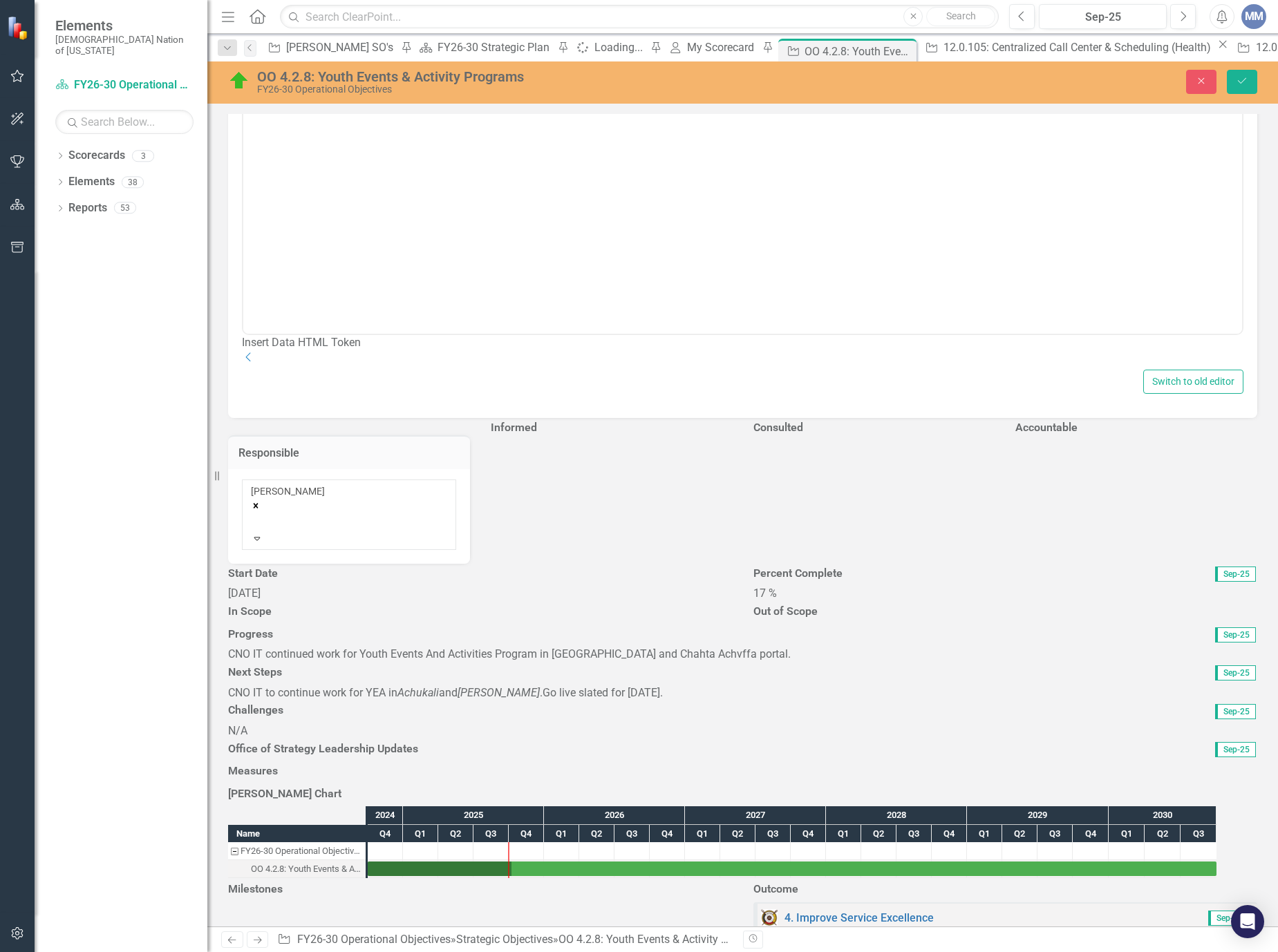
click at [531, 434] on h3 "Informed" at bounding box center [612, 427] width 242 height 13
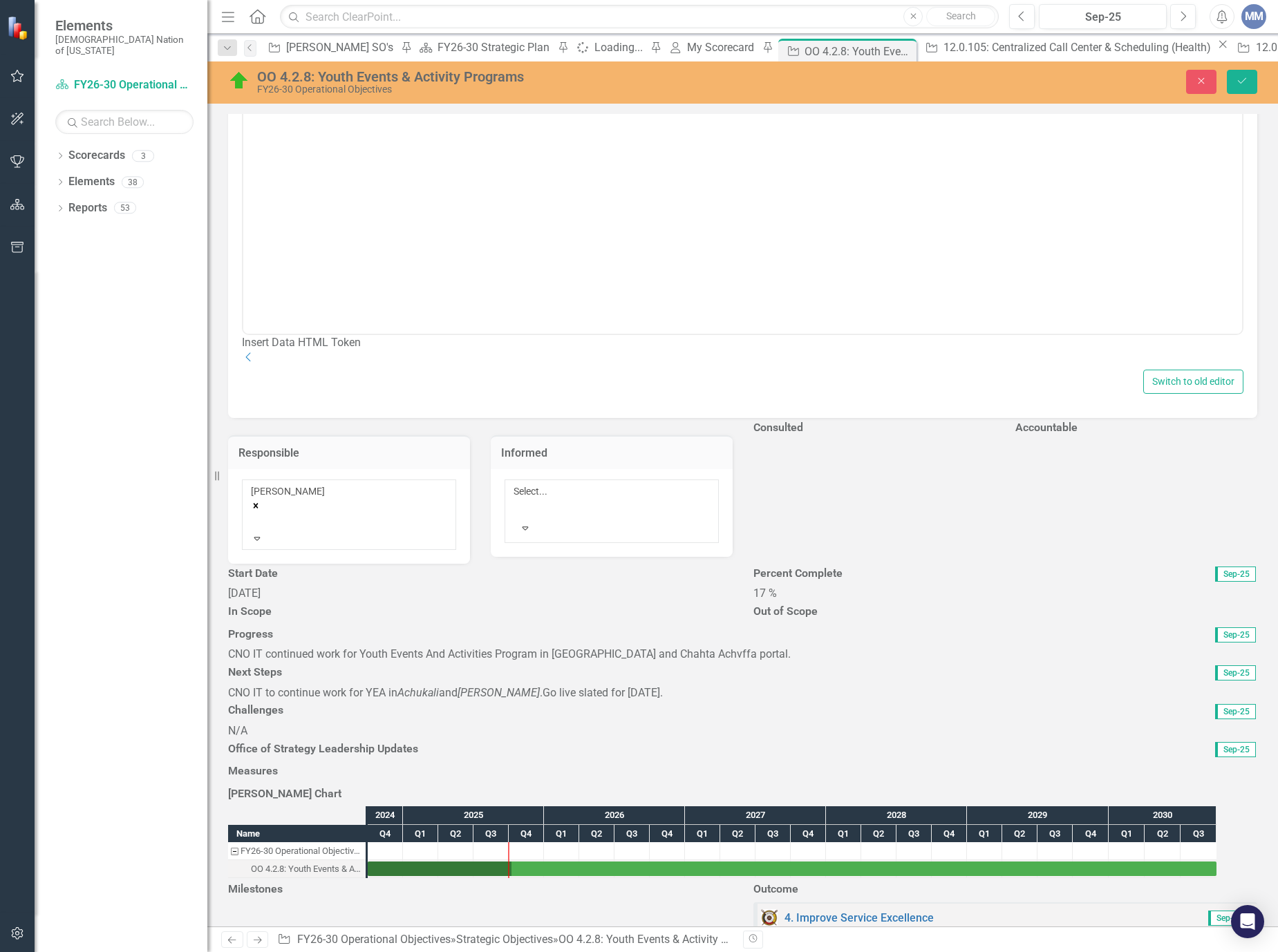
click at [517, 500] on div at bounding box center [515, 508] width 2 height 16
type input "kev"
click at [942, 434] on h3 "Consulted" at bounding box center [874, 427] width 242 height 13
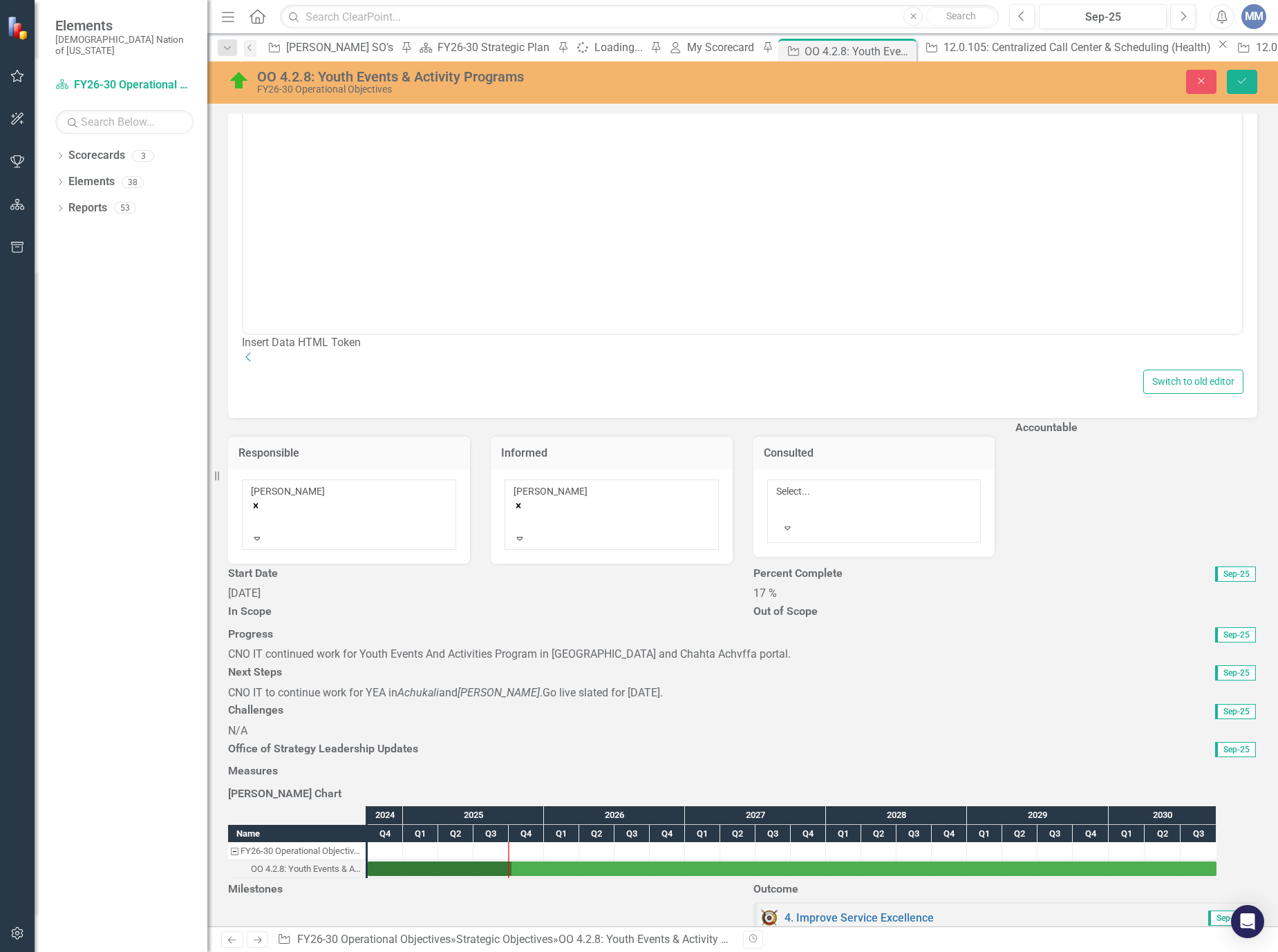
click at [780, 500] on div at bounding box center [778, 508] width 2 height 16
type input "s"
type input "randy"
click at [1019, 441] on div at bounding box center [1136, 441] width 242 height 0
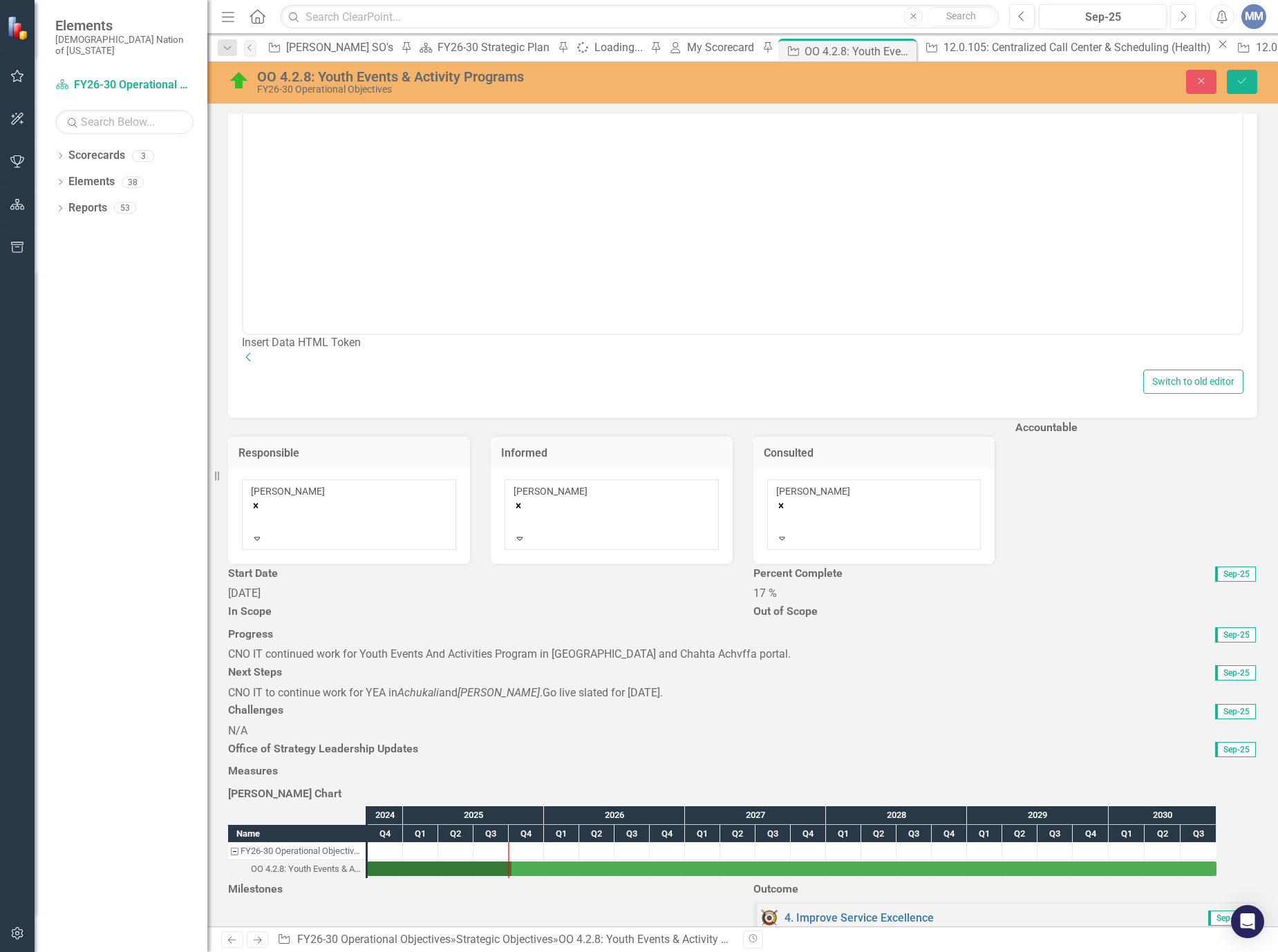
click at [1019, 441] on div at bounding box center [1136, 441] width 242 height 0
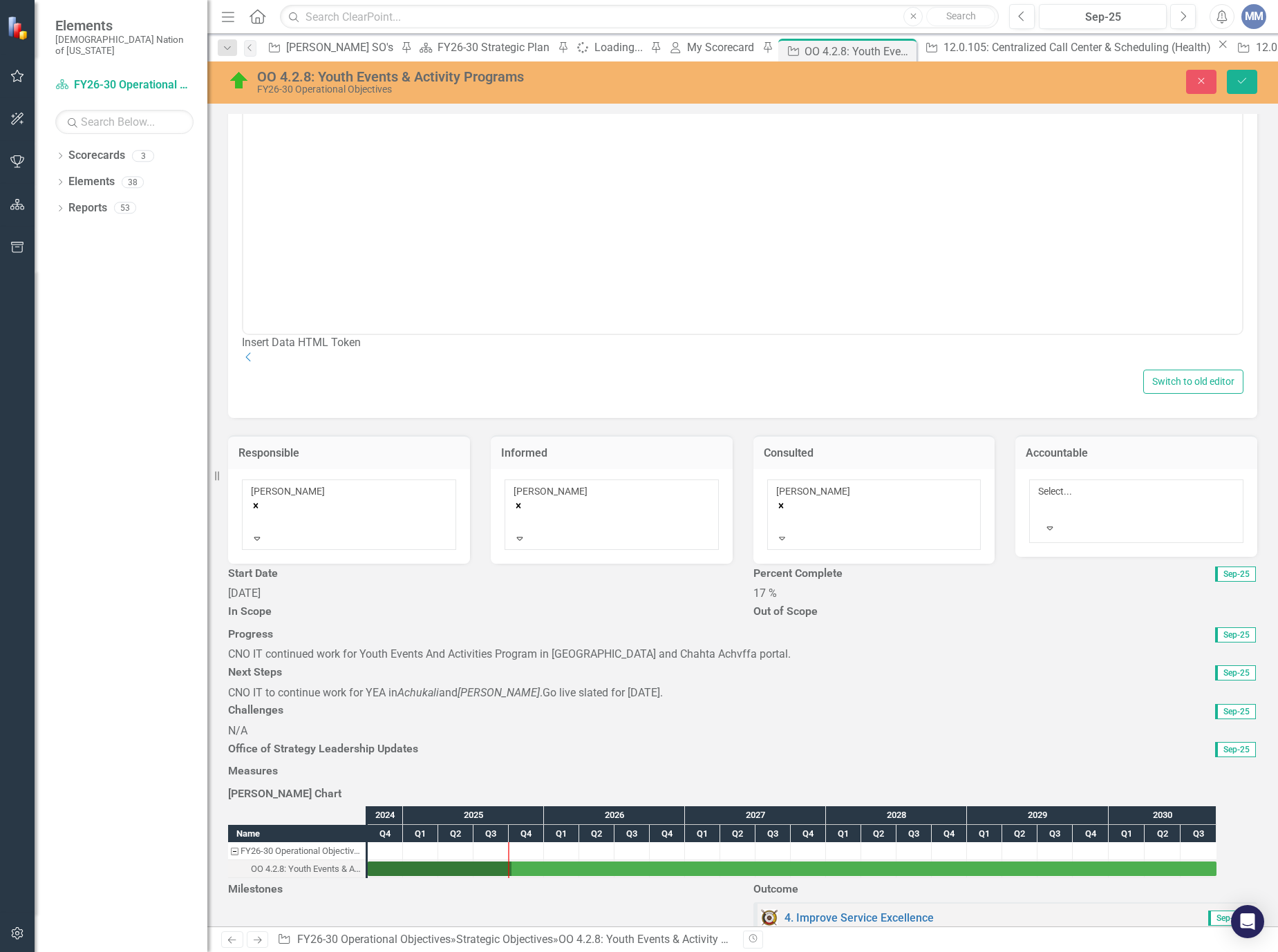
click at [1014, 521] on div "Strategy Partner MM Mindi McGehee (Strategy) Collaborators Select User... Expan…" at bounding box center [743, 192] width 1050 height 742
click at [1240, 78] on icon "Save" at bounding box center [1242, 80] width 13 height 10
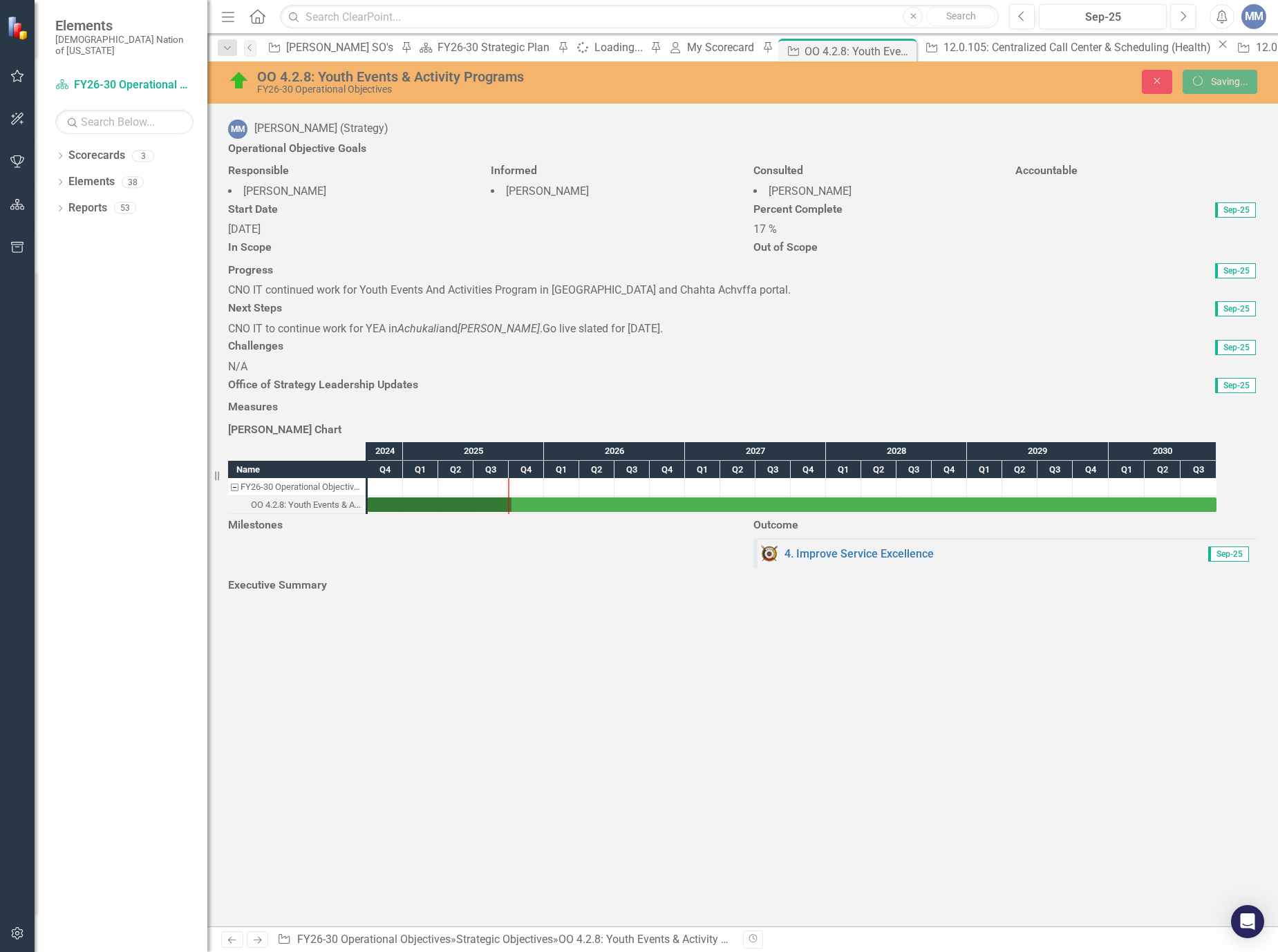
scroll to position [218, 0]
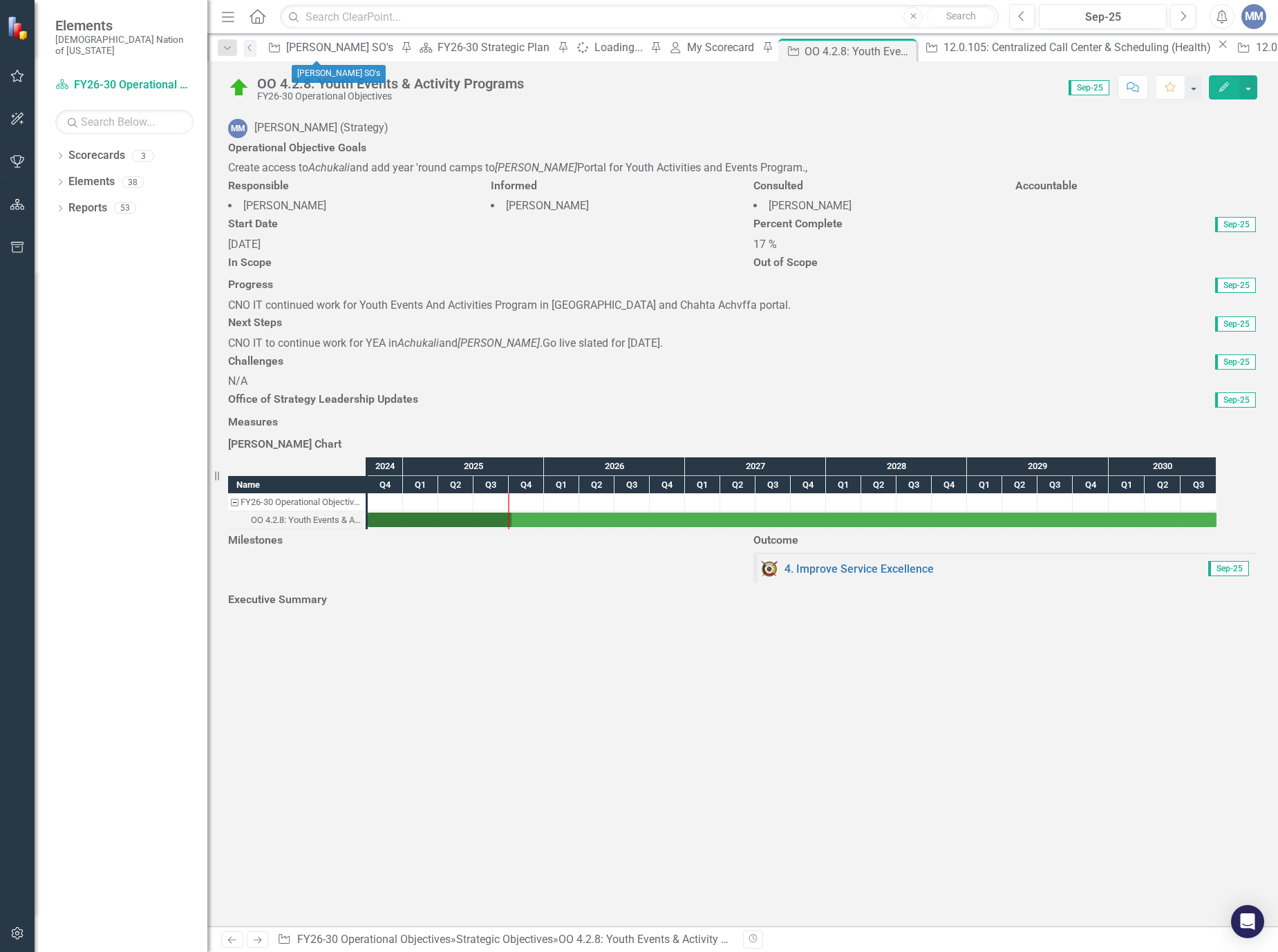
click at [397, 50] on div "Pin" at bounding box center [405, 46] width 17 height 17
click at [401, 53] on icon "Pin" at bounding box center [406, 48] width 11 height 14
click at [326, 47] on div "FY26-30 Strategic Plan" at bounding box center [344, 46] width 116 height 17
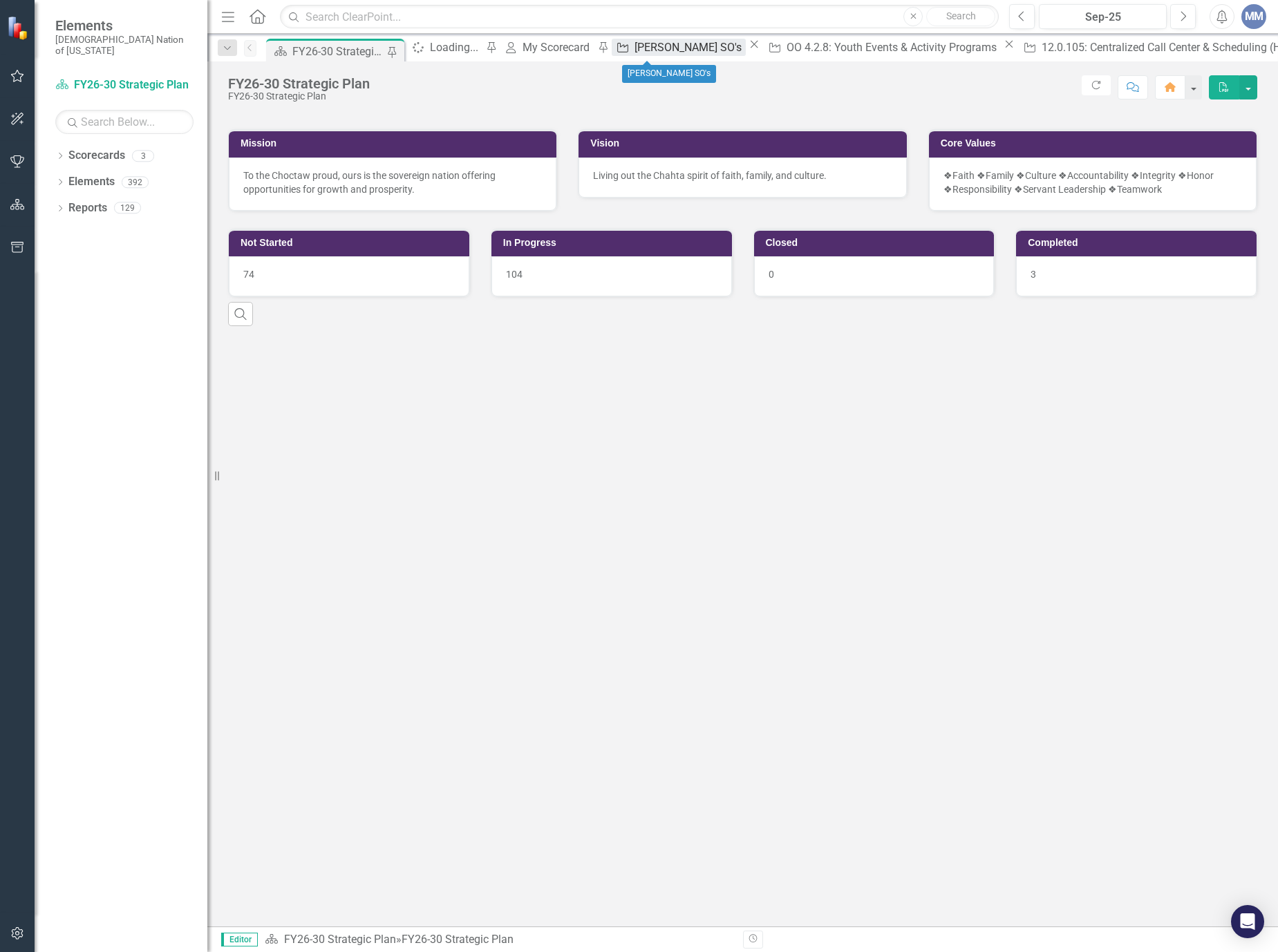
click at [662, 49] on div "[PERSON_NAME] SO's" at bounding box center [690, 46] width 111 height 17
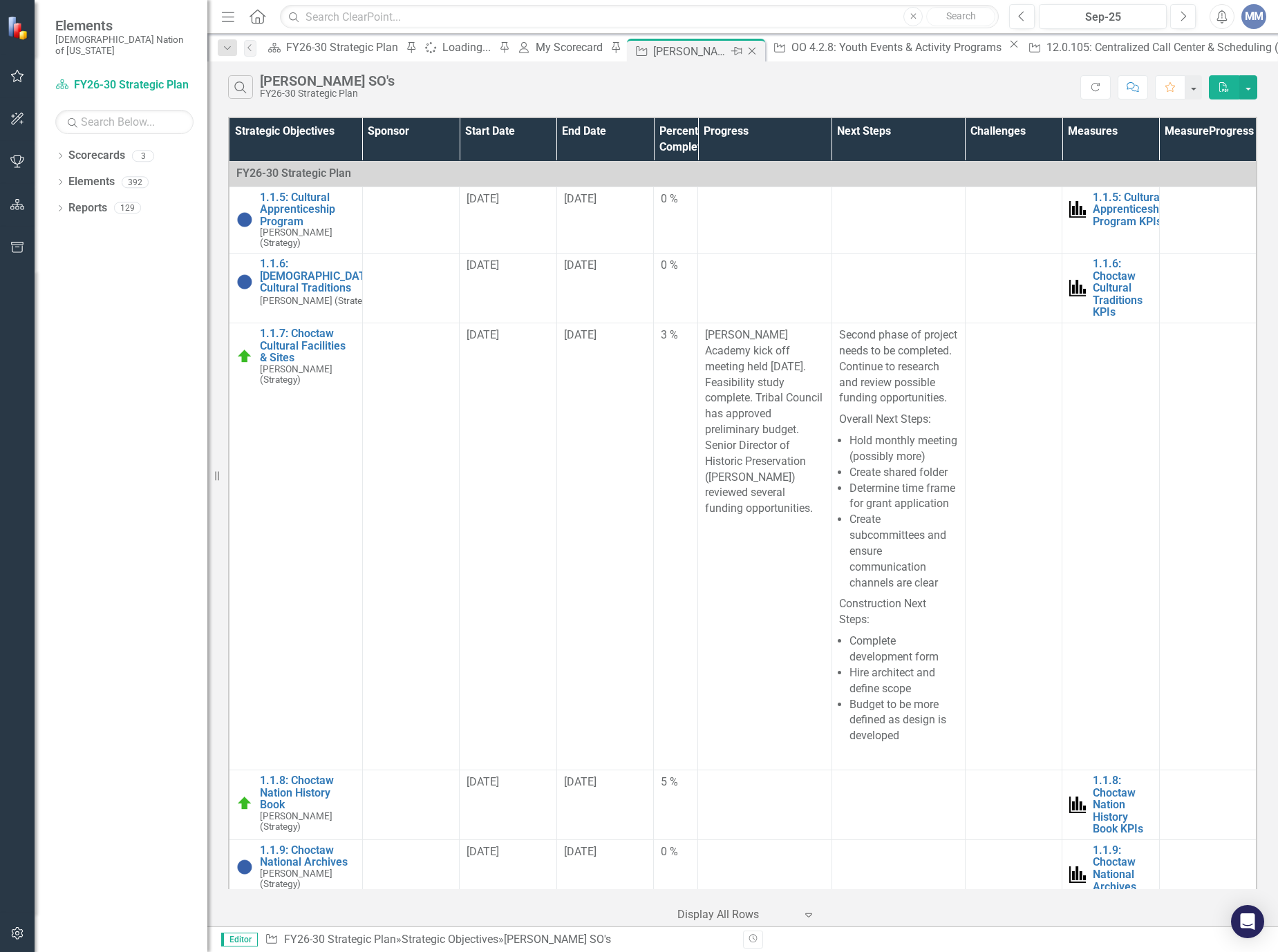
click at [730, 52] on icon "Pin" at bounding box center [735, 51] width 11 height 14
click at [653, 58] on div "[PERSON_NAME] SO's" at bounding box center [699, 51] width 92 height 17
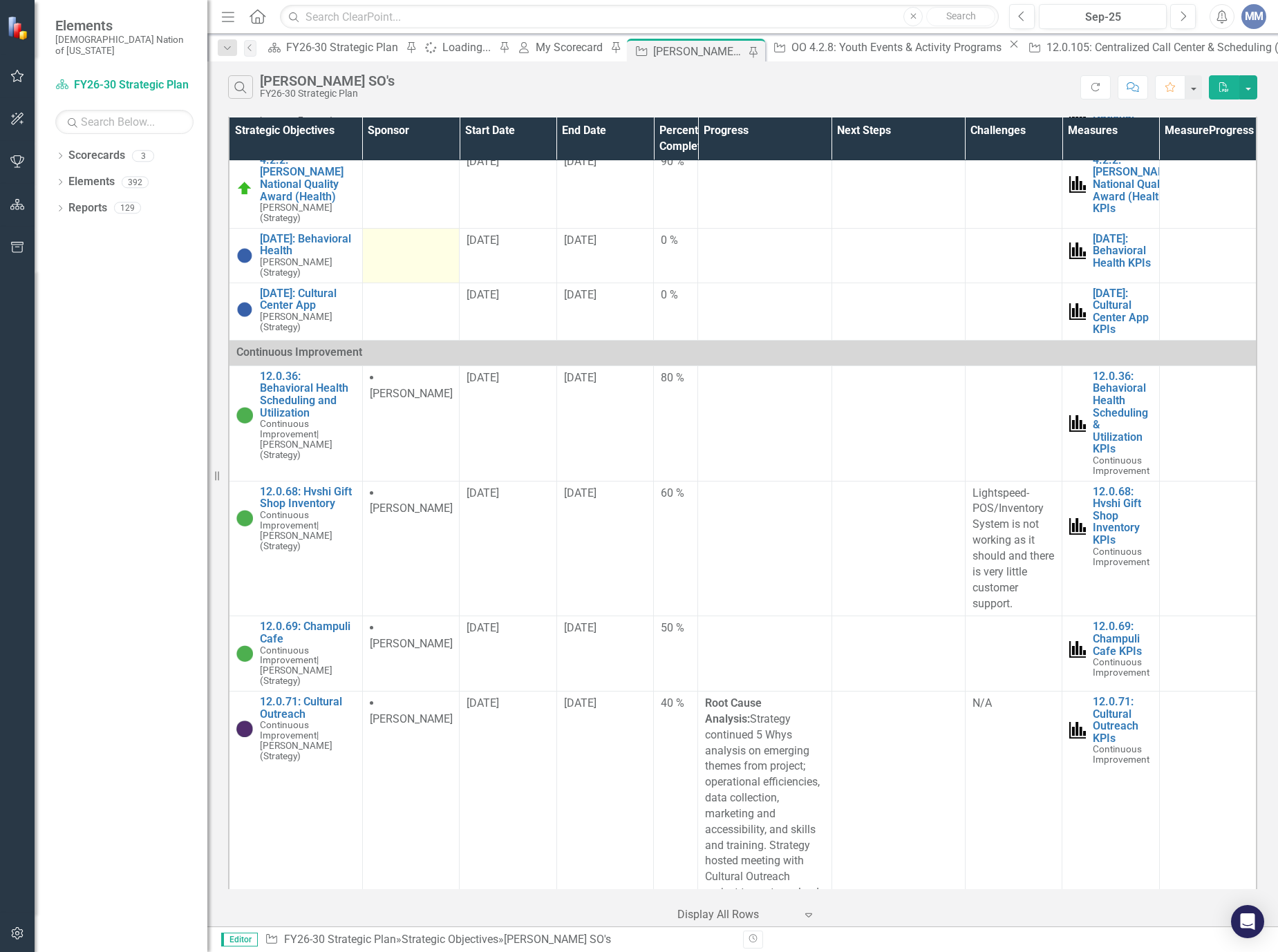
scroll to position [829, 0]
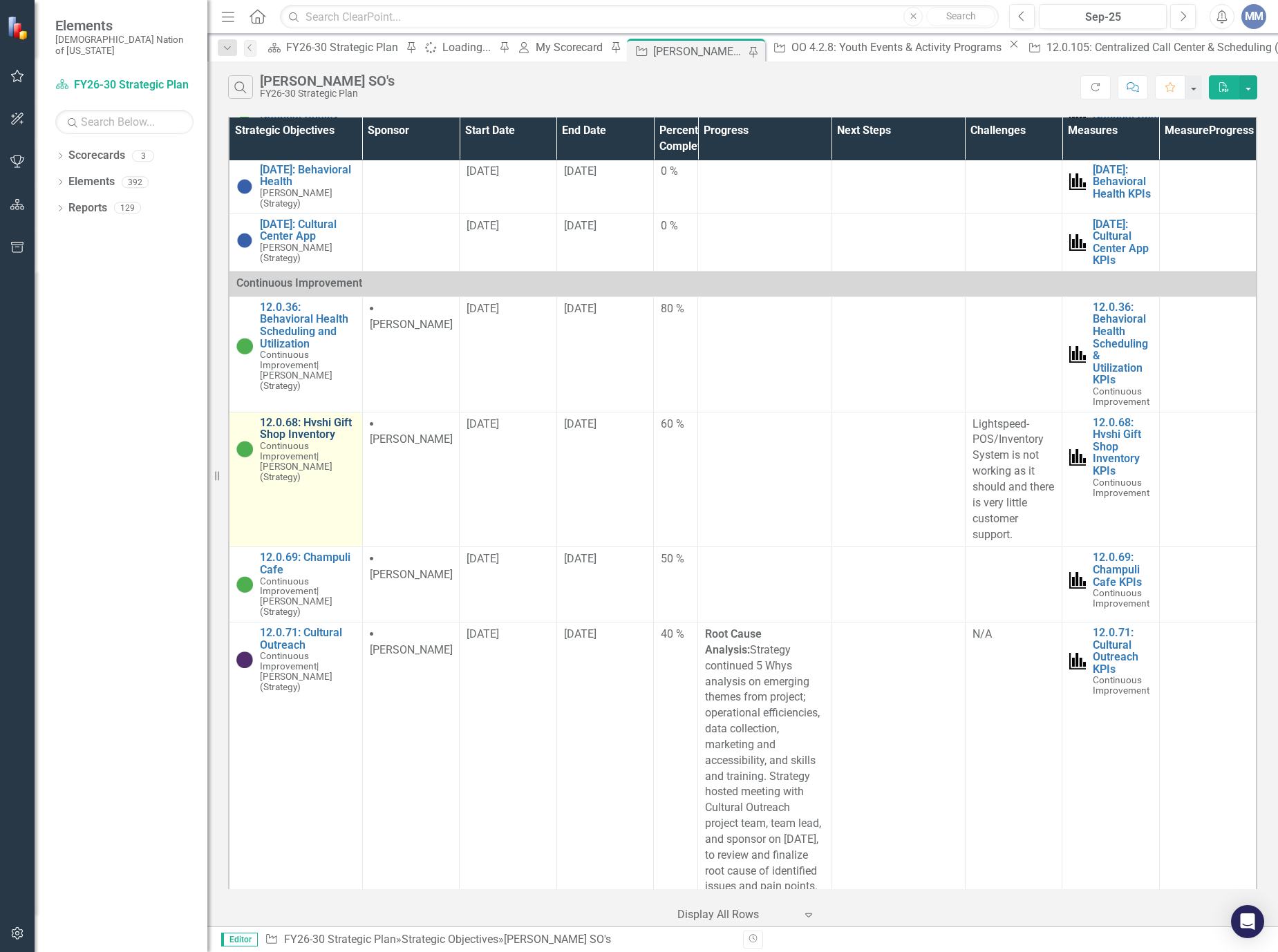
click at [306, 441] on link "12.0.68: Hvshi Gift Shop Inventory" at bounding box center [307, 428] width 95 height 24
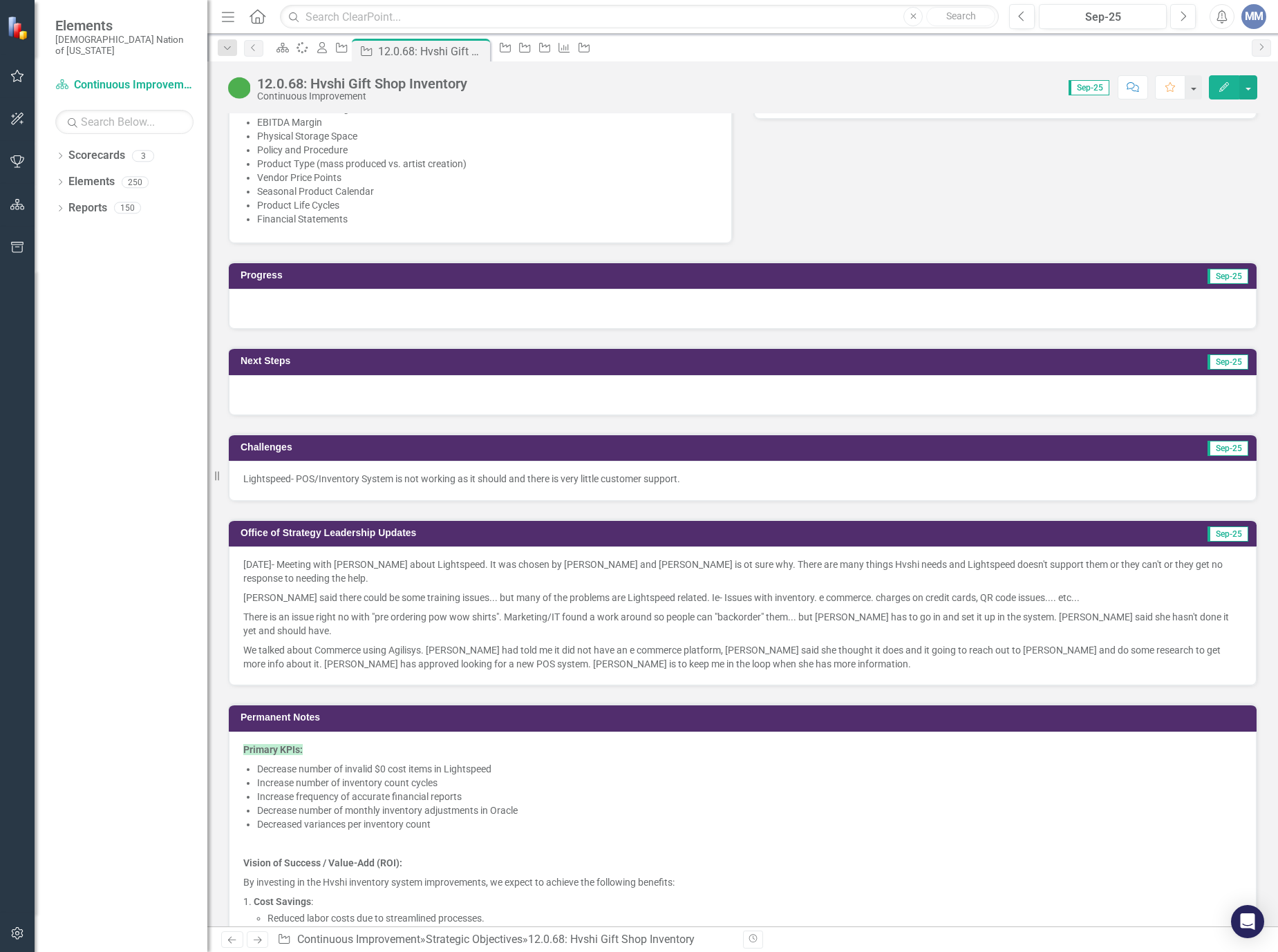
scroll to position [1036, 0]
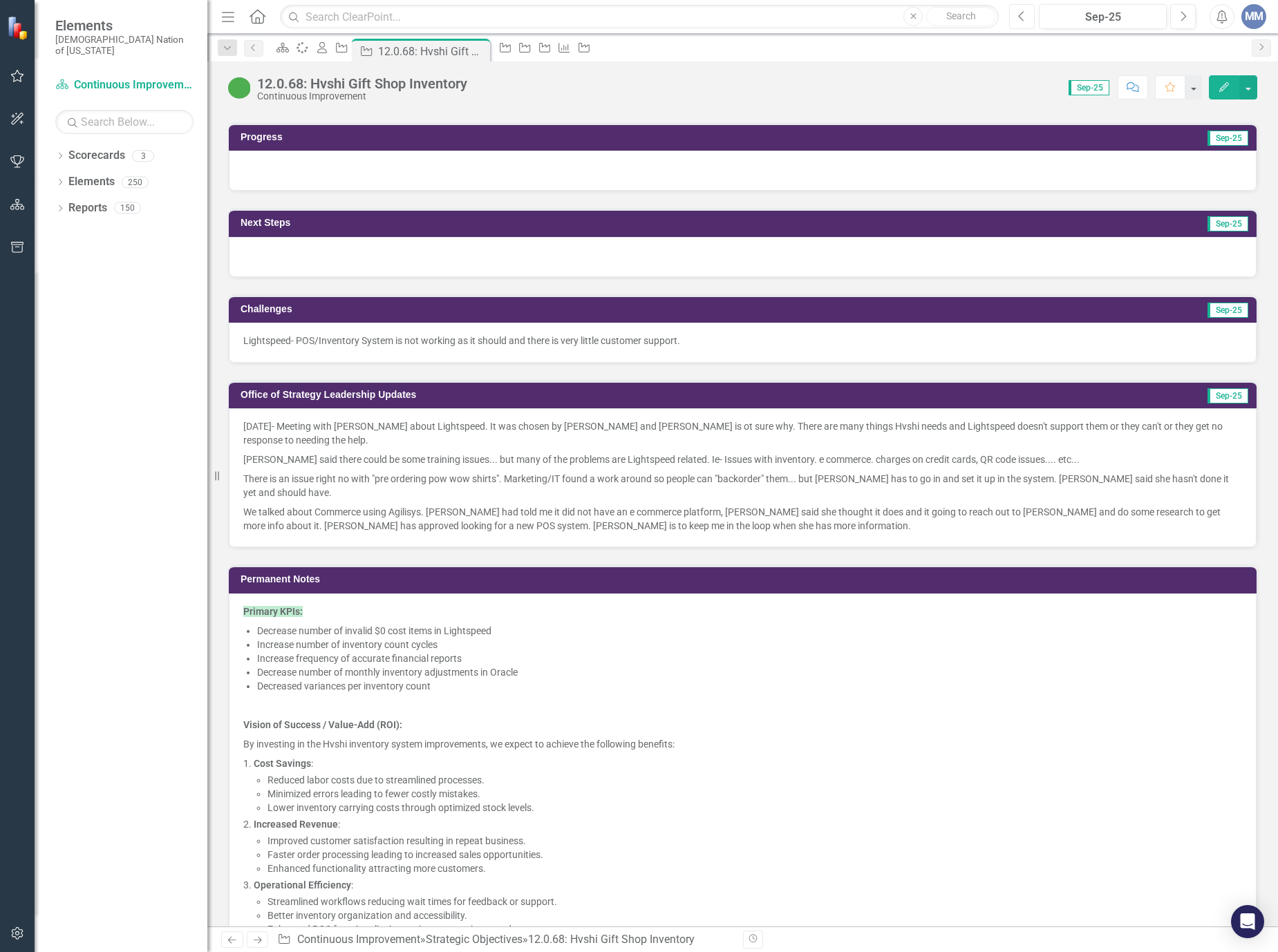
click at [1019, 11] on icon "Previous" at bounding box center [1022, 16] width 7 height 13
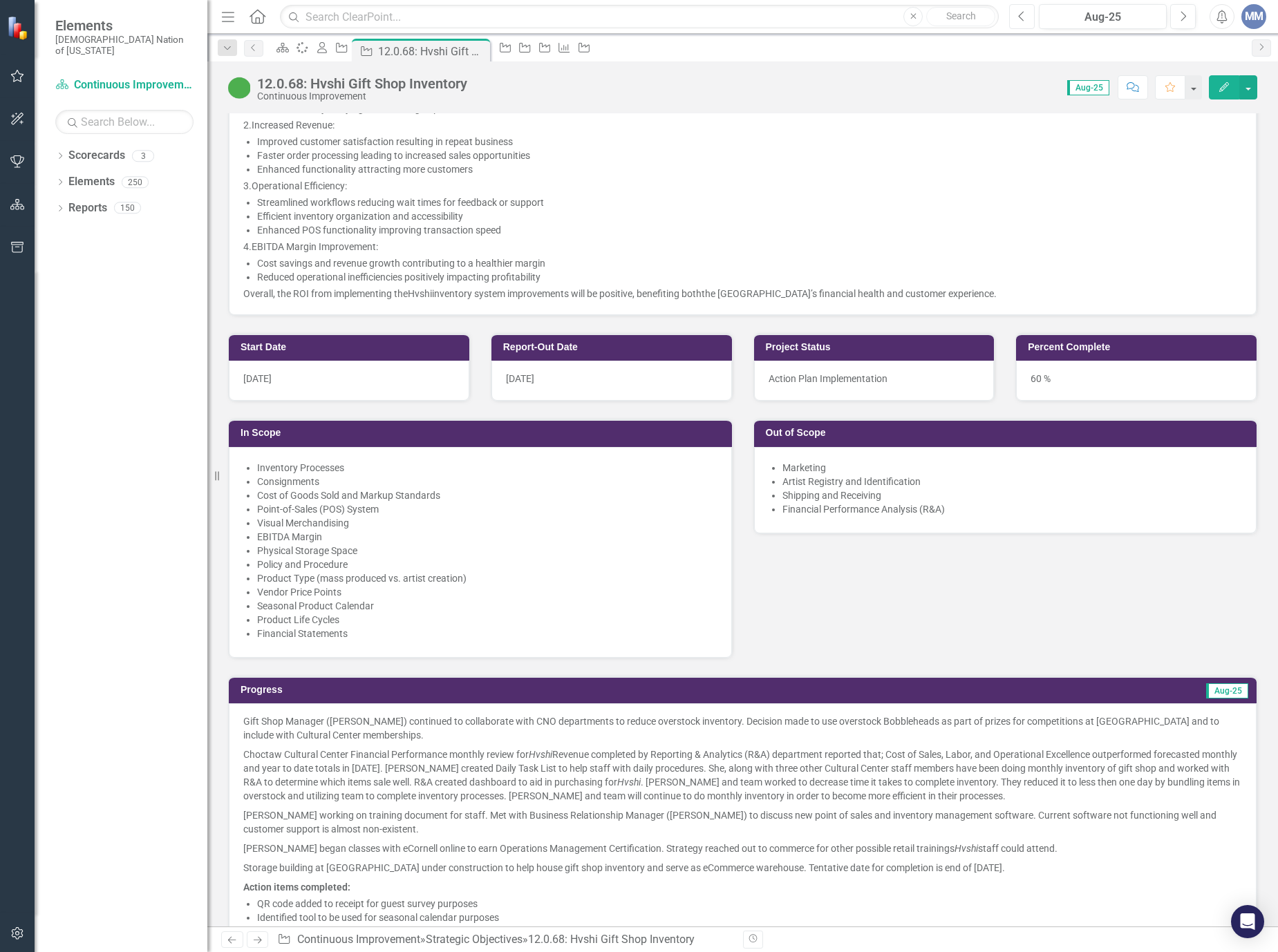
scroll to position [829, 0]
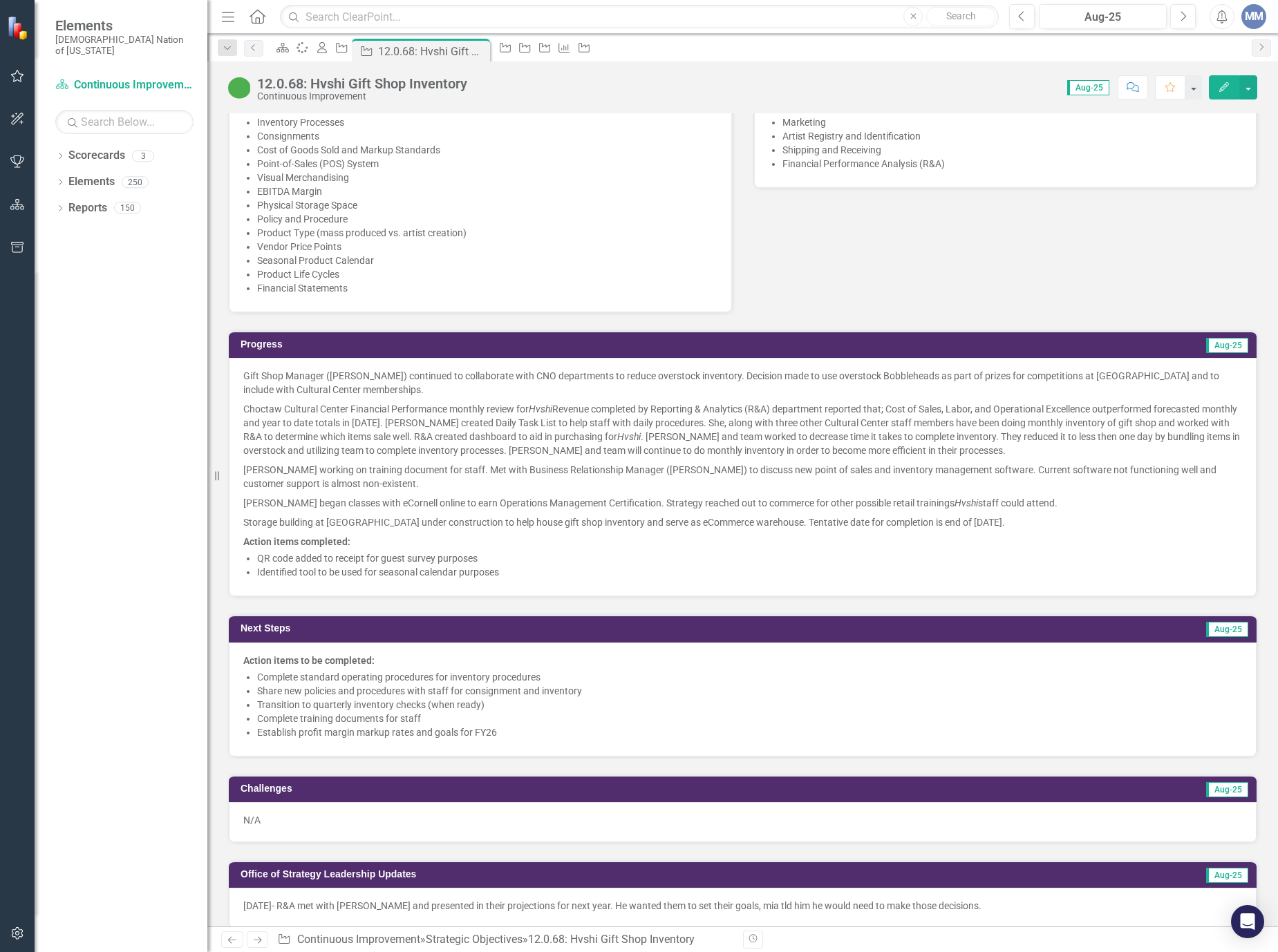
click at [535, 542] on p "Action items completed:" at bounding box center [742, 540] width 999 height 16
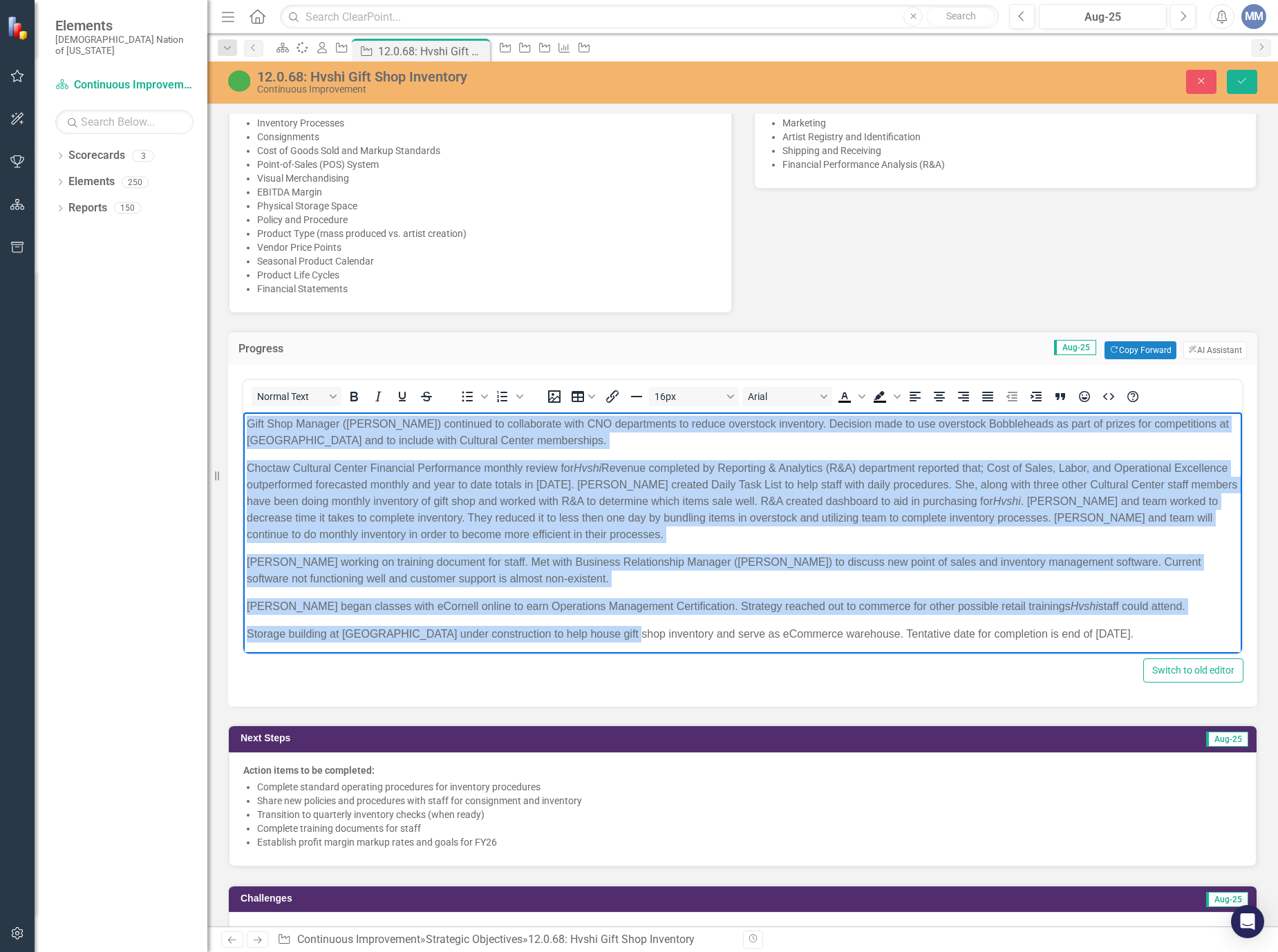
scroll to position [75, 0]
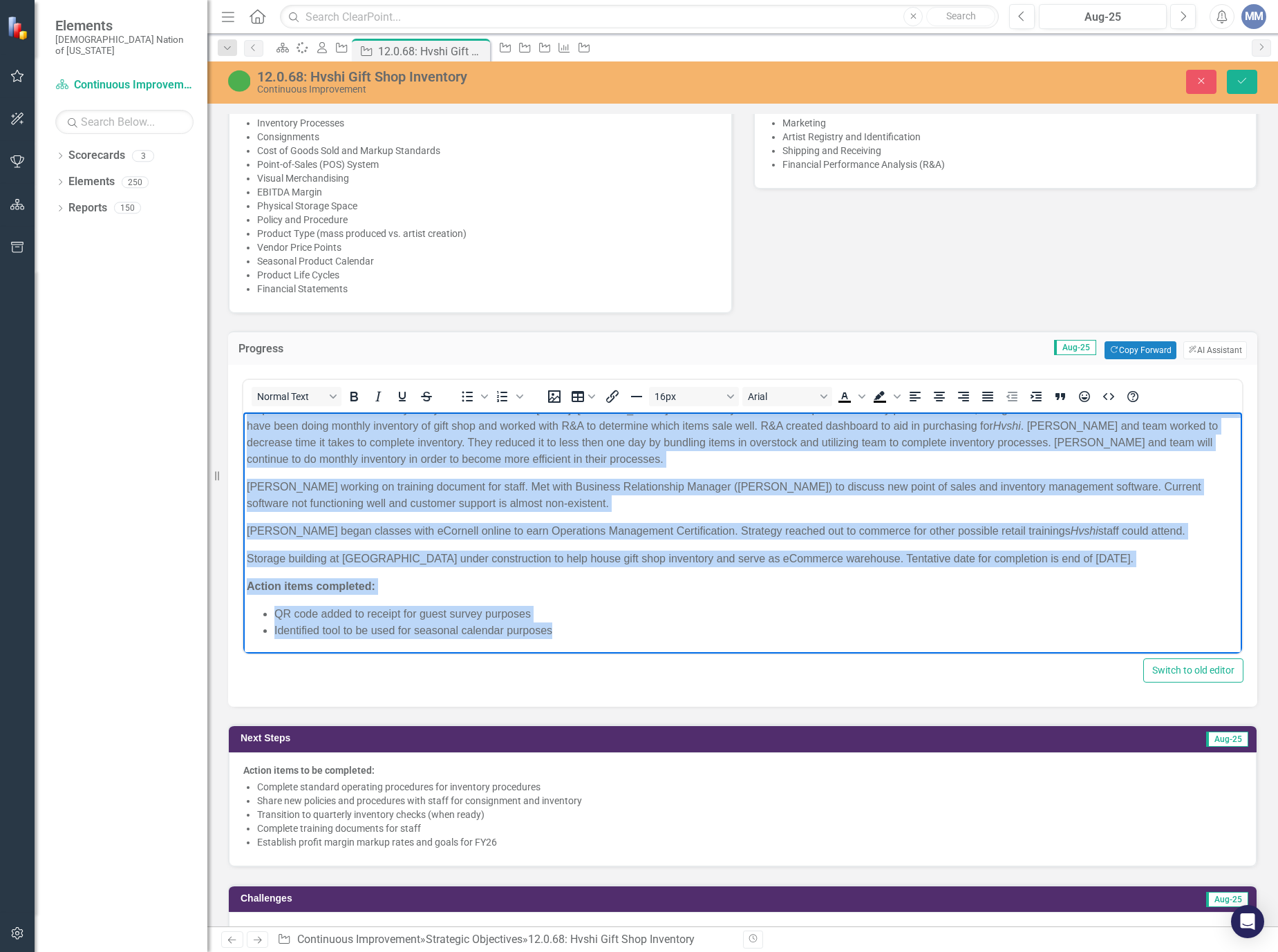
drag, startPoint x: 247, startPoint y: 419, endPoint x: 1187, endPoint y: 1151, distance: 1191.4
click at [938, 653] on html "Gift Shop Manager (Felicia Scott) continued to collaborate with CNO departments…" at bounding box center [742, 495] width 999 height 317
copy body "Gift Shop Manager (Felicia Scott) continued to collaborate with CNO departments…"
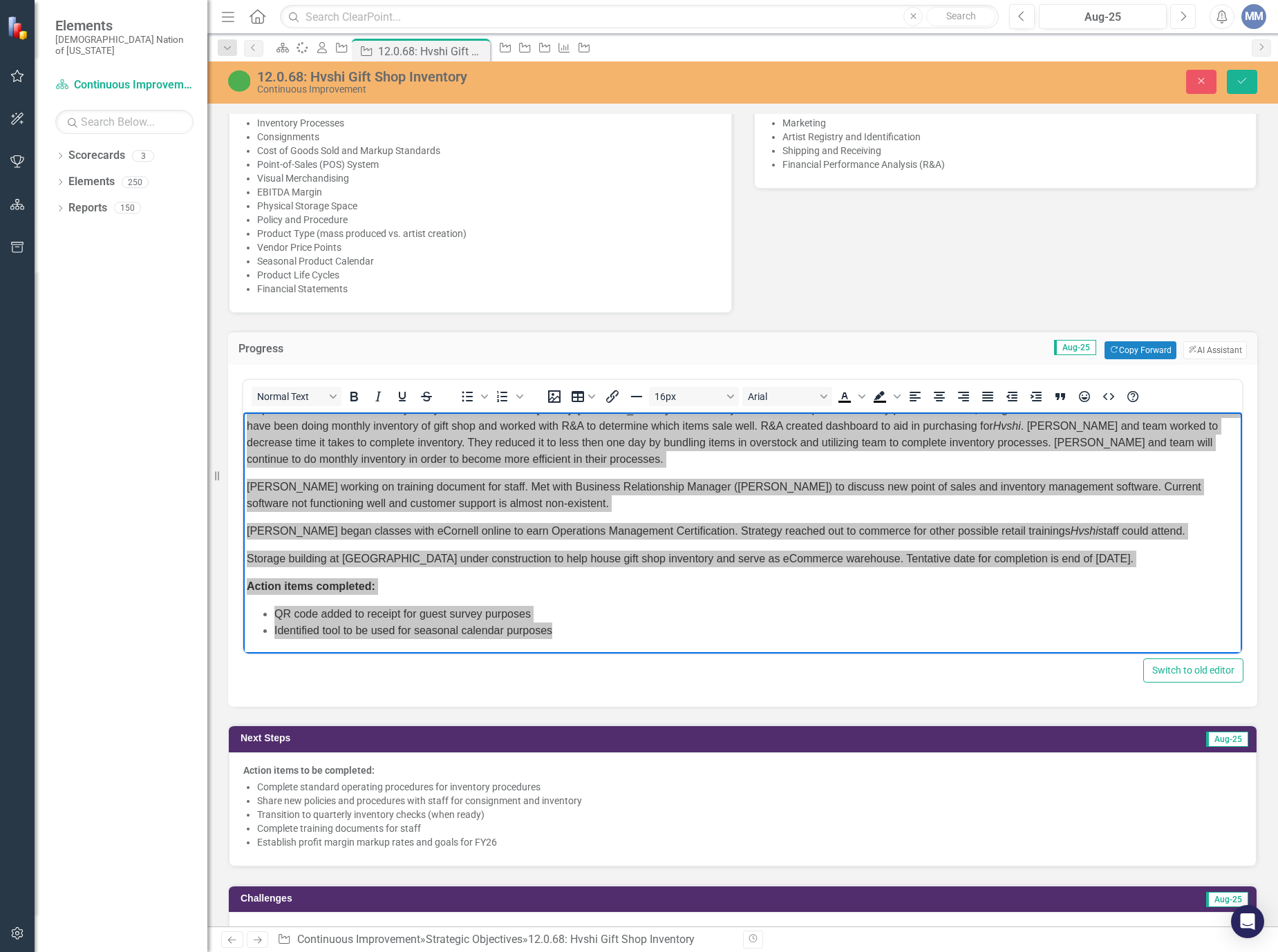
click at [1193, 13] on button "Next" at bounding box center [1183, 17] width 26 height 25
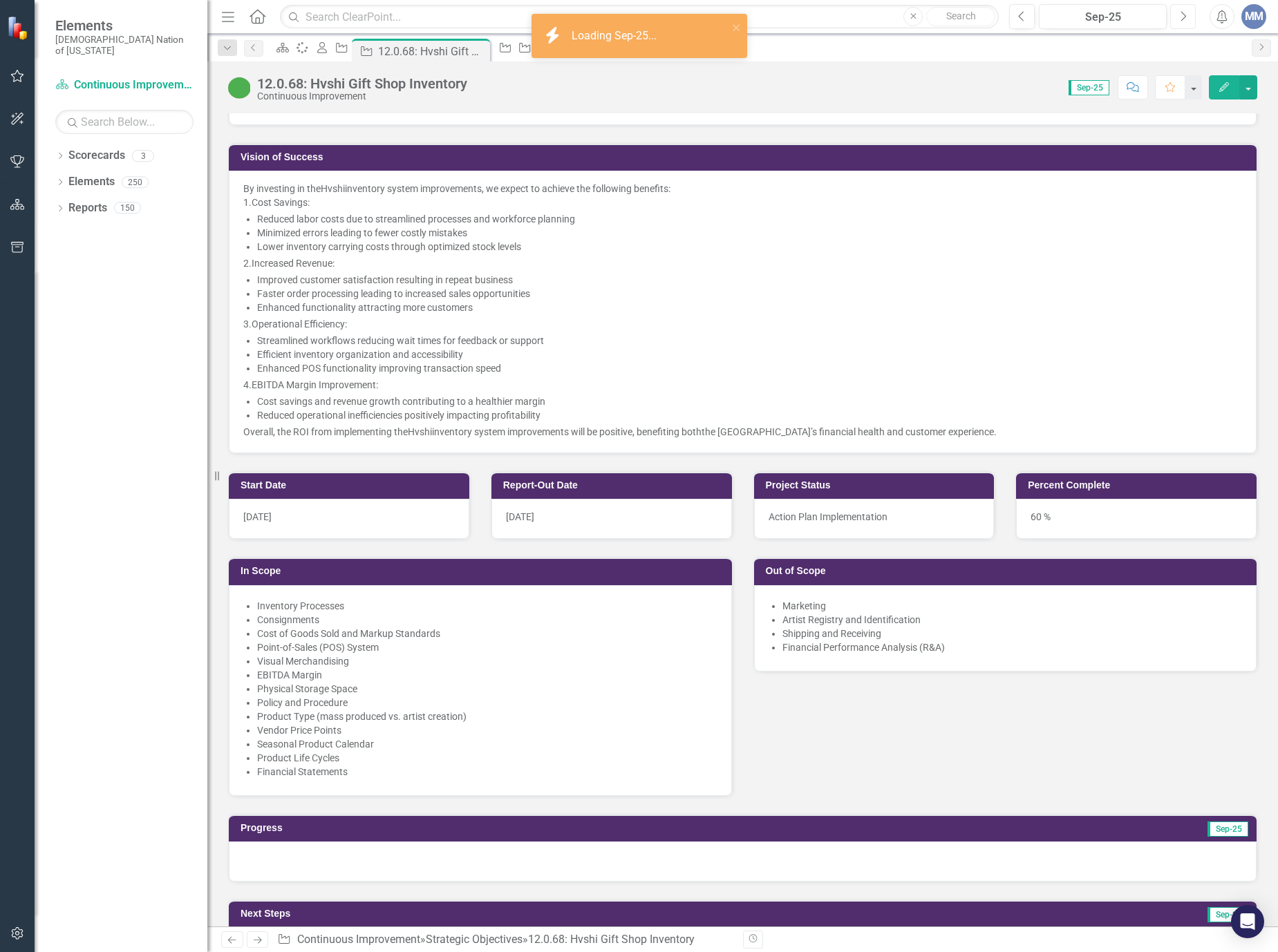
scroll to position [691, 0]
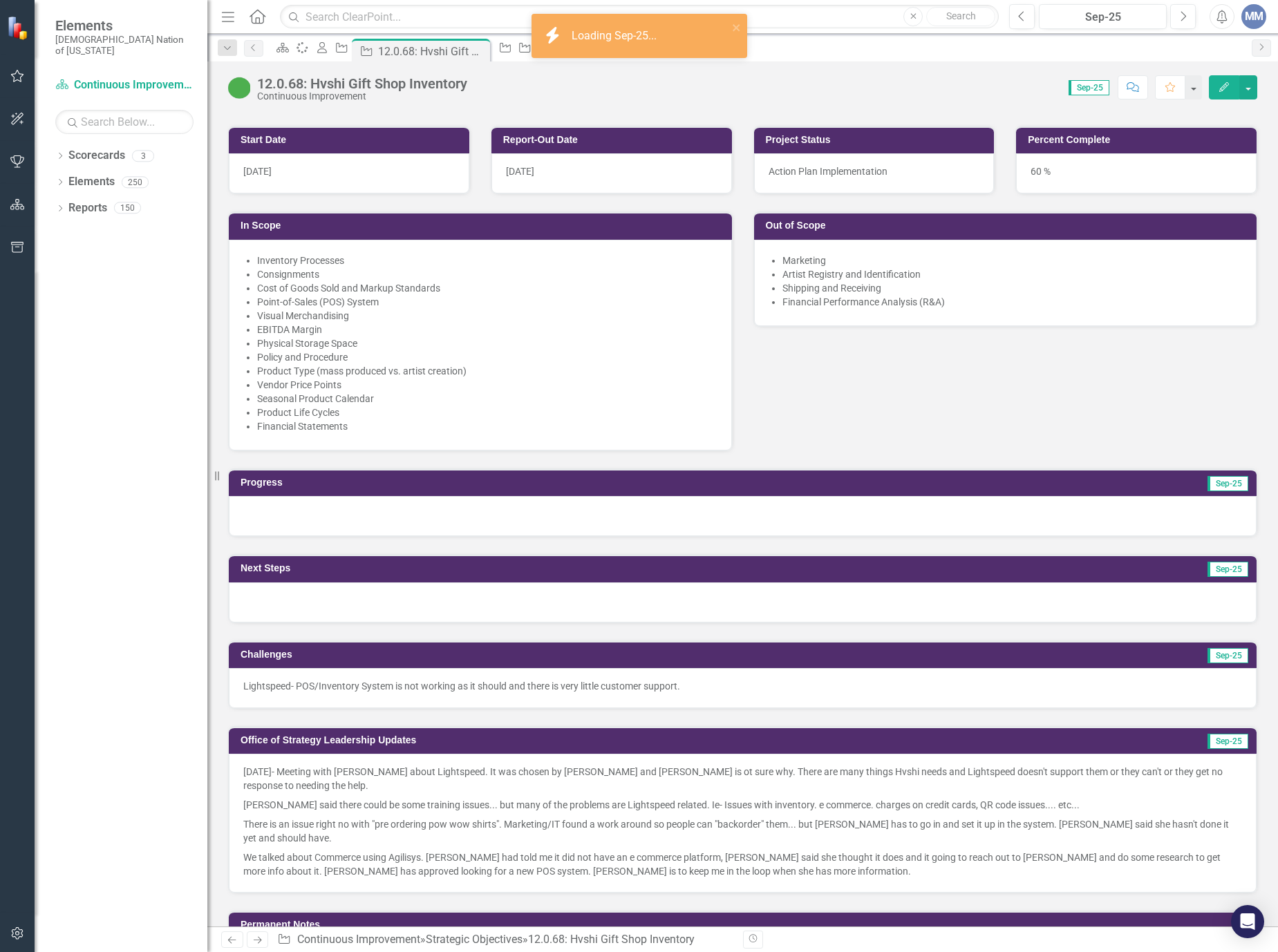
click at [368, 520] on div at bounding box center [743, 516] width 1028 height 40
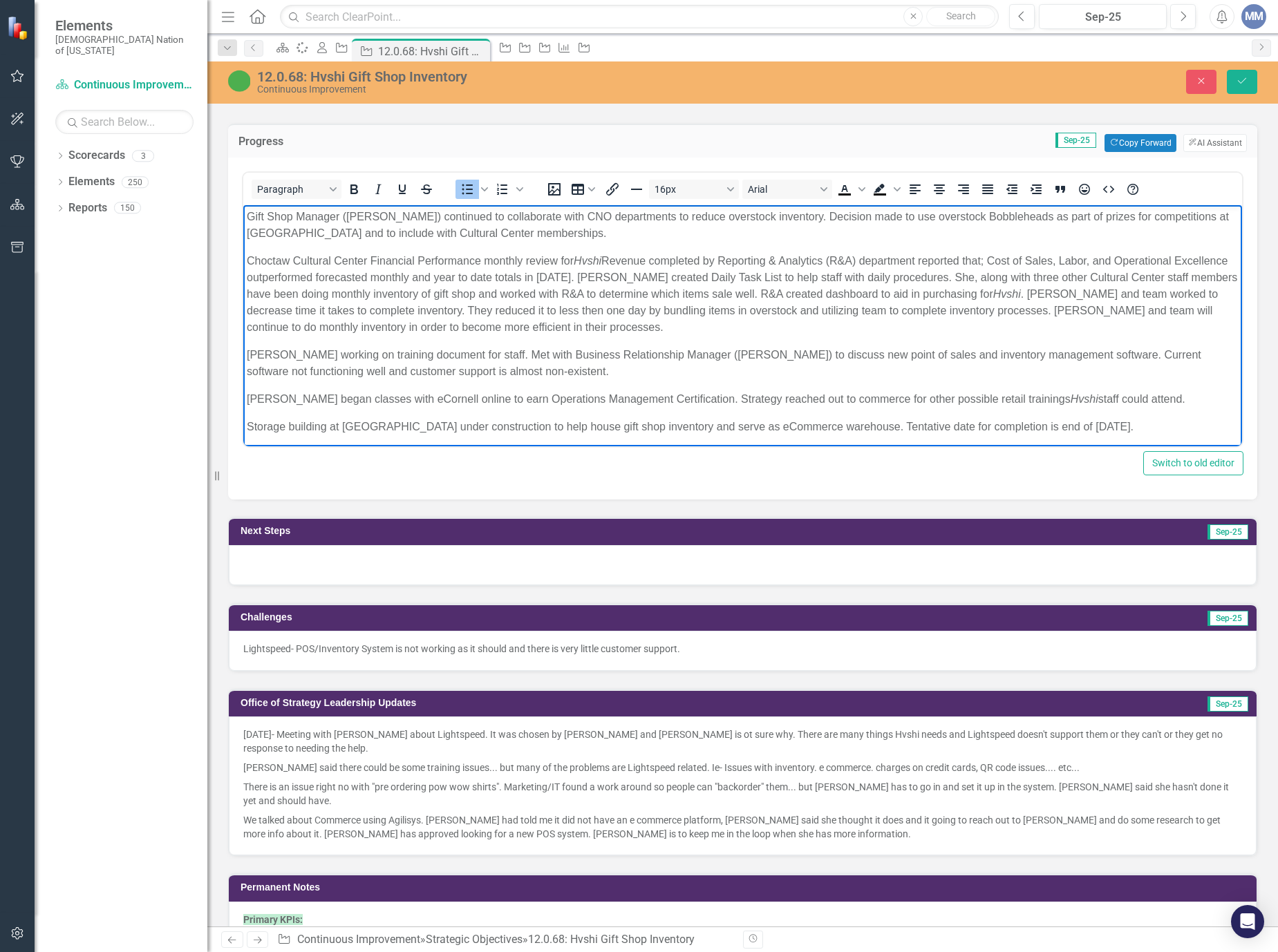
scroll to position [1106, 0]
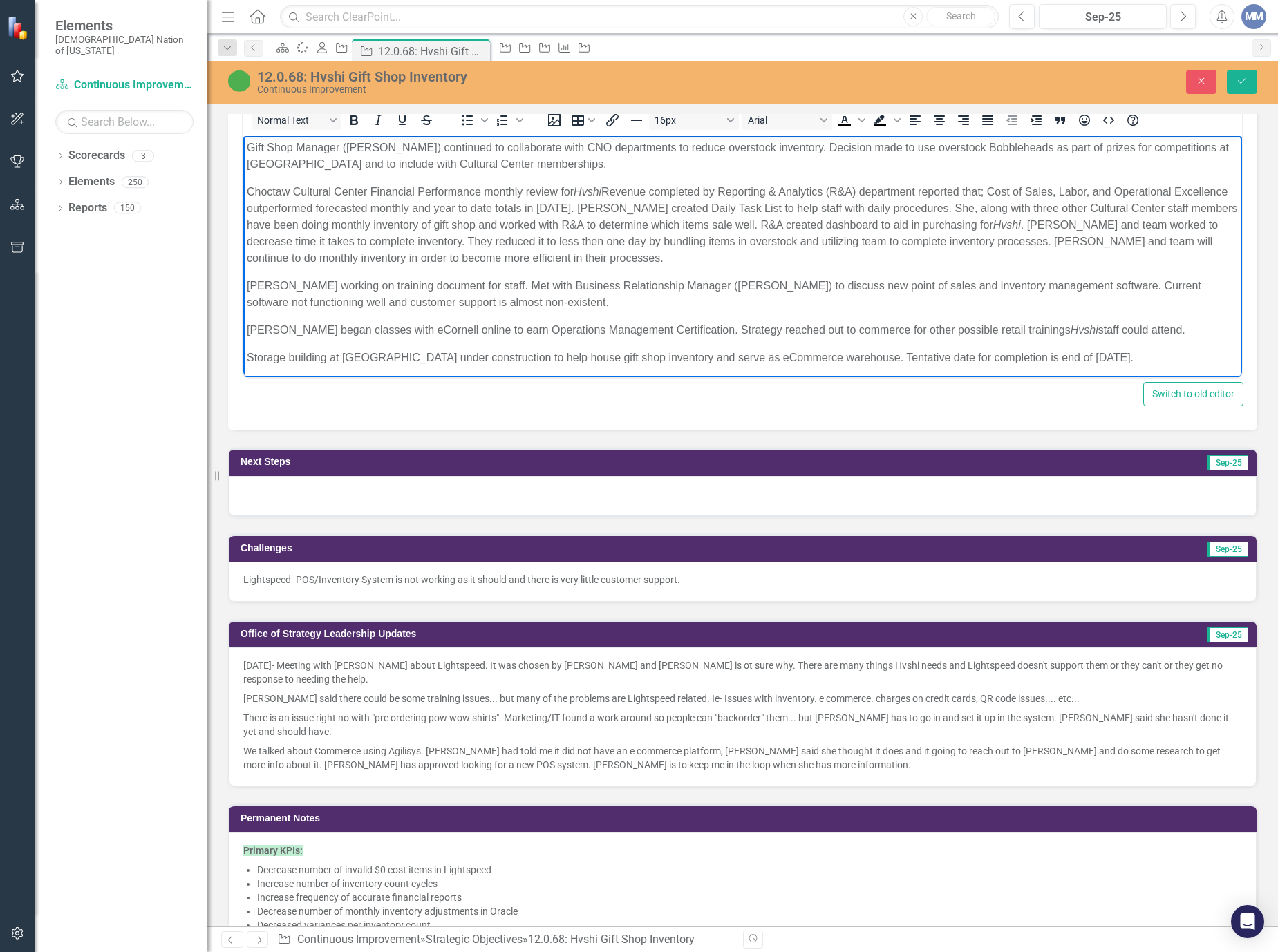
click at [589, 168] on p "Gift Shop Manager (Felicia Scott) continued to collaborate with CNO departments…" at bounding box center [742, 156] width 992 height 33
drag, startPoint x: 574, startPoint y: 159, endPoint x: 411, endPoint y: 156, distance: 163.0
click at [411, 156] on p "Gift Shop Manager (Felicia Scott) continued to collaborate with CNO departments…" at bounding box center [742, 156] width 992 height 33
click at [575, 168] on p "Gift Shop Manager (Felicia Scott) continued to collaborate with CNO departments…" at bounding box center [742, 156] width 992 height 33
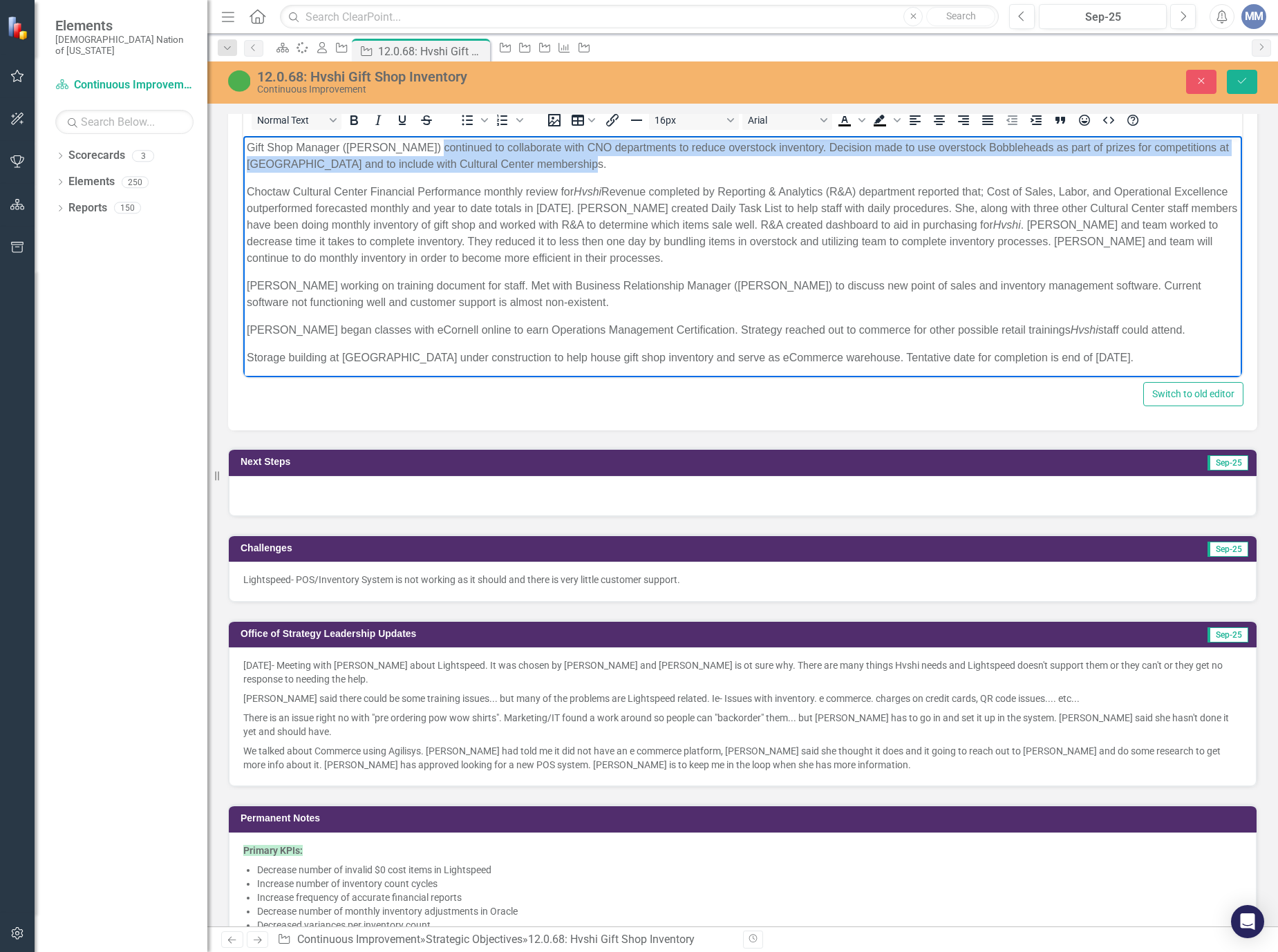
drag, startPoint x: 571, startPoint y: 164, endPoint x: 414, endPoint y: 147, distance: 157.9
click at [414, 147] on p "Gift Shop Manager (Felicia Scott) continued to collaborate with CNO departments…" at bounding box center [742, 156] width 992 height 33
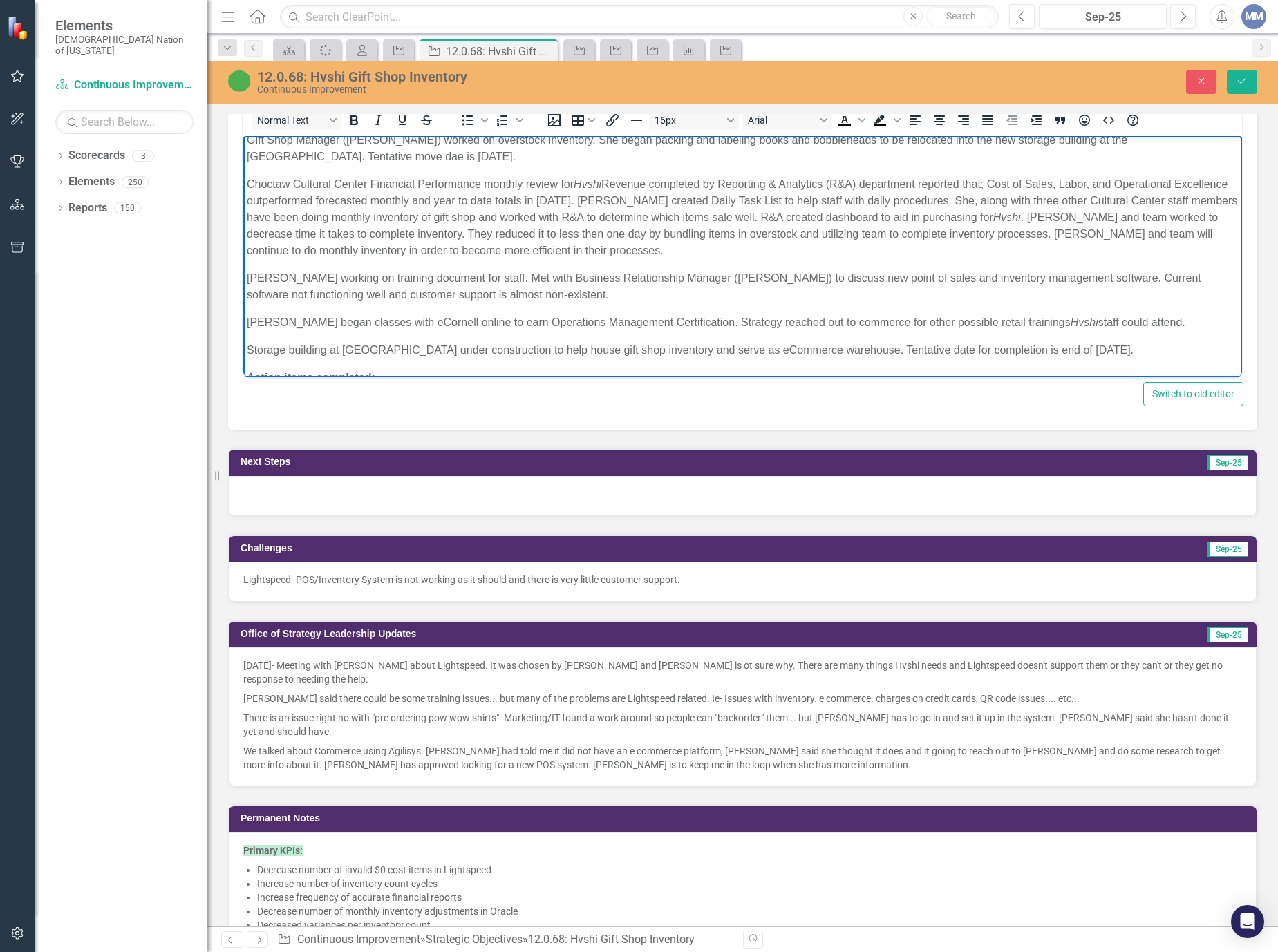
scroll to position [75, 0]
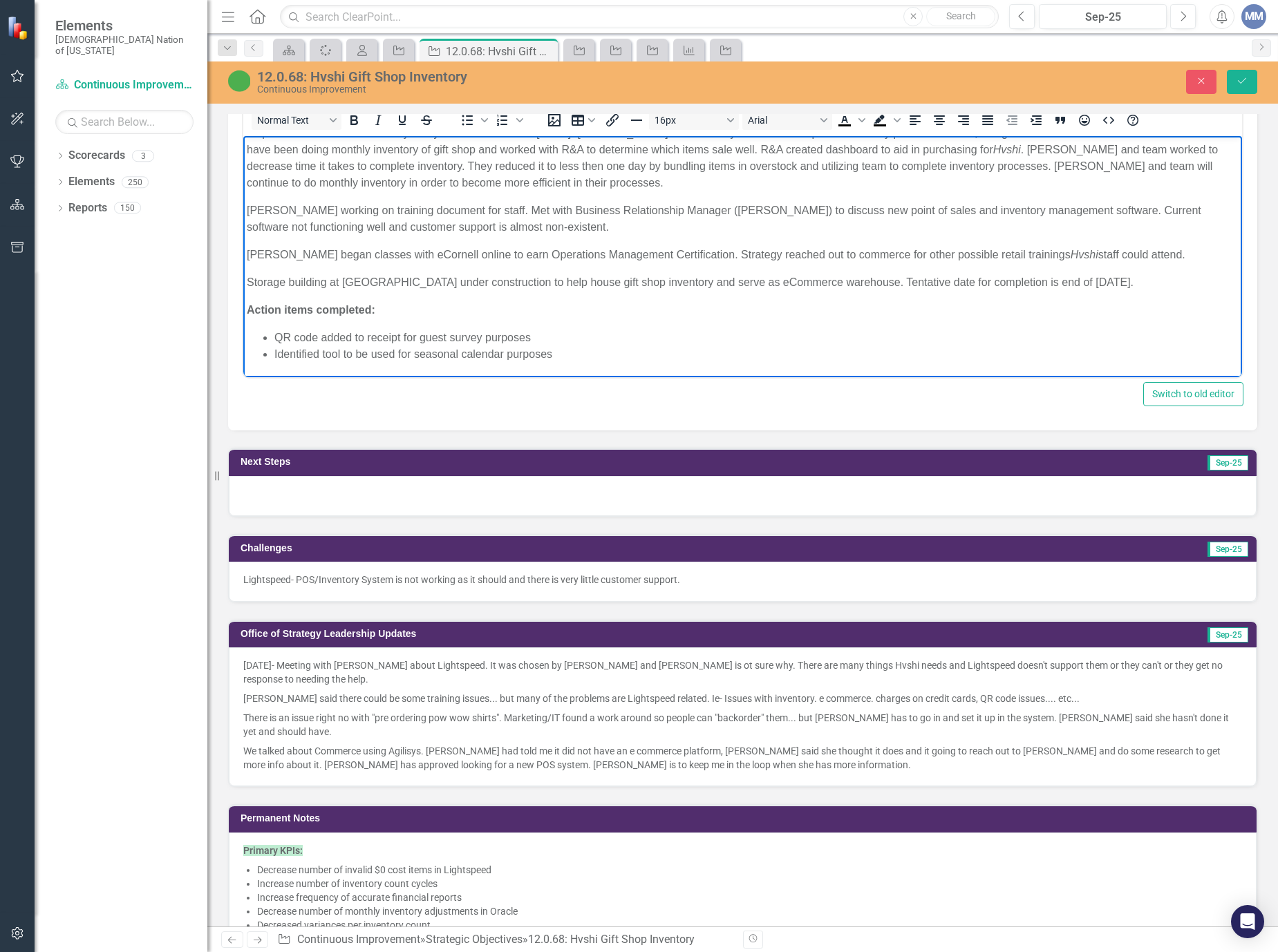
drag, startPoint x: 1138, startPoint y: 354, endPoint x: 230, endPoint y: 272, distance: 911.7
click at [243, 272] on html "Gift Shop Manager ([PERSON_NAME]) worked on overstock inventory. She began pack…" at bounding box center [742, 218] width 999 height 317
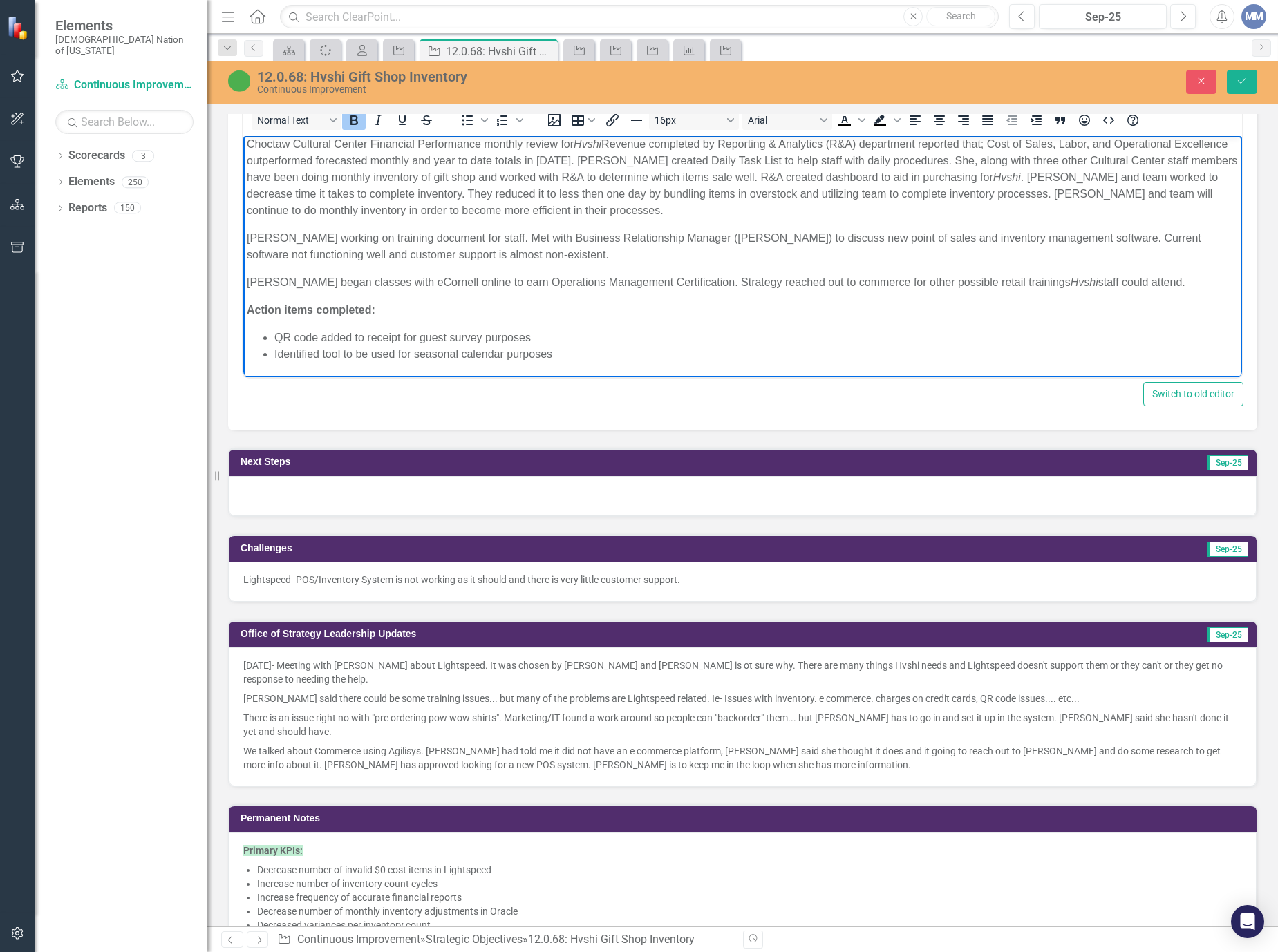
scroll to position [0, 0]
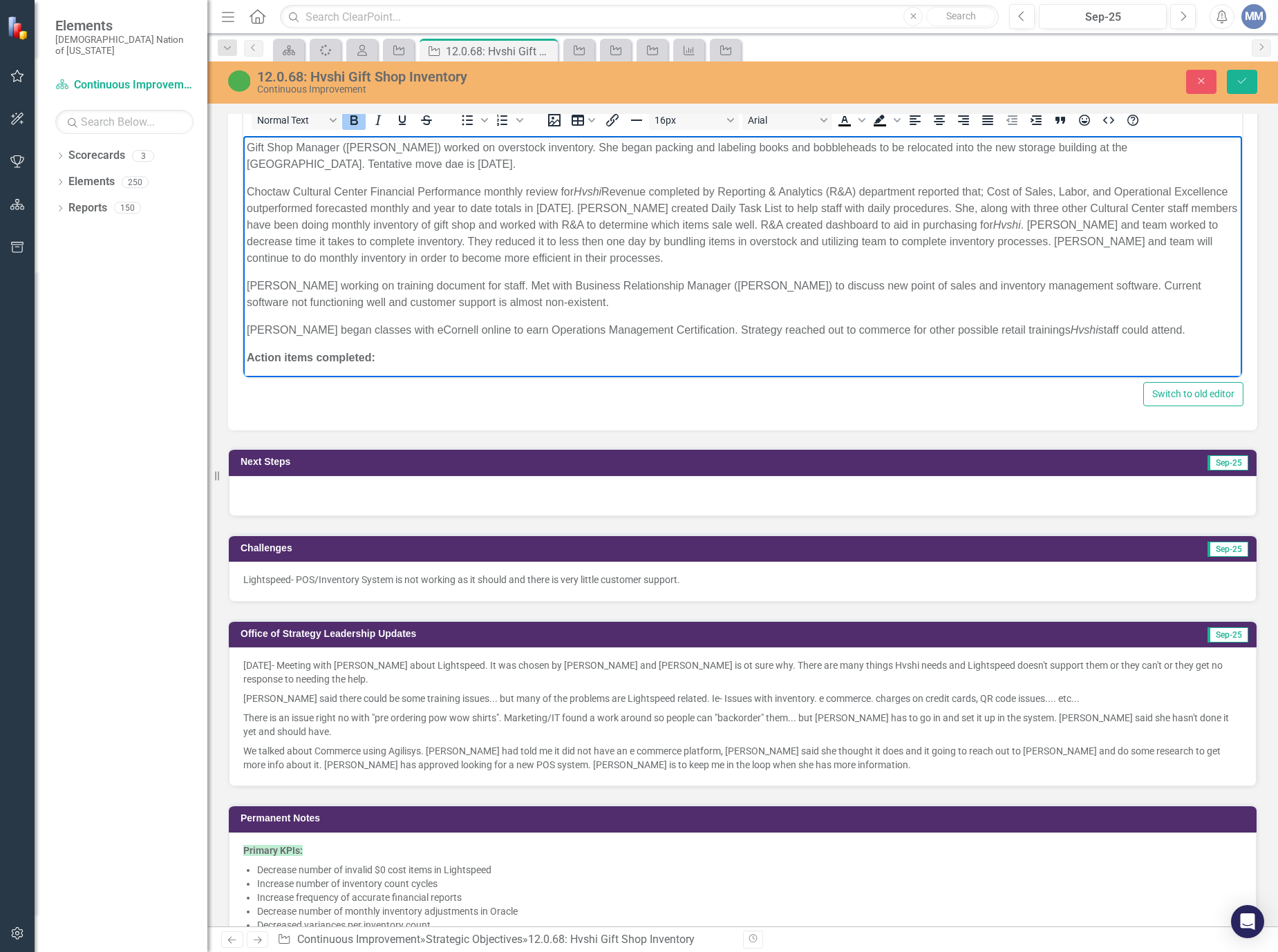
click at [563, 142] on p "Gift Shop Manager ([PERSON_NAME]) worked on overstock inventory. She began pack…" at bounding box center [742, 156] width 992 height 33
drag, startPoint x: 546, startPoint y: 223, endPoint x: 286, endPoint y: 160, distance: 267.5
click at [286, 167] on p "Gift Shop Manager (Felicia Scott) worked on overstock inventory located in larg…" at bounding box center [742, 156] width 992 height 33
drag, startPoint x: 405, startPoint y: 167, endPoint x: 698, endPoint y: 147, distance: 293.7
click at [405, 167] on p "Gift Shop Manager (Felicia Scott) worked on overstock inventory located in larg…" at bounding box center [742, 156] width 992 height 33
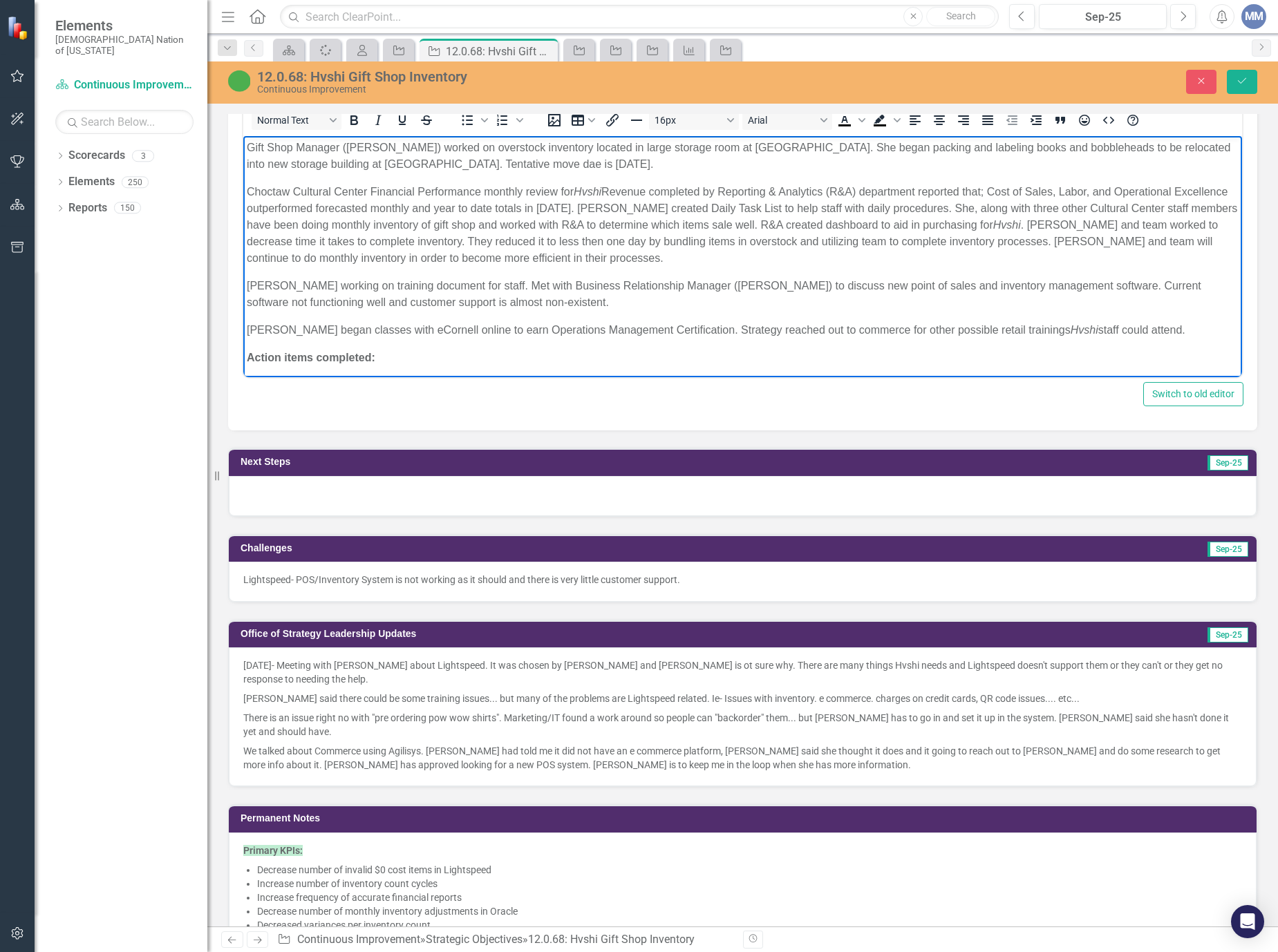
click at [600, 166] on p "Gift Shop Manager (Felicia Scott) worked on overstock inventory located in larg…" at bounding box center [742, 156] width 992 height 33
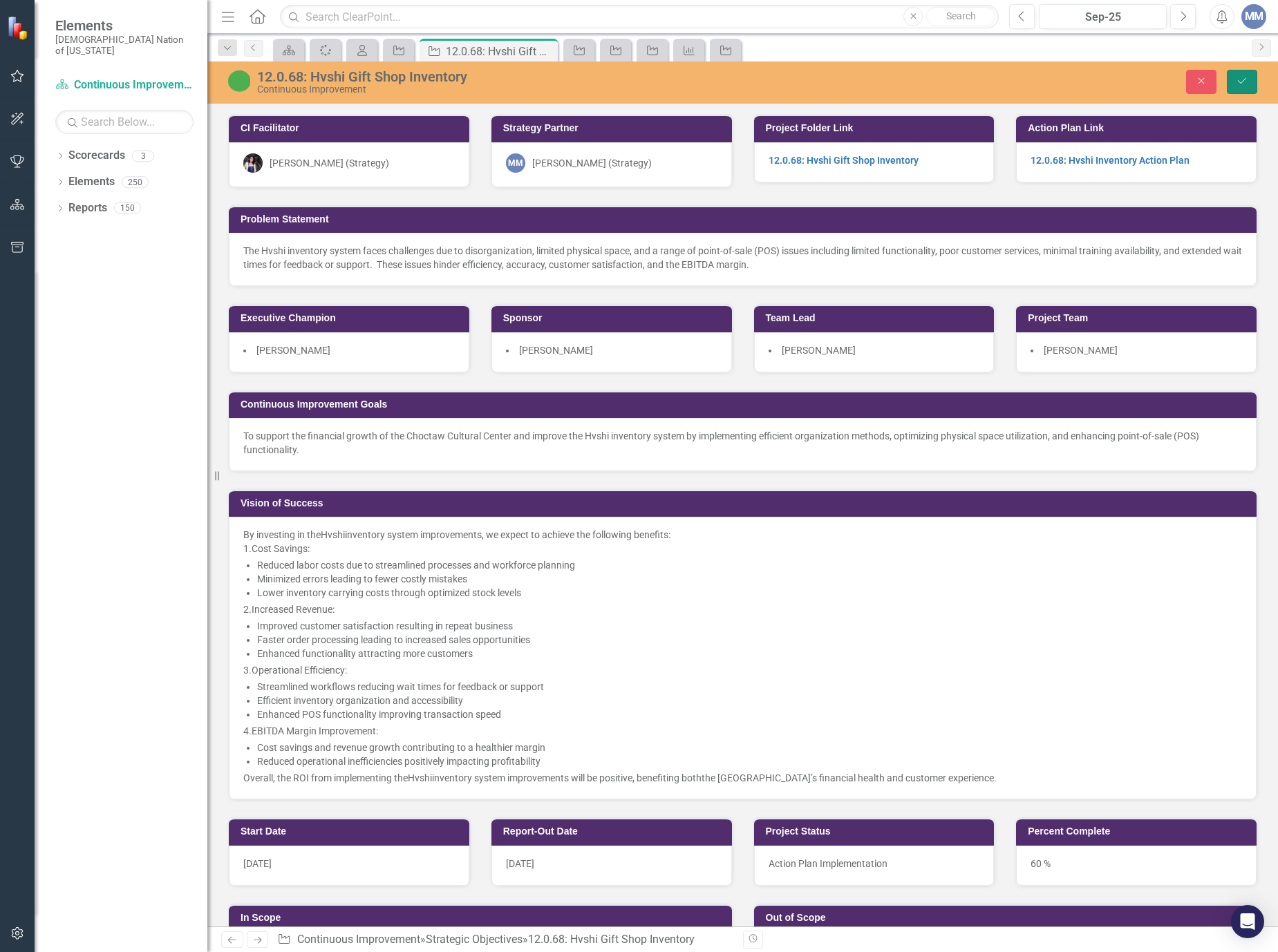
click at [1255, 80] on button "Save" at bounding box center [1241, 82] width 30 height 24
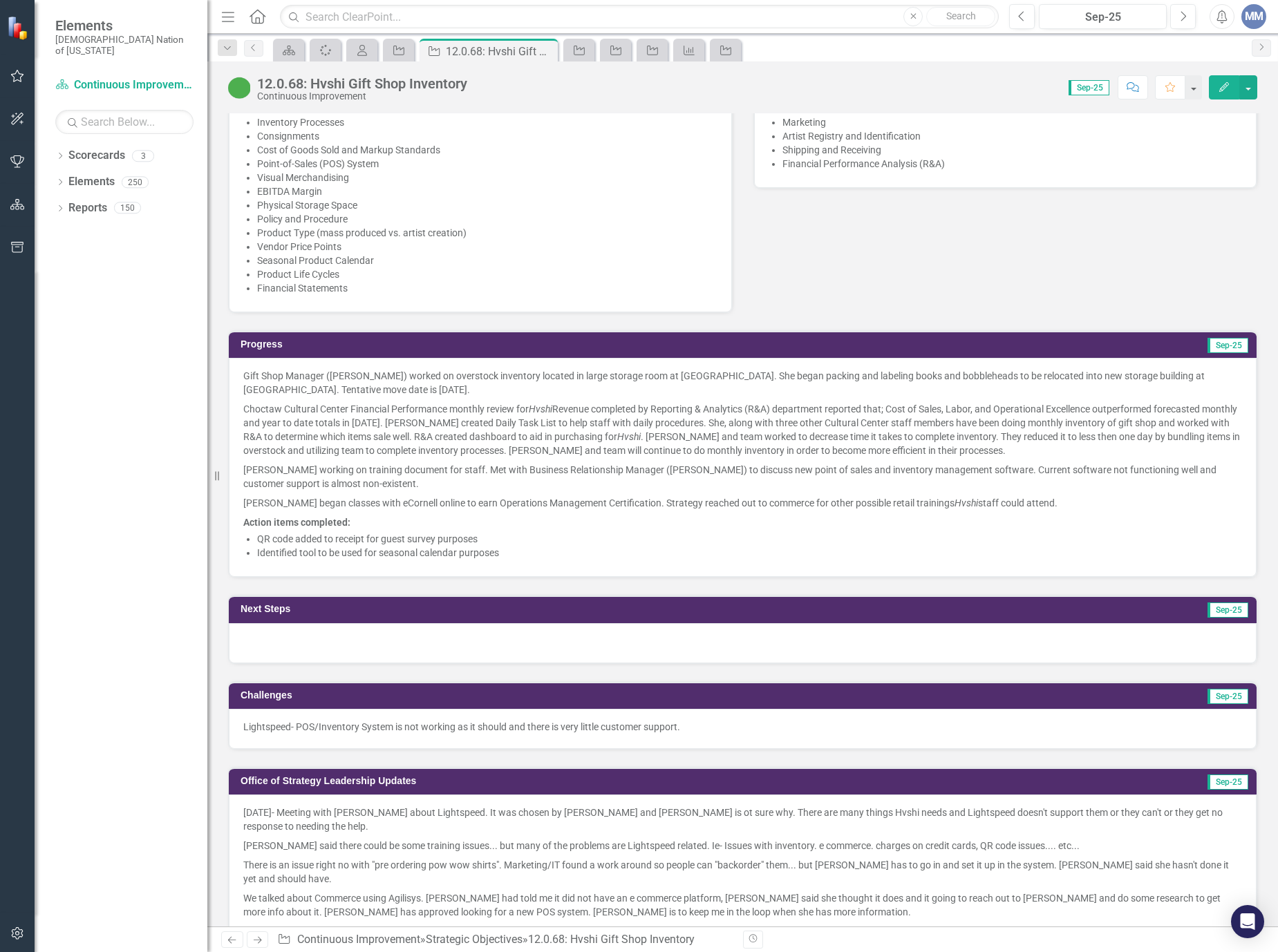
scroll to position [898, 0]
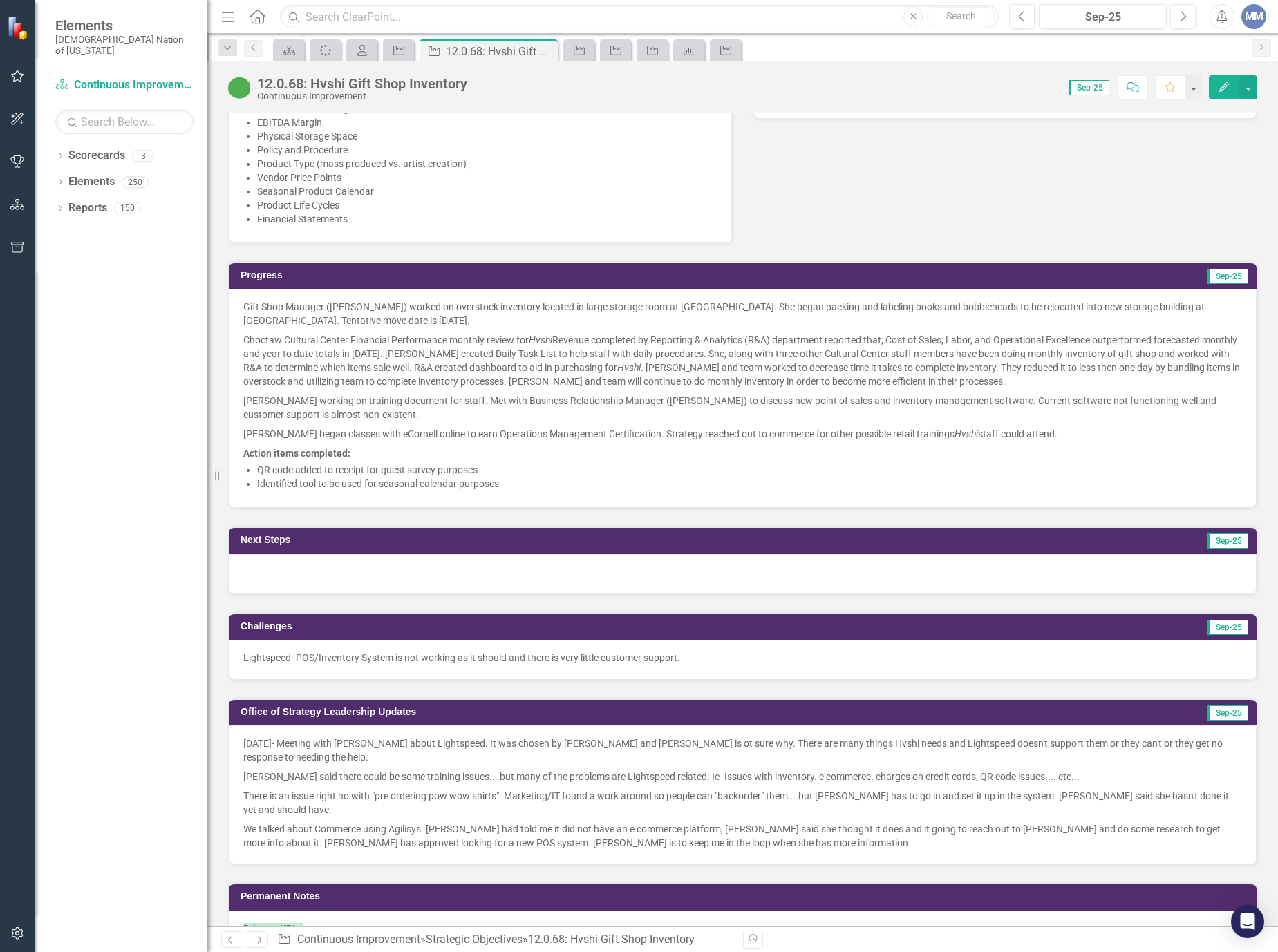
click at [971, 377] on p "Choctaw Cultural Center Financial Performance monthly review for Hvshi Revenue …" at bounding box center [742, 360] width 999 height 61
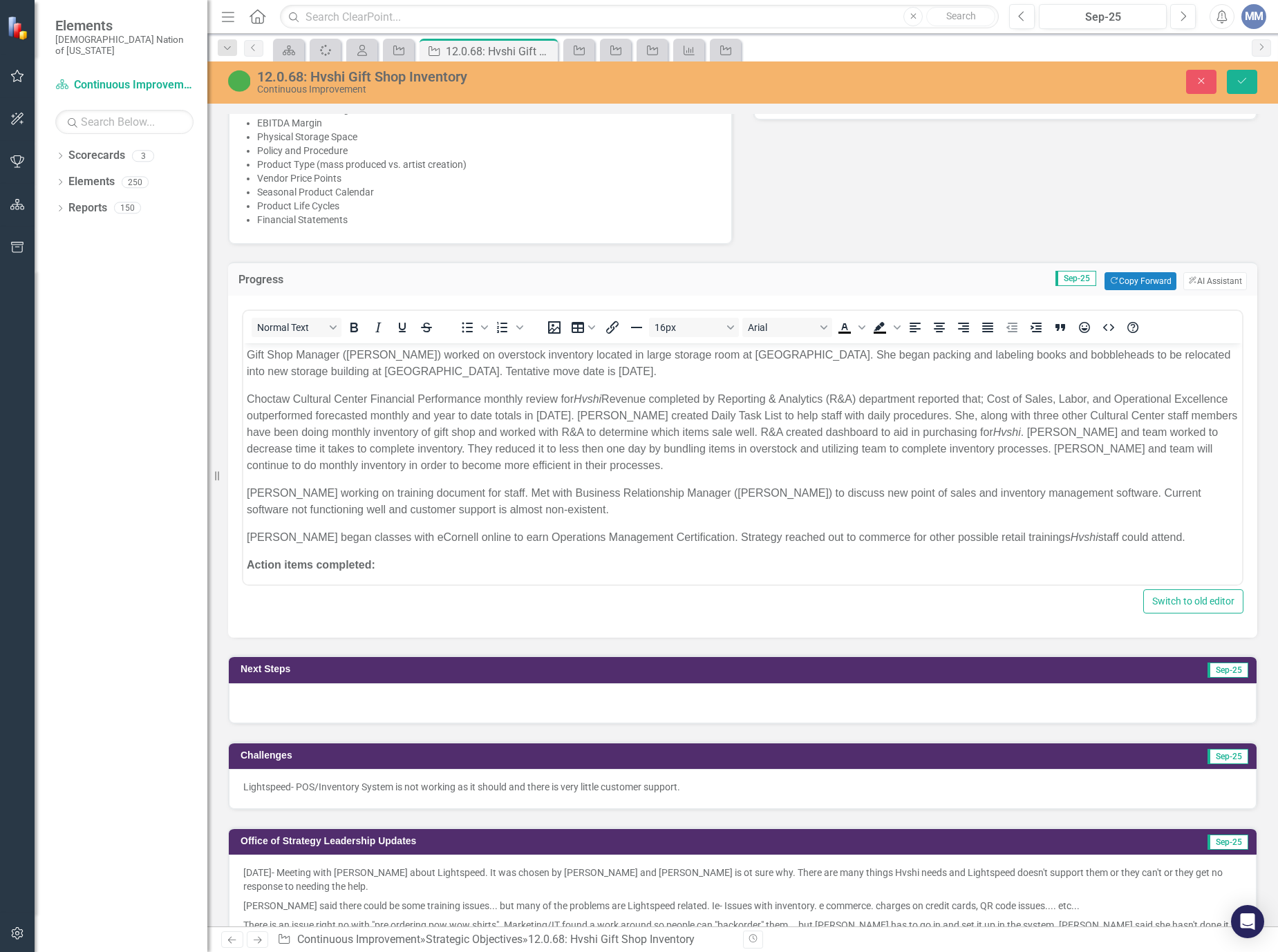
scroll to position [0, 0]
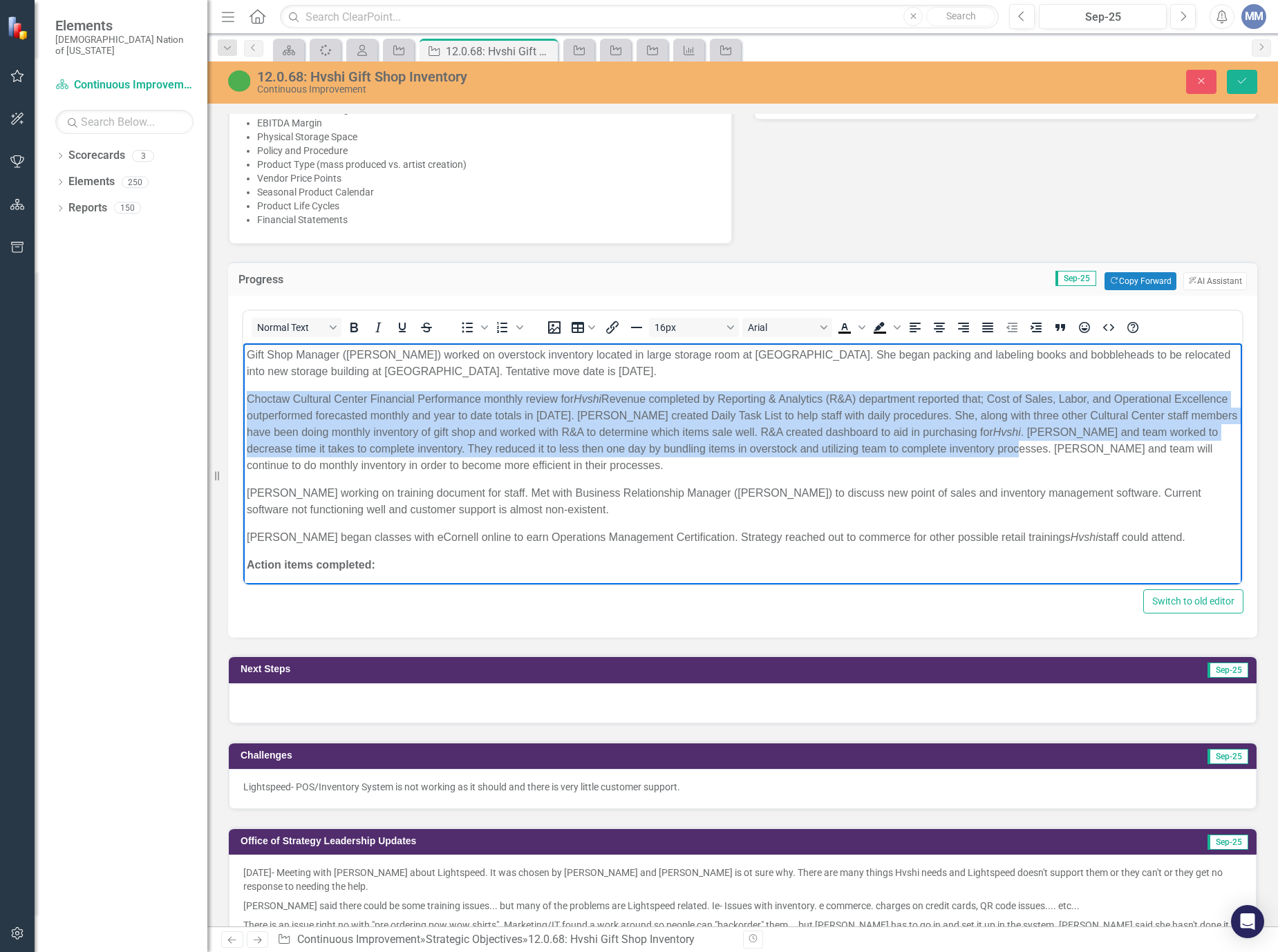
drag, startPoint x: 1051, startPoint y: 450, endPoint x: 224, endPoint y: 405, distance: 828.2
click at [243, 405] on html "Gift Shop Manager (Felicia Scott) worked on overstock inventory located in larg…" at bounding box center [742, 487] width 999 height 289
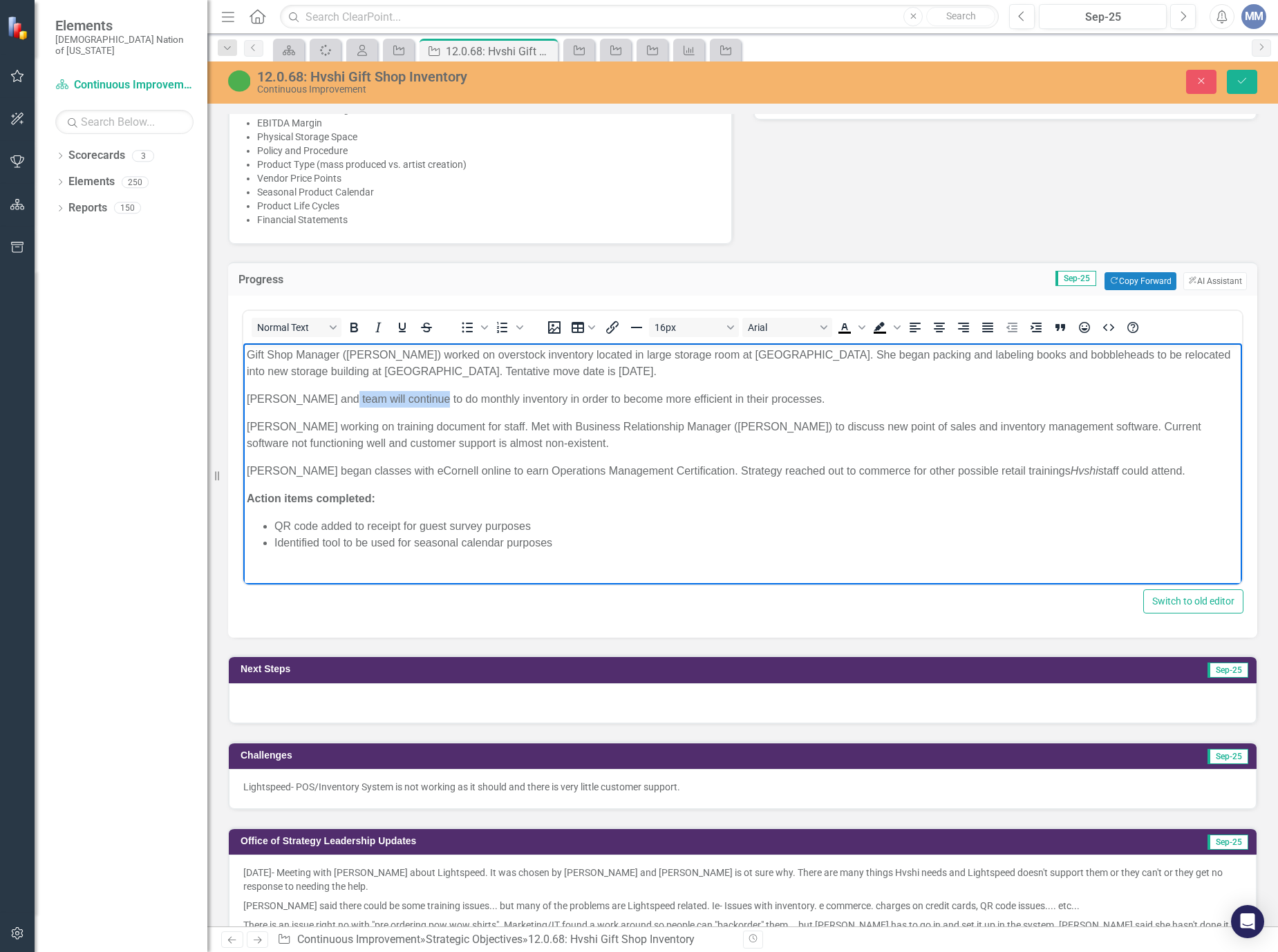
drag, startPoint x: 418, startPoint y: 399, endPoint x: 329, endPoint y: 396, distance: 89.1
click at [329, 396] on p "Felicia and team will continue to do monthly inventory in order to become more …" at bounding box center [742, 399] width 992 height 16
click at [487, 399] on p "Felicia and team conducted monthly inventory in order to become more efficient …" at bounding box center [742, 399] width 992 height 16
drag, startPoint x: 811, startPoint y: 396, endPoint x: 1074, endPoint y: 671, distance: 380.5
click at [811, 396] on p "Felicia and team conducted monthly inventory in September in order to become mo…" at bounding box center [742, 399] width 992 height 16
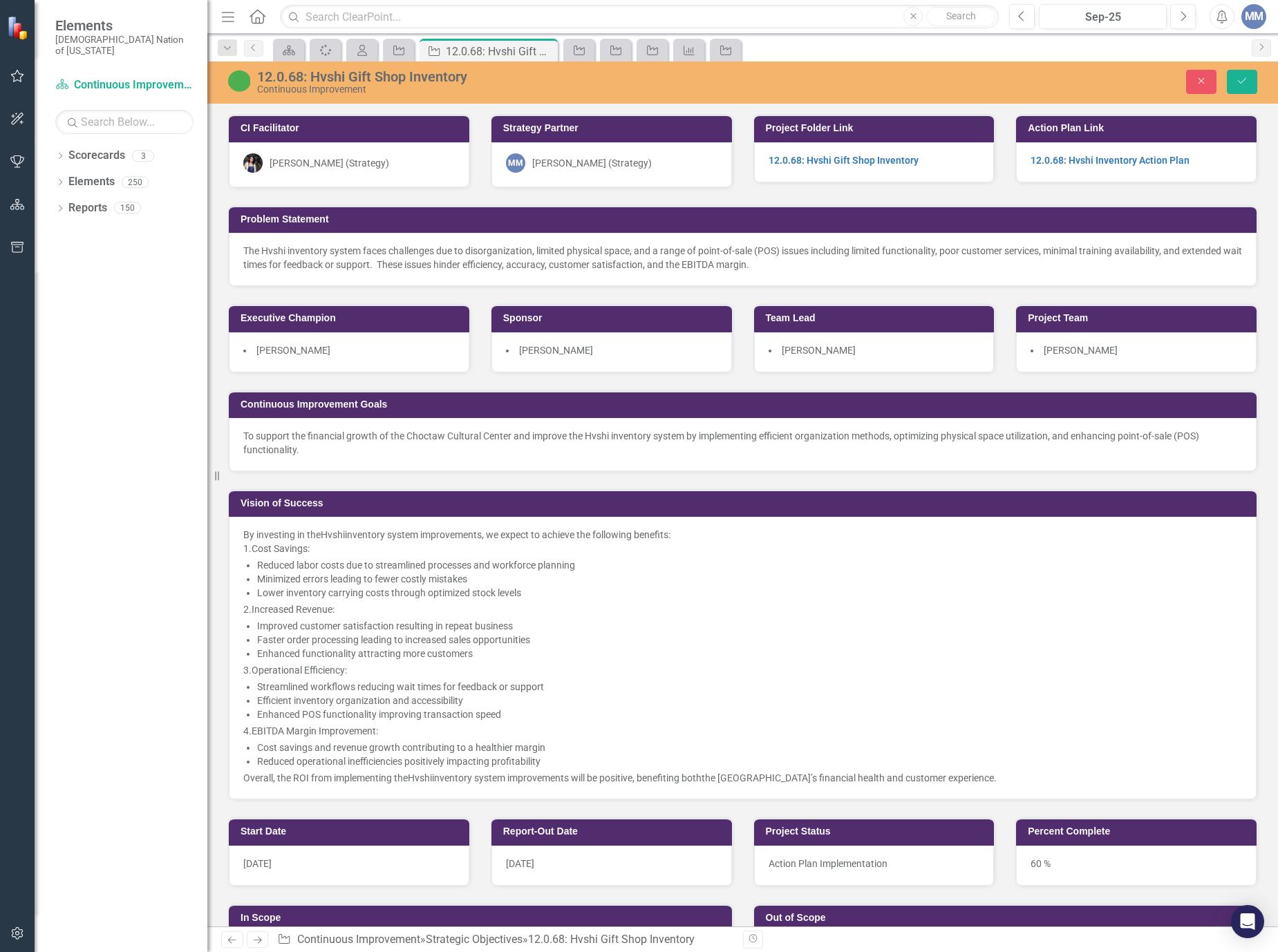
scroll to position [898, 0]
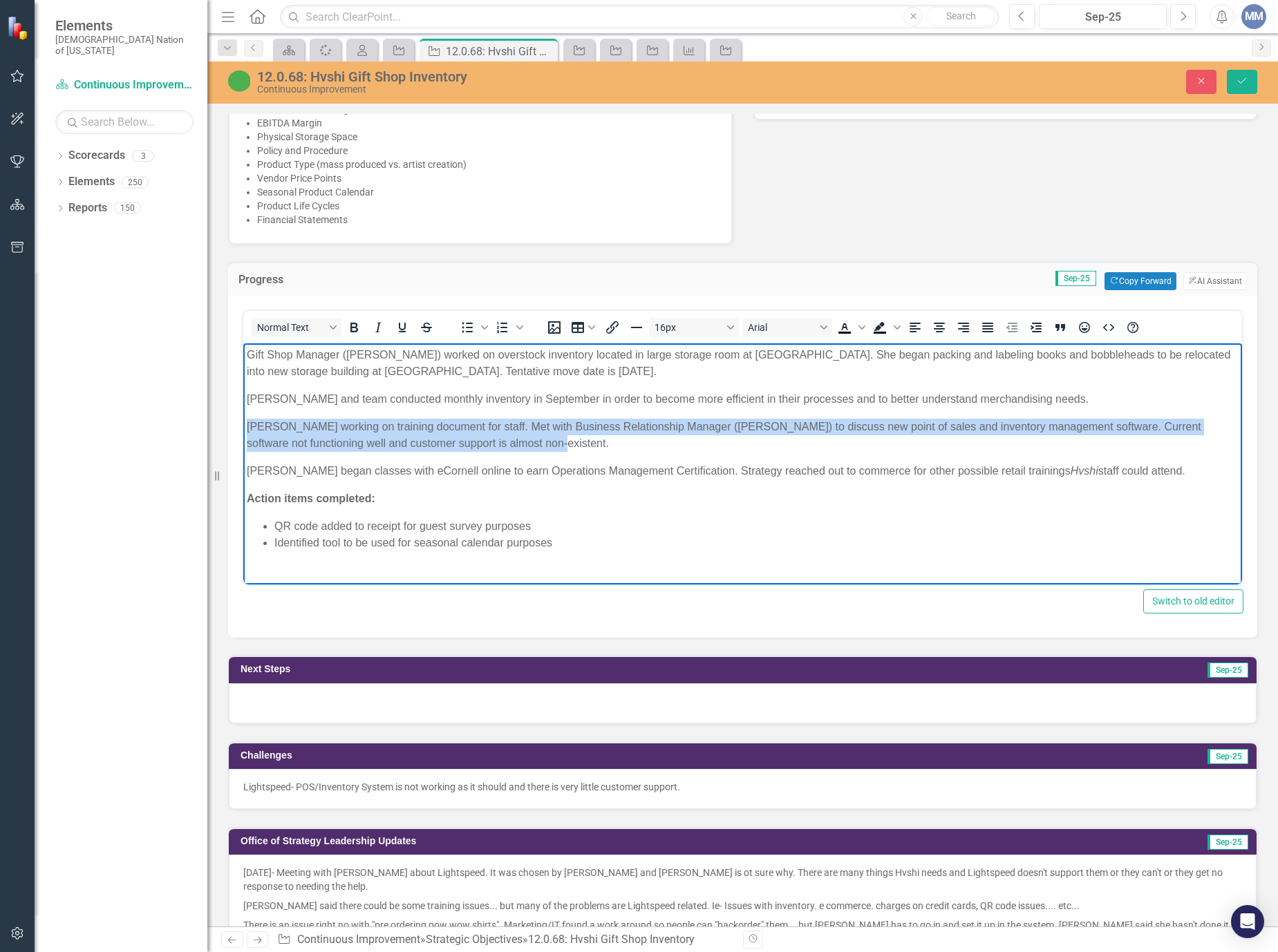
drag, startPoint x: 546, startPoint y: 445, endPoint x: 208, endPoint y: 415, distance: 339.3
click at [243, 415] on html "Gift Shop Manager ([PERSON_NAME]) worked on overstock inventory located in larg…" at bounding box center [742, 454] width 999 height 222
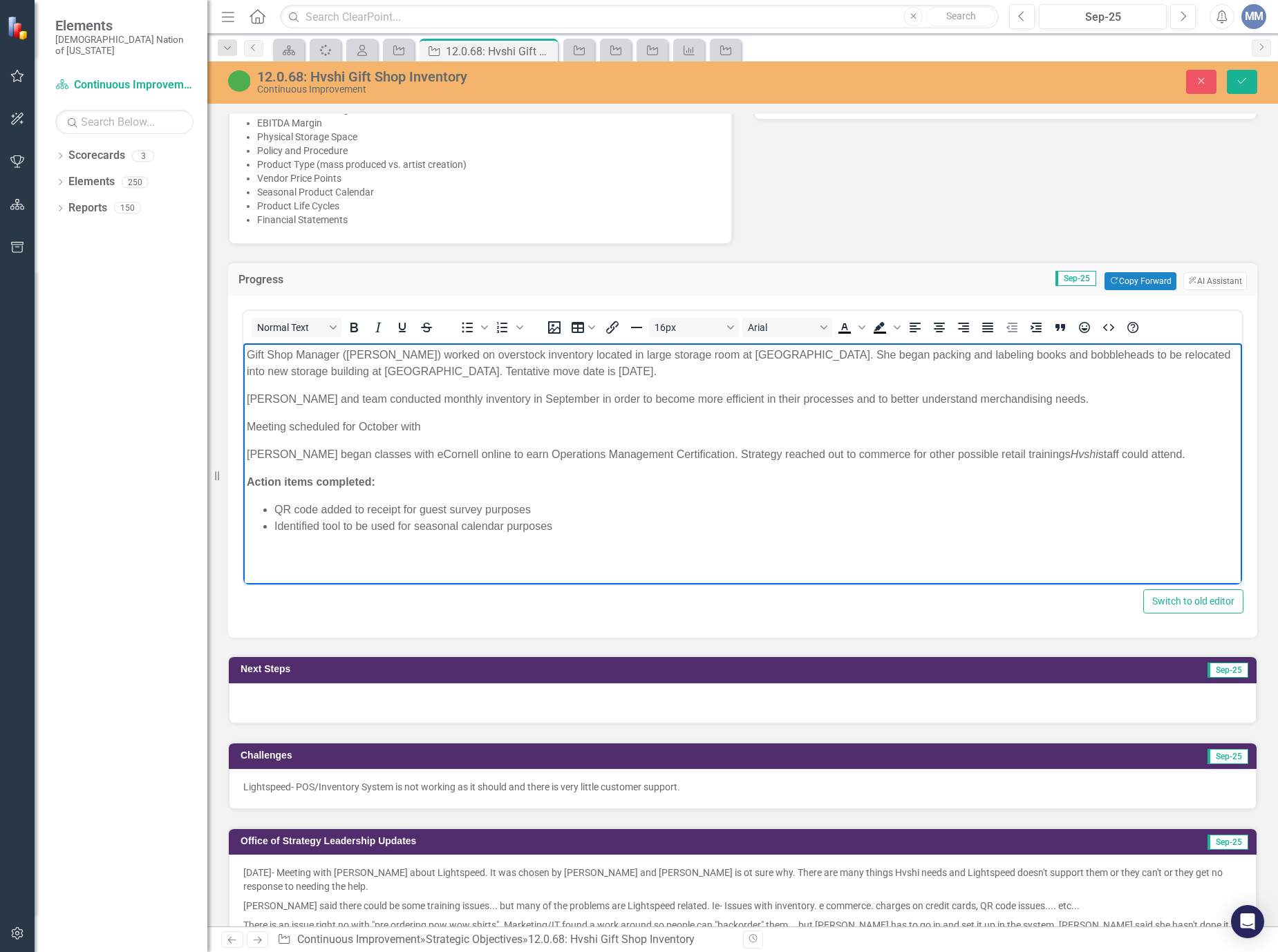
click at [476, 424] on p "Meeting scheduled for October with" at bounding box center [742, 427] width 992 height 16
